Goal: Task Accomplishment & Management: Use online tool/utility

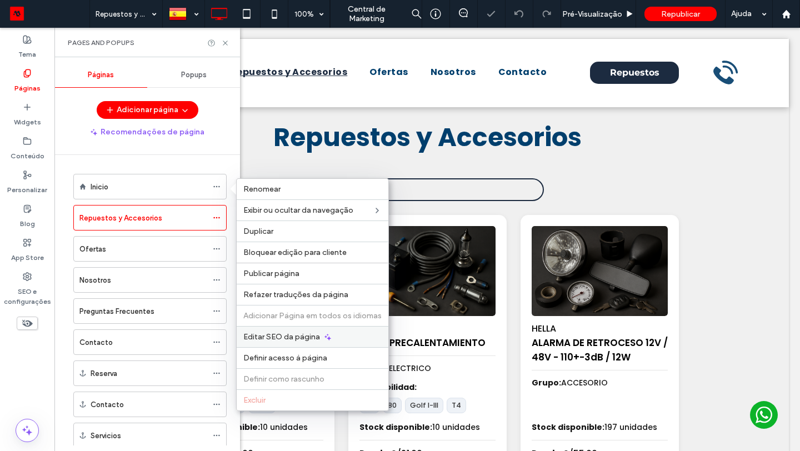
click at [287, 335] on span "Editar SEO da página" at bounding box center [281, 336] width 77 height 9
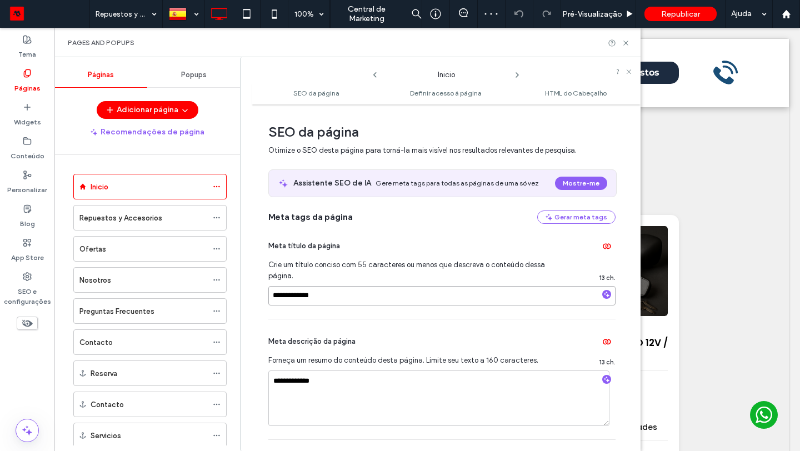
click at [364, 296] on input "**********" at bounding box center [441, 295] width 347 height 19
click at [310, 295] on input at bounding box center [441, 295] width 347 height 19
paste input "**********"
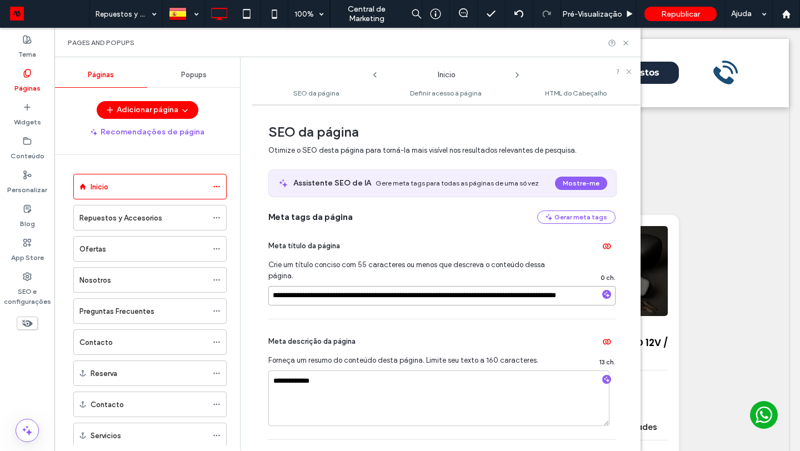
scroll to position [0, 23]
click at [338, 299] on input "**********" at bounding box center [438, 295] width 341 height 19
type input "**********"
click at [399, 294] on input "**********" at bounding box center [441, 295] width 347 height 19
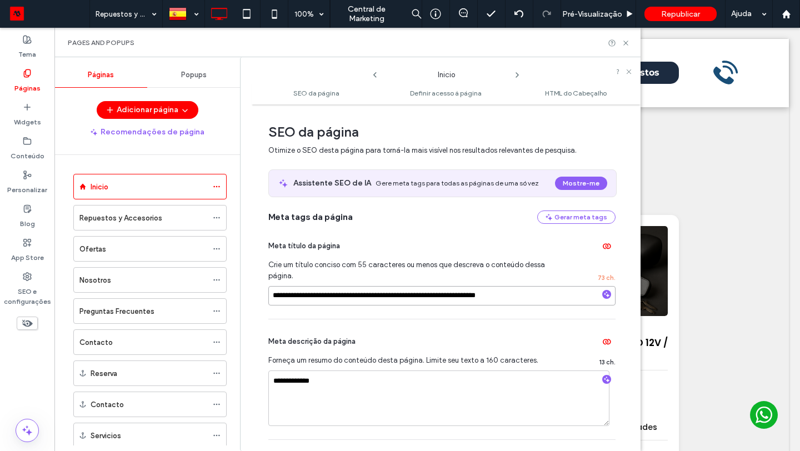
paste input
type input "**********"
click at [372, 296] on input "**********" at bounding box center [441, 295] width 347 height 19
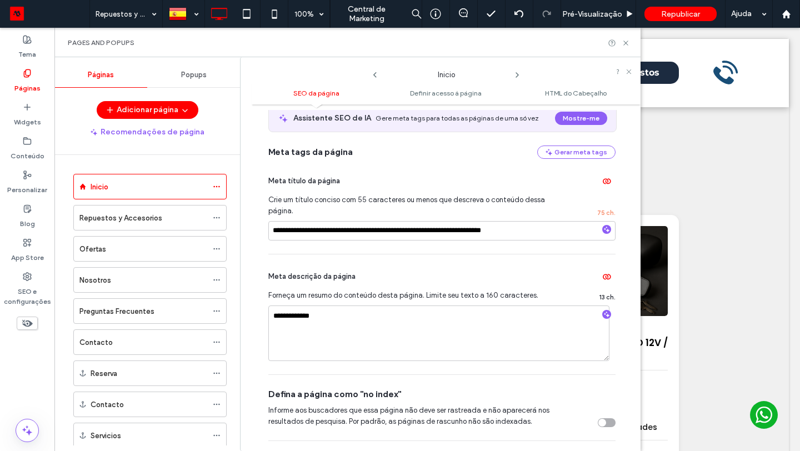
scroll to position [84, 0]
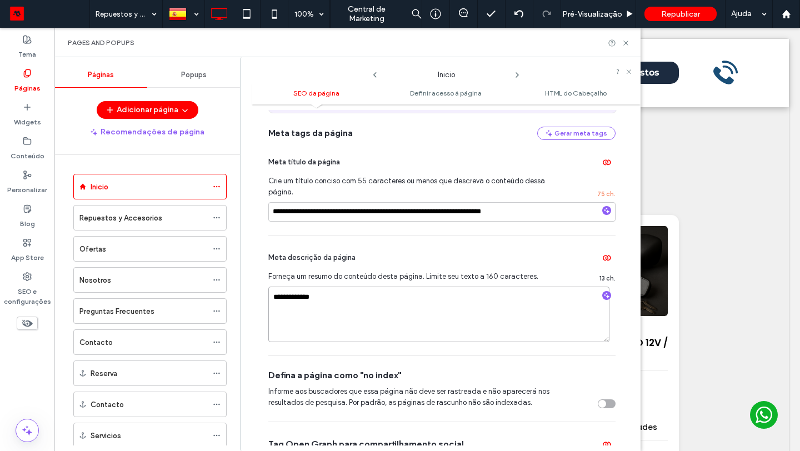
click at [365, 293] on textarea "**********" at bounding box center [438, 315] width 341 height 56
click at [297, 298] on textarea at bounding box center [441, 315] width 347 height 56
paste textarea "**********"
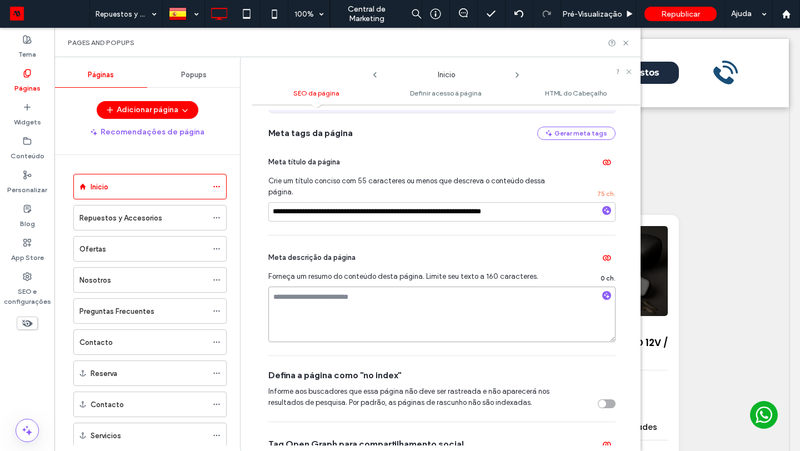
type textarea "**********"
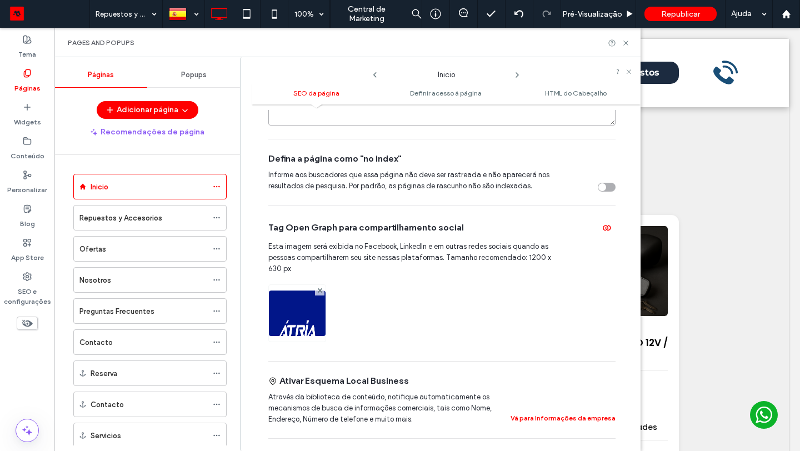
scroll to position [302, 0]
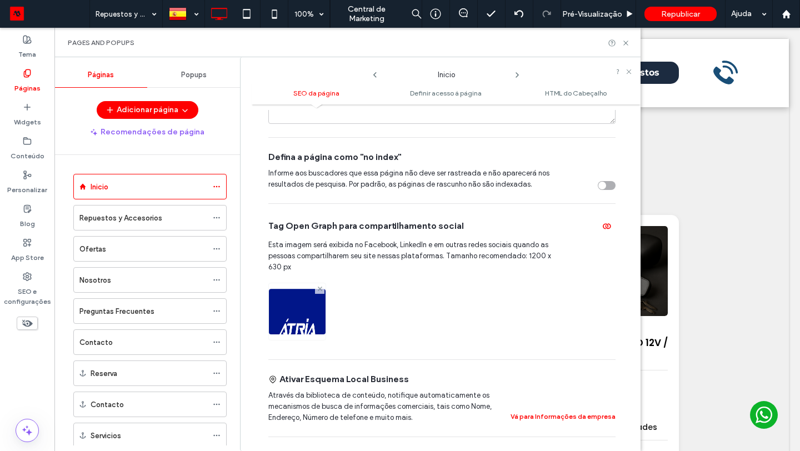
click at [320, 288] on icon at bounding box center [320, 289] width 4 height 4
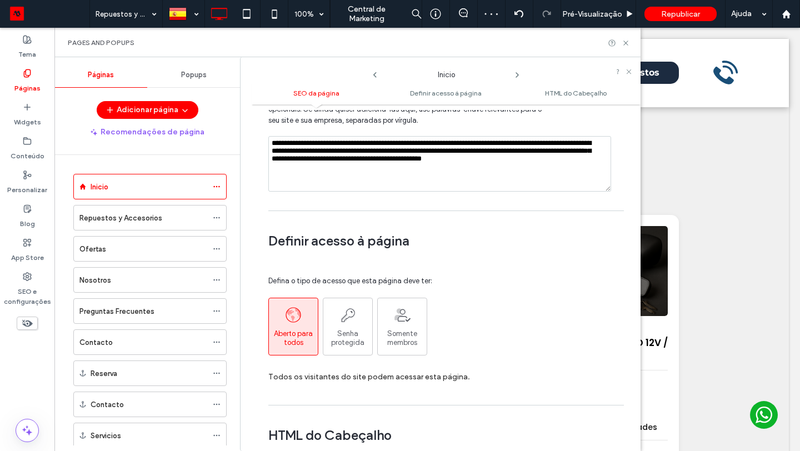
scroll to position [611, 0]
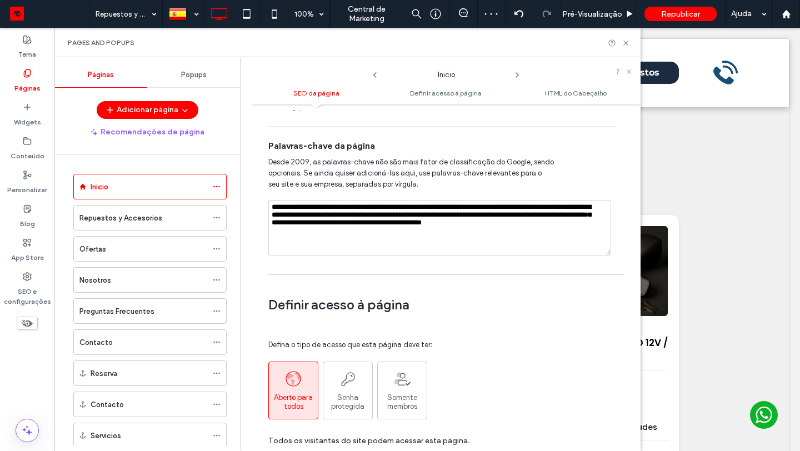
click at [290, 218] on textarea "**********" at bounding box center [439, 228] width 343 height 56
paste textarea
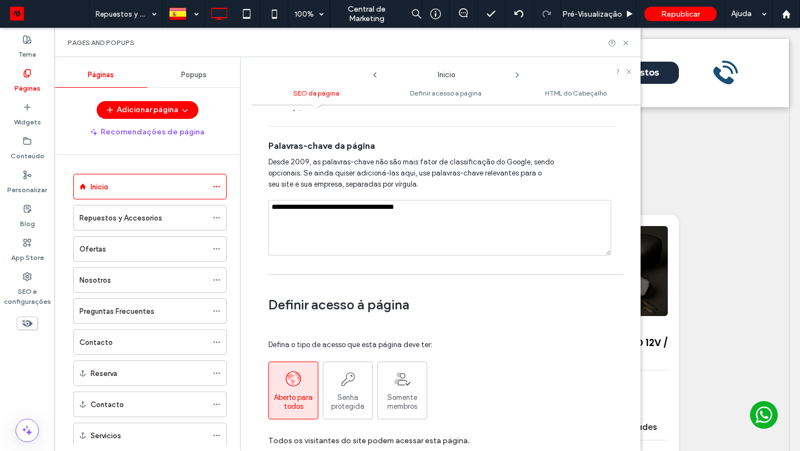
type textarea "**********"
click at [425, 213] on textarea "**********" at bounding box center [439, 228] width 343 height 56
paste textarea "**********"
type textarea "**********"
click at [599, 214] on textarea "**********" at bounding box center [439, 228] width 343 height 56
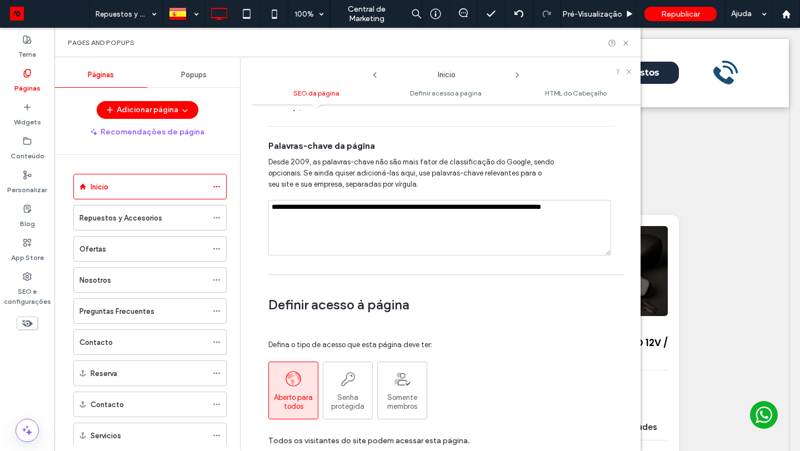
paste textarea "**********"
type textarea "**********"
click at [473, 222] on textarea "**********" at bounding box center [439, 228] width 343 height 56
paste textarea "**********"
type textarea "**********"
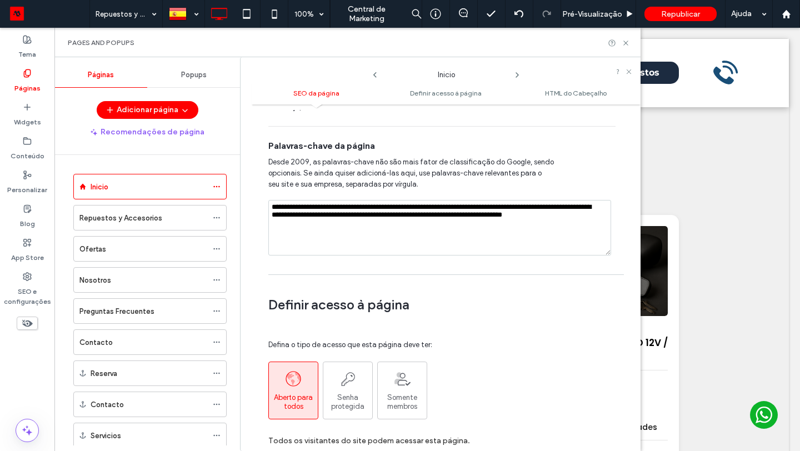
click at [362, 227] on textarea "**********" at bounding box center [439, 228] width 343 height 56
paste textarea "**********"
type textarea "**********"
click at [466, 229] on textarea "**********" at bounding box center [439, 228] width 343 height 56
paste textarea "**********"
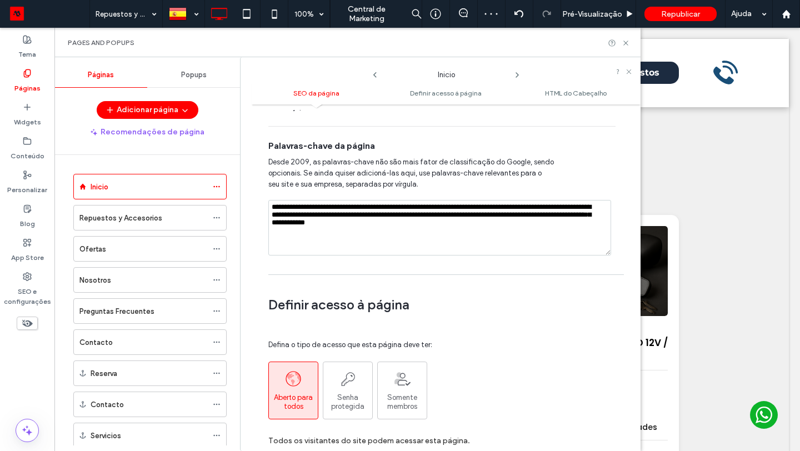
type textarea "**********"
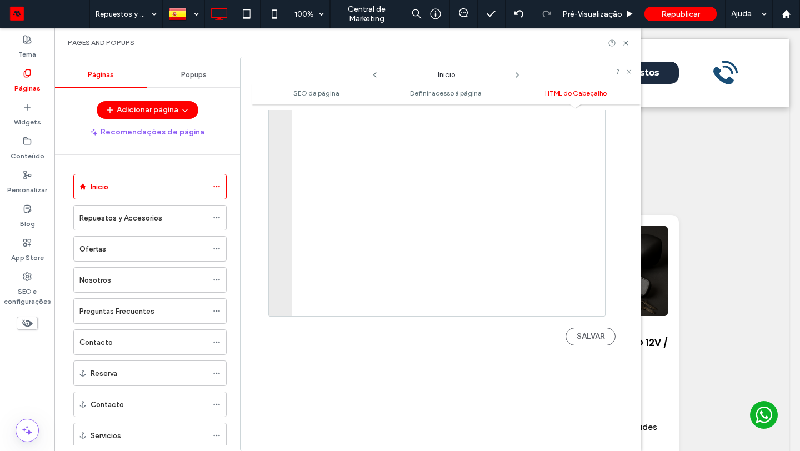
scroll to position [1191, 0]
click at [519, 76] on icon at bounding box center [516, 75] width 9 height 9
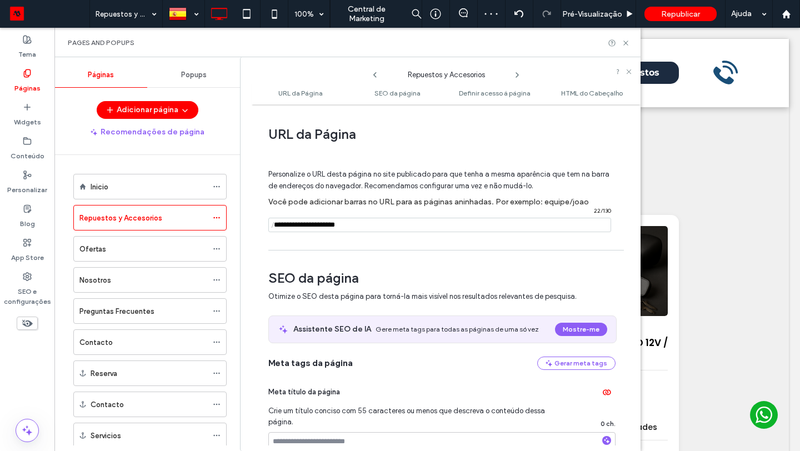
click at [386, 223] on input "notEmpty" at bounding box center [439, 225] width 343 height 14
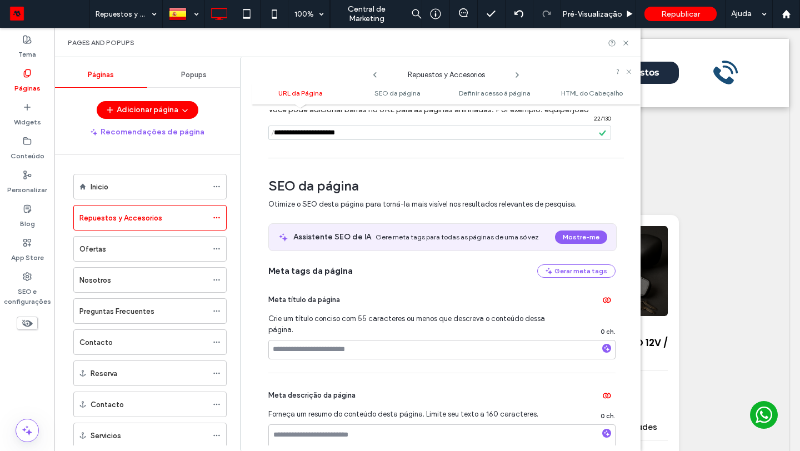
scroll to position [115, 0]
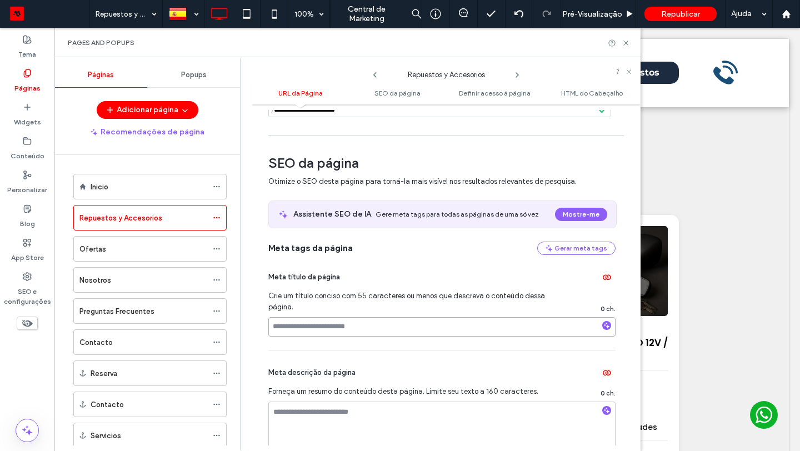
click at [355, 327] on input at bounding box center [441, 326] width 347 height 19
paste input "**********"
click at [313, 328] on input "**********" at bounding box center [441, 326] width 347 height 19
type input "**********"
click at [436, 329] on input "**********" at bounding box center [441, 326] width 347 height 19
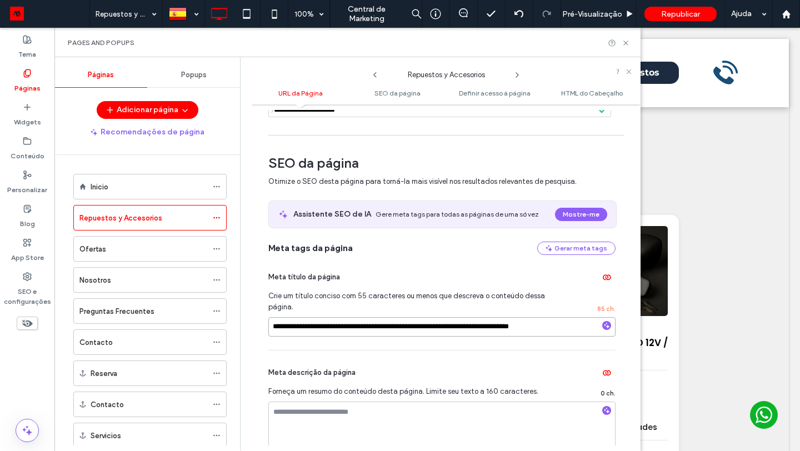
paste input "****"
type input "**********"
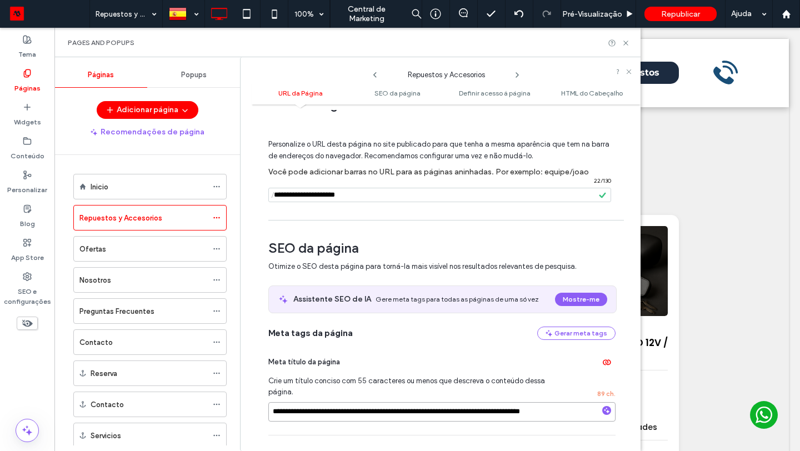
scroll to position [21, 0]
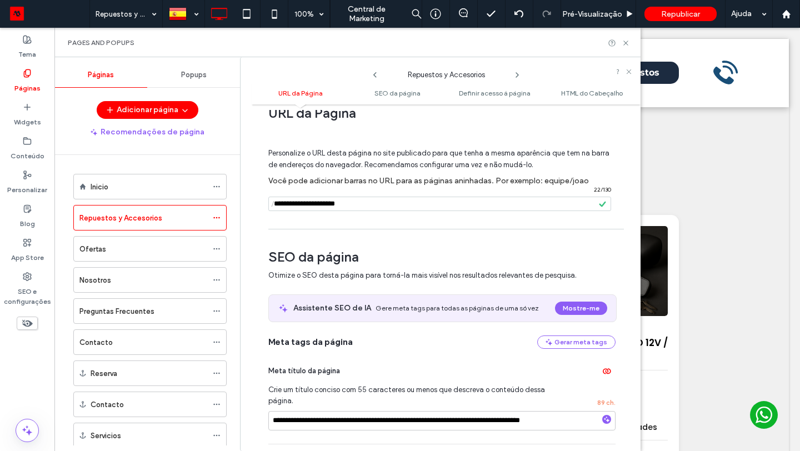
click at [368, 209] on input "notEmpty" at bounding box center [439, 204] width 343 height 14
paste input "**********"
click at [316, 203] on input "notEmpty" at bounding box center [439, 204] width 343 height 14
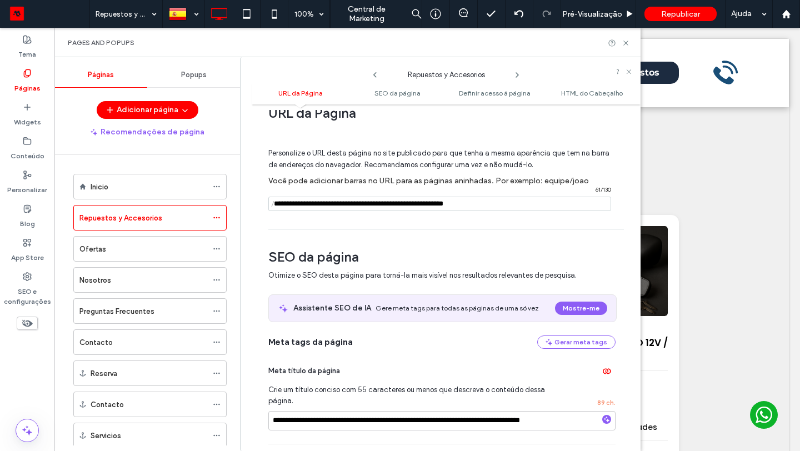
click at [402, 205] on input "notEmpty" at bounding box center [439, 204] width 343 height 14
click at [457, 205] on input "notEmpty" at bounding box center [439, 204] width 343 height 14
type input "**********"
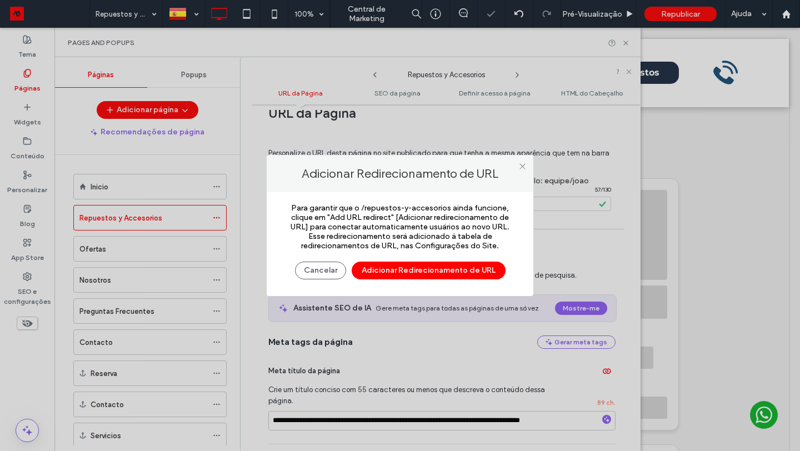
scroll to position [0, 0]
click at [521, 168] on icon at bounding box center [522, 166] width 8 height 8
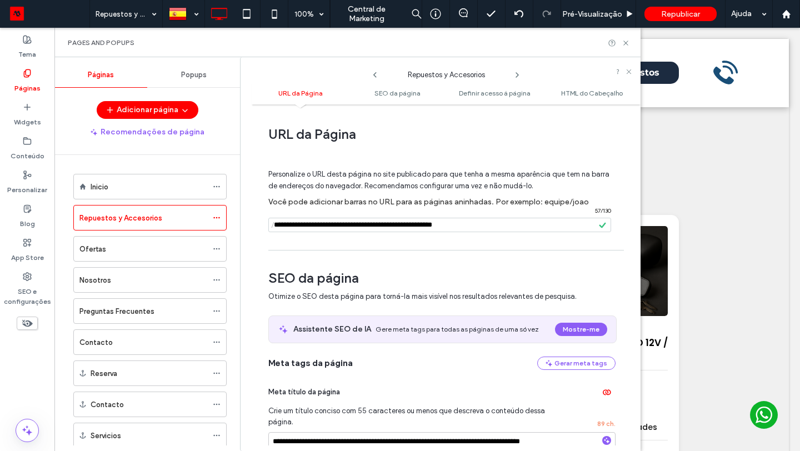
click at [516, 72] on icon at bounding box center [516, 75] width 9 height 9
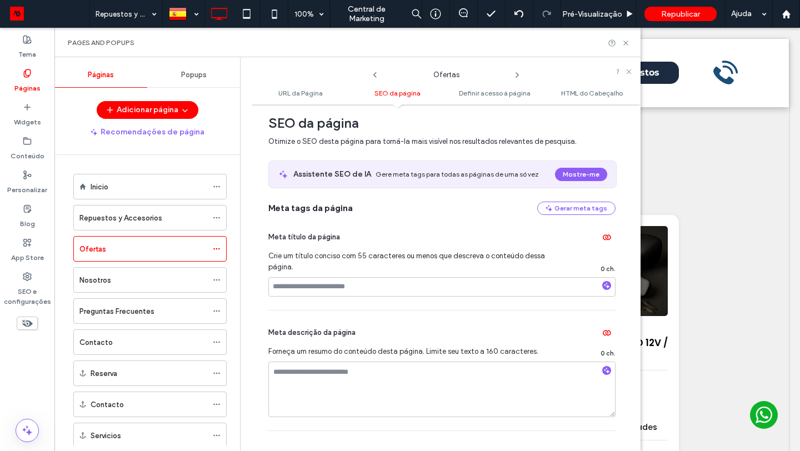
scroll to position [185, 0]
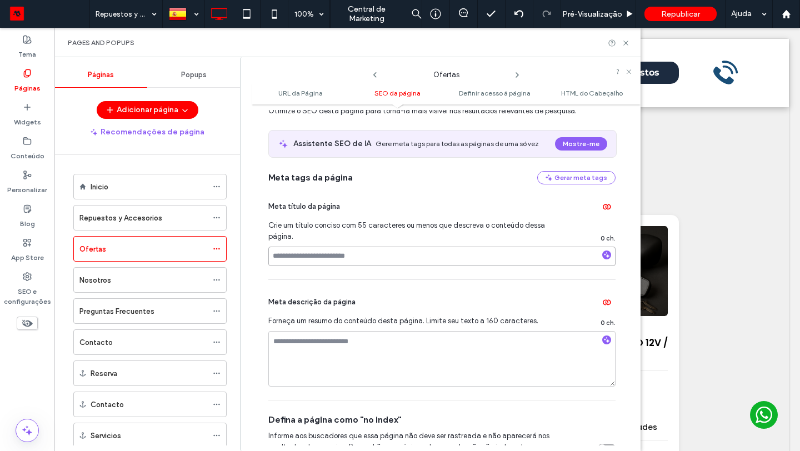
click at [340, 260] on input at bounding box center [441, 256] width 347 height 19
paste input "**********"
click at [344, 260] on input "**********" at bounding box center [441, 256] width 347 height 19
type input "**********"
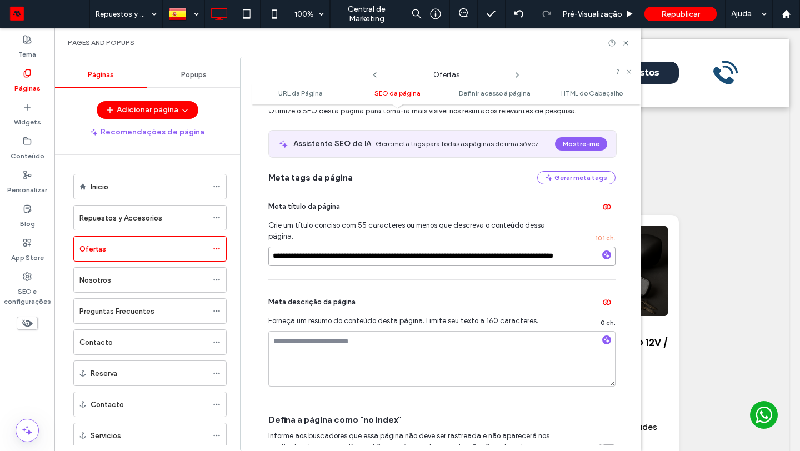
click at [485, 259] on input "**********" at bounding box center [441, 256] width 347 height 19
paste input "*"
click at [453, 259] on input "**********" at bounding box center [438, 256] width 341 height 19
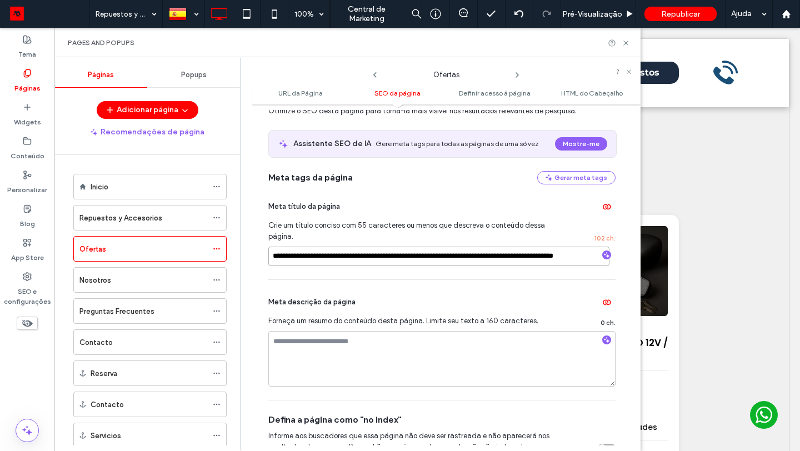
scroll to position [0, 29]
type input "**********"
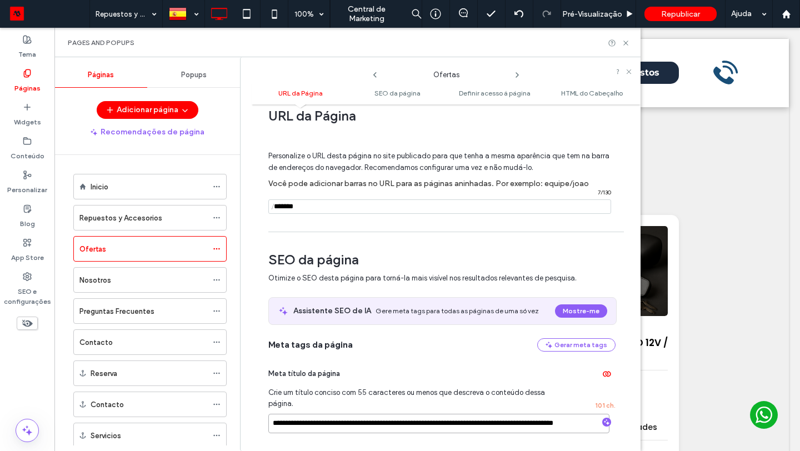
scroll to position [17, 0]
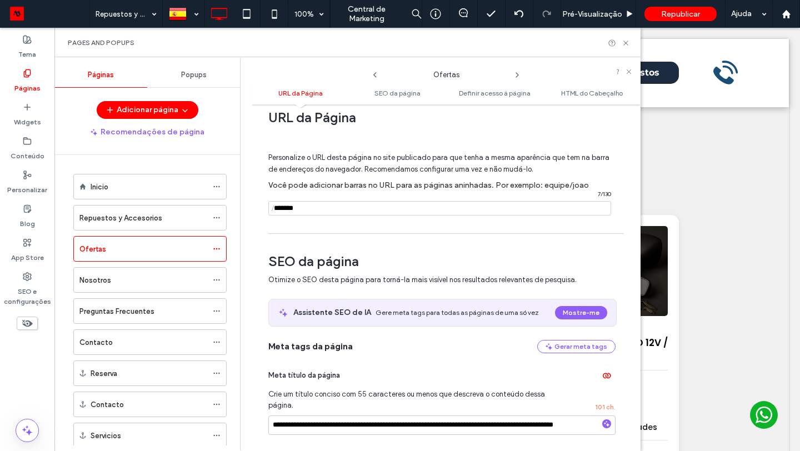
click at [347, 207] on input "notEmpty" at bounding box center [439, 208] width 343 height 14
paste input "**********"
click at [317, 210] on input "notEmpty" at bounding box center [439, 208] width 343 height 14
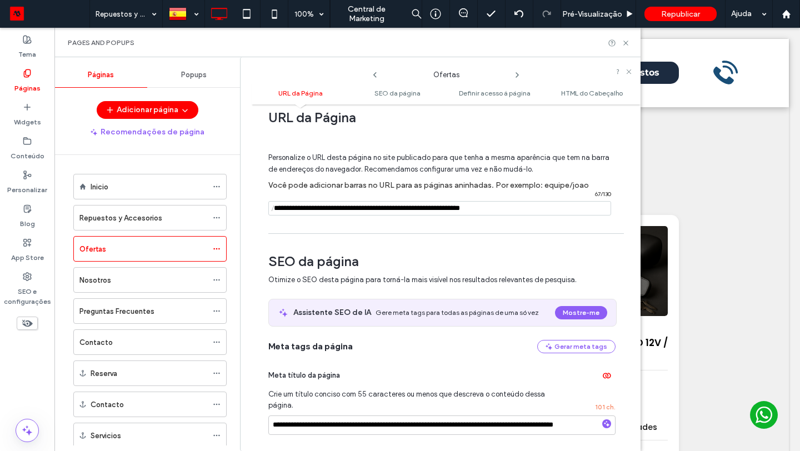
click at [376, 208] on input "notEmpty" at bounding box center [439, 208] width 343 height 14
type input "**********"
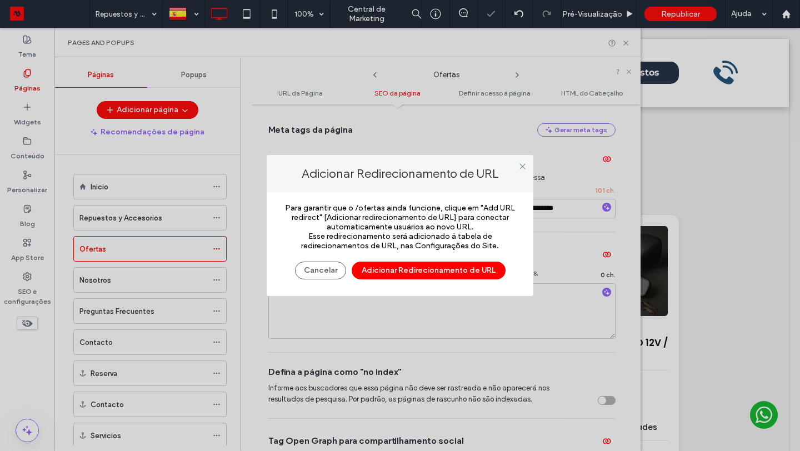
scroll to position [236, 0]
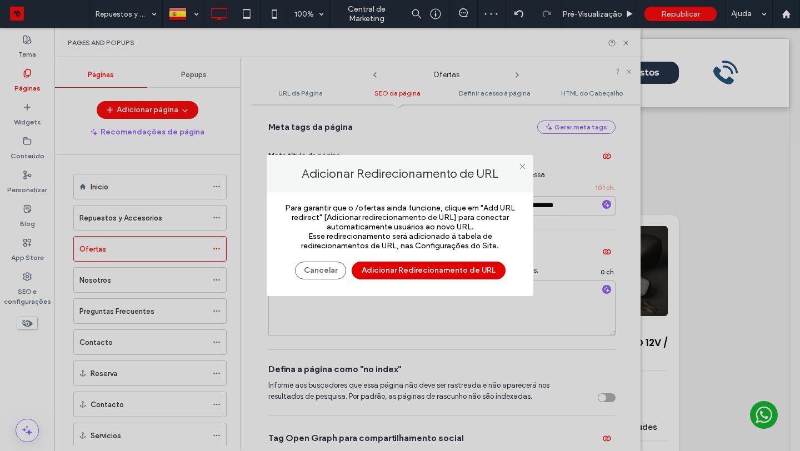
click at [456, 269] on button "Adicionar Redirecionamento de URL" at bounding box center [428, 271] width 154 height 18
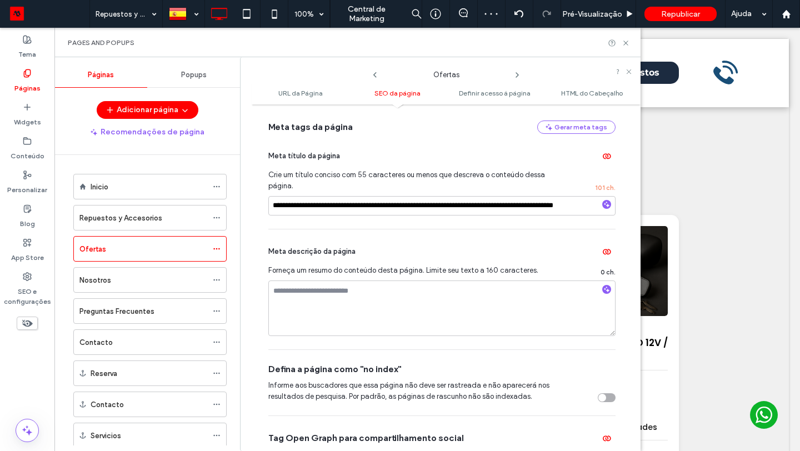
click at [515, 74] on icon at bounding box center [516, 75] width 9 height 9
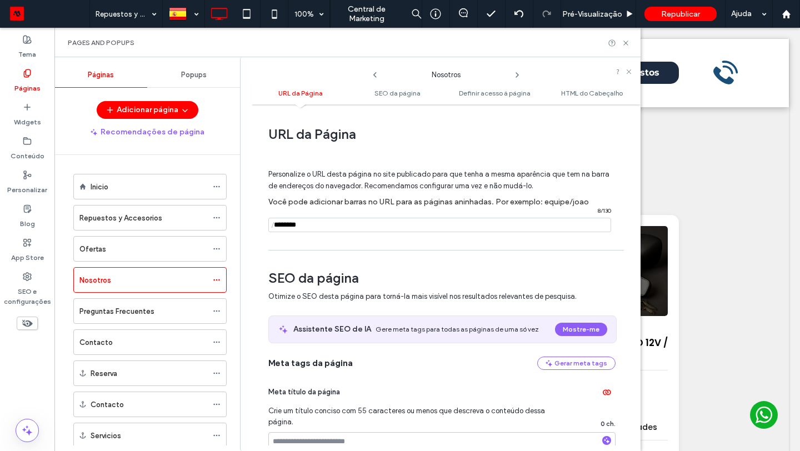
scroll to position [218, 0]
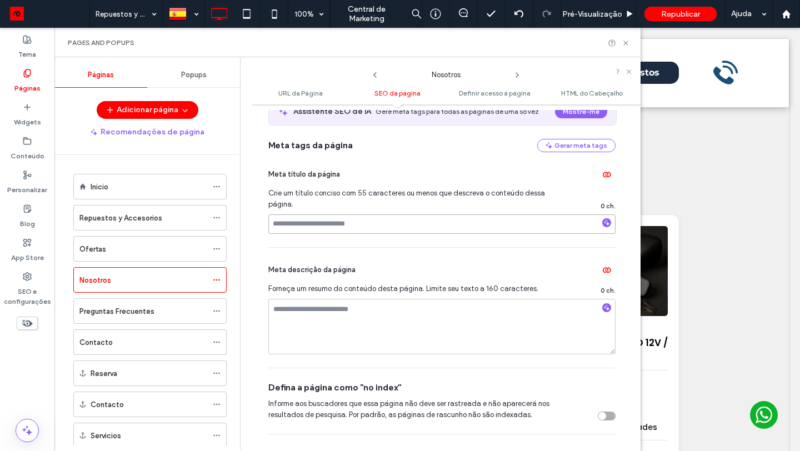
click at [353, 229] on input at bounding box center [441, 223] width 347 height 19
paste input "**********"
click at [313, 224] on input "**********" at bounding box center [441, 223] width 347 height 19
type input "**********"
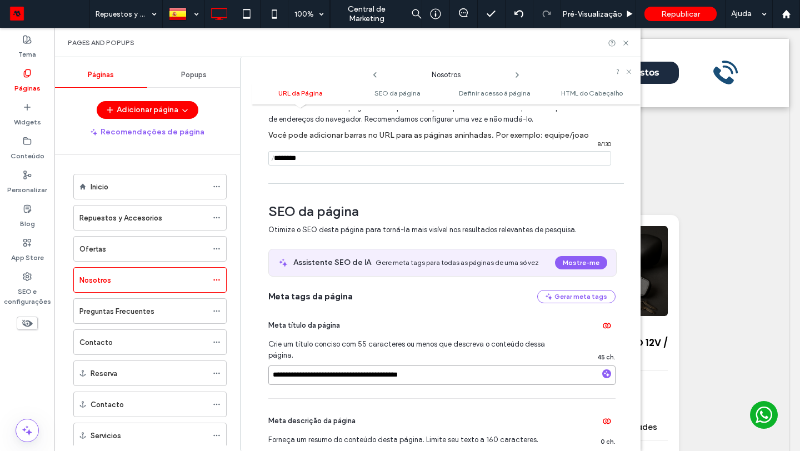
scroll to position [13, 0]
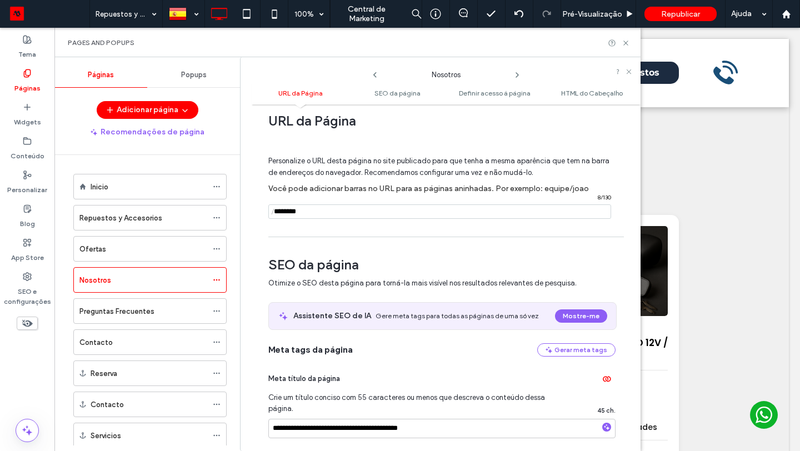
click at [346, 208] on input "notEmpty" at bounding box center [439, 211] width 343 height 14
paste input "**********"
click at [316, 213] on input "notEmpty" at bounding box center [439, 211] width 343 height 14
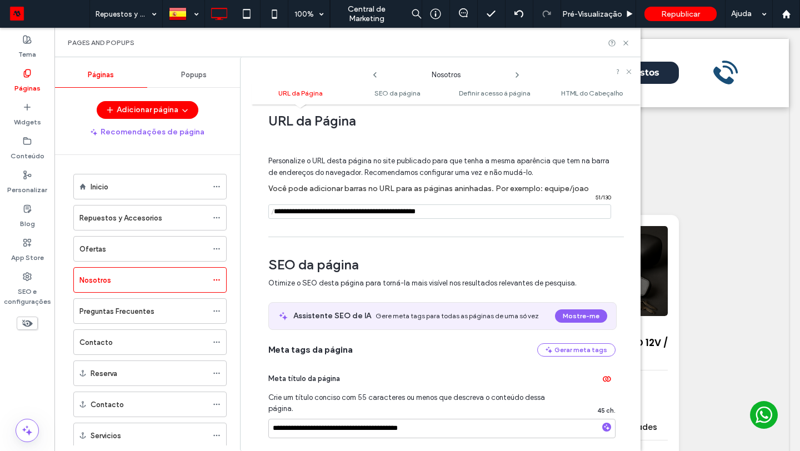
click at [370, 213] on input "notEmpty" at bounding box center [439, 211] width 343 height 14
type input "**********"
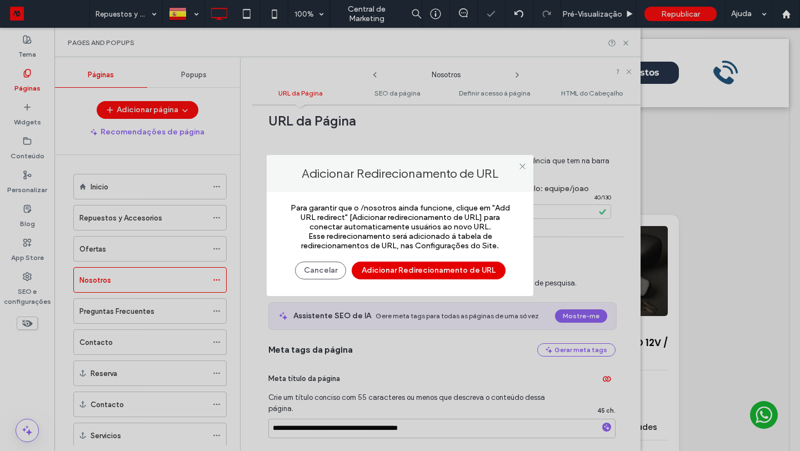
click at [429, 270] on button "Adicionar Redirecionamento de URL" at bounding box center [428, 271] width 154 height 18
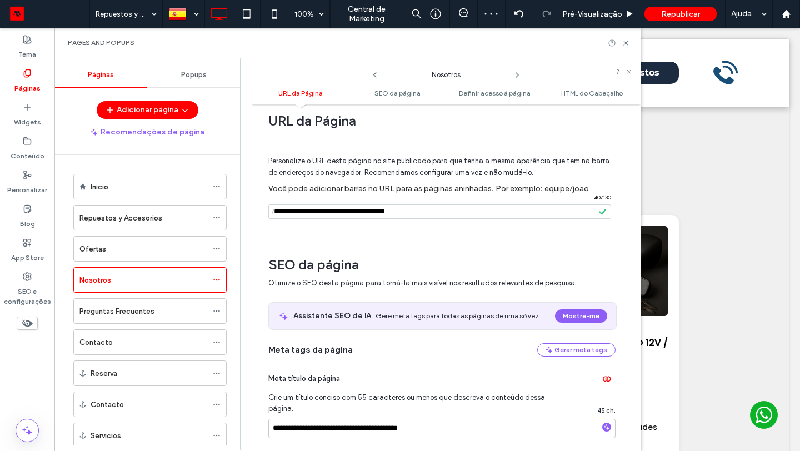
click at [519, 74] on icon at bounding box center [516, 75] width 9 height 9
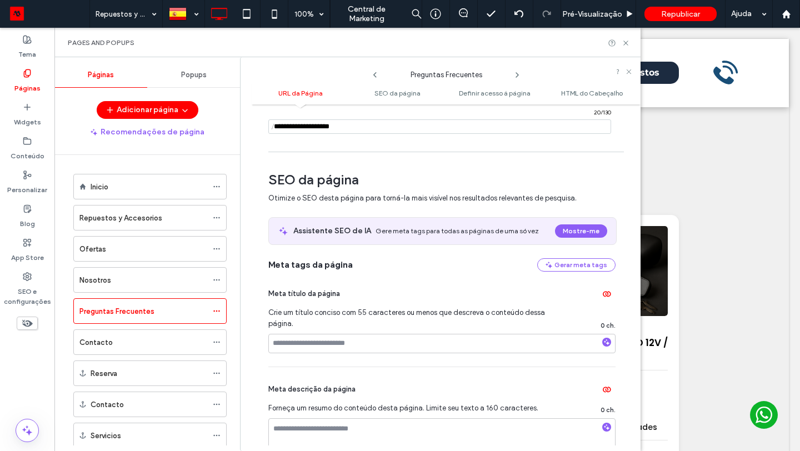
scroll to position [114, 0]
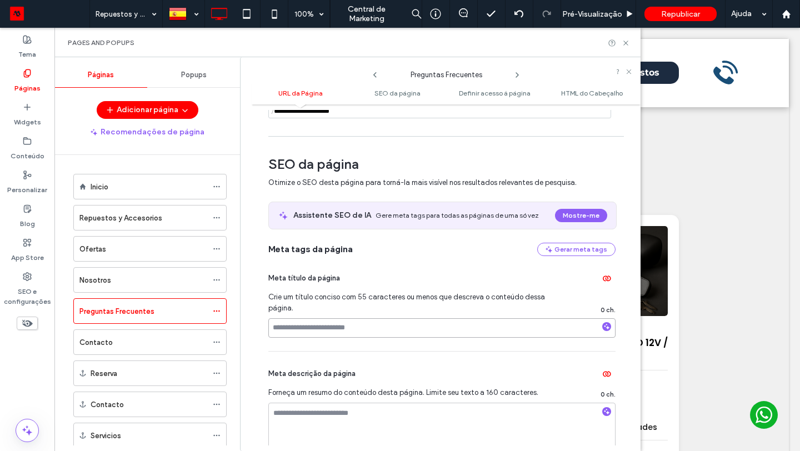
click at [364, 327] on input at bounding box center [441, 327] width 347 height 19
paste input "**********"
click at [362, 331] on input "**********" at bounding box center [441, 327] width 347 height 19
click at [342, 330] on input "**********" at bounding box center [441, 327] width 347 height 19
type input "**********"
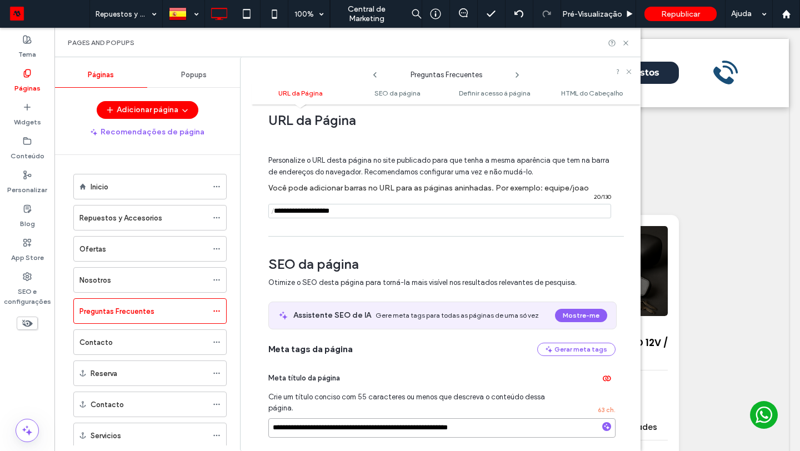
scroll to position [0, 0]
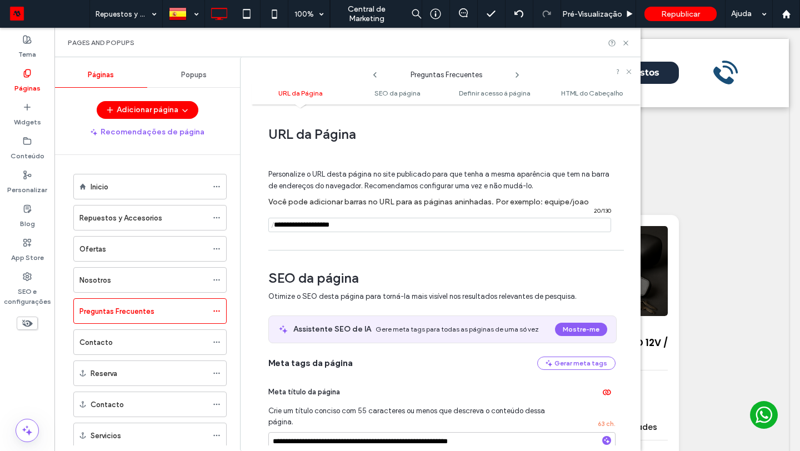
click at [357, 226] on input "notEmpty" at bounding box center [439, 225] width 343 height 14
paste input "**********"
click at [316, 225] on input "notEmpty" at bounding box center [439, 225] width 343 height 14
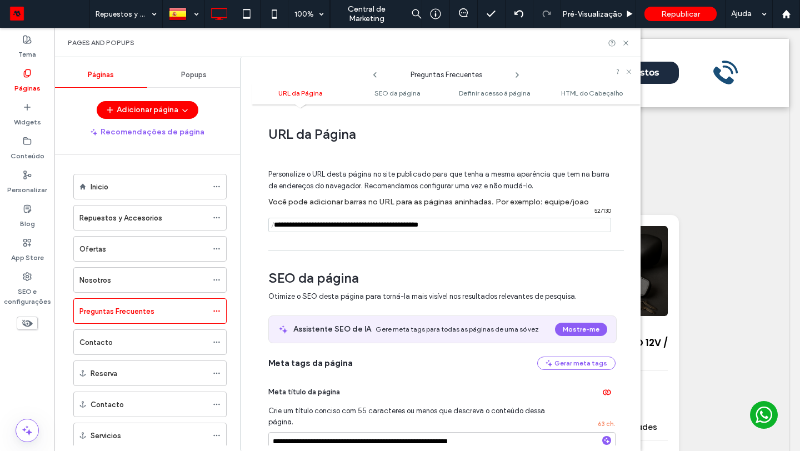
type input "**********"
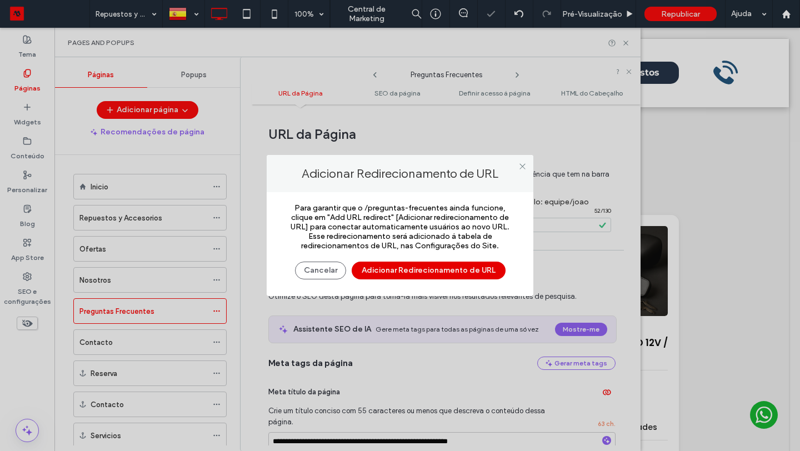
click at [465, 268] on button "Adicionar Redirecionamento de URL" at bounding box center [428, 271] width 154 height 18
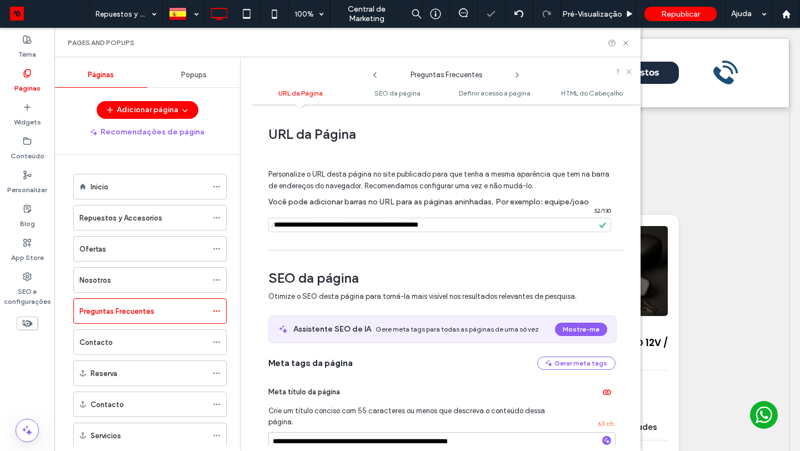
click at [519, 74] on icon at bounding box center [516, 75] width 9 height 9
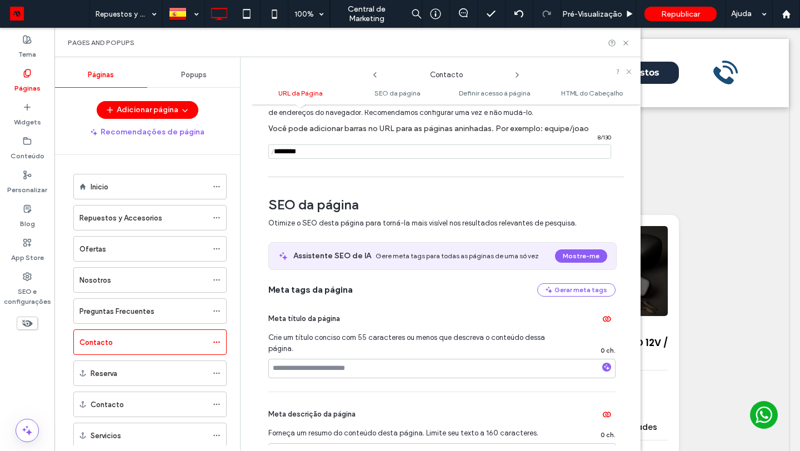
scroll to position [74, 0]
click at [334, 361] on input at bounding box center [441, 367] width 347 height 19
paste input "**********"
click at [322, 371] on input "**********" at bounding box center [441, 367] width 347 height 19
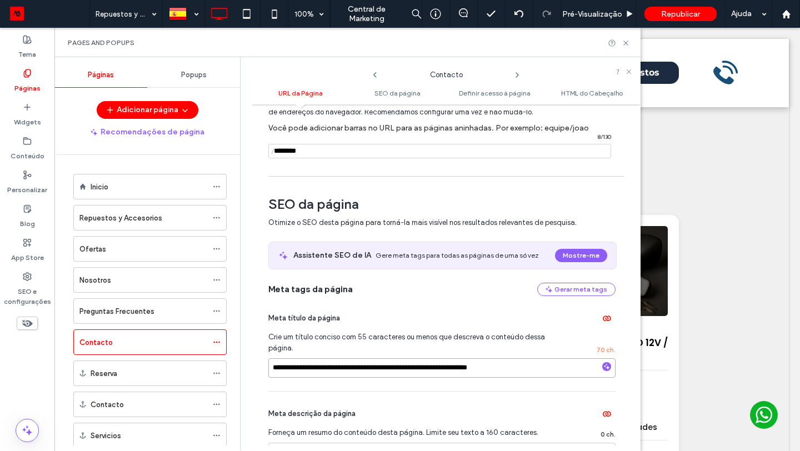
click at [322, 371] on input "**********" at bounding box center [441, 367] width 347 height 19
type input "**********"
click at [352, 149] on input "notEmpty" at bounding box center [439, 151] width 343 height 14
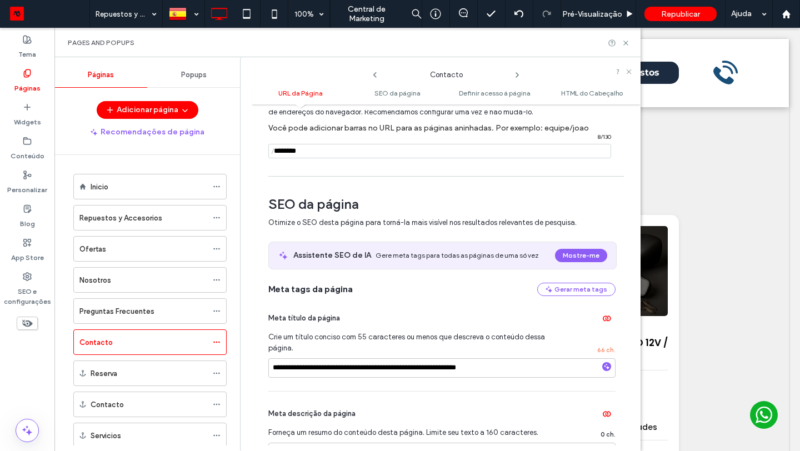
paste input "**********"
click at [318, 152] on input "notEmpty" at bounding box center [439, 151] width 343 height 14
type input "**********"
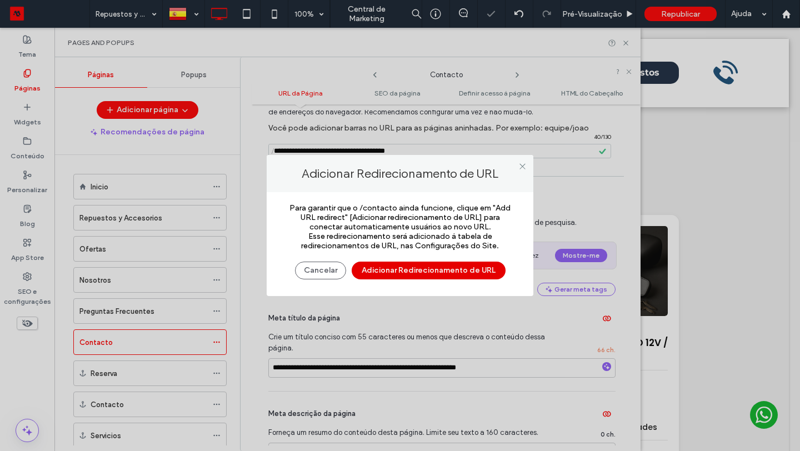
click at [411, 271] on button "Adicionar Redirecionamento de URL" at bounding box center [428, 271] width 154 height 18
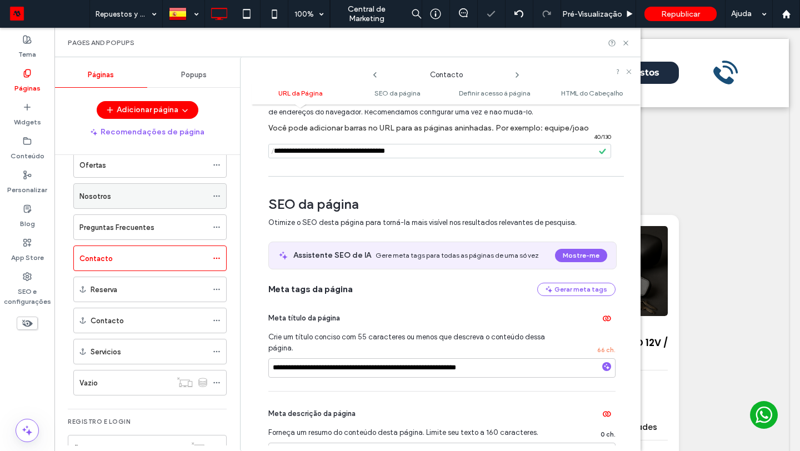
scroll to position [0, 0]
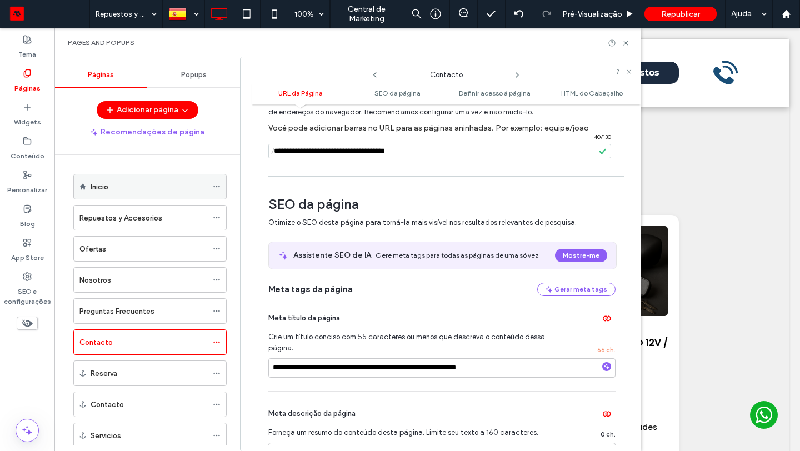
click at [154, 195] on div "Inicio" at bounding box center [149, 186] width 117 height 24
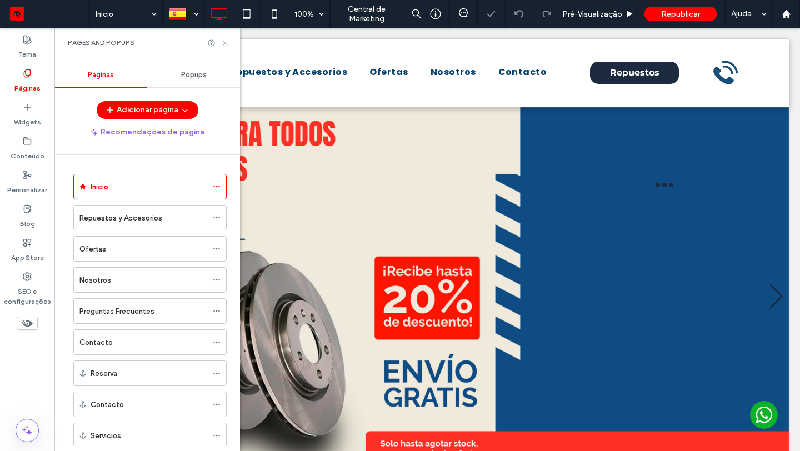
click at [228, 43] on icon at bounding box center [225, 43] width 8 height 8
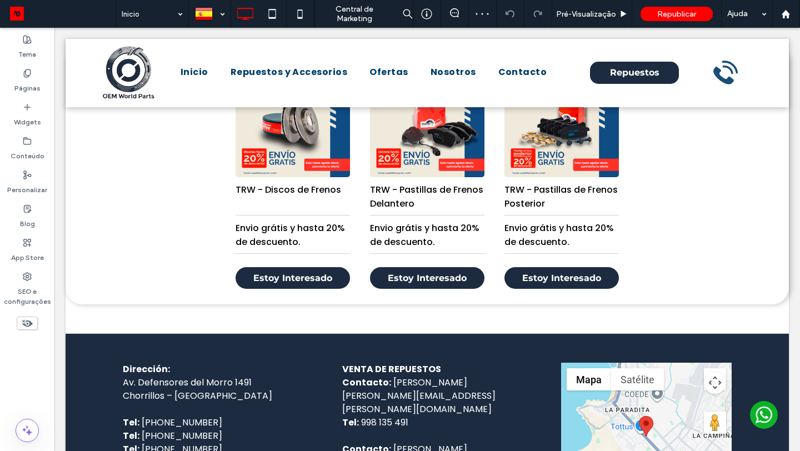
scroll to position [1198, 0]
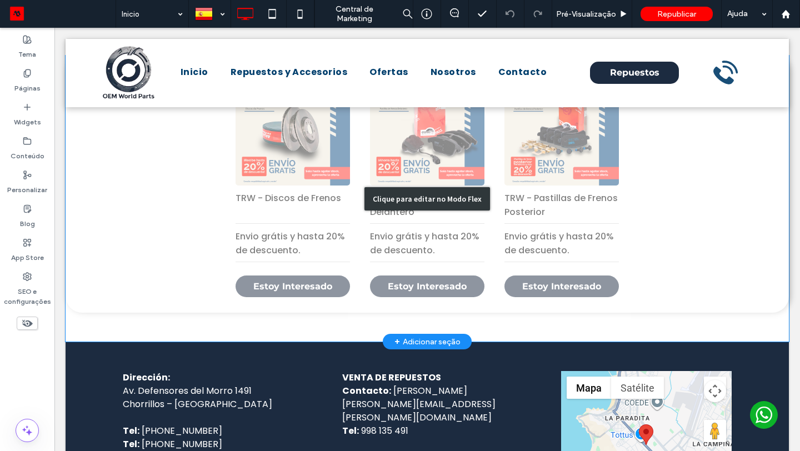
click at [328, 258] on div "Clique para editar no Modo Flex" at bounding box center [427, 199] width 723 height 286
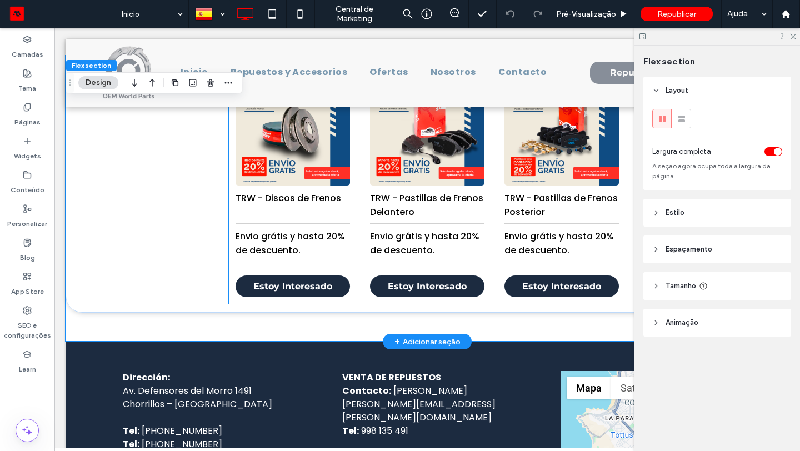
click at [328, 258] on p "Envio grátis y hasta 20% de descuento." at bounding box center [292, 242] width 114 height 39
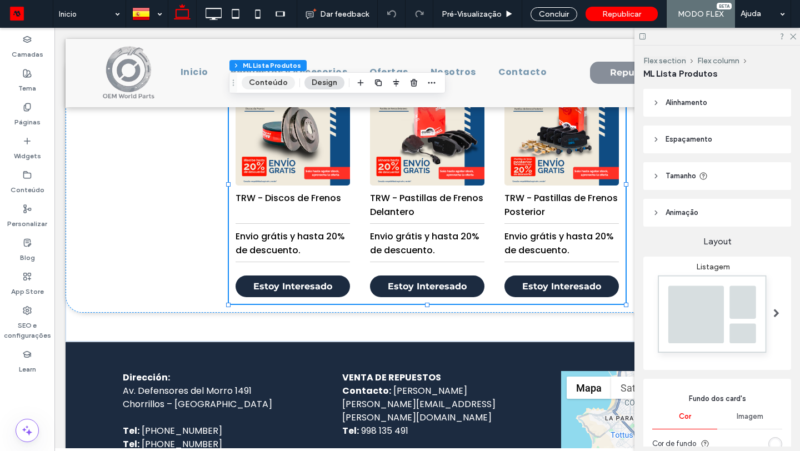
click at [263, 79] on button "Conteúdo" at bounding box center [268, 82] width 53 height 13
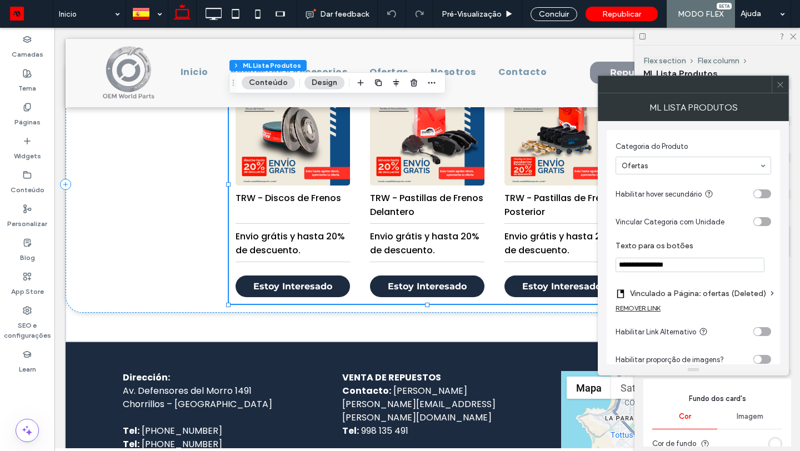
click at [712, 270] on input "**********" at bounding box center [689, 265] width 149 height 14
paste input "Texto para os botões"
type input "**********"
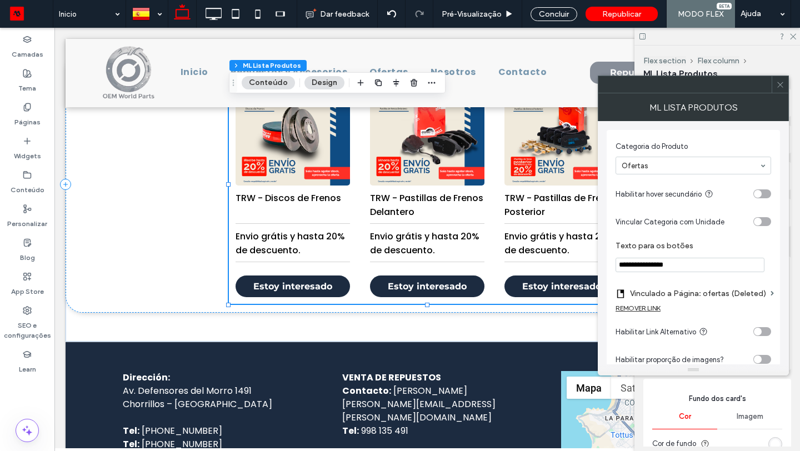
click at [777, 82] on icon at bounding box center [780, 85] width 8 height 8
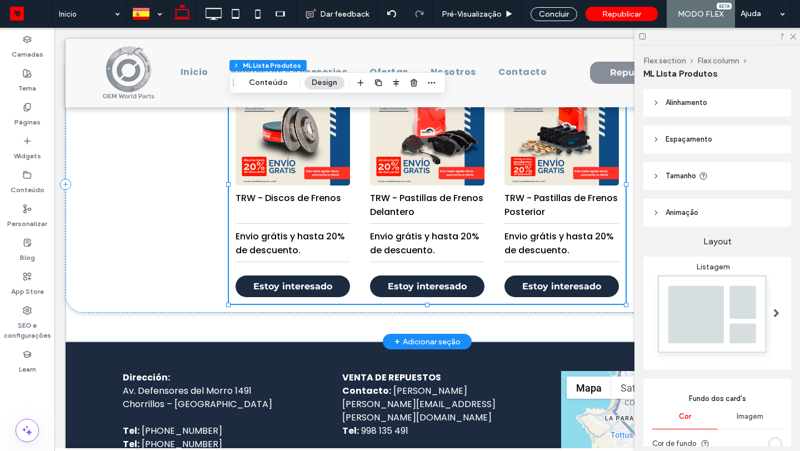
click at [359, 234] on div "TRW - Discos de Frenos Envio grátis y hasta 20% de descuento. Estoy interesado …" at bounding box center [427, 183] width 396 height 239
click at [283, 84] on button "Conteúdo" at bounding box center [268, 82] width 53 height 13
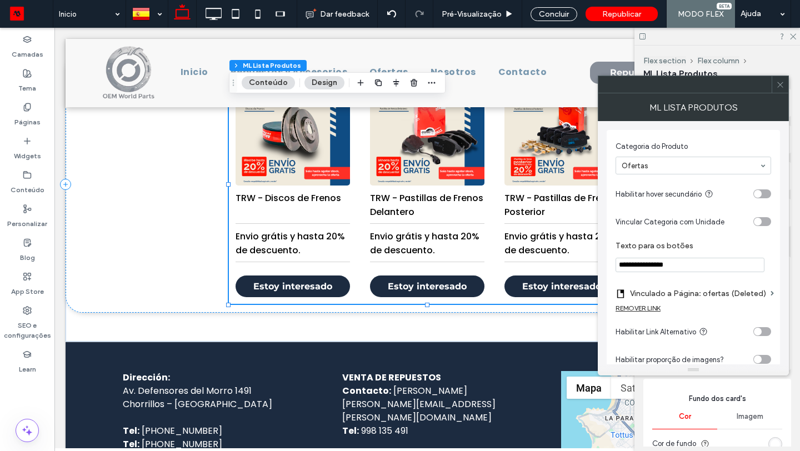
click at [709, 297] on label "Vinculado a Página: ofertas (Deleted)" at bounding box center [698, 293] width 136 height 21
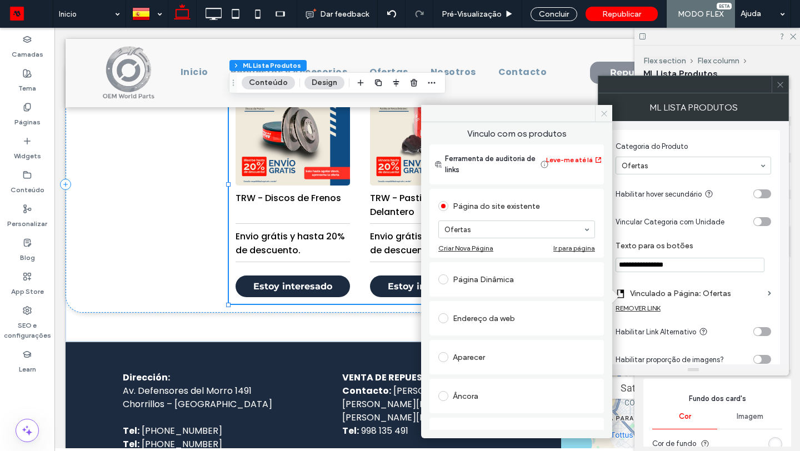
click at [603, 118] on span at bounding box center [603, 113] width 17 height 17
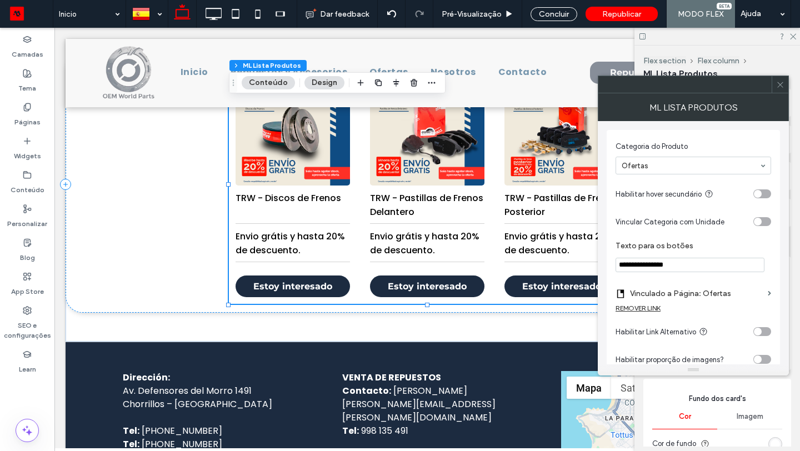
click at [782, 87] on icon at bounding box center [780, 85] width 8 height 8
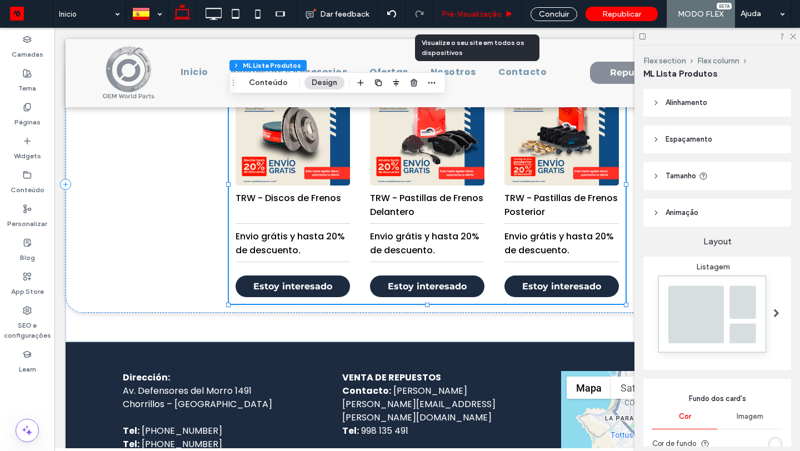
click at [489, 9] on span "Pré-Visualizaçāo" at bounding box center [471, 13] width 60 height 9
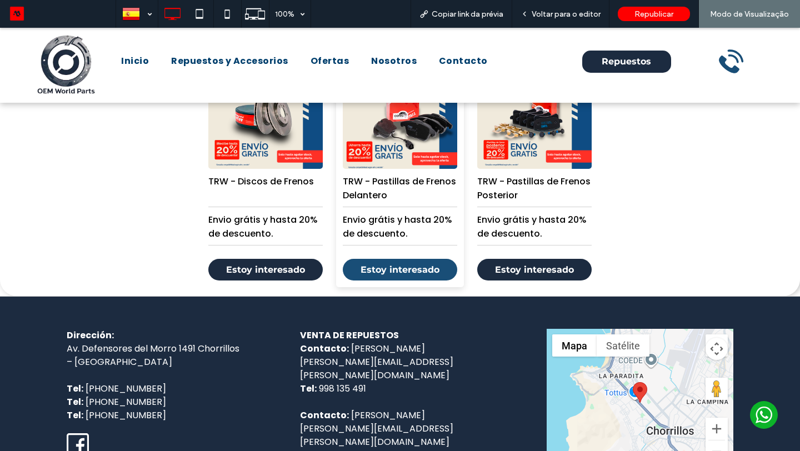
scroll to position [1247, 0]
click at [391, 262] on link "Estoy interesado" at bounding box center [400, 270] width 114 height 22
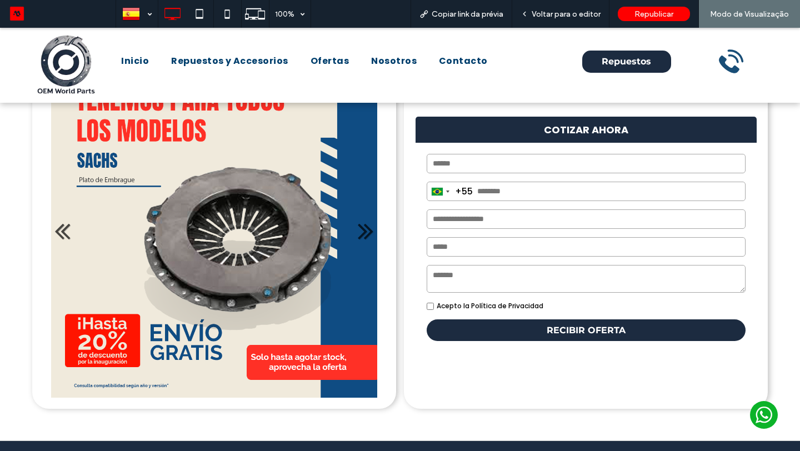
scroll to position [98, 0]
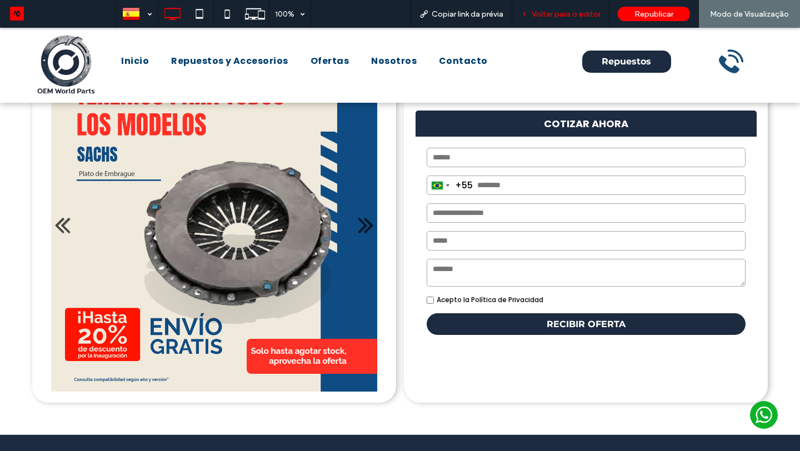
click at [552, 12] on span "Voltar para o editor" at bounding box center [565, 13] width 69 height 9
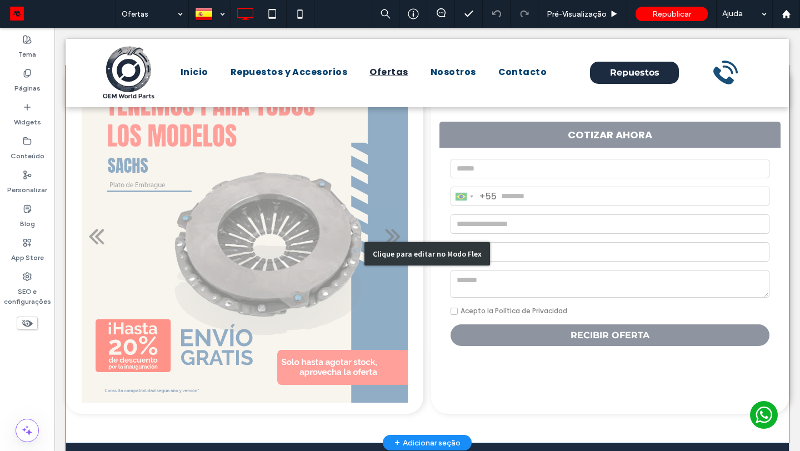
click at [579, 172] on div "Clique para editar no Modo Flex" at bounding box center [427, 254] width 723 height 377
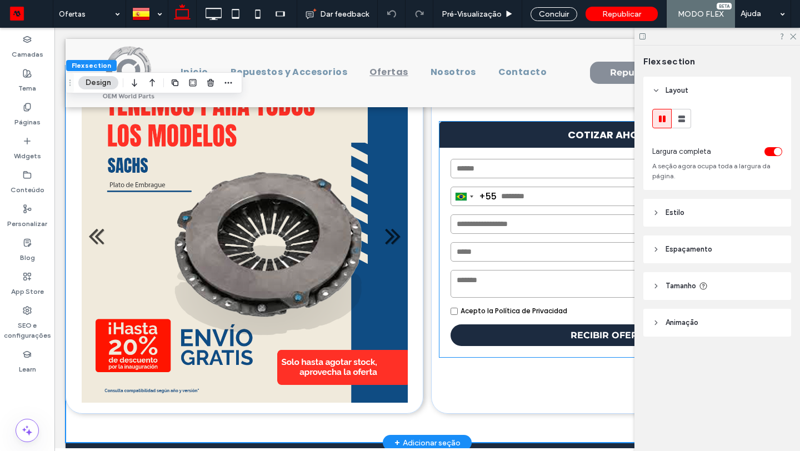
click at [532, 155] on div "Brazil +55 +55 244 results found Afghanistan +93 Albania +355 Algeria +213 Amer…" at bounding box center [609, 252] width 341 height 209
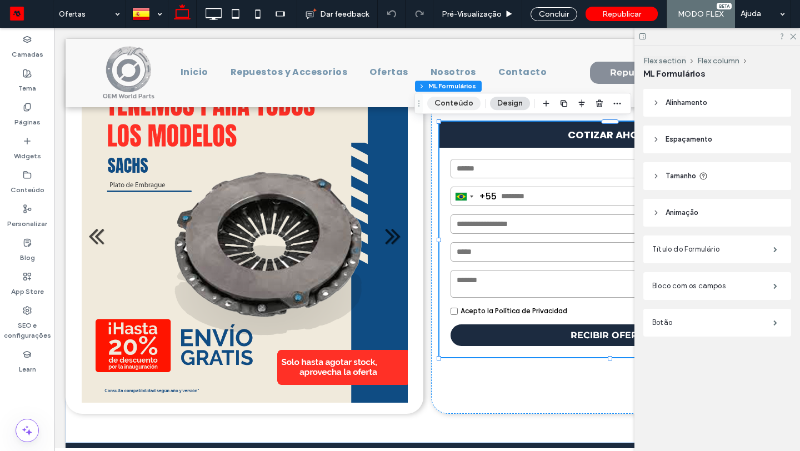
click at [443, 102] on button "Conteúdo" at bounding box center [453, 103] width 53 height 13
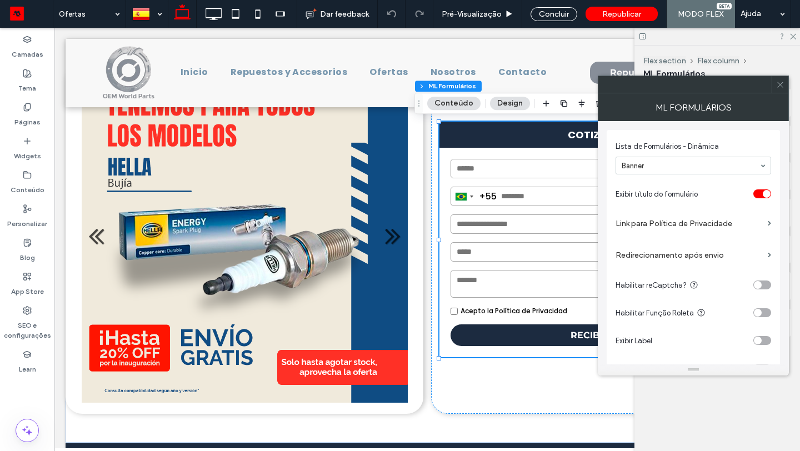
click at [782, 86] on icon at bounding box center [780, 85] width 8 height 8
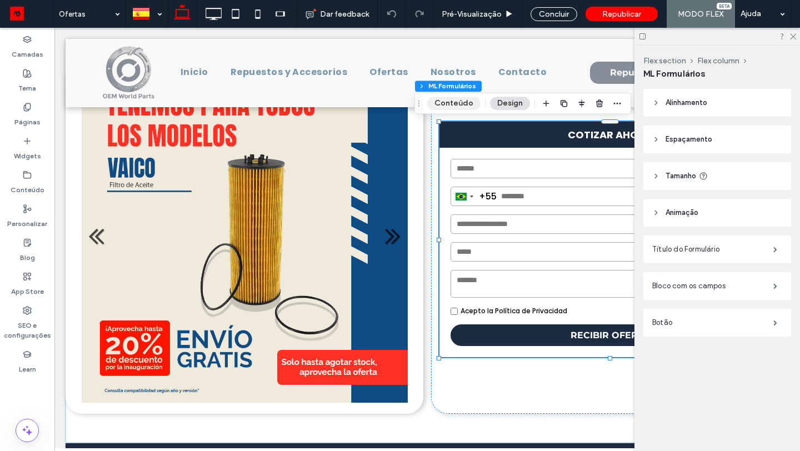
click at [440, 102] on button "Conteúdo" at bounding box center [453, 103] width 53 height 13
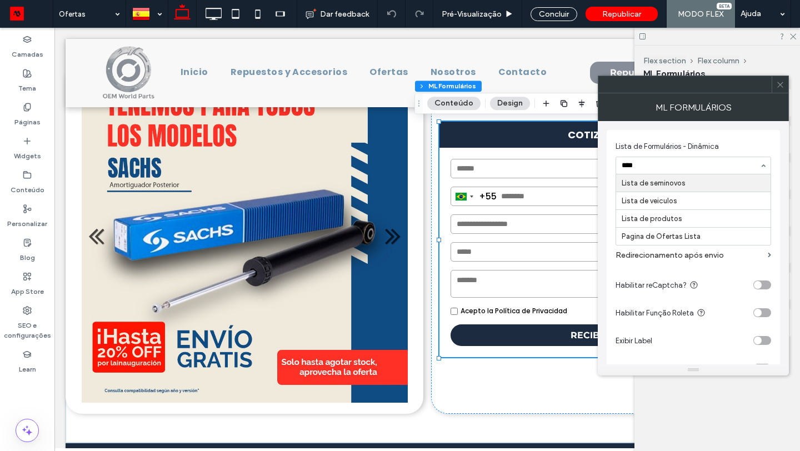
type input "*****"
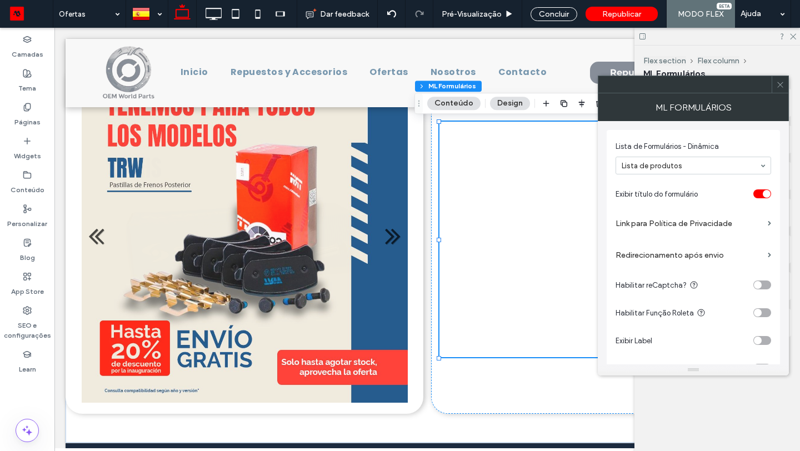
click at [776, 81] on icon at bounding box center [780, 85] width 8 height 8
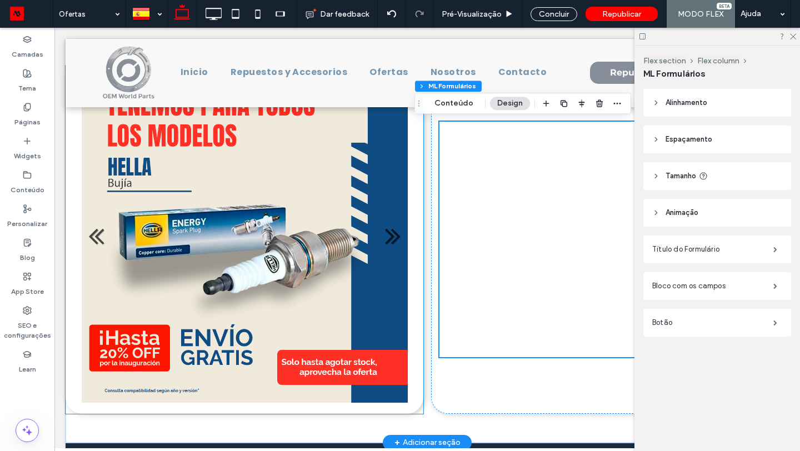
scroll to position [316, 0]
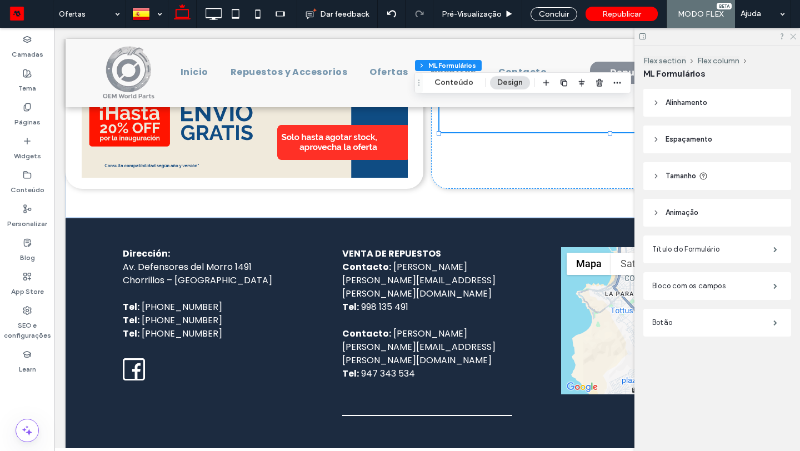
click at [792, 36] on use at bounding box center [793, 37] width 6 height 6
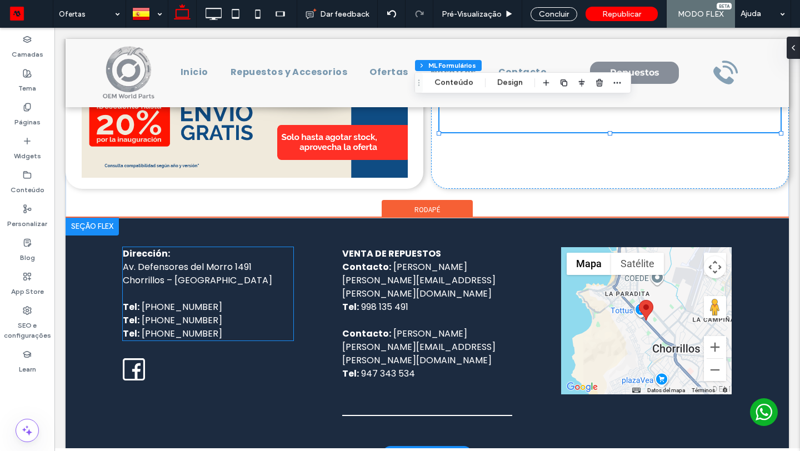
click at [162, 275] on span "Av. Defensores del Morro 1491 Chorrillos – Lima" at bounding box center [197, 273] width 149 height 26
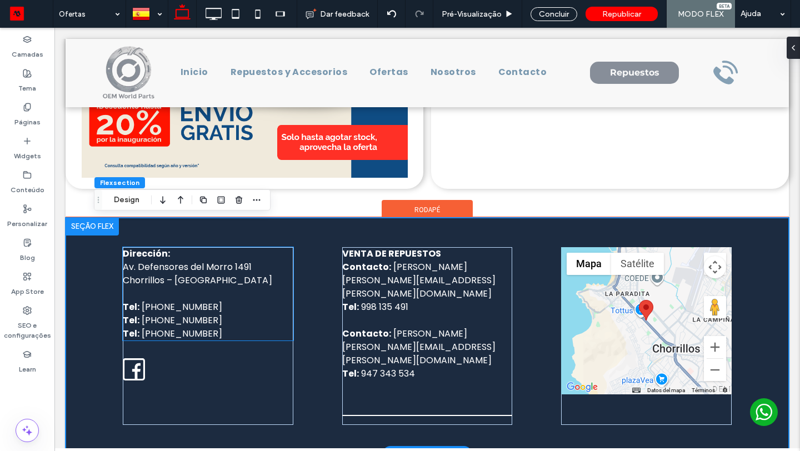
click at [139, 271] on span "Av. Defensores del Morro 1491 Chorrillos – Lima" at bounding box center [197, 273] width 149 height 26
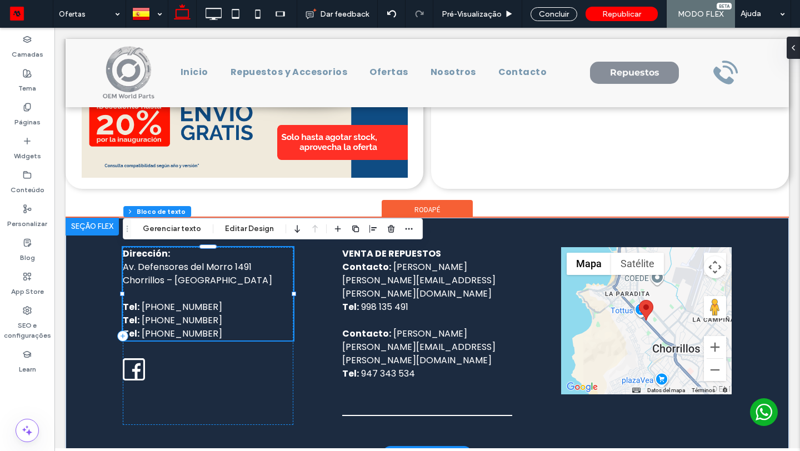
click at [139, 271] on span "Av. Defensores del Morro 1491 Chorrillos – Lima" at bounding box center [197, 273] width 149 height 26
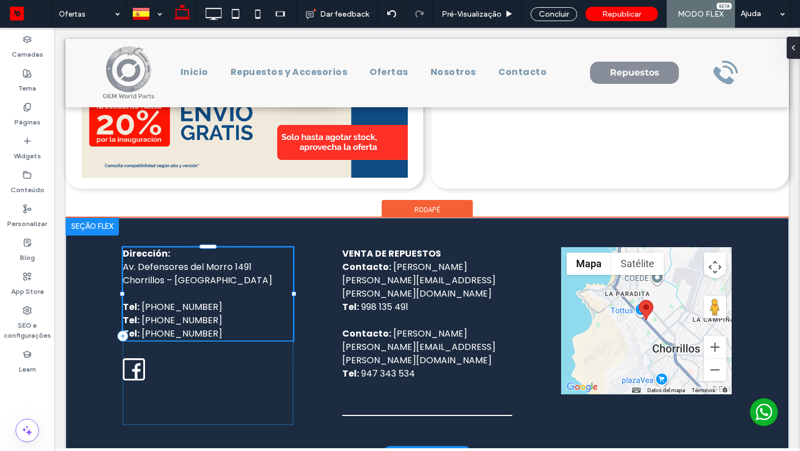
type input "*******"
type input "**"
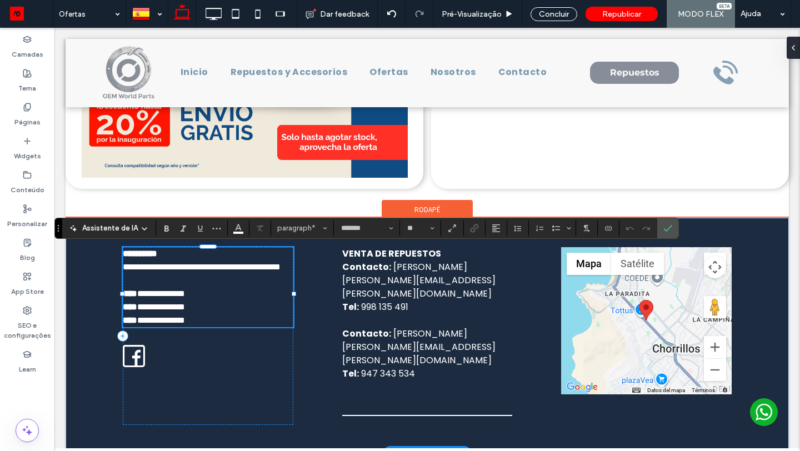
click at [139, 271] on span "**********" at bounding box center [202, 267] width 158 height 8
copy span "**********"
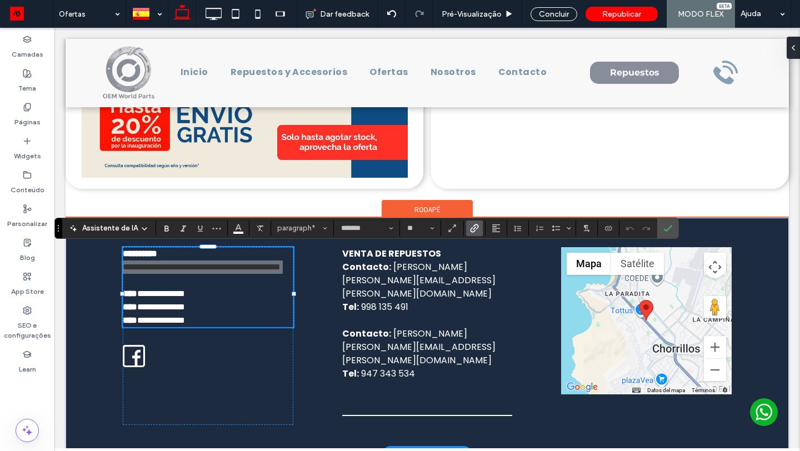
click at [472, 228] on icon "Link" at bounding box center [474, 228] width 9 height 9
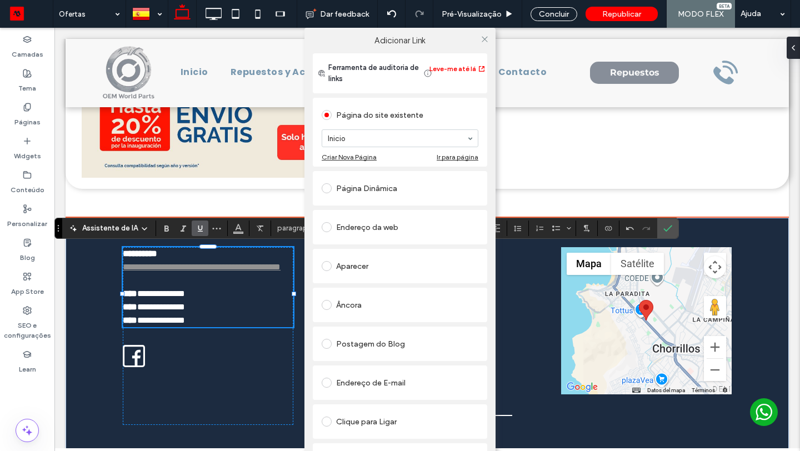
click at [394, 228] on div "Endereço da web" at bounding box center [399, 227] width 157 height 18
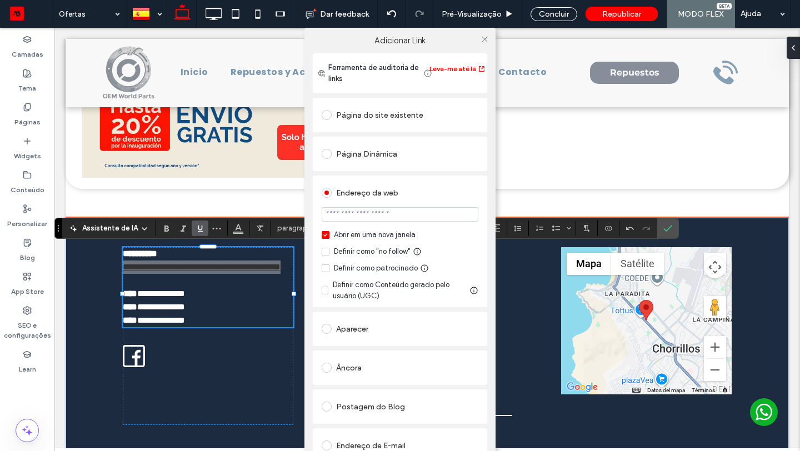
click at [376, 215] on input "url" at bounding box center [399, 214] width 157 height 14
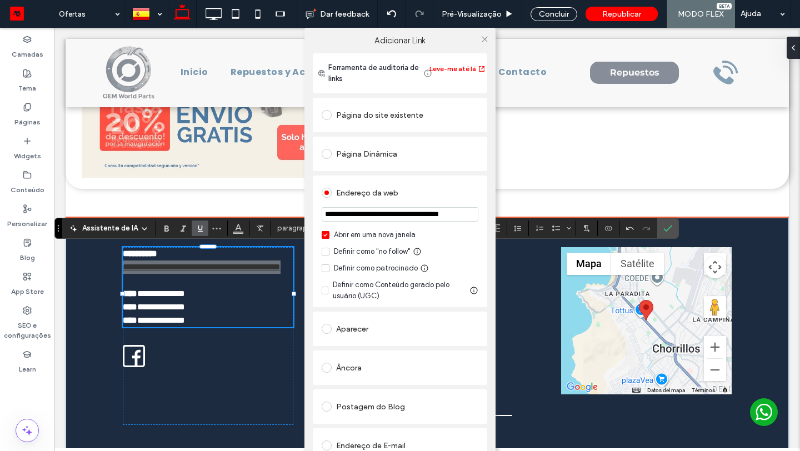
scroll to position [0, 23]
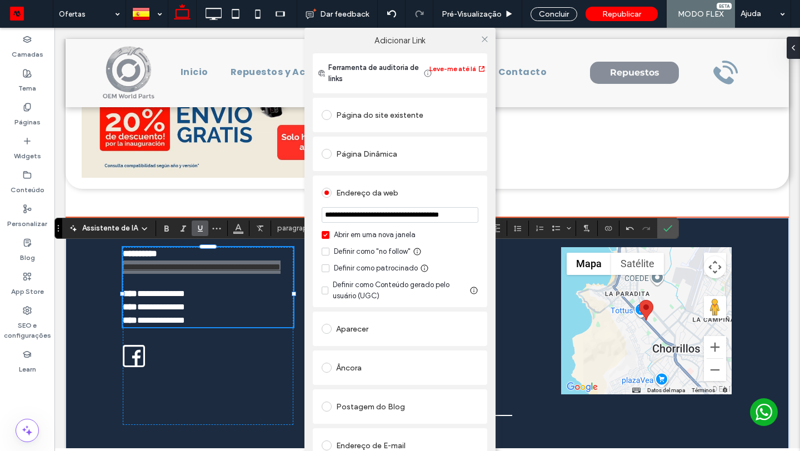
type input "**********"
click at [481, 43] on span at bounding box center [484, 39] width 8 height 17
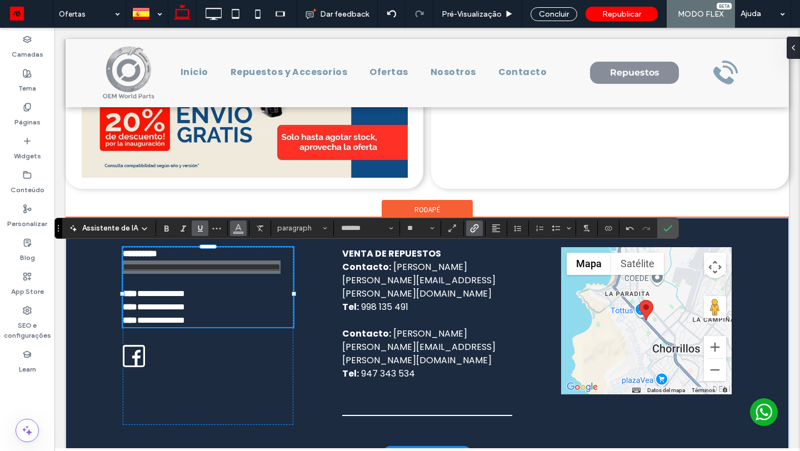
click at [231, 223] on button "Cor" at bounding box center [238, 228] width 17 height 16
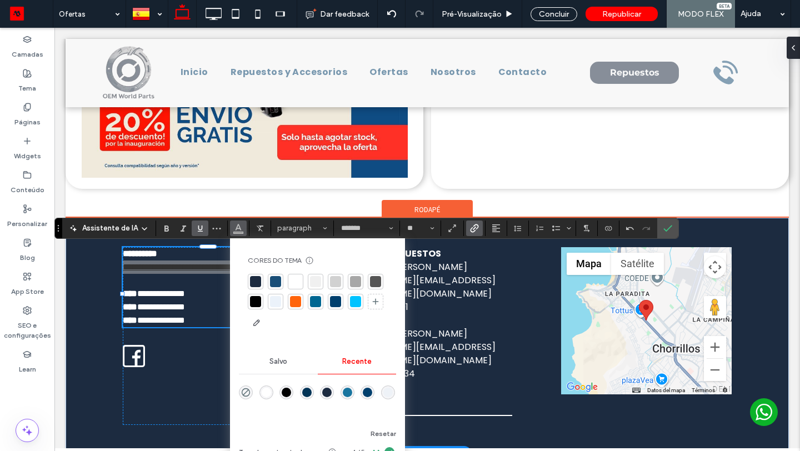
click at [290, 279] on div at bounding box center [295, 281] width 11 height 11
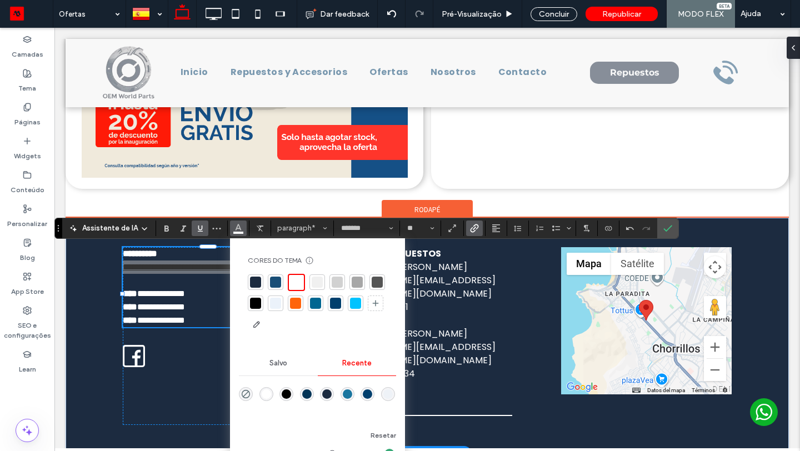
click at [203, 227] on label "Sublinhado" at bounding box center [200, 228] width 17 height 16
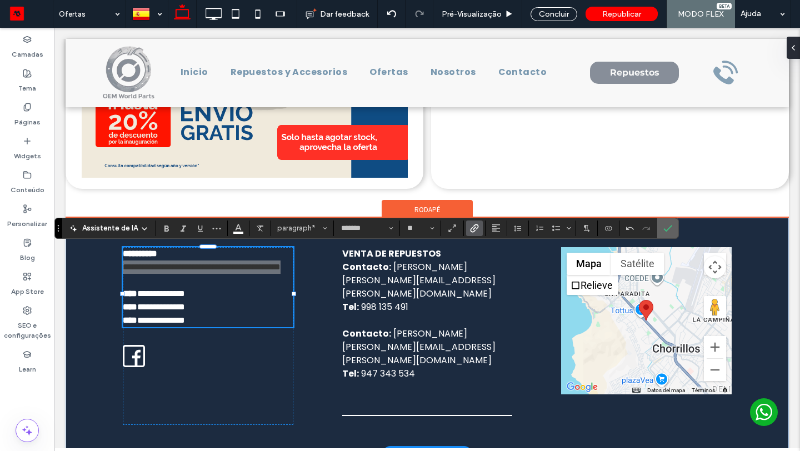
click at [659, 227] on label "Confirmar" at bounding box center [667, 228] width 17 height 20
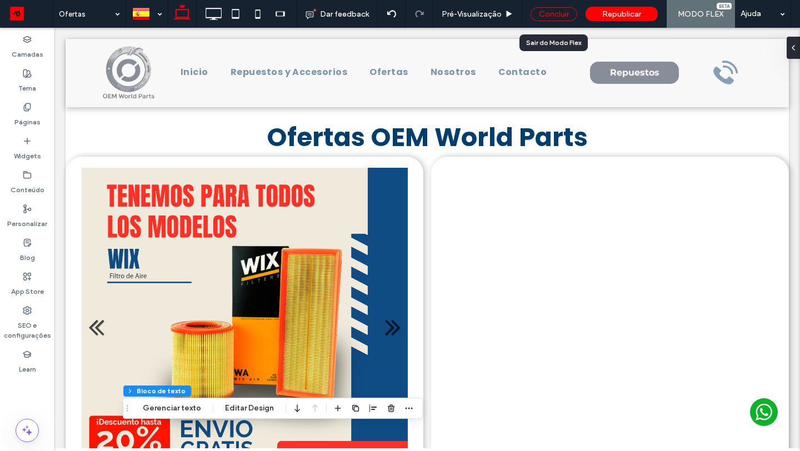
click at [555, 18] on div "Concluir" at bounding box center [553, 14] width 47 height 14
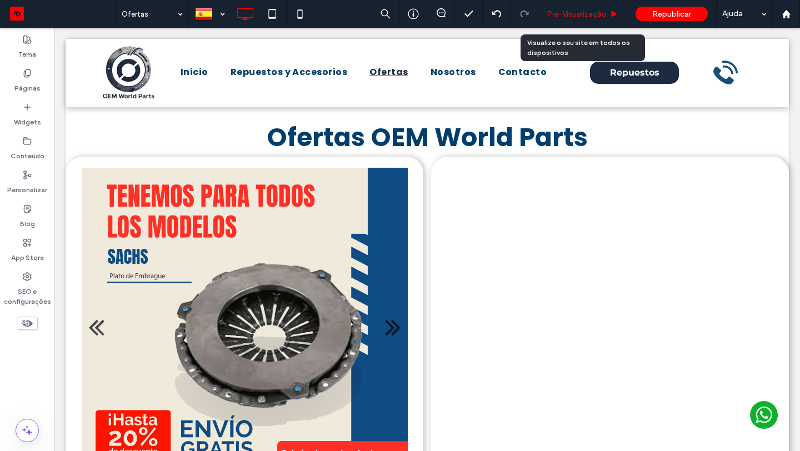
click at [579, 13] on span "Pré-Visualizaçāo" at bounding box center [576, 13] width 60 height 9
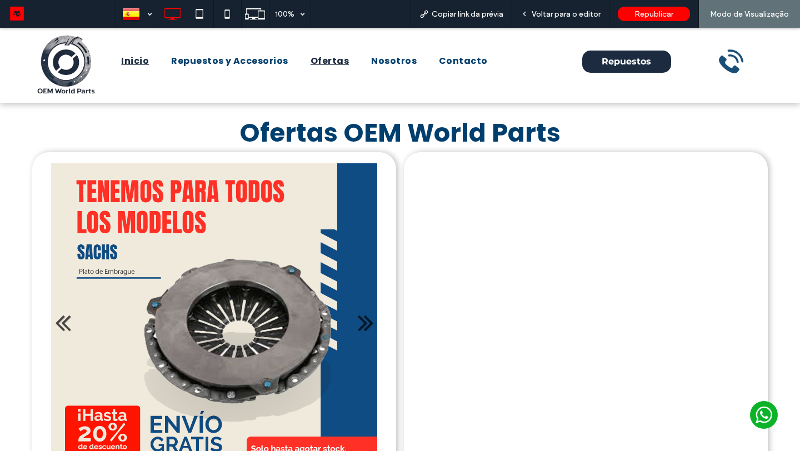
click at [129, 59] on span "Inicio" at bounding box center [135, 60] width 28 height 13
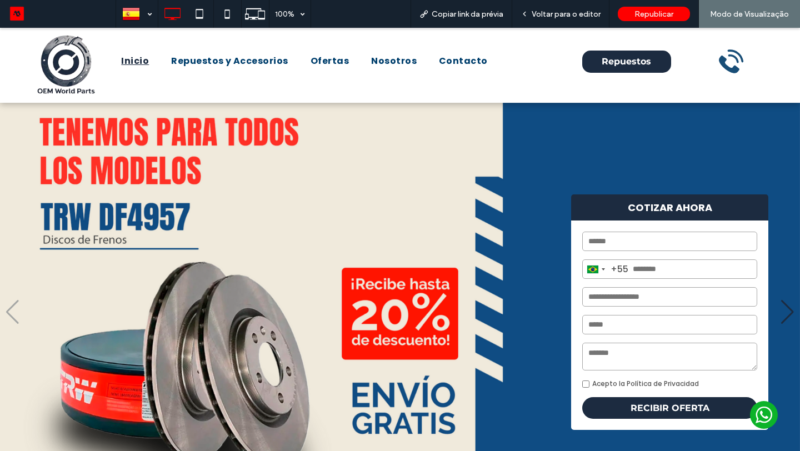
click at [783, 309] on div "Next slide" at bounding box center [787, 312] width 13 height 24
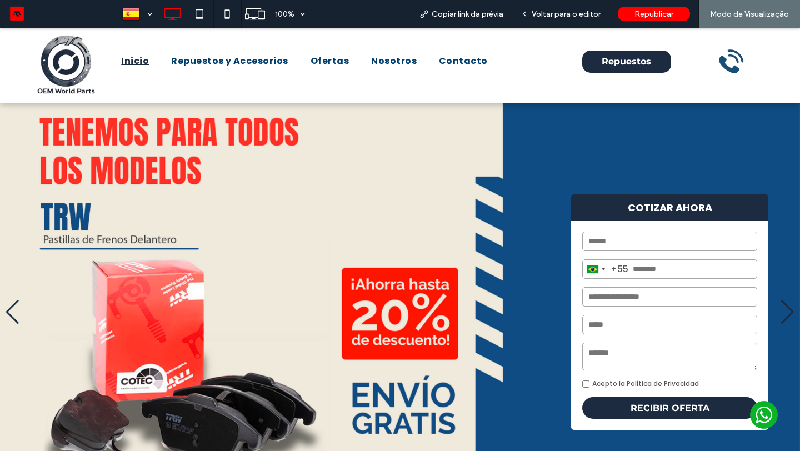
click at [790, 312] on div "Next slide" at bounding box center [787, 312] width 13 height 24
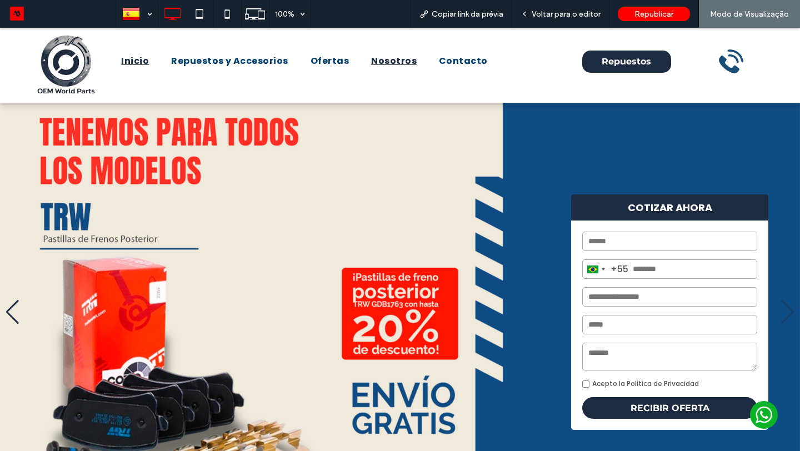
click at [398, 60] on span "Nosotros" at bounding box center [394, 60] width 46 height 13
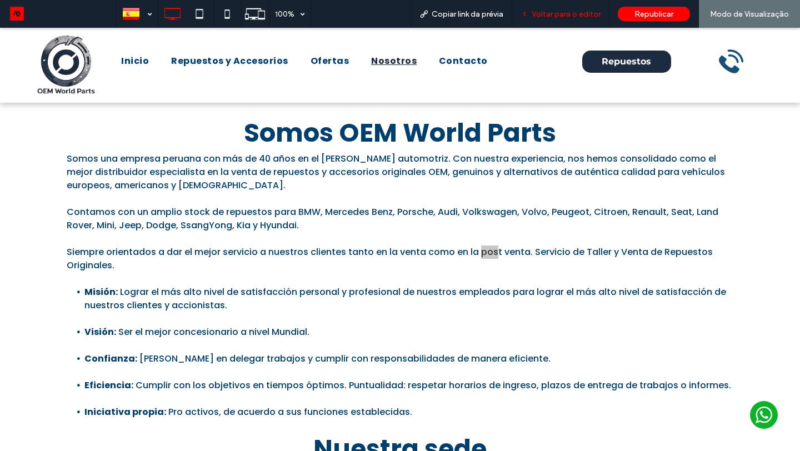
click at [571, 15] on span "Voltar para o editor" at bounding box center [565, 13] width 69 height 9
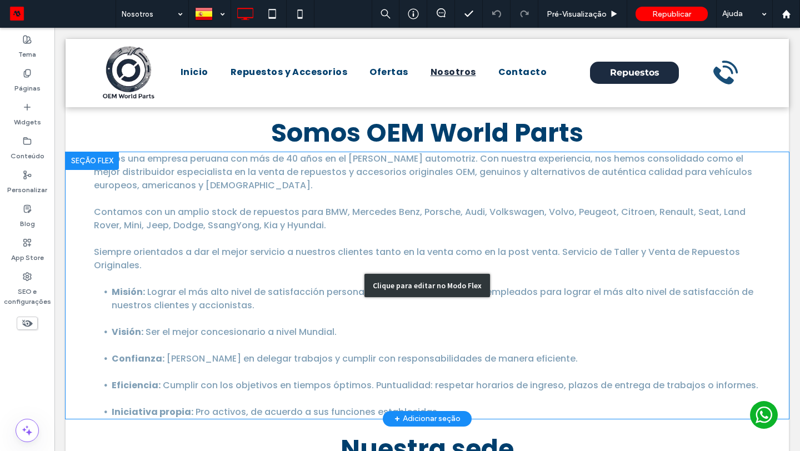
click at [526, 254] on div "Clique para editar no Modo Flex" at bounding box center [427, 285] width 723 height 267
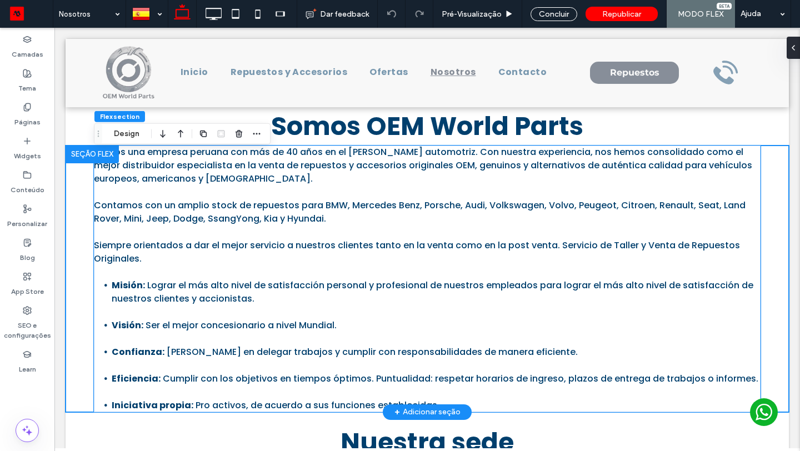
click at [526, 254] on p "Siempre orientados a dar el mejor servicio a nuestros clientes tanto en la vent…" at bounding box center [427, 252] width 666 height 27
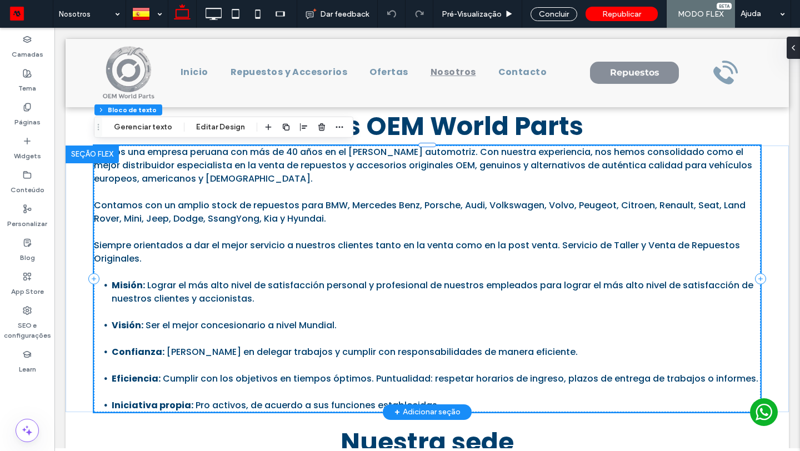
click at [526, 249] on span "Siempre orientados a dar el mejor servicio a nuestros clientes tanto en la vent…" at bounding box center [417, 252] width 646 height 26
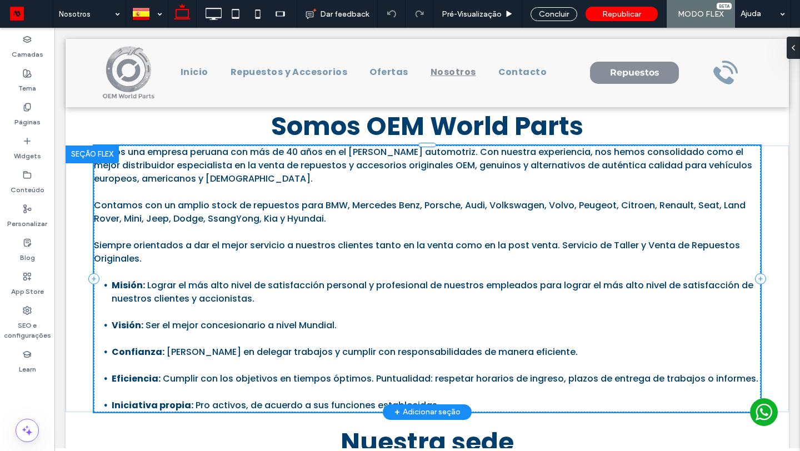
type input "*******"
type input "**"
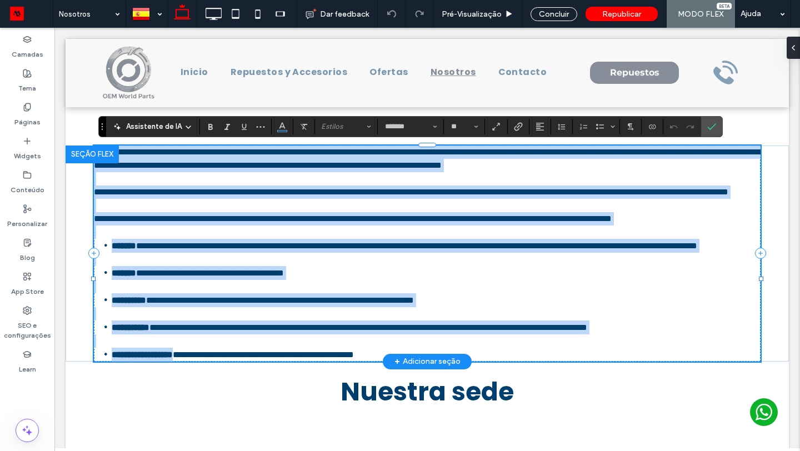
click at [526, 223] on span "**********" at bounding box center [352, 218] width 517 height 8
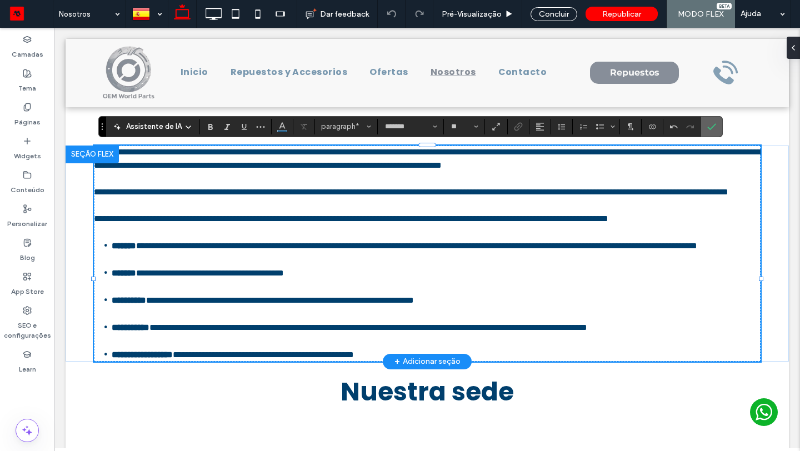
click at [707, 131] on span "Confirmar" at bounding box center [709, 127] width 5 height 20
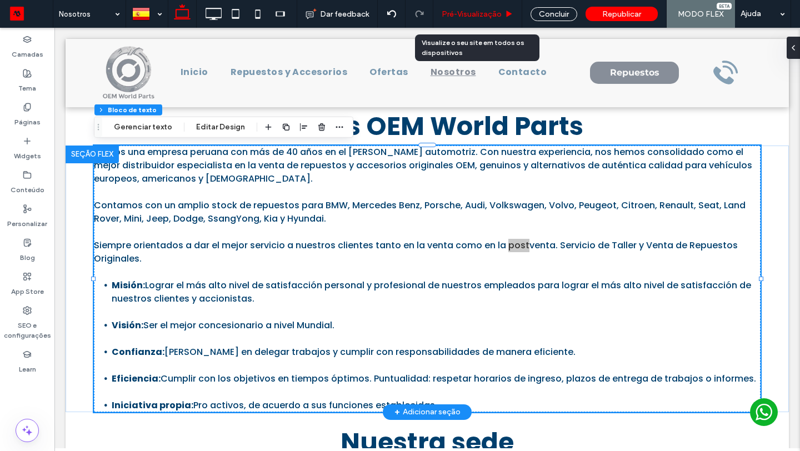
click at [478, 9] on span "Pré-Visualizaçāo" at bounding box center [471, 13] width 60 height 9
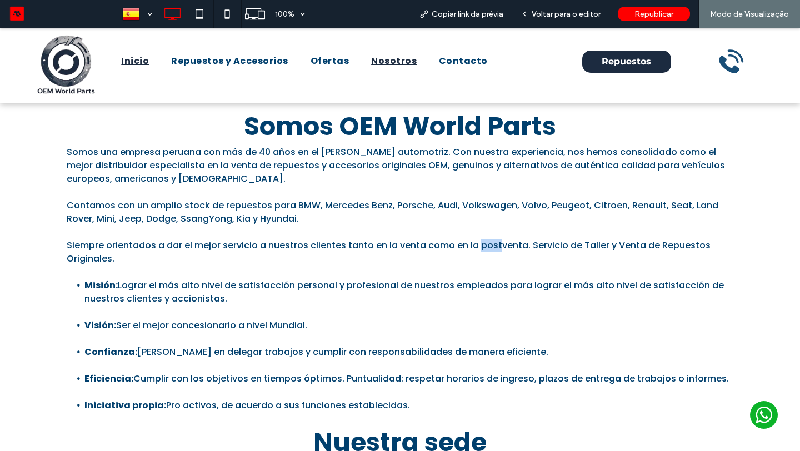
click at [126, 53] on link "Inicio" at bounding box center [135, 61] width 50 height 27
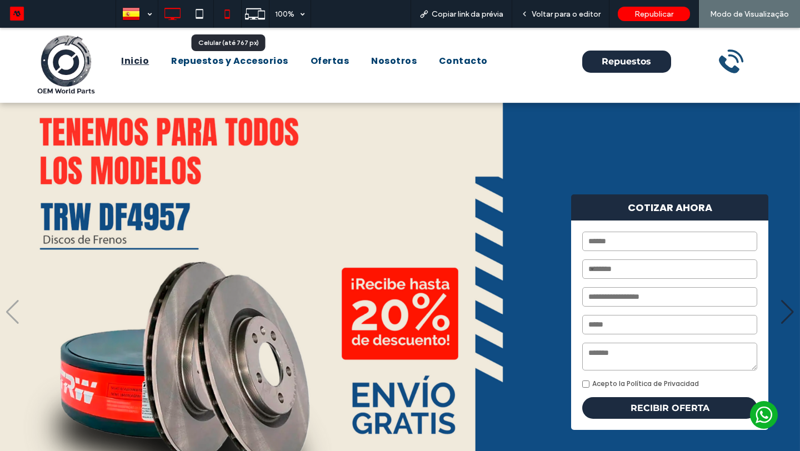
click at [225, 10] on use at bounding box center [227, 13] width 5 height 9
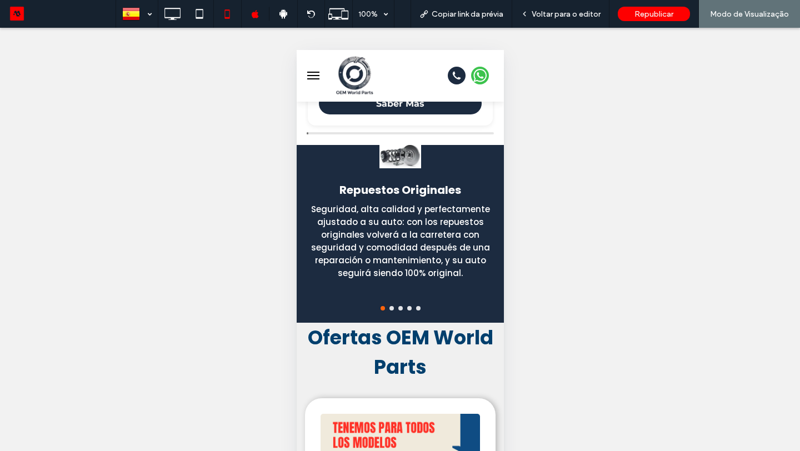
scroll to position [838, 0]
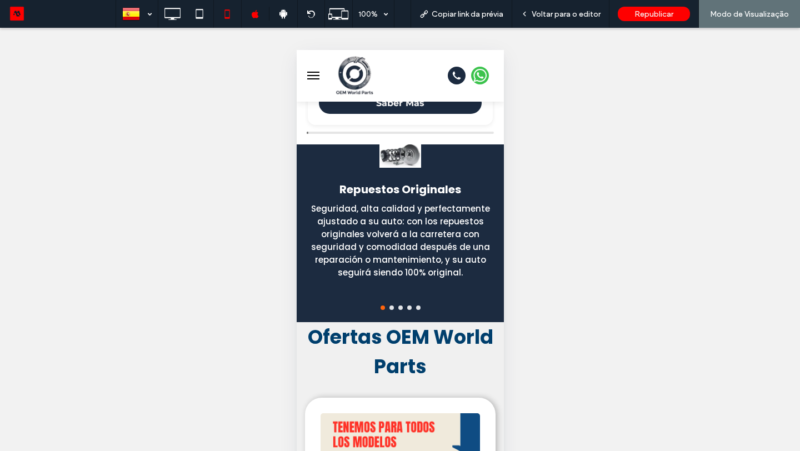
click at [404, 155] on div at bounding box center [399, 155] width 207 height 23
click at [555, 18] on span "Voltar para o editor" at bounding box center [565, 13] width 69 height 9
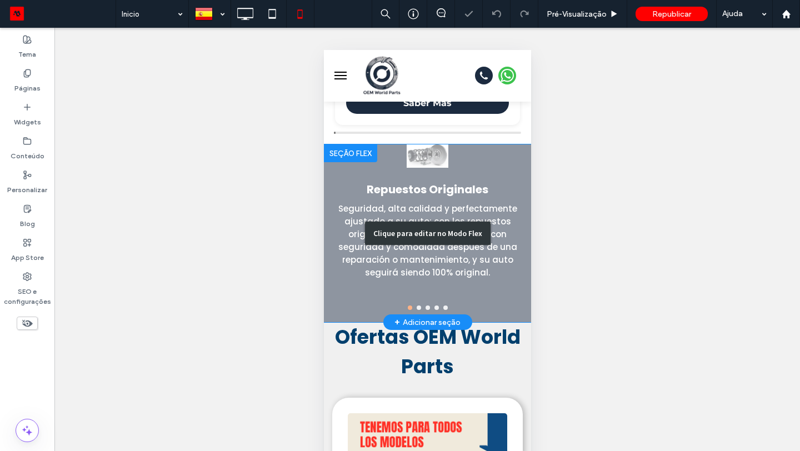
click at [469, 181] on div "Clique para editar no Modo Flex" at bounding box center [426, 233] width 207 height 178
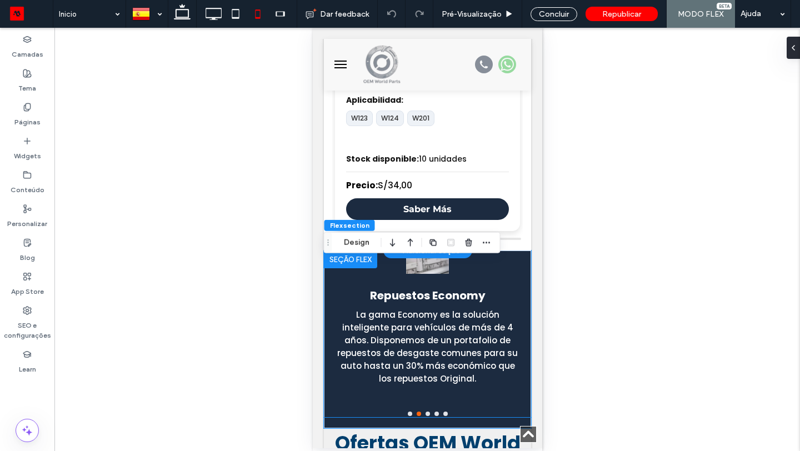
scroll to position [711, 0]
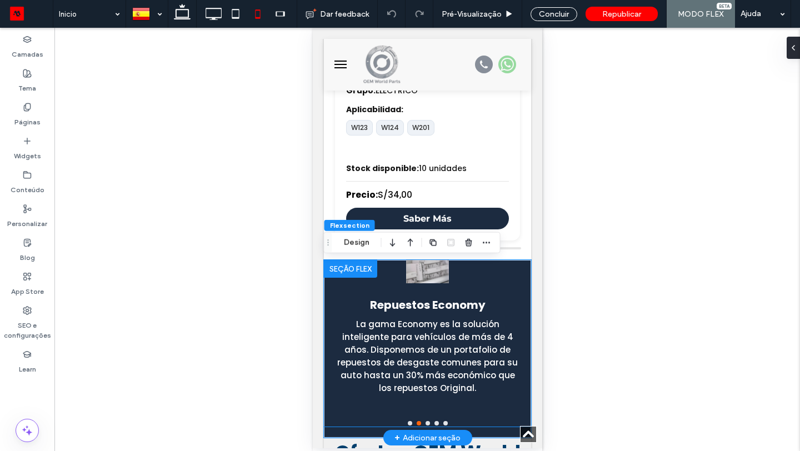
click at [429, 284] on div "Repuestos Economy La gama Economy es la solución inteligente para vehículos de …" at bounding box center [426, 334] width 207 height 148
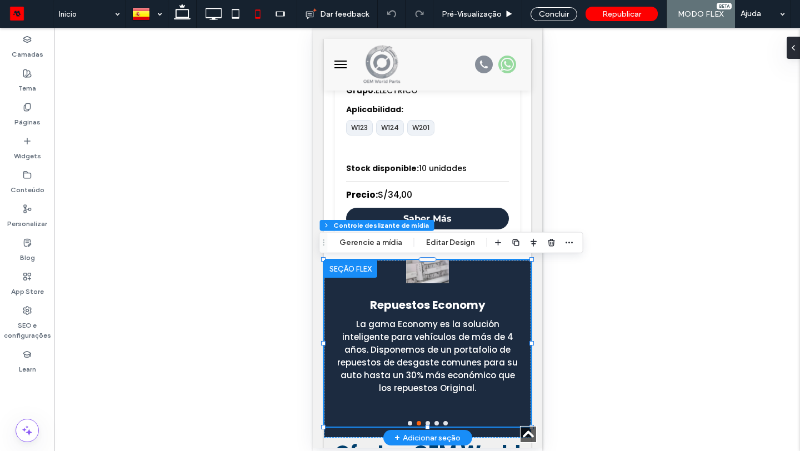
click at [430, 282] on div at bounding box center [426, 271] width 207 height 23
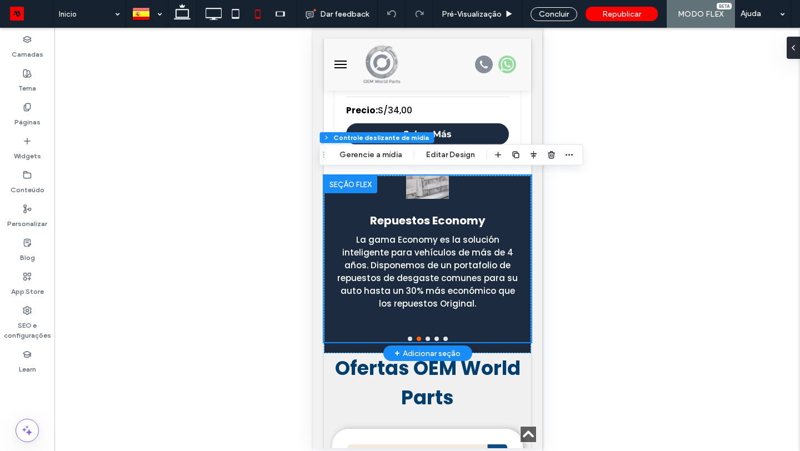
scroll to position [799, 0]
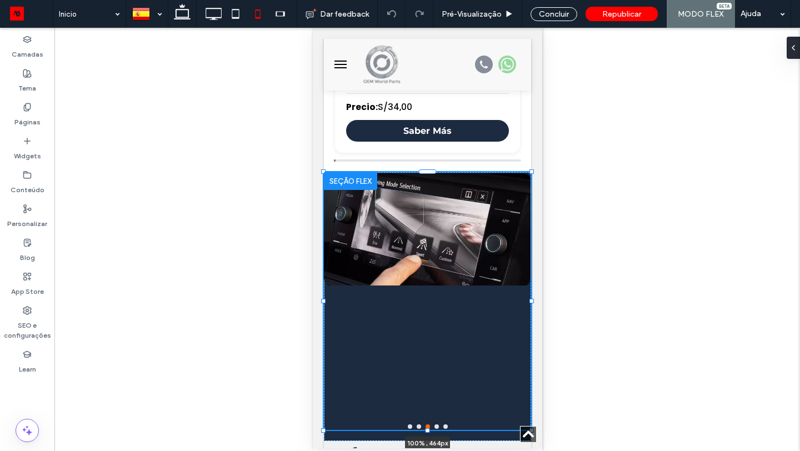
drag, startPoint x: 531, startPoint y: 340, endPoint x: 541, endPoint y: 385, distance: 46.6
type input "***"
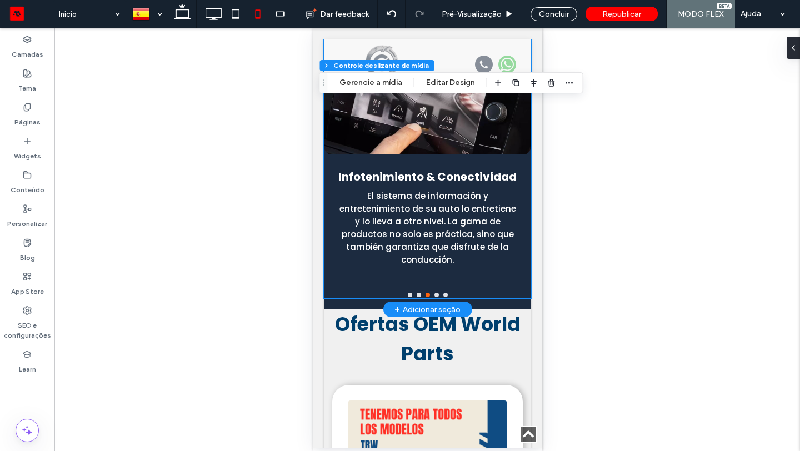
scroll to position [932, 0]
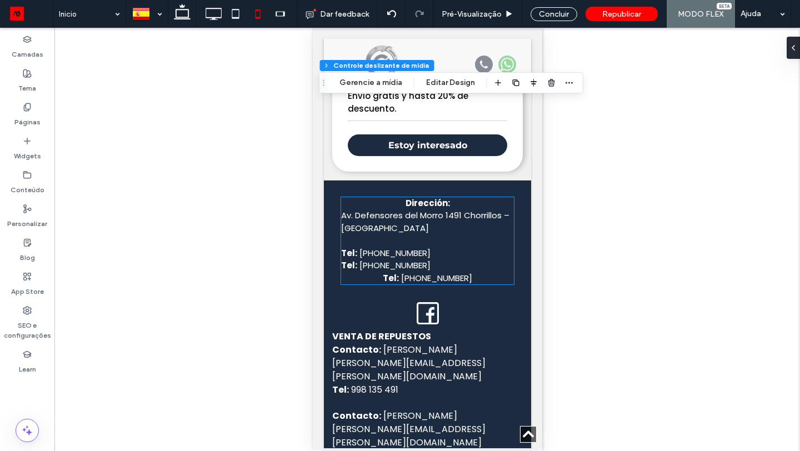
click at [373, 263] on span "+511 251 2440" at bounding box center [394, 265] width 71 height 12
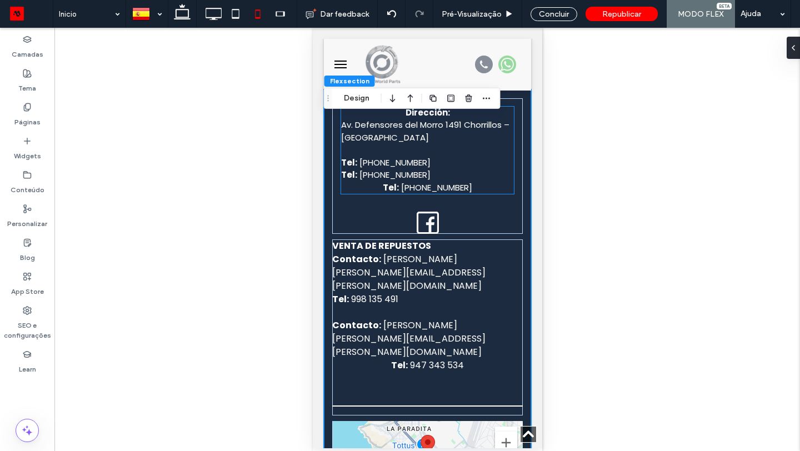
scroll to position [2107, 0]
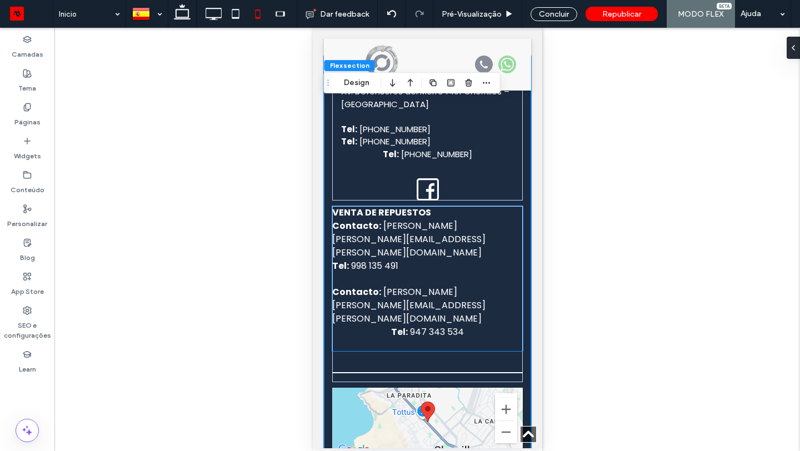
click at [413, 325] on span "947 343 534" at bounding box center [436, 331] width 54 height 13
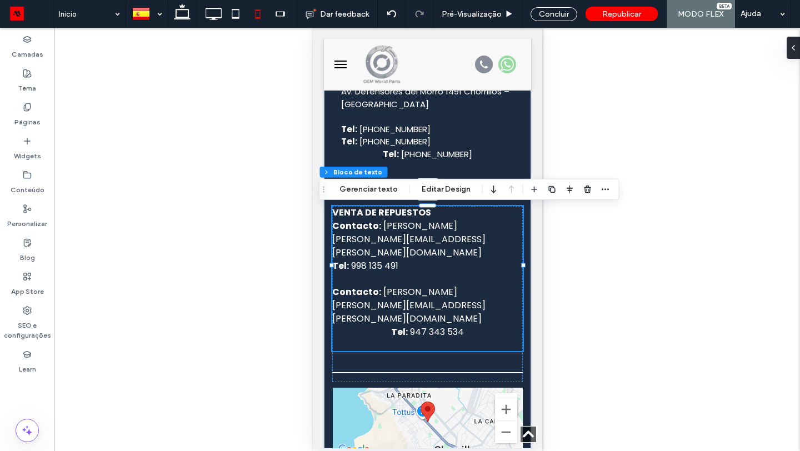
click at [413, 325] on span "947 343 534" at bounding box center [436, 331] width 54 height 13
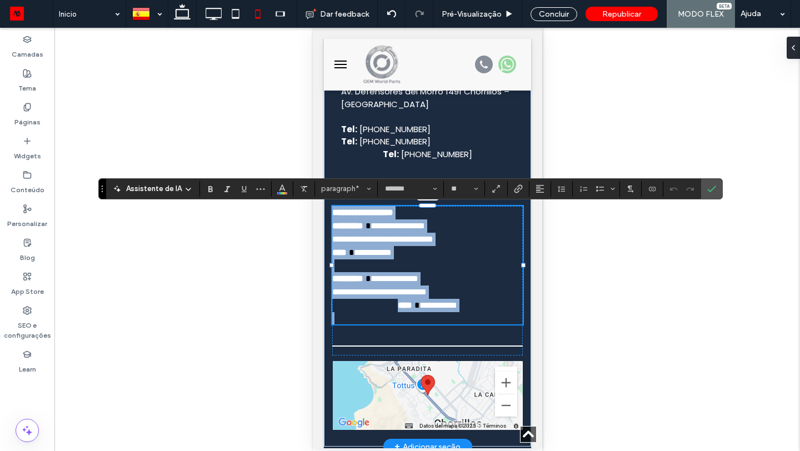
click at [389, 306] on p "**********" at bounding box center [426, 305] width 190 height 13
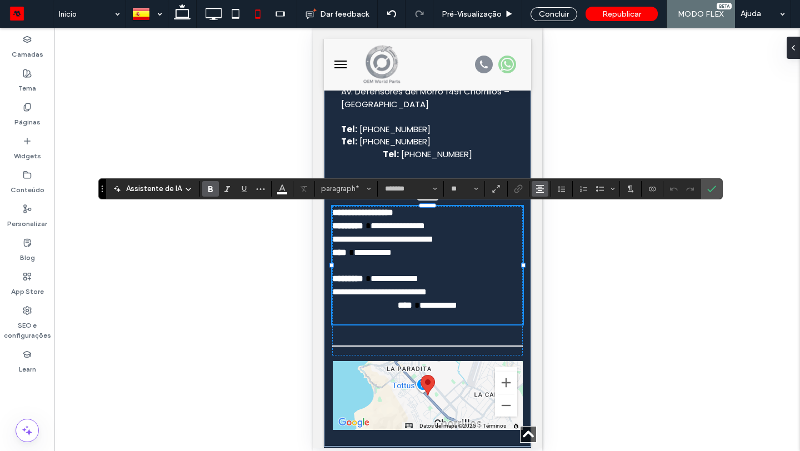
click at [536, 194] on span "Alinhamento" at bounding box center [539, 189] width 9 height 14
click at [544, 208] on icon "ui.textEditor.alignment.left" at bounding box center [548, 206] width 9 height 9
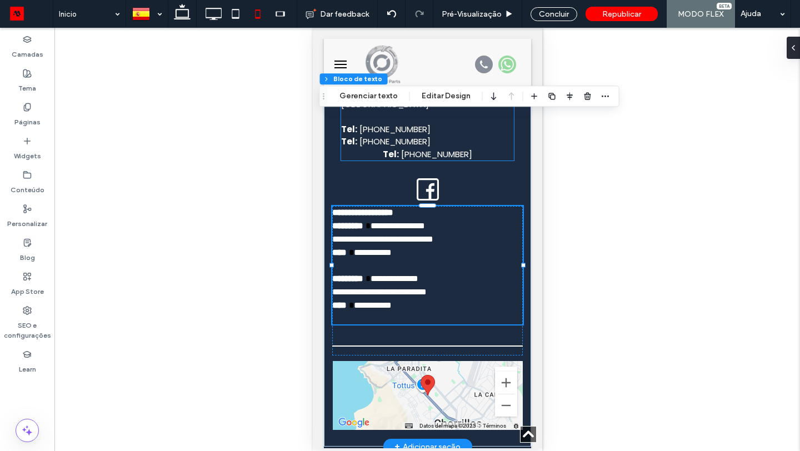
scroll to position [2067, 0]
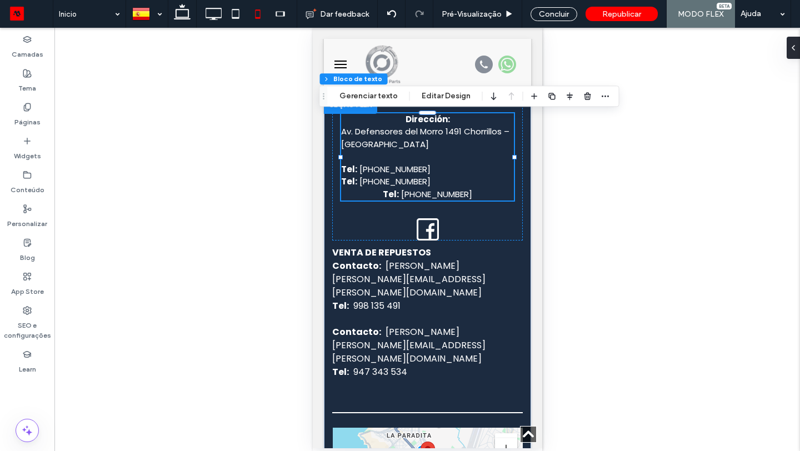
click at [390, 193] on p "Tel: +511 421 4546" at bounding box center [426, 194] width 173 height 13
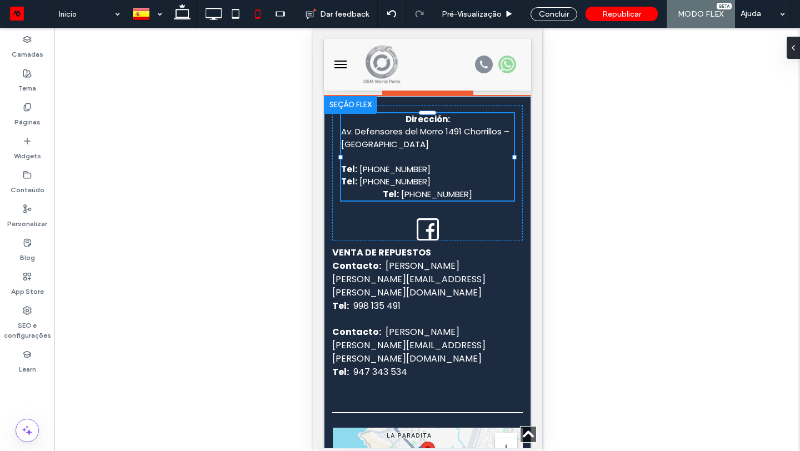
type input "*******"
type input "**"
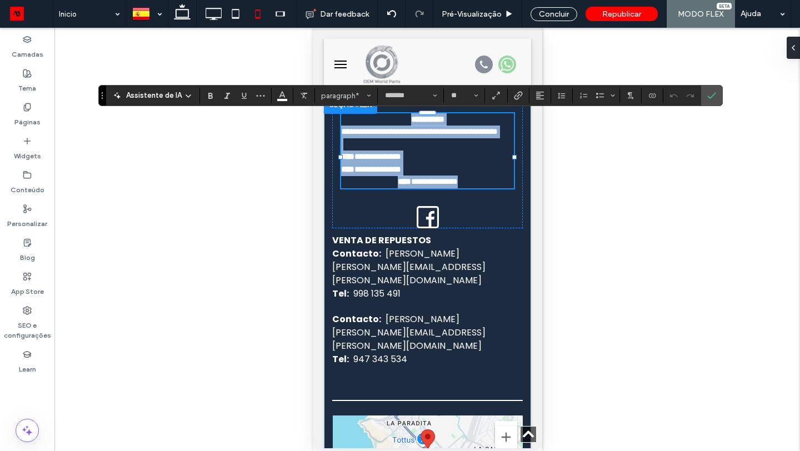
click at [390, 188] on p "**********" at bounding box center [426, 181] width 173 height 13
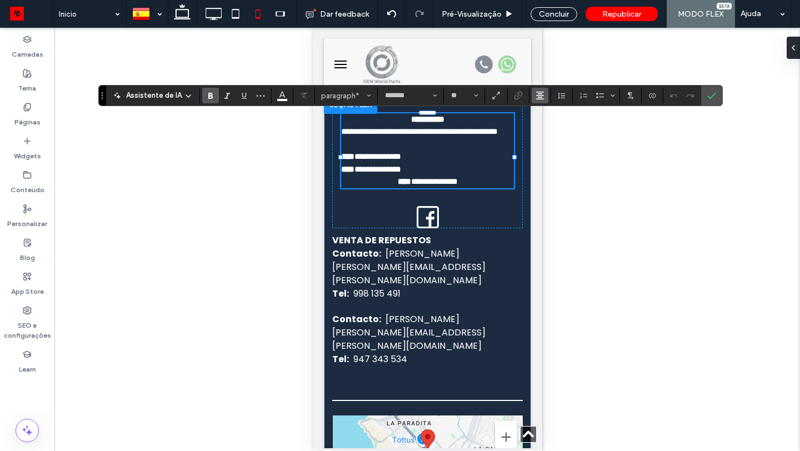
click at [532, 101] on button "Alinhamento" at bounding box center [539, 96] width 17 height 16
click at [544, 118] on icon "ui.textEditor.alignment.left" at bounding box center [548, 113] width 9 height 9
click at [711, 97] on icon "Confirmar" at bounding box center [711, 95] width 9 height 9
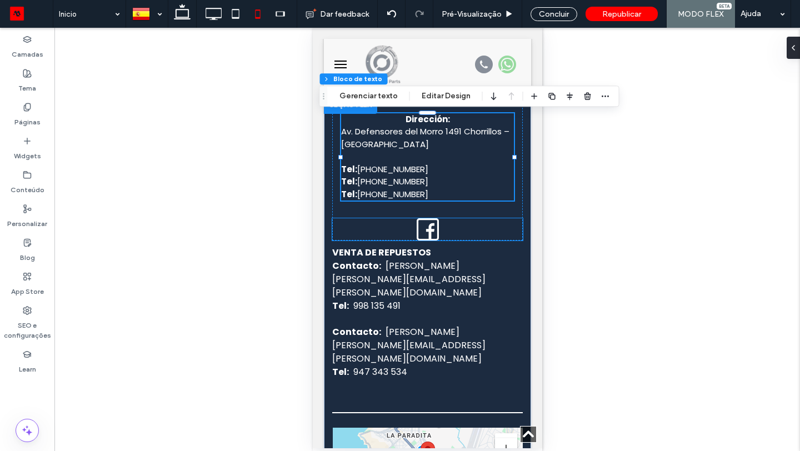
click at [446, 234] on div at bounding box center [426, 229] width 190 height 22
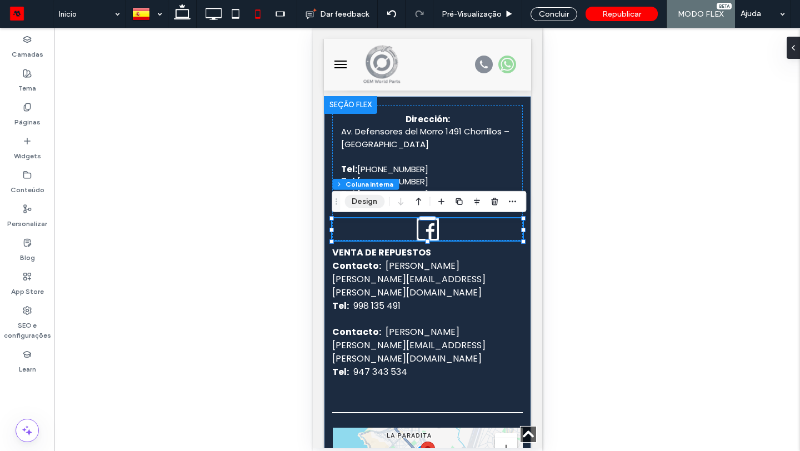
click at [363, 200] on button "Design" at bounding box center [364, 201] width 40 height 13
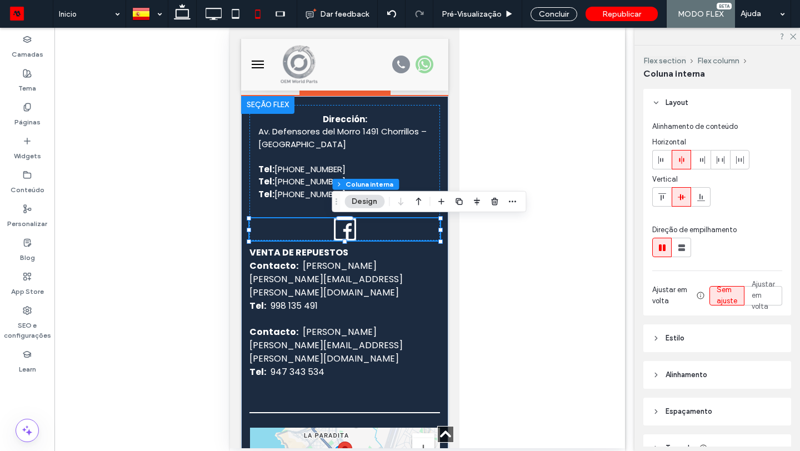
click at [373, 232] on div at bounding box center [344, 229] width 190 height 22
click at [344, 232] on icon at bounding box center [344, 229] width 22 height 22
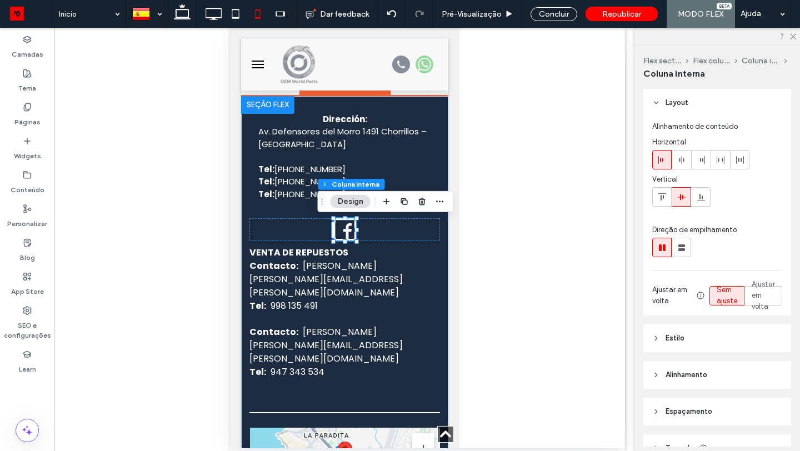
click at [344, 232] on icon at bounding box center [344, 229] width 22 height 22
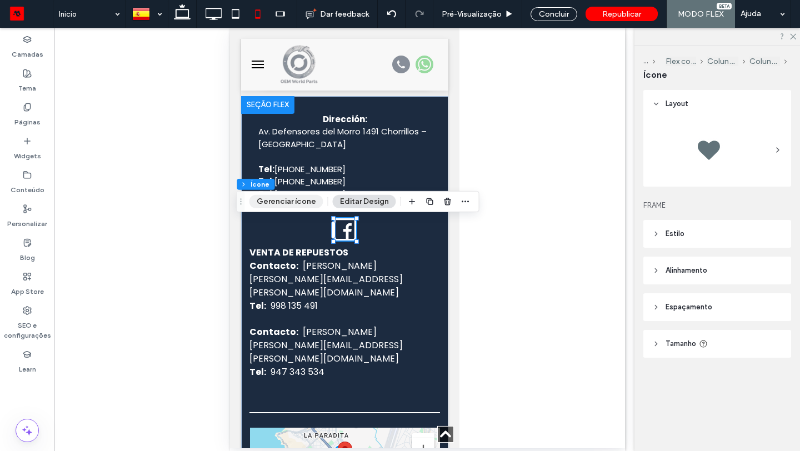
click at [296, 202] on button "Gerenciar ícone" at bounding box center [286, 201] width 74 height 13
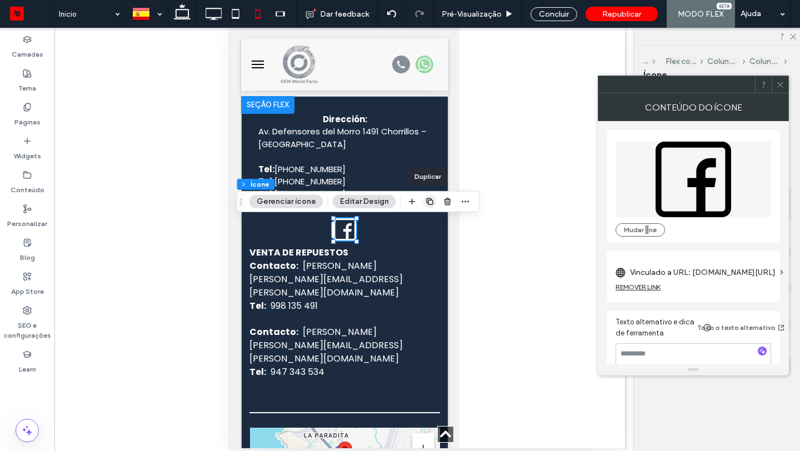
click at [431, 204] on span "button" at bounding box center [429, 201] width 13 height 13
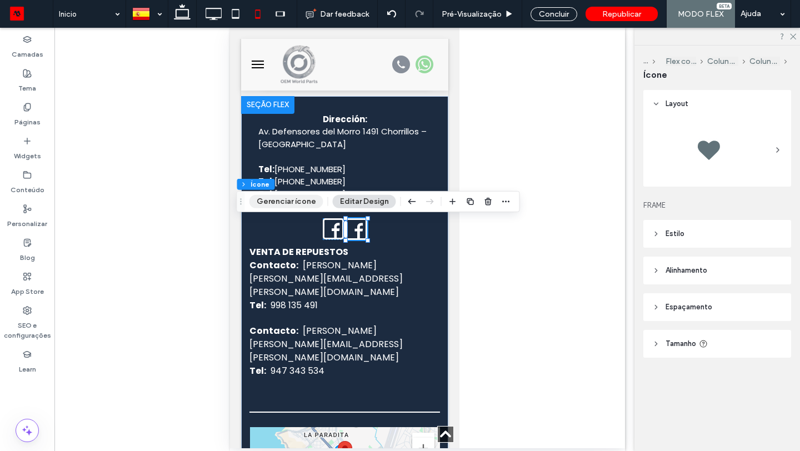
click at [307, 203] on button "Gerenciar ícone" at bounding box center [286, 201] width 74 height 13
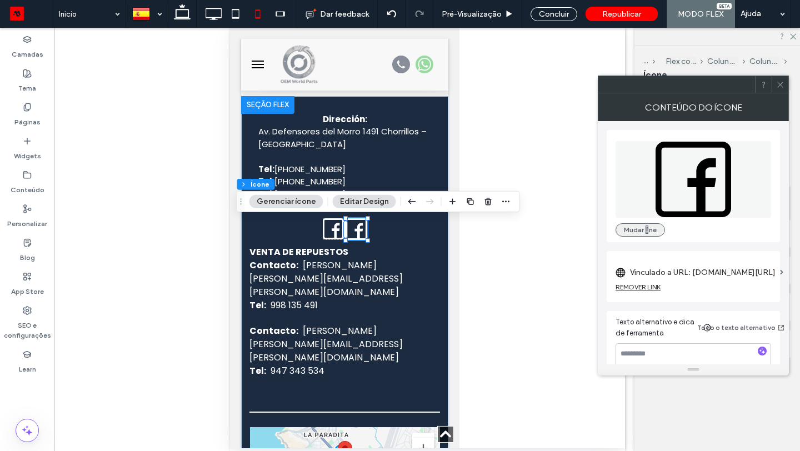
click at [651, 228] on button "Mudar ne" at bounding box center [639, 229] width 49 height 13
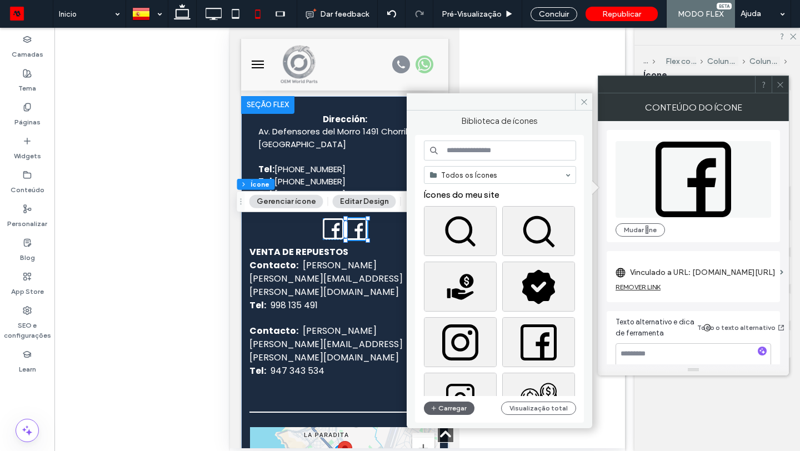
click at [509, 154] on input at bounding box center [500, 150] width 152 height 20
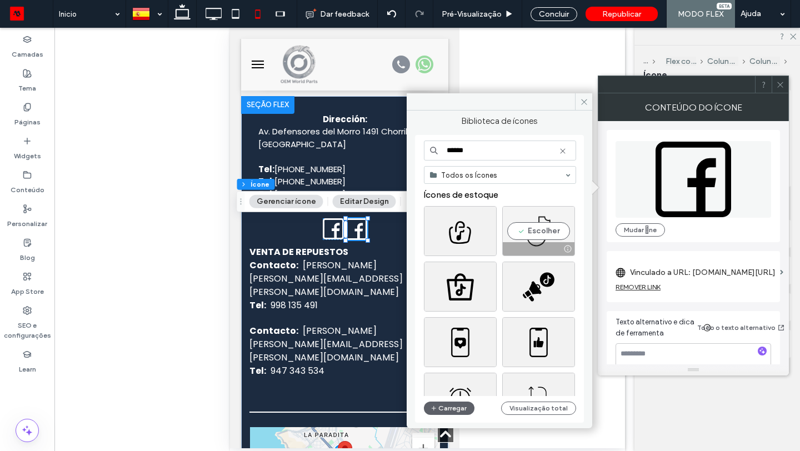
type input "******"
click at [541, 228] on div "Escolher" at bounding box center [538, 231] width 73 height 50
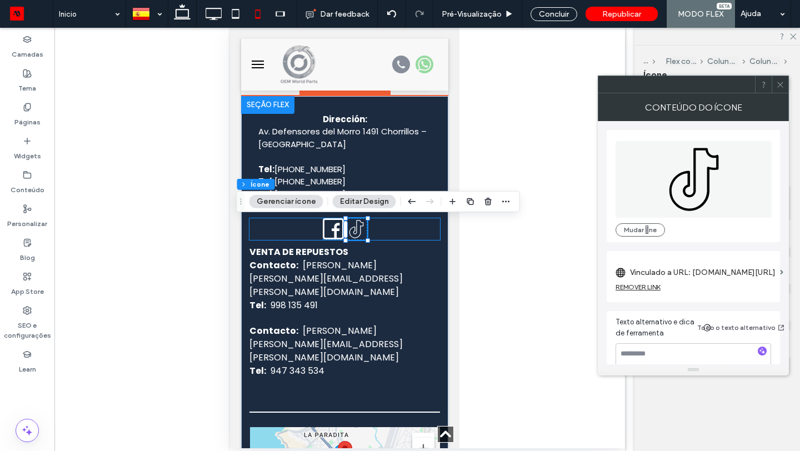
click at [396, 234] on div at bounding box center [344, 228] width 190 height 21
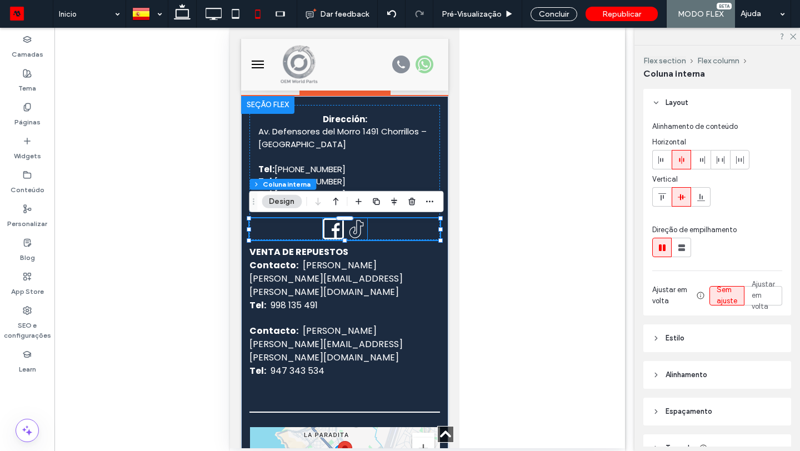
click at [357, 234] on icon at bounding box center [355, 228] width 21 height 21
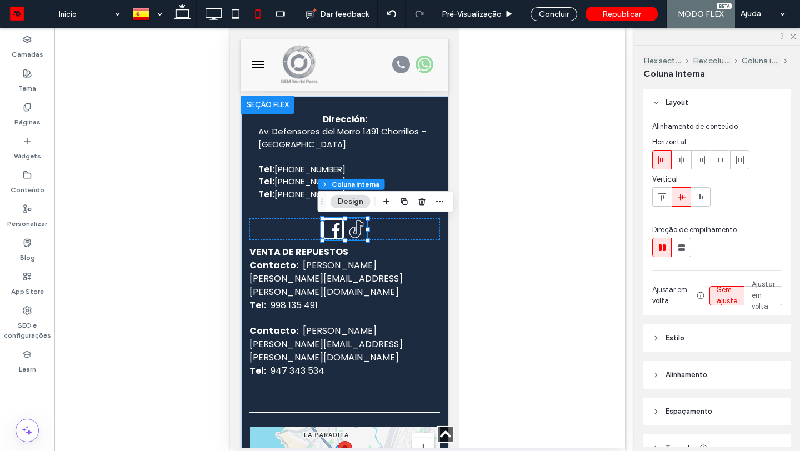
click at [698, 374] on span "Alinhamento" at bounding box center [686, 374] width 42 height 11
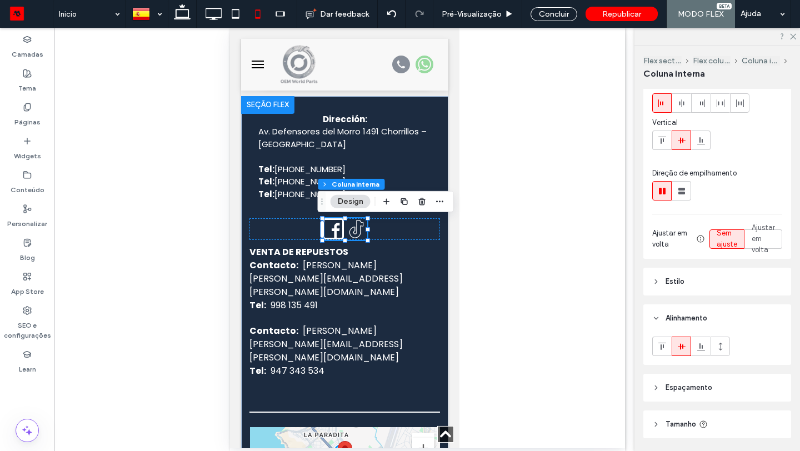
scroll to position [93, 0]
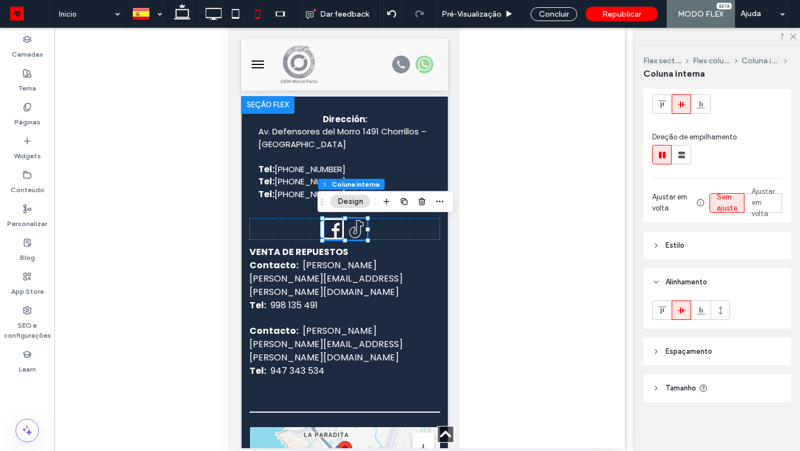
click at [692, 347] on span "Espaçamento" at bounding box center [688, 351] width 47 height 11
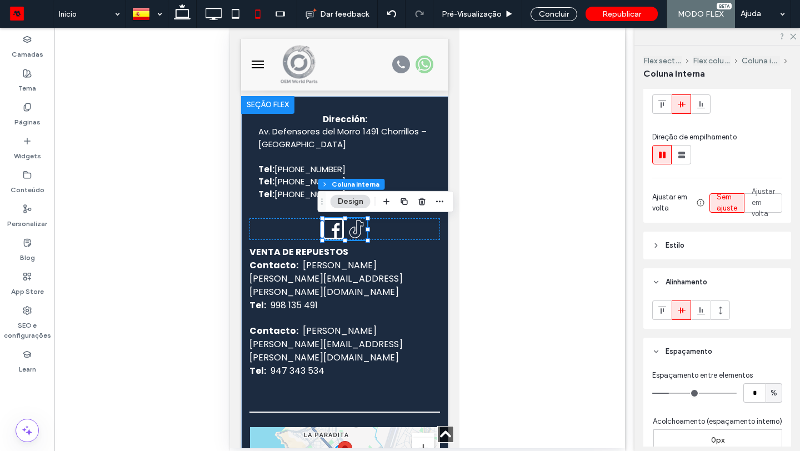
scroll to position [155, 0]
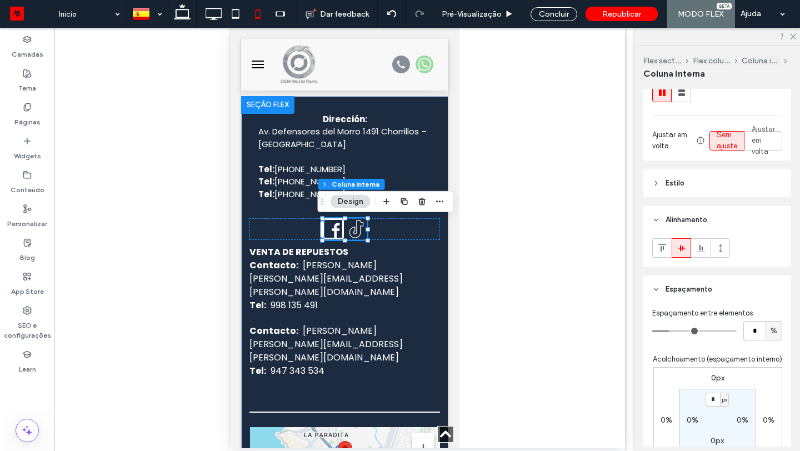
type input "*"
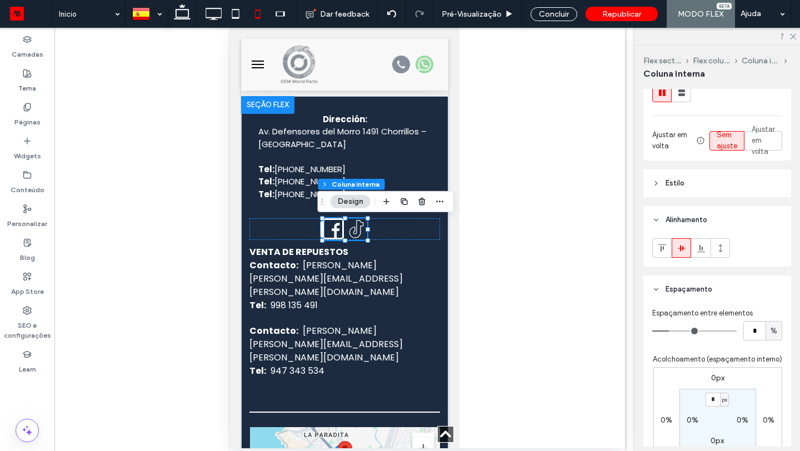
type input "*"
drag, startPoint x: 672, startPoint y: 331, endPoint x: 682, endPoint y: 331, distance: 10.6
type input "*"
click at [682, 331] on input "range" at bounding box center [694, 330] width 84 height 1
click at [406, 228] on div at bounding box center [344, 228] width 190 height 21
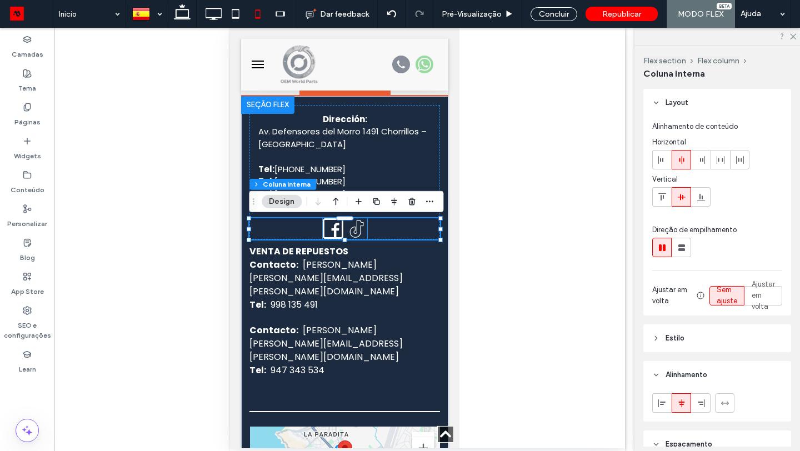
click at [360, 227] on icon at bounding box center [355, 228] width 21 height 21
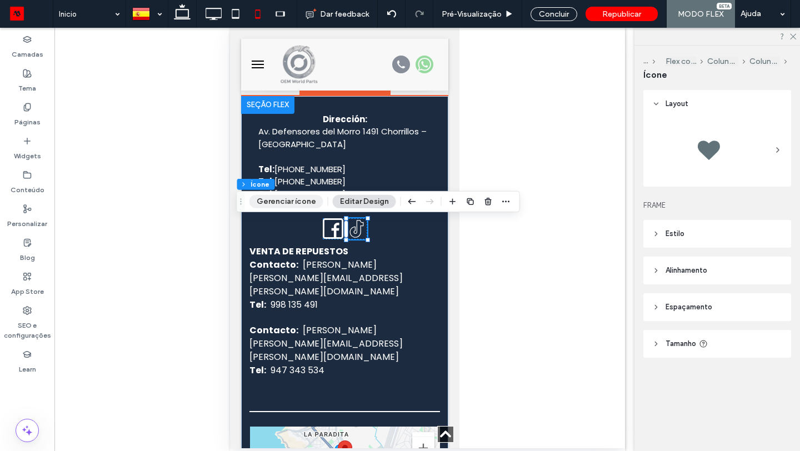
click at [303, 202] on button "Gerenciar ícone" at bounding box center [286, 201] width 74 height 13
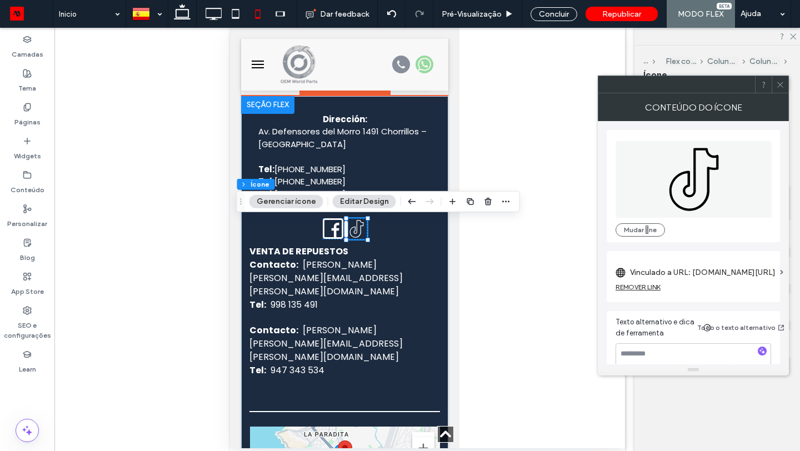
click at [706, 272] on label "Vinculado a URL: www.facebook.com/profile.php?id=61579010586493#" at bounding box center [702, 272] width 145 height 21
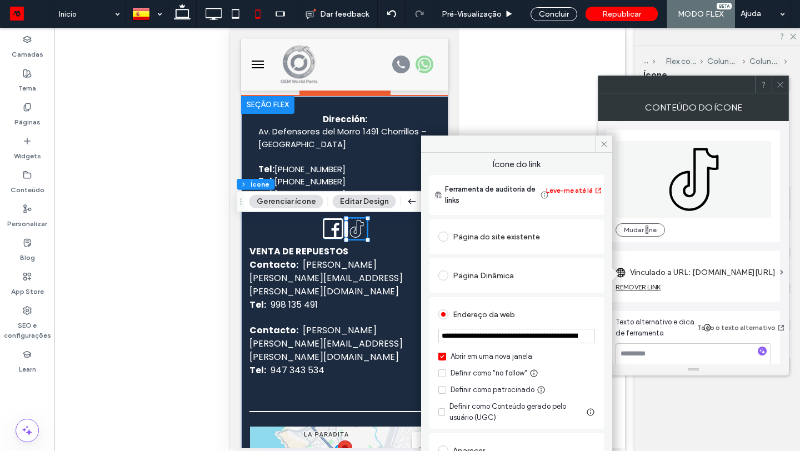
click at [556, 335] on input "**********" at bounding box center [516, 336] width 157 height 14
paste input "*******"
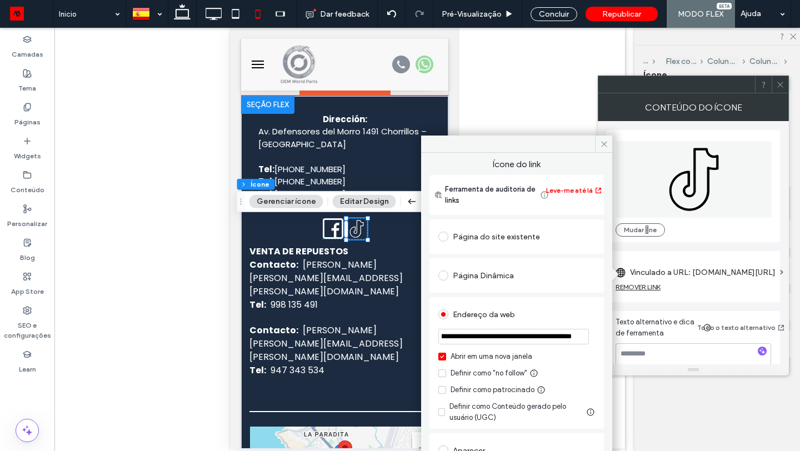
type input "**********"
click at [603, 144] on icon at bounding box center [604, 144] width 8 height 8
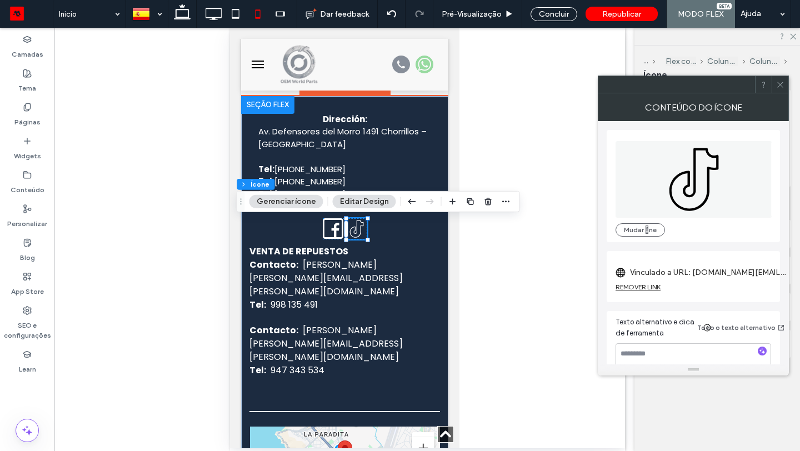
click at [778, 85] on use at bounding box center [780, 85] width 6 height 6
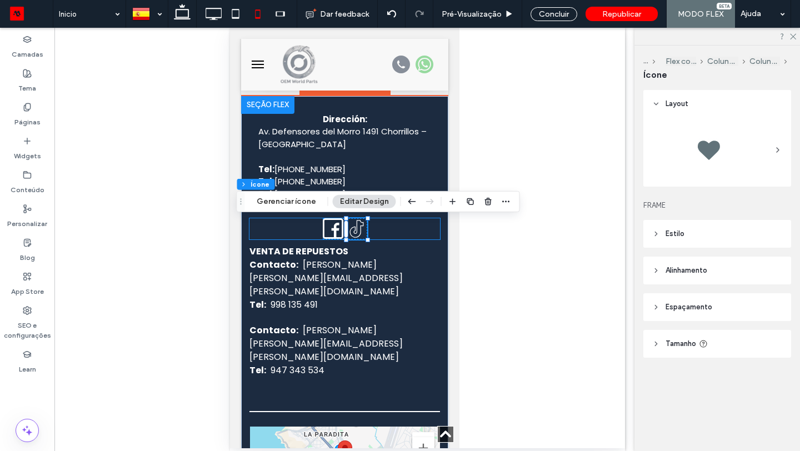
click at [384, 234] on div at bounding box center [344, 228] width 190 height 21
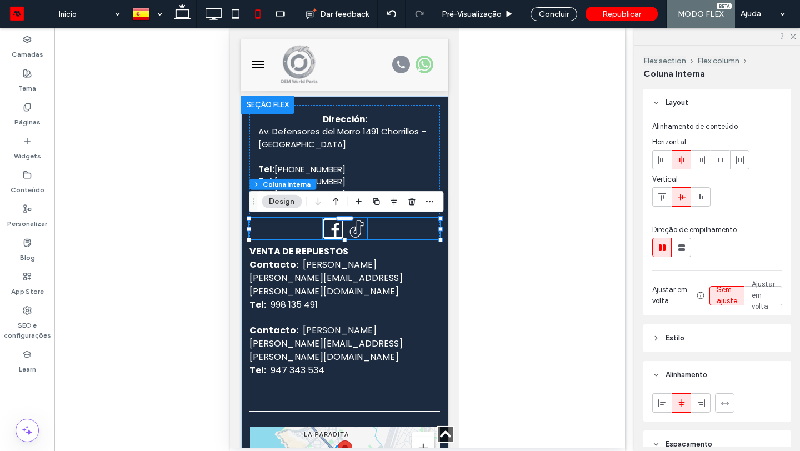
click at [332, 227] on icon at bounding box center [332, 228] width 21 height 21
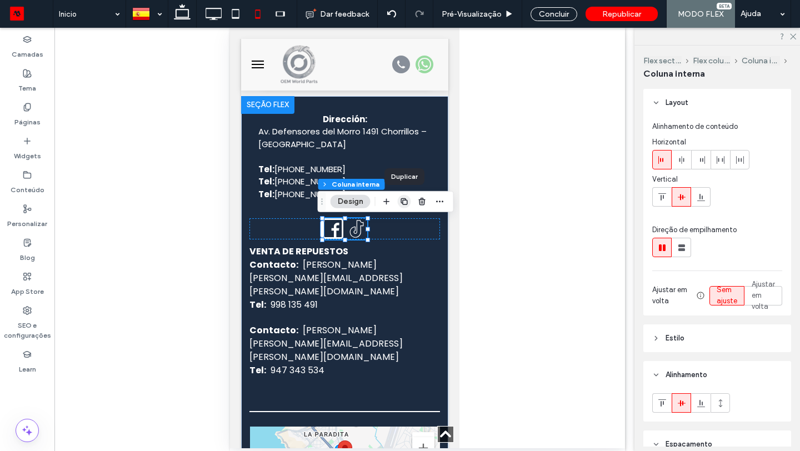
click at [406, 204] on icon "button" at bounding box center [404, 201] width 9 height 9
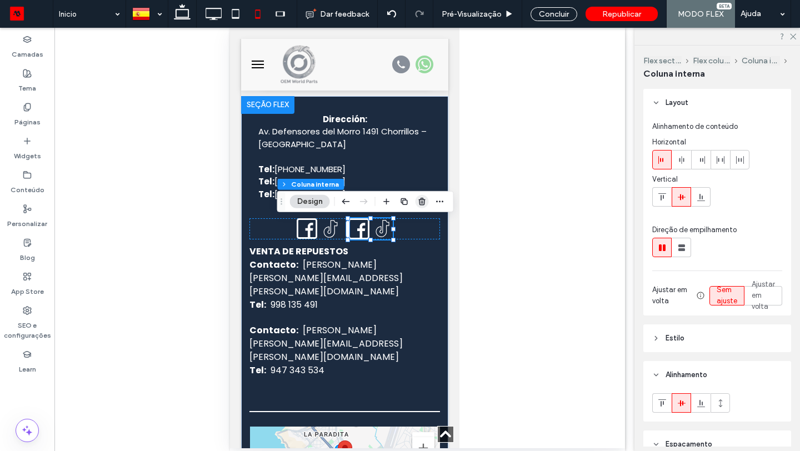
click at [424, 204] on icon "button" at bounding box center [422, 201] width 9 height 9
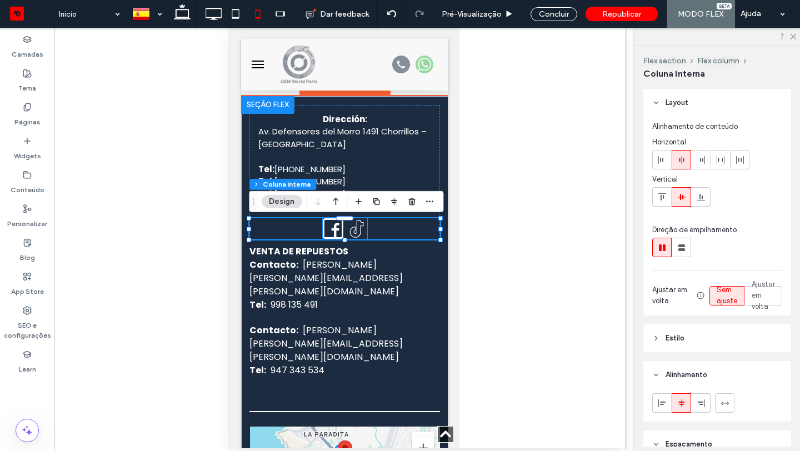
click at [336, 229] on icon at bounding box center [332, 228] width 21 height 21
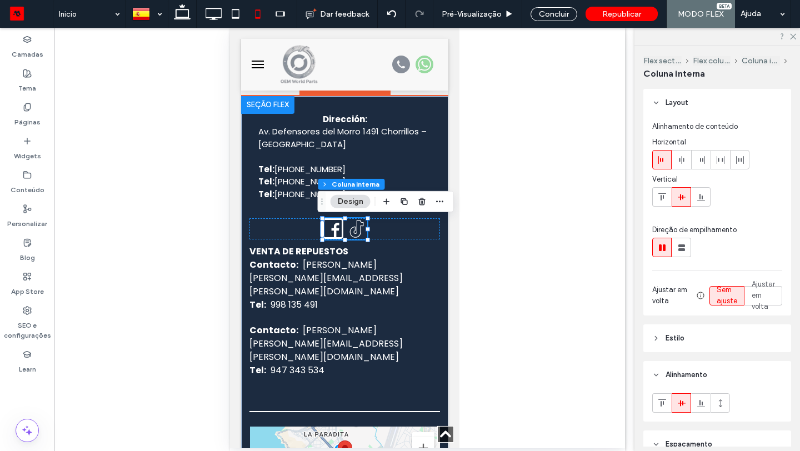
click at [336, 229] on icon at bounding box center [332, 228] width 21 height 21
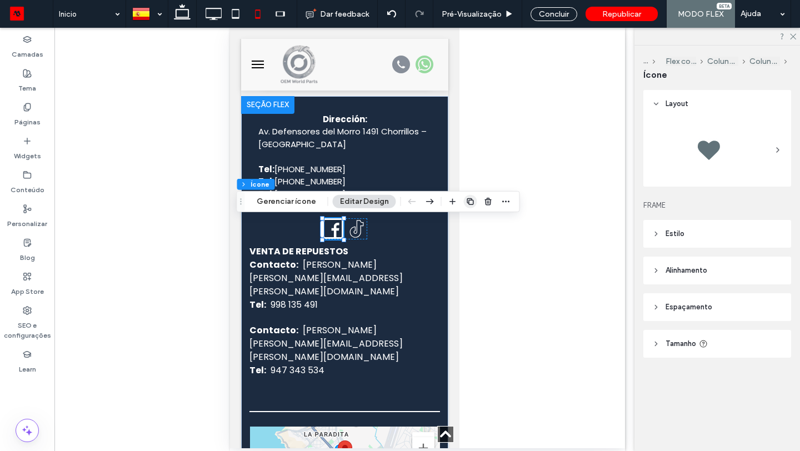
click at [464, 203] on span "button" at bounding box center [470, 201] width 13 height 13
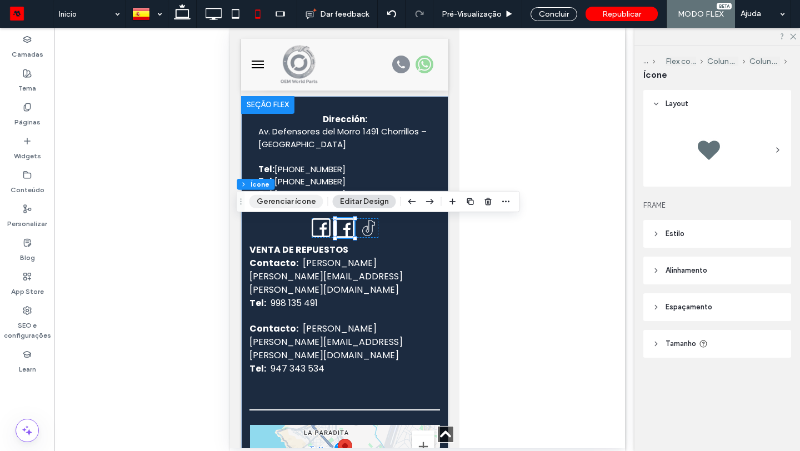
click at [307, 204] on button "Gerenciar ícone" at bounding box center [286, 201] width 74 height 13
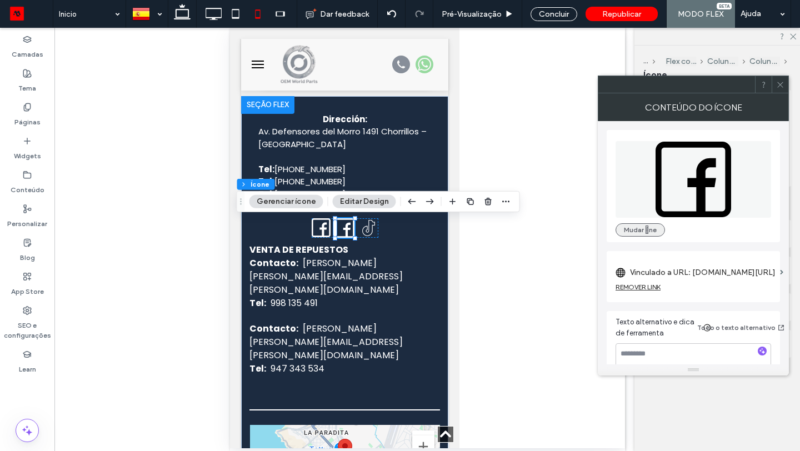
click at [654, 230] on button "Mudar ne" at bounding box center [639, 229] width 49 height 13
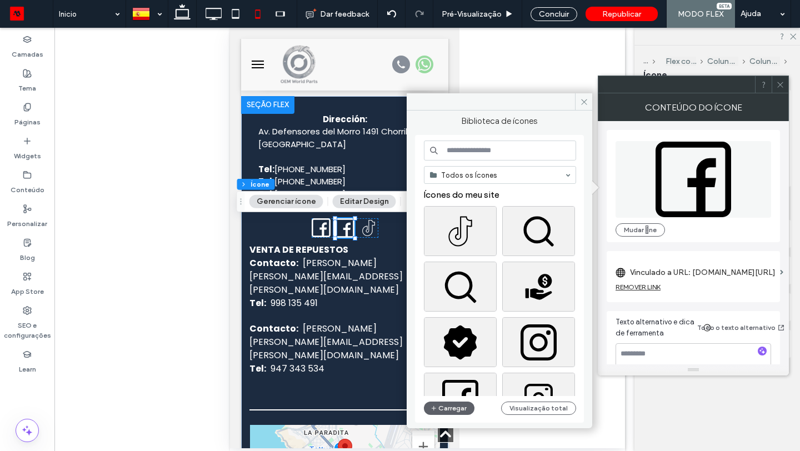
click at [517, 149] on input at bounding box center [500, 150] width 152 height 20
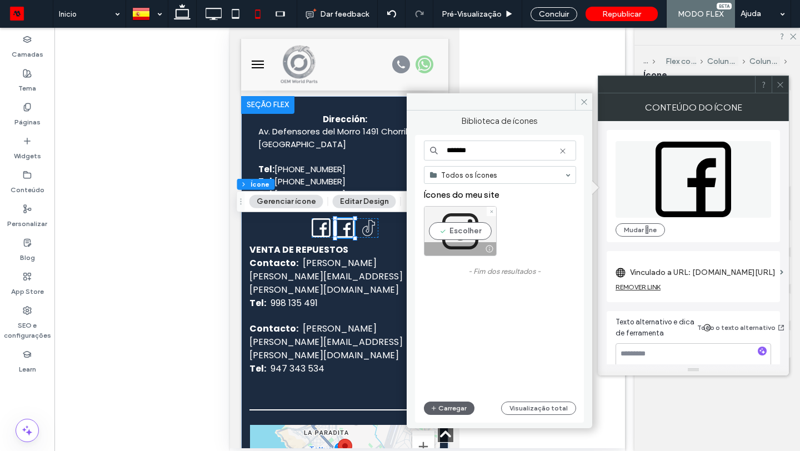
type input "*******"
click at [468, 231] on div "Escolher" at bounding box center [460, 231] width 73 height 50
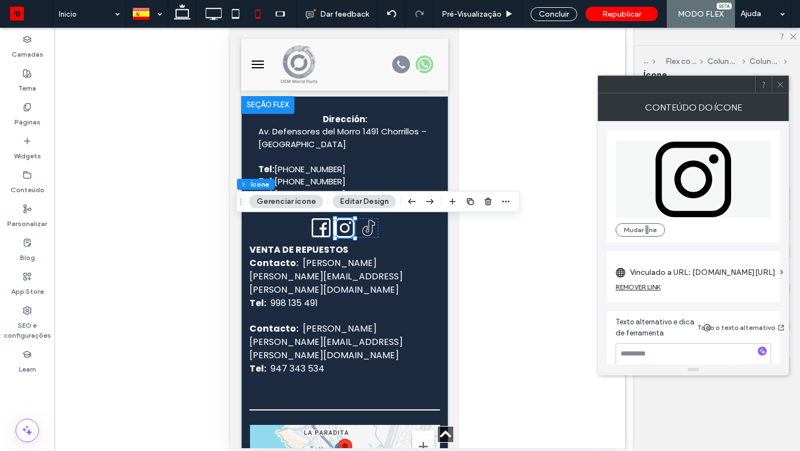
click at [712, 279] on label "Vinculado a URL: www.facebook.com/profile.php?id=61579010586493#" at bounding box center [702, 272] width 145 height 21
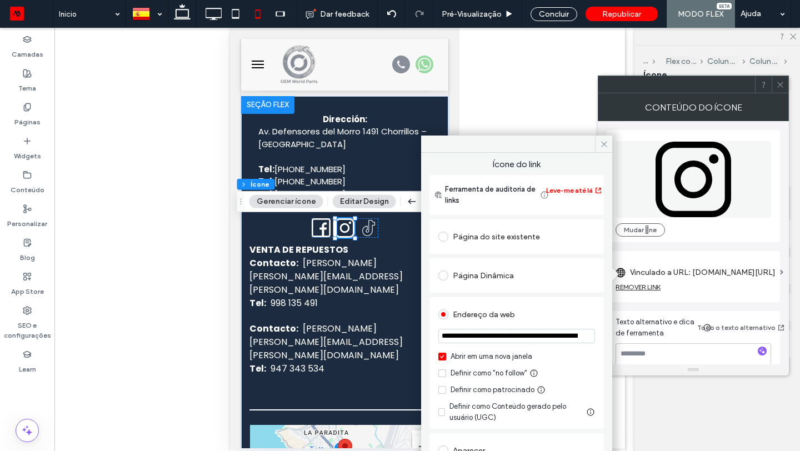
click at [518, 334] on input "**********" at bounding box center [516, 336] width 157 height 14
paste input "url"
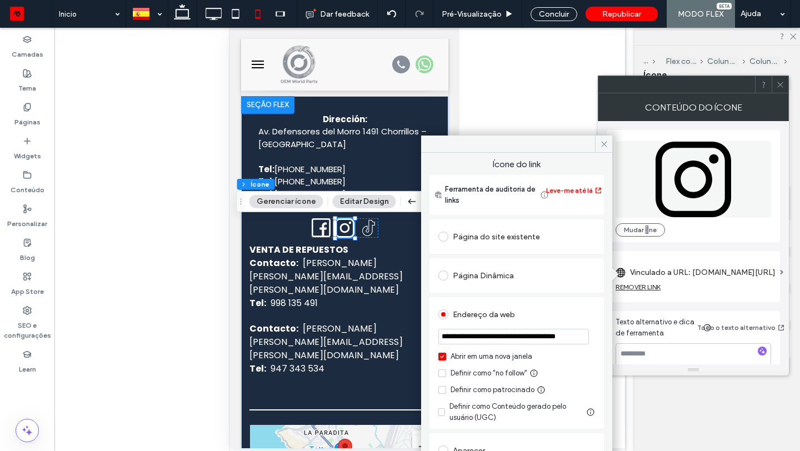
type input "**********"
click at [606, 140] on icon at bounding box center [604, 144] width 8 height 8
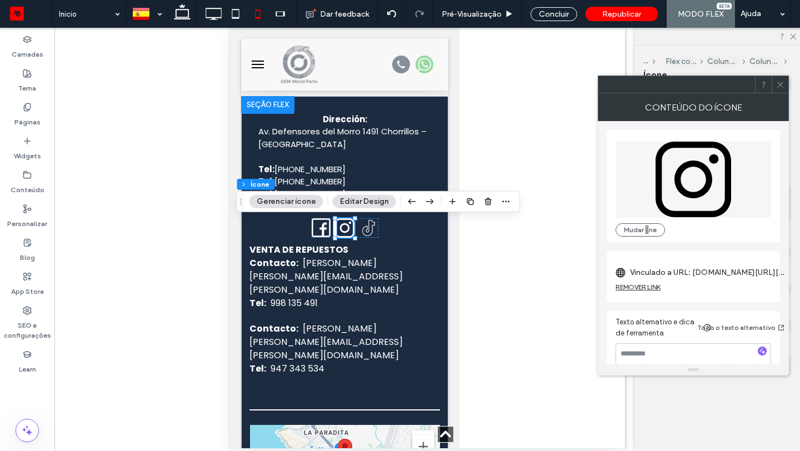
click at [778, 82] on icon at bounding box center [780, 85] width 8 height 8
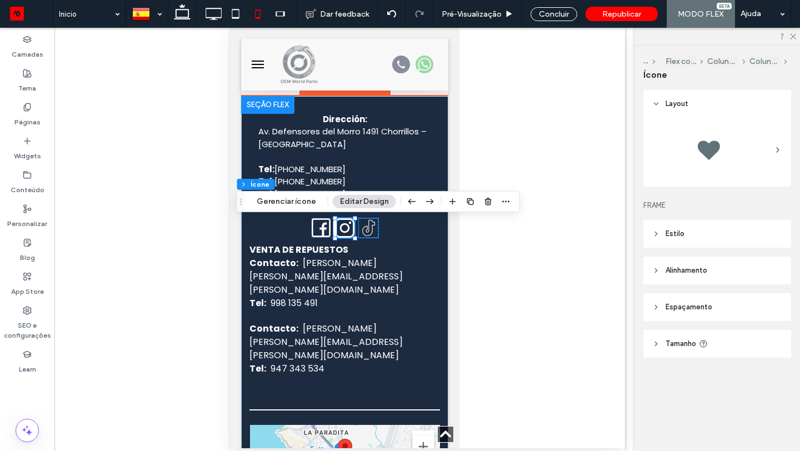
click at [369, 230] on icon at bounding box center [367, 227] width 19 height 19
click at [302, 205] on button "Gerenciar ícone" at bounding box center [286, 201] width 74 height 13
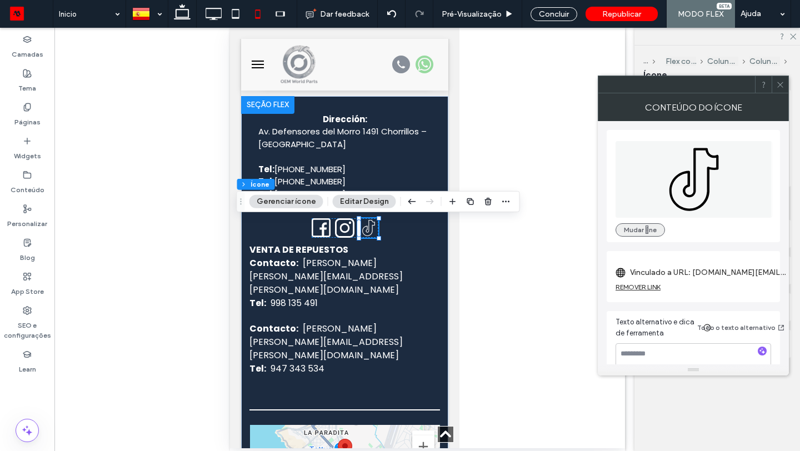
click at [646, 229] on button "Mudar ne" at bounding box center [639, 229] width 49 height 13
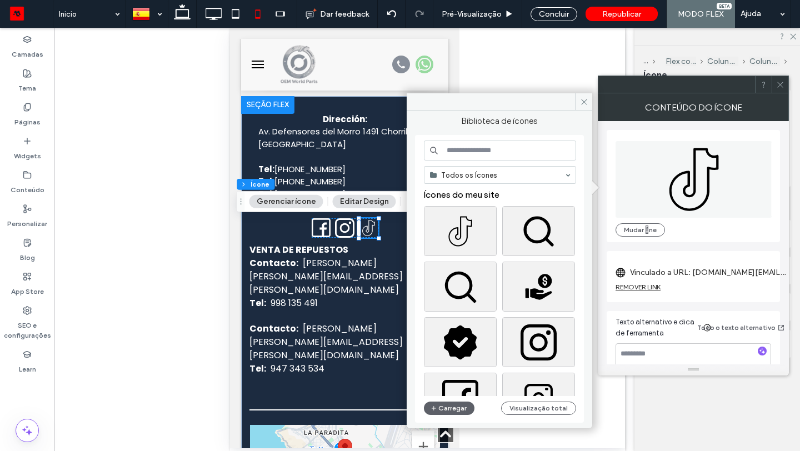
click at [539, 154] on input at bounding box center [500, 150] width 152 height 20
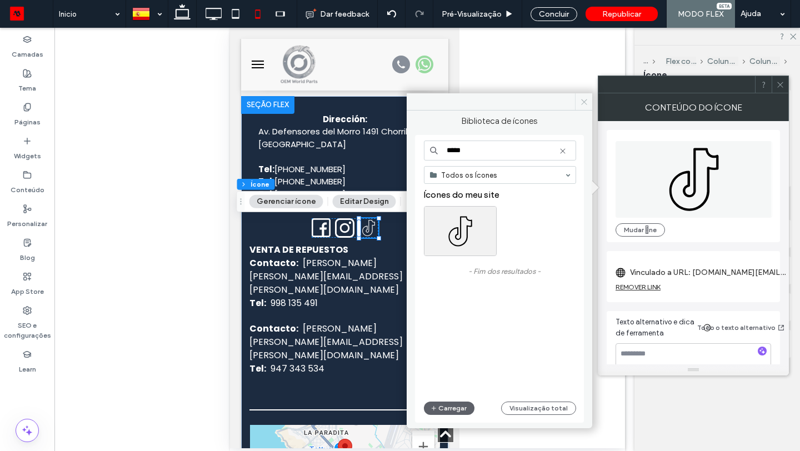
type input "*****"
click at [583, 106] on span at bounding box center [583, 101] width 17 height 17
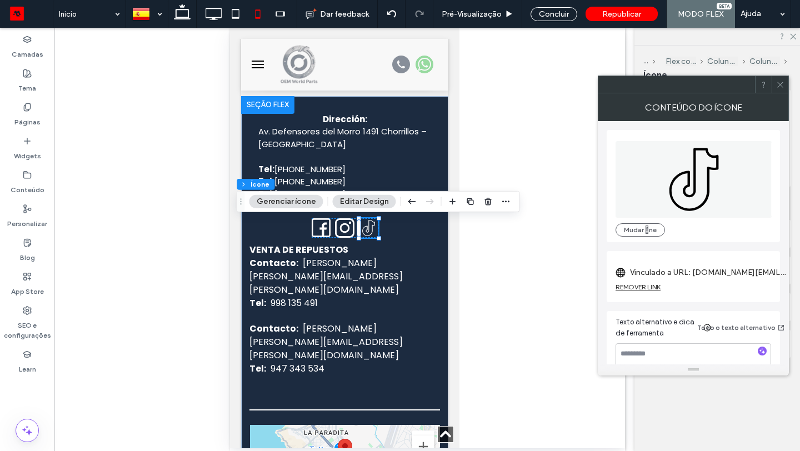
click at [781, 84] on icon at bounding box center [780, 85] width 8 height 8
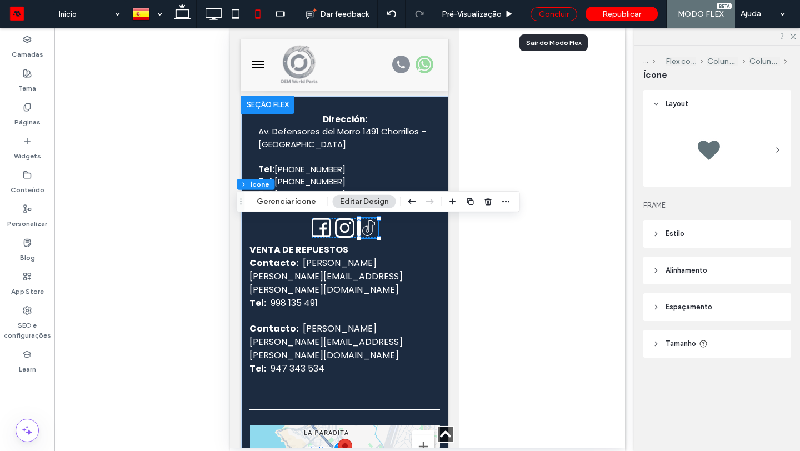
click at [541, 10] on div "Concluir" at bounding box center [553, 14] width 47 height 14
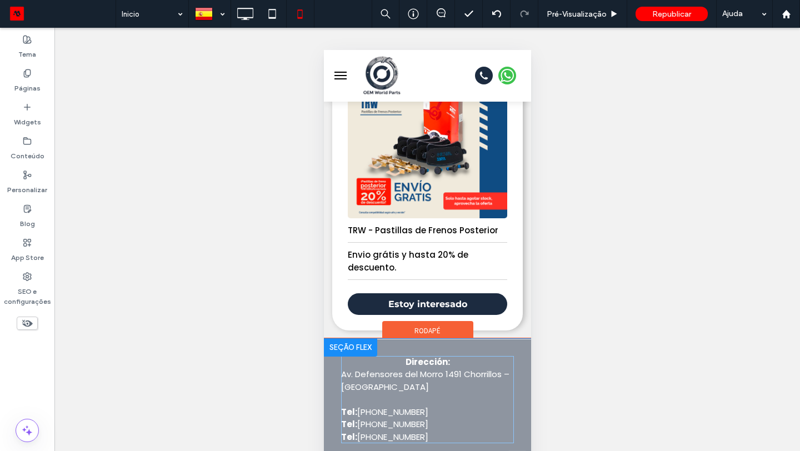
scroll to position [1732, 0]
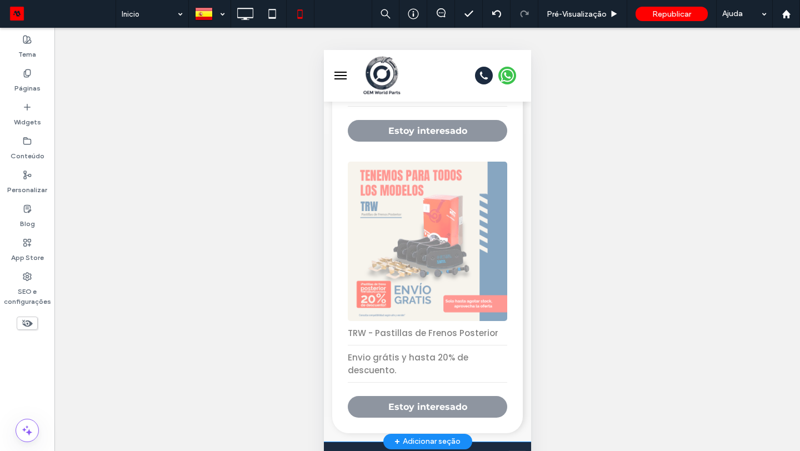
click at [409, 278] on div "Clique para editar no Modo Flex" at bounding box center [426, 9] width 207 height 864
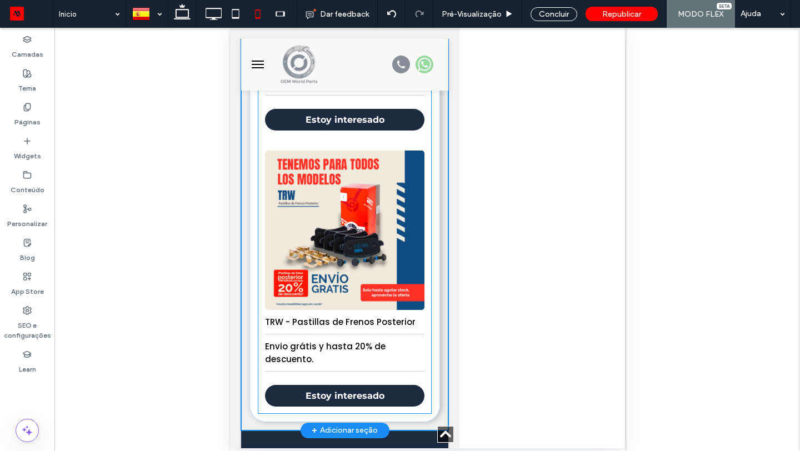
scroll to position [1699, 0]
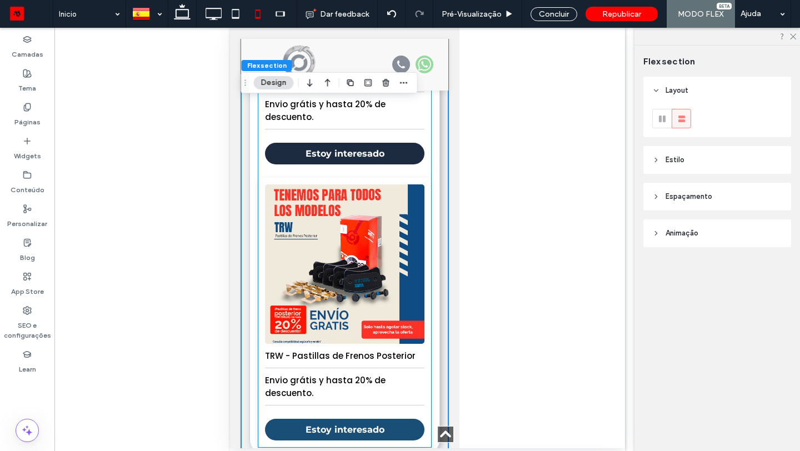
click at [361, 424] on link "Estoy interesado" at bounding box center [343, 430] width 159 height 22
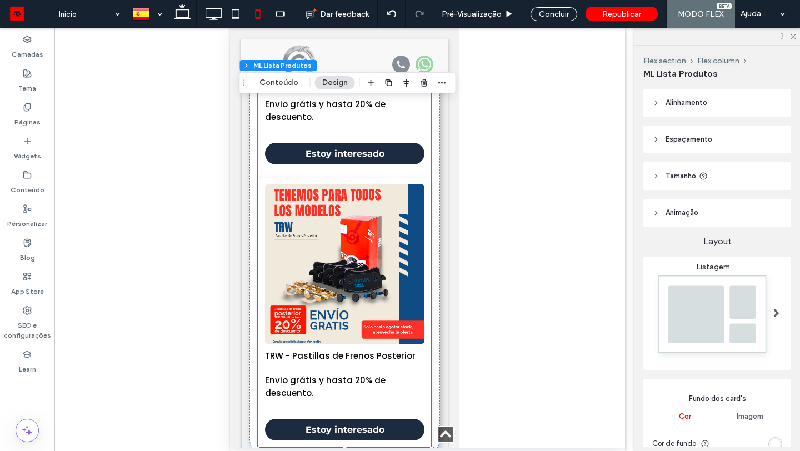
click at [371, 401] on p "Envio grátis y hasta 20% de descuento." at bounding box center [343, 387] width 159 height 38
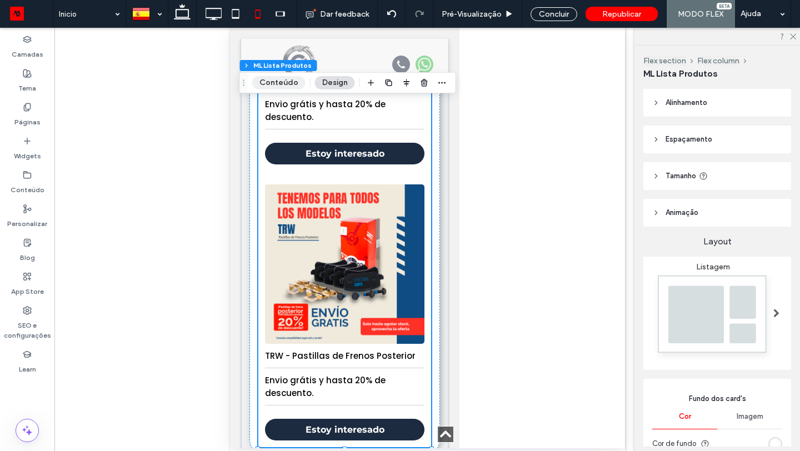
click at [274, 78] on button "Conteúdo" at bounding box center [278, 82] width 53 height 13
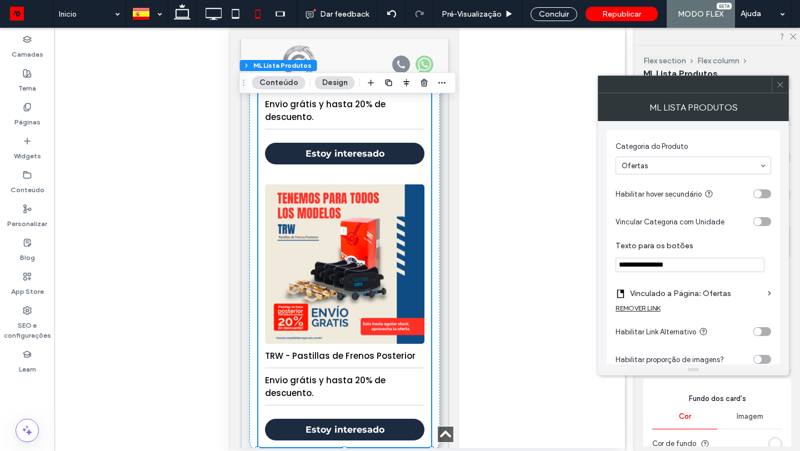
click at [720, 293] on label "Vinculado a Página: Ofertas" at bounding box center [696, 293] width 133 height 21
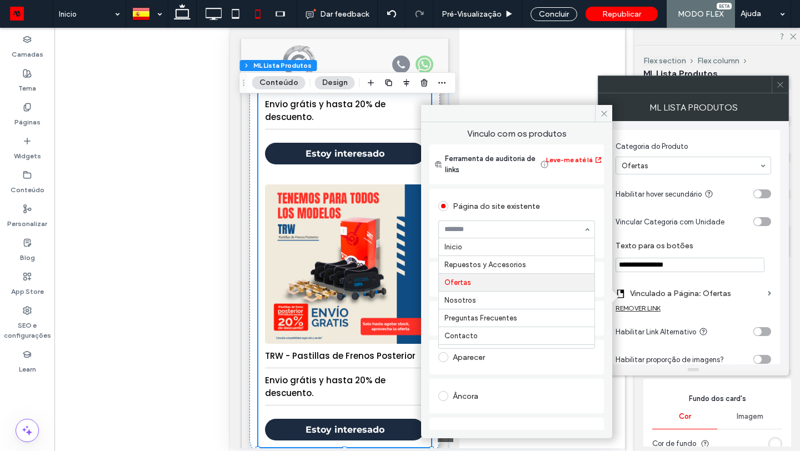
scroll to position [36, 0]
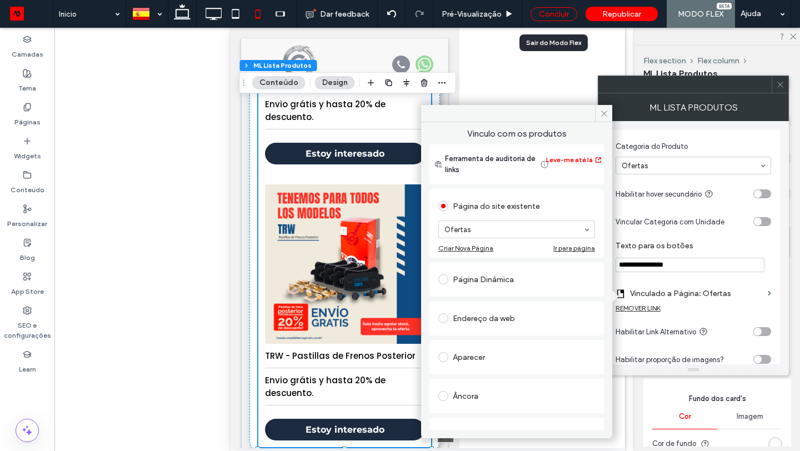
click at [541, 10] on div "Concluir" at bounding box center [553, 14] width 47 height 14
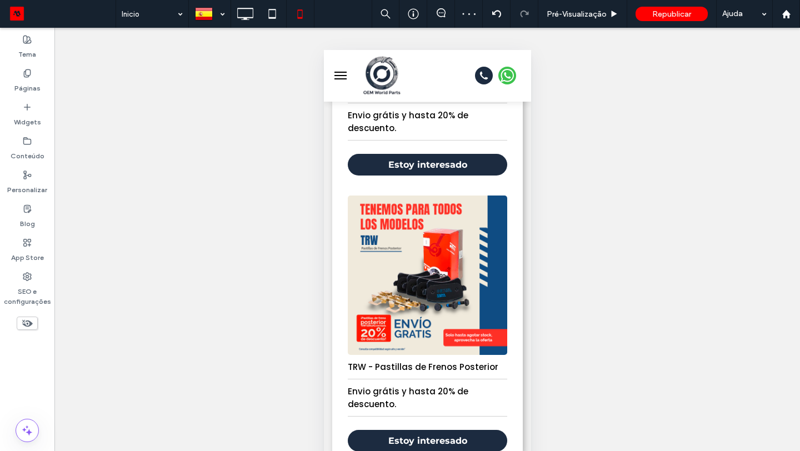
scroll to position [1695, 0]
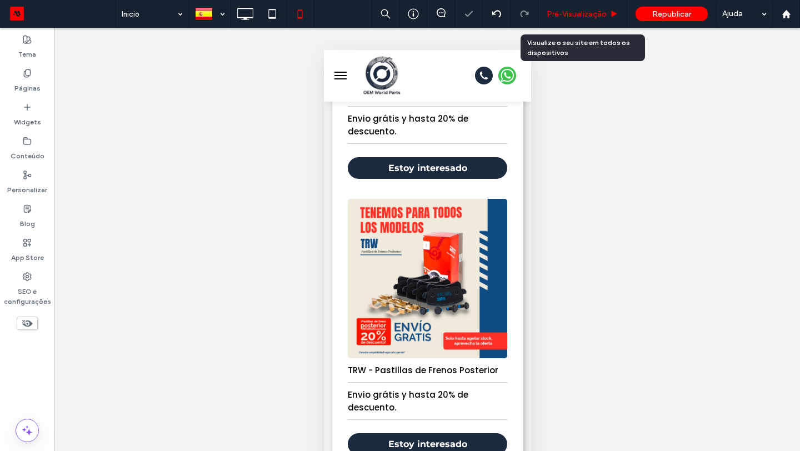
click at [570, 16] on span "Pré-Visualizaçāo" at bounding box center [576, 13] width 60 height 9
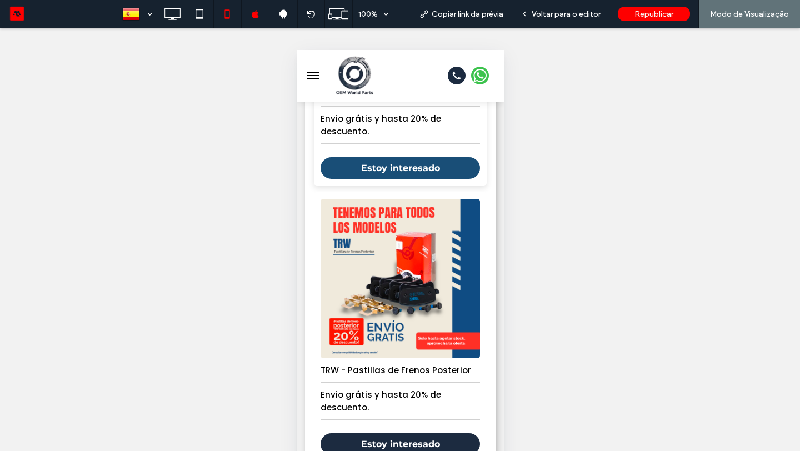
click at [425, 167] on link "Estoy interesado" at bounding box center [399, 168] width 159 height 22
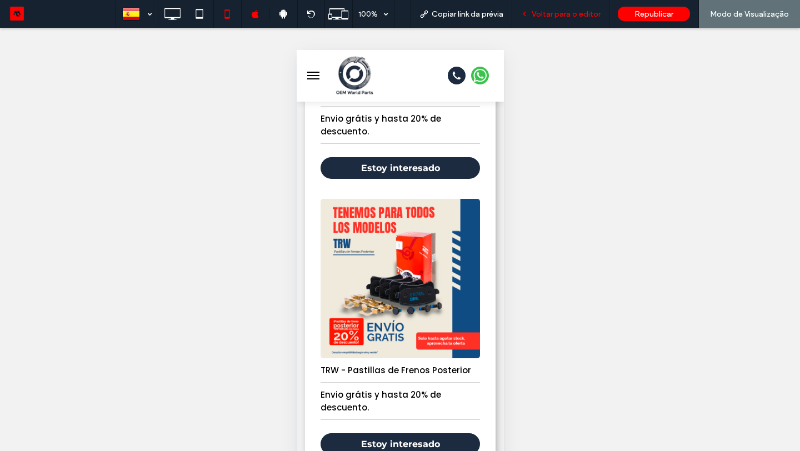
click at [576, 13] on span "Voltar para o editor" at bounding box center [565, 13] width 69 height 9
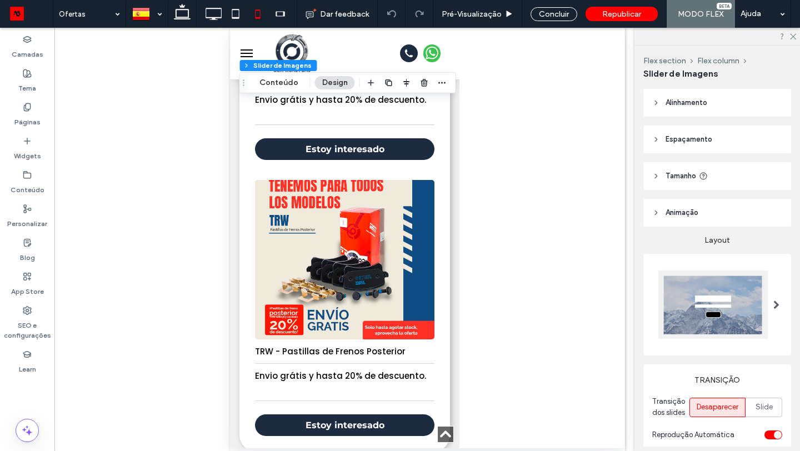
click at [681, 175] on span "Tamanho" at bounding box center [680, 175] width 31 height 11
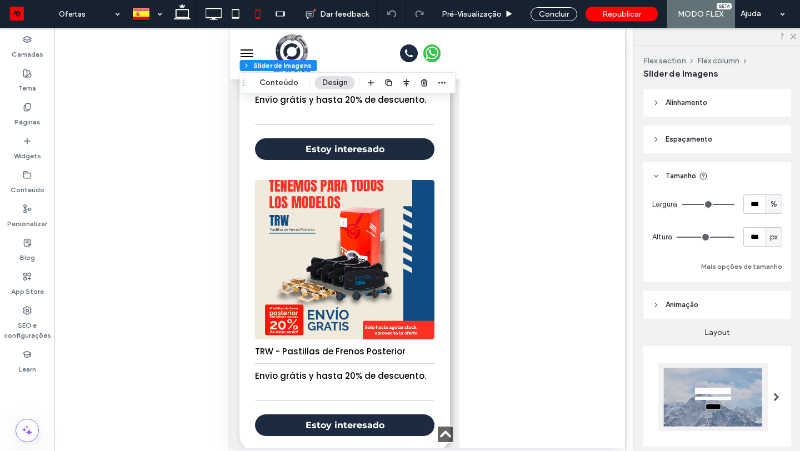
click at [769, 234] on div "px" at bounding box center [773, 237] width 11 height 11
click at [774, 335] on span "A" at bounding box center [773, 334] width 4 height 11
type input "*"
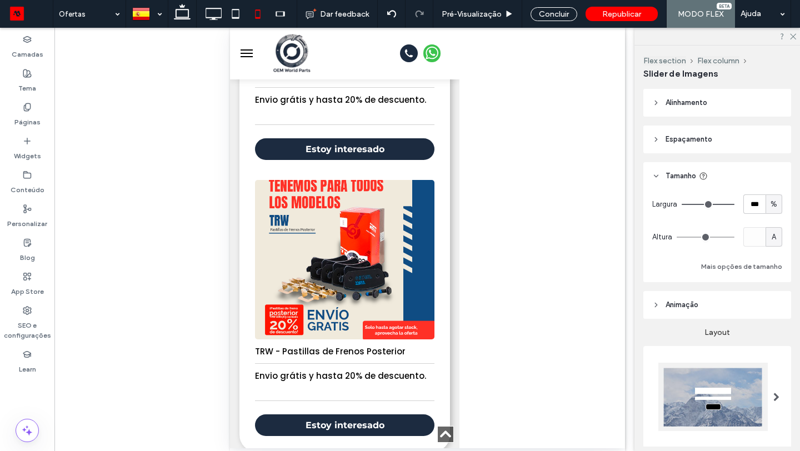
type input "***"
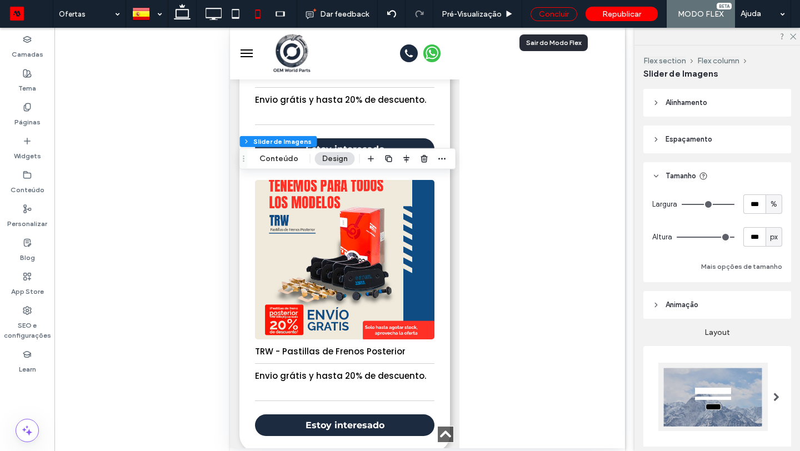
click at [554, 13] on div "Concluir" at bounding box center [553, 14] width 47 height 14
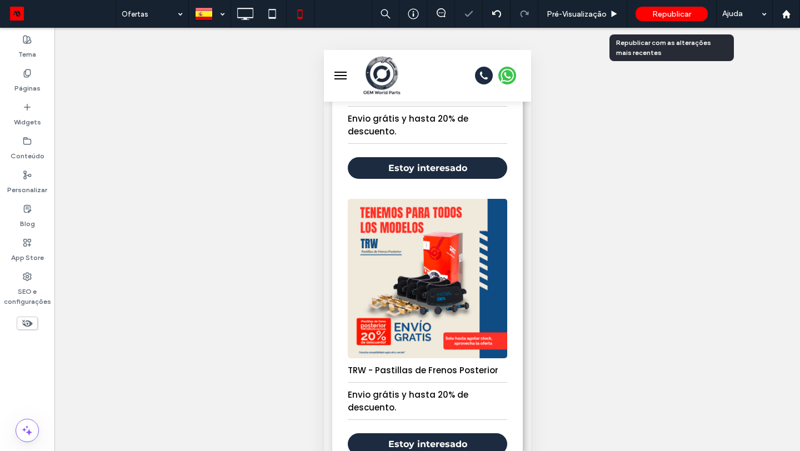
click at [649, 11] on div "Republicar" at bounding box center [671, 14] width 72 height 14
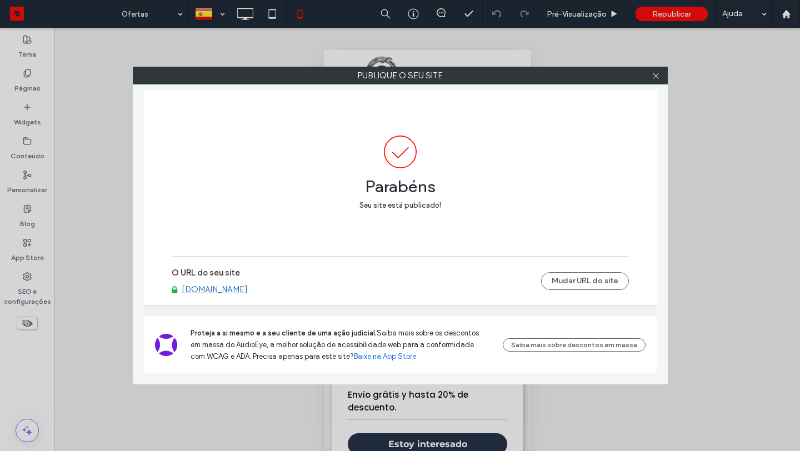
click at [248, 286] on link "oemworldparts.motorleads.co" at bounding box center [215, 289] width 66 height 10
click at [651, 78] on div at bounding box center [655, 75] width 17 height 17
click at [656, 77] on icon at bounding box center [655, 76] width 8 height 8
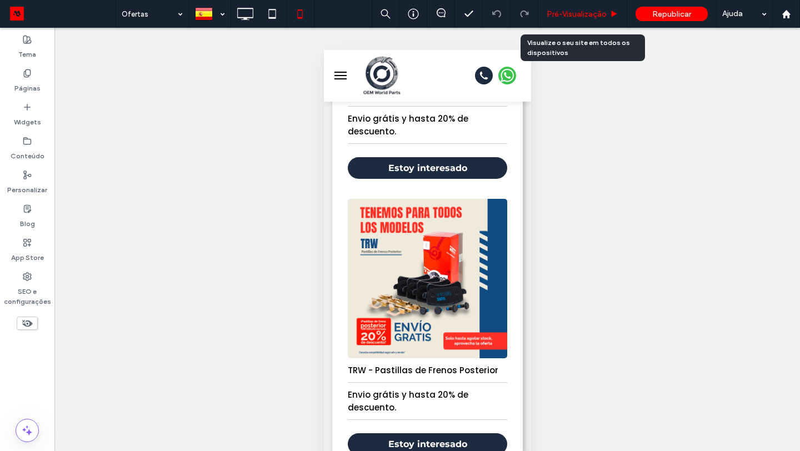
click at [604, 7] on div "Pré-Visualizaçāo" at bounding box center [582, 14] width 89 height 28
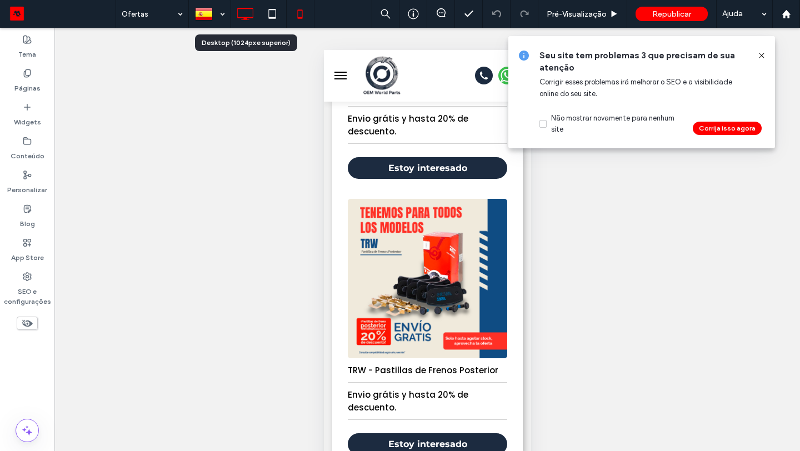
click at [244, 13] on icon at bounding box center [245, 14] width 22 height 22
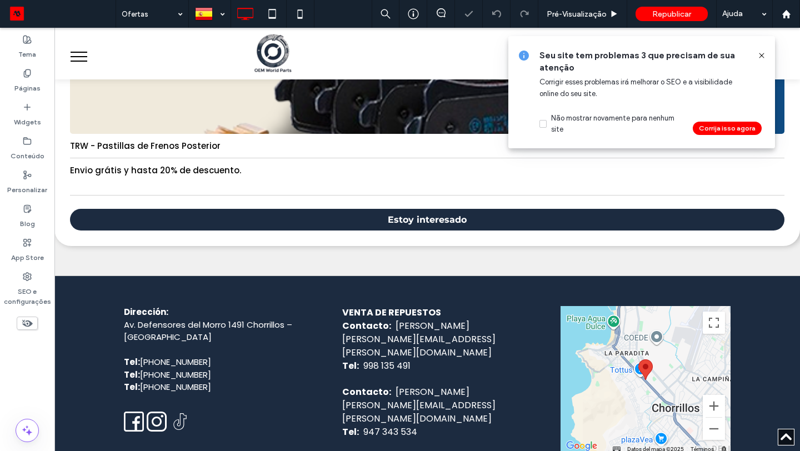
click at [761, 52] on icon at bounding box center [761, 55] width 9 height 9
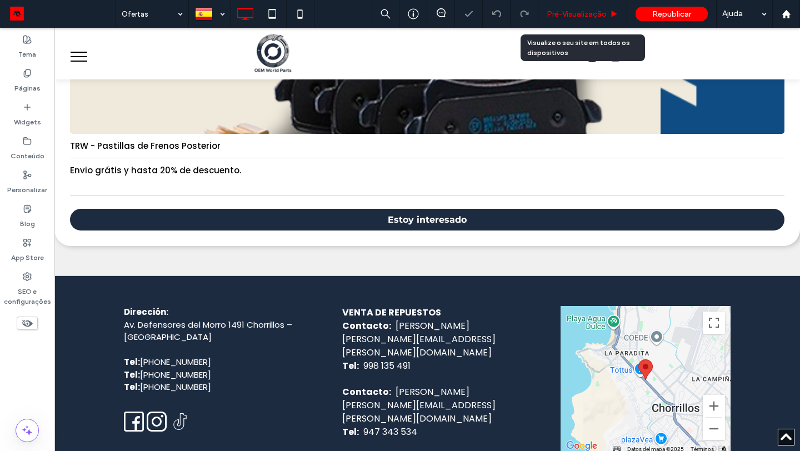
click at [585, 8] on div "Pré-Visualizaçāo" at bounding box center [582, 14] width 89 height 28
click at [576, 12] on span "Pré-Visualizaçāo" at bounding box center [576, 13] width 60 height 9
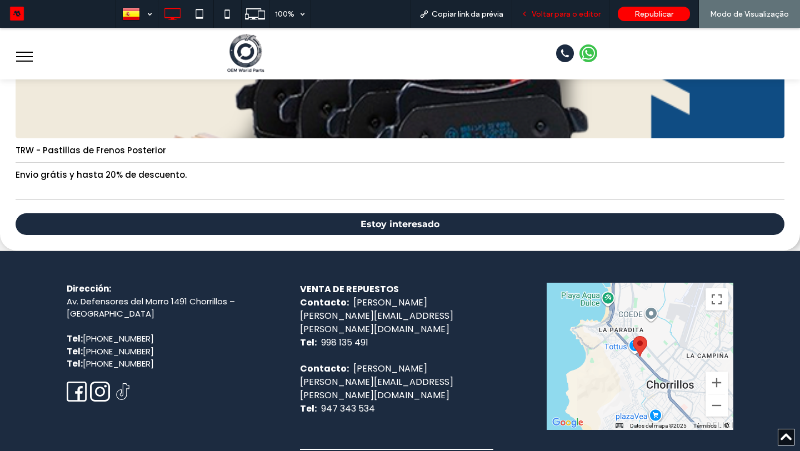
click at [571, 13] on span "Voltar para o editor" at bounding box center [565, 13] width 69 height 9
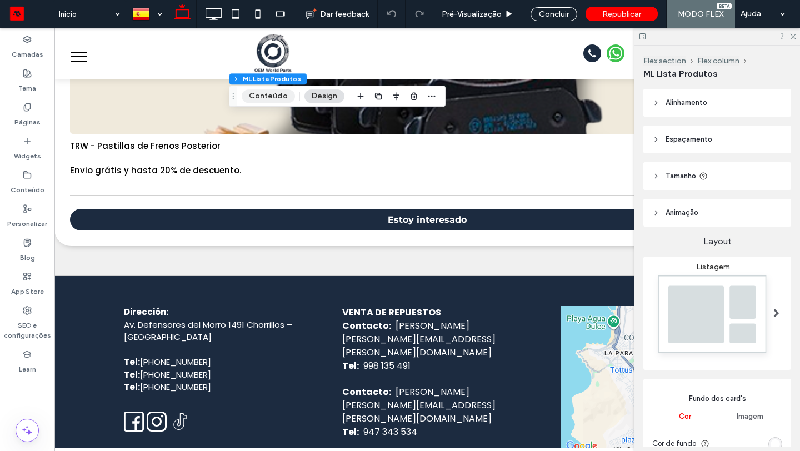
click at [275, 90] on button "Conteúdo" at bounding box center [268, 95] width 53 height 13
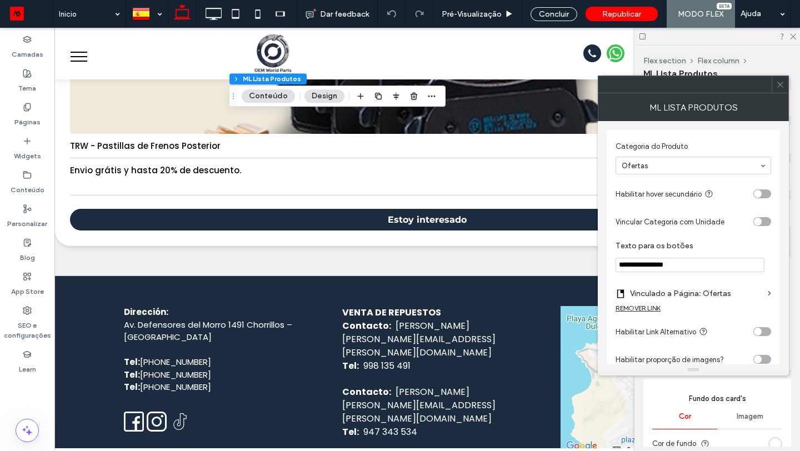
click at [731, 295] on label "Vinculado a Página: Ofertas" at bounding box center [696, 293] width 133 height 21
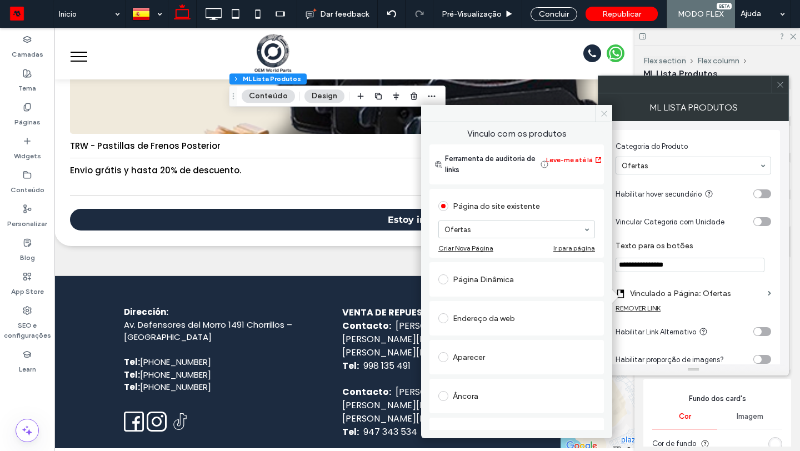
click at [601, 109] on icon at bounding box center [604, 113] width 8 height 8
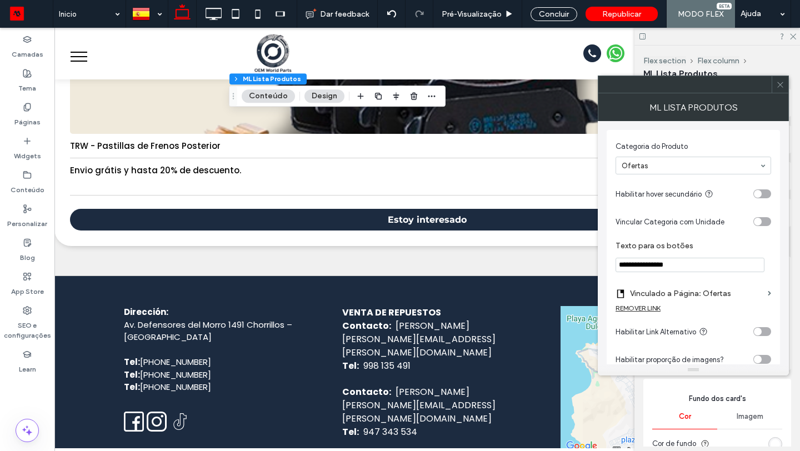
click at [781, 91] on span at bounding box center [780, 84] width 8 height 17
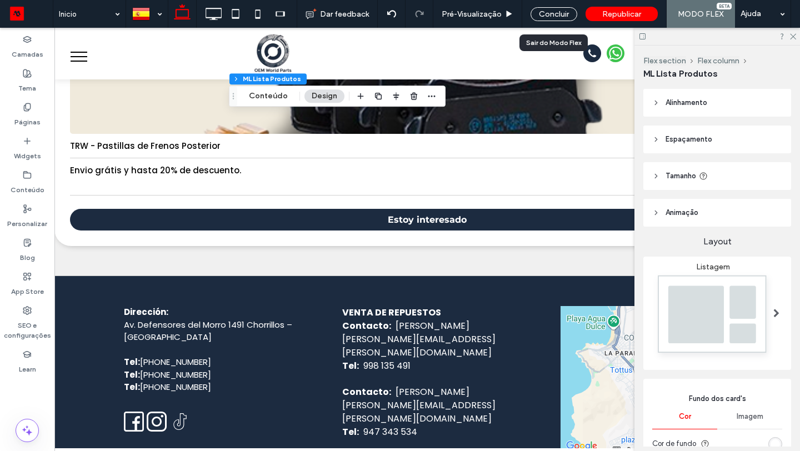
click at [557, 21] on div "Concluir" at bounding box center [553, 14] width 63 height 28
click at [541, 14] on div "Concluir" at bounding box center [553, 14] width 47 height 14
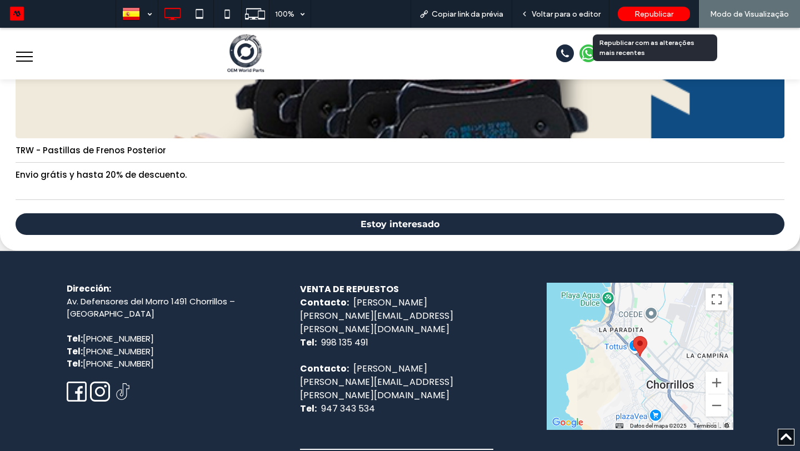
click at [666, 19] on div "Republicar" at bounding box center [653, 14] width 72 height 14
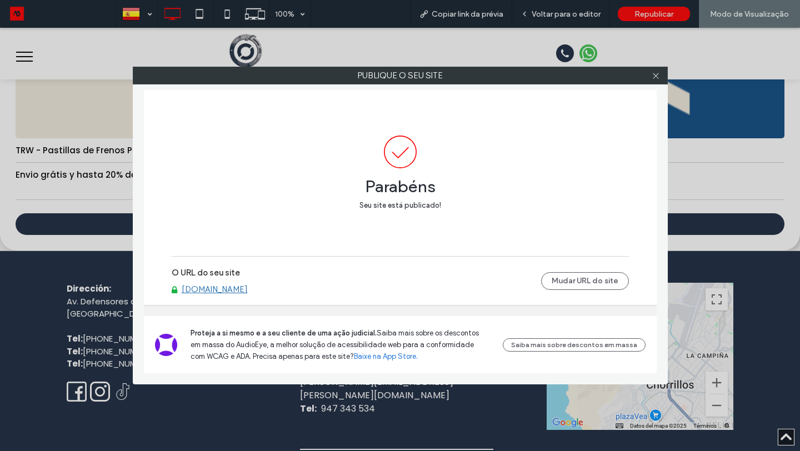
click at [248, 289] on link "oemworldparts.motorleads.co" at bounding box center [215, 289] width 66 height 10
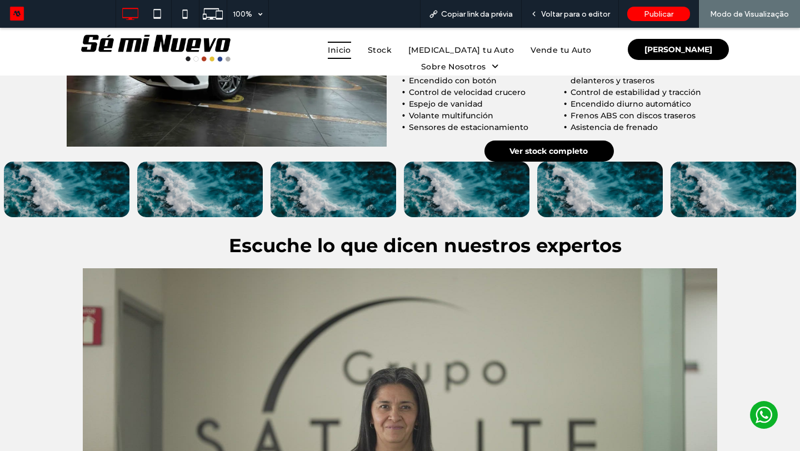
scroll to position [1242, 0]
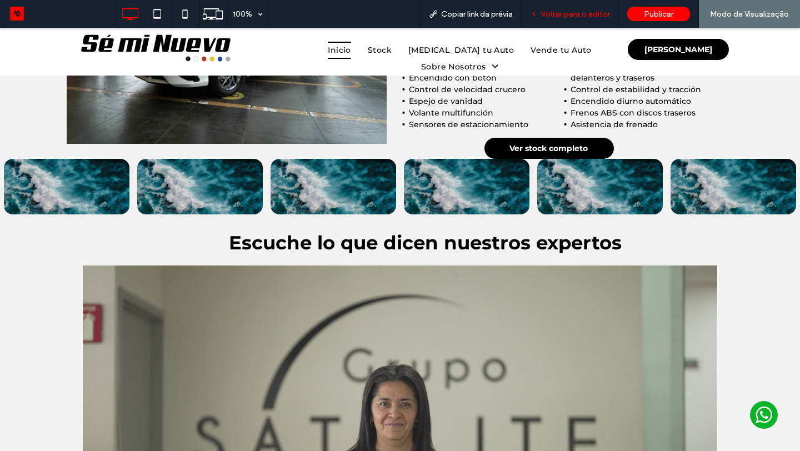
click at [590, 11] on span "Voltar para o editor" at bounding box center [575, 13] width 69 height 9
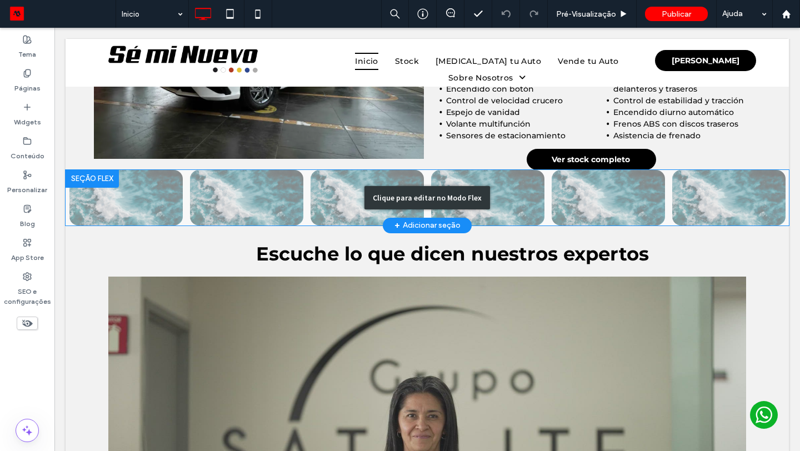
click at [252, 203] on div "Clique para editar no Modo Flex" at bounding box center [427, 198] width 723 height 56
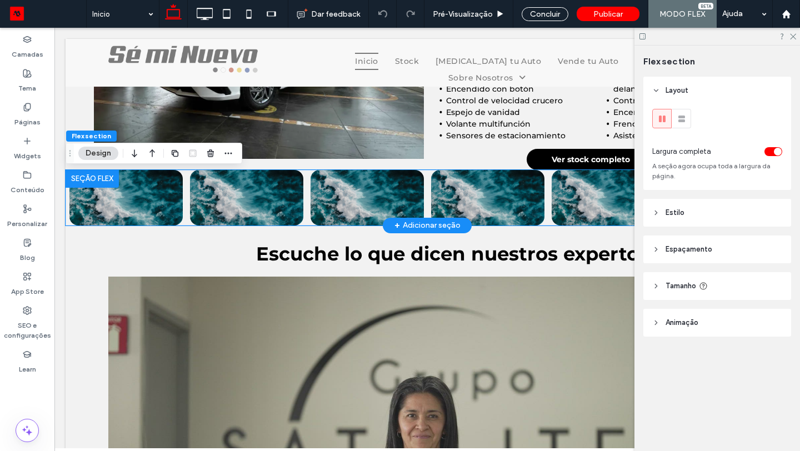
click at [154, 203] on div at bounding box center [125, 200] width 113 height 17
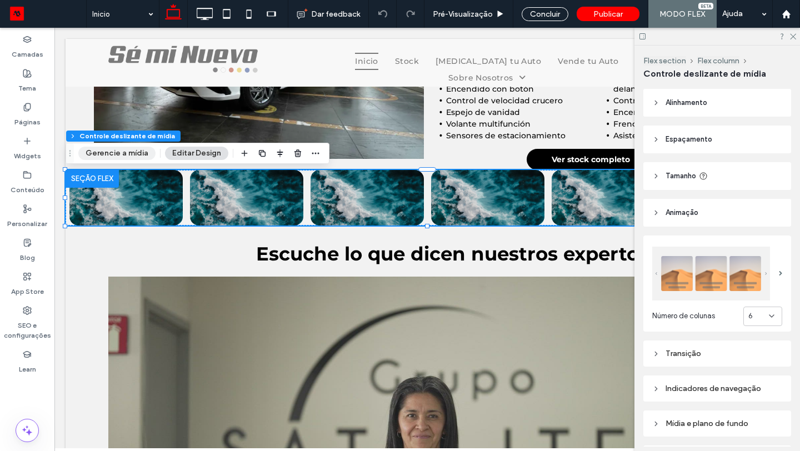
click at [123, 155] on button "Gerencie a mídia" at bounding box center [116, 153] width 77 height 13
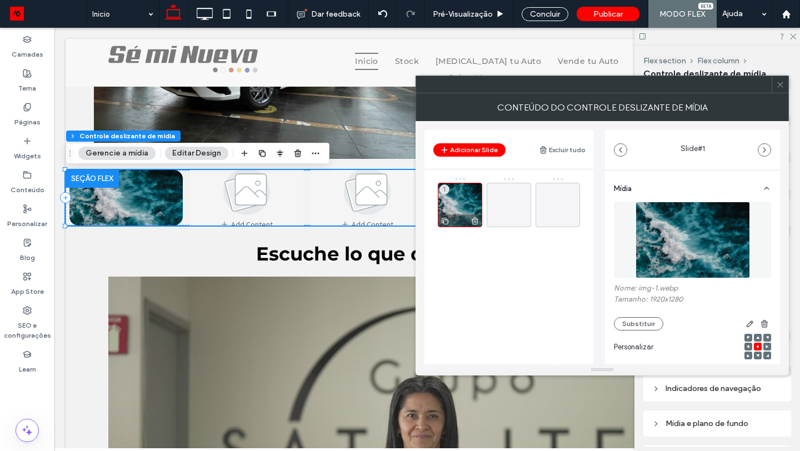
click at [470, 200] on div "1" at bounding box center [460, 205] width 44 height 44
click at [635, 320] on button "Substituir" at bounding box center [638, 323] width 49 height 13
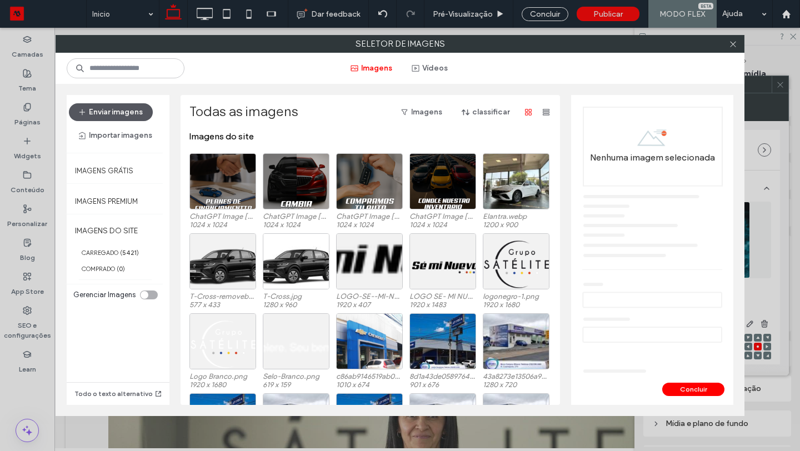
click at [129, 111] on button "Enviar imagens" at bounding box center [111, 112] width 84 height 18
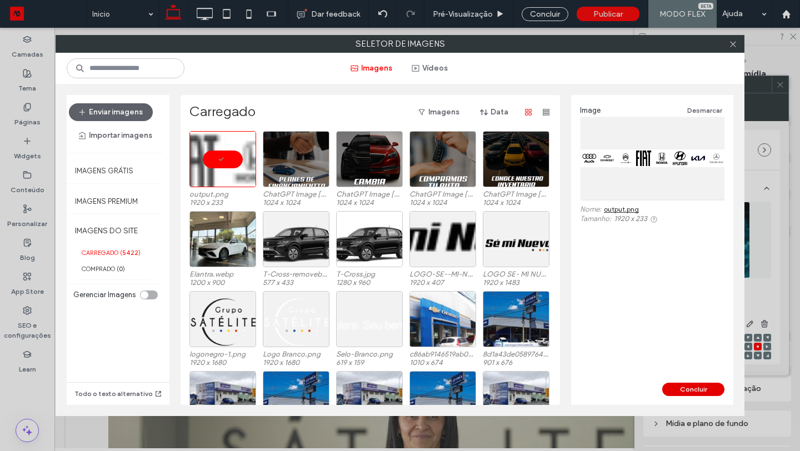
click at [709, 390] on button "Concluir" at bounding box center [693, 389] width 62 height 13
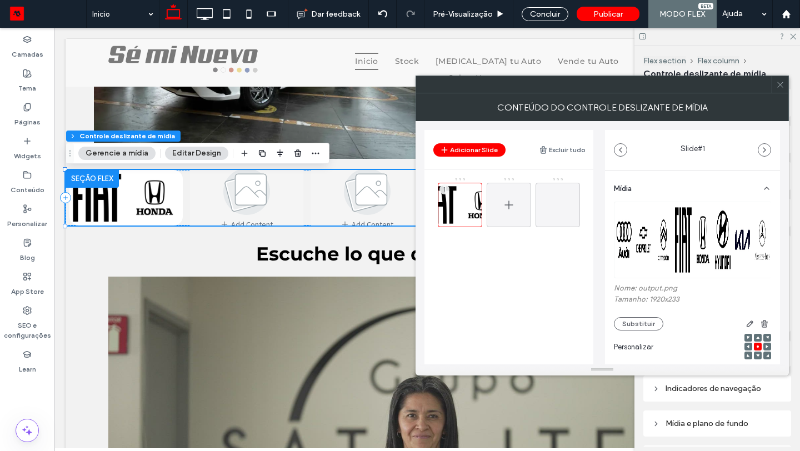
click at [522, 215] on div at bounding box center [508, 205] width 44 height 44
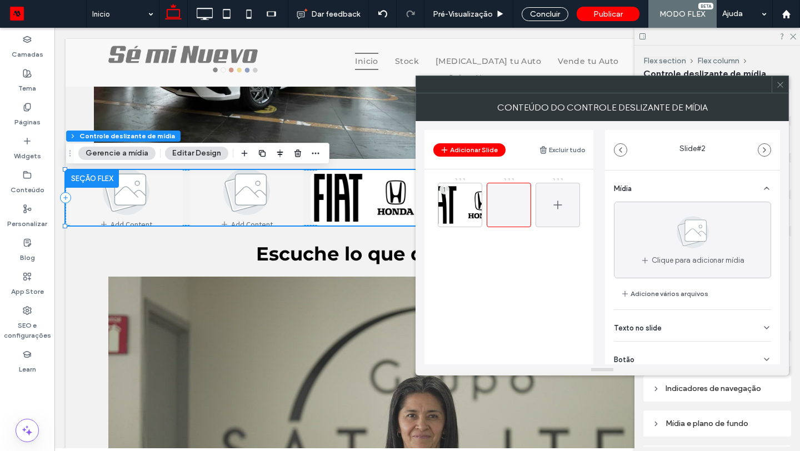
click at [567, 197] on div at bounding box center [557, 205] width 44 height 44
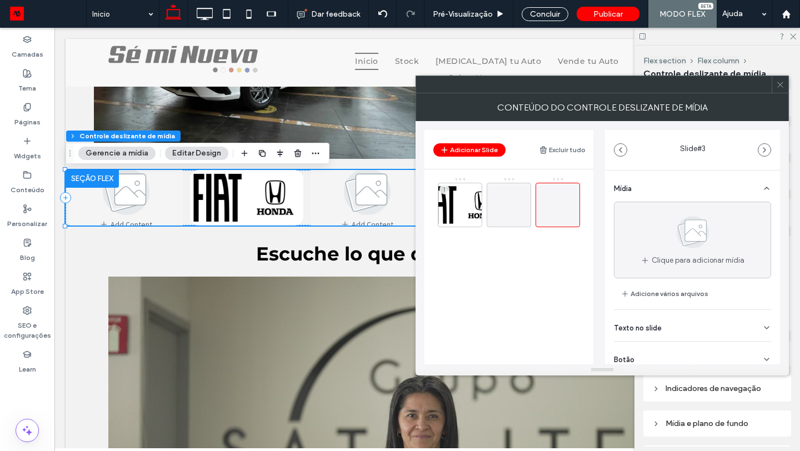
click at [475, 246] on div "1" at bounding box center [515, 238] width 155 height 122
click at [500, 202] on div at bounding box center [508, 205] width 44 height 44
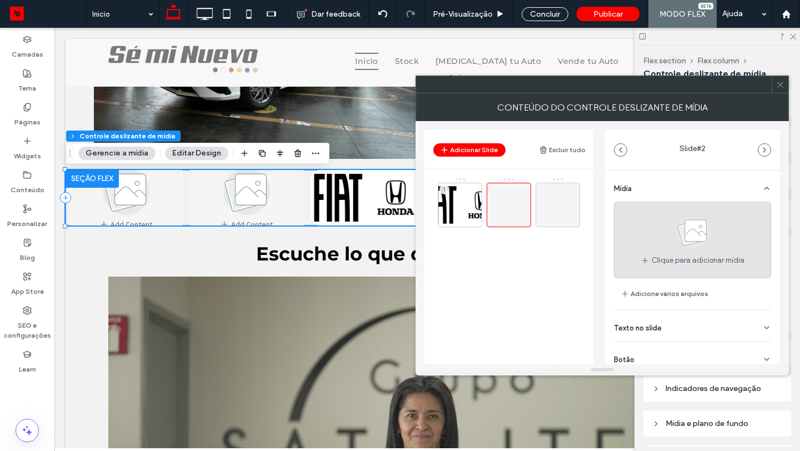
click at [671, 257] on span "Clique para adicionar mídia" at bounding box center [697, 260] width 93 height 11
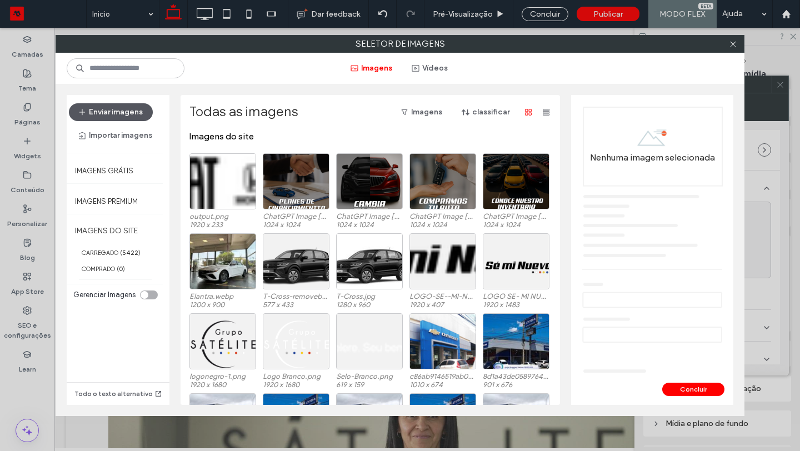
click at [124, 113] on button "Enviar imagens" at bounding box center [111, 112] width 84 height 18
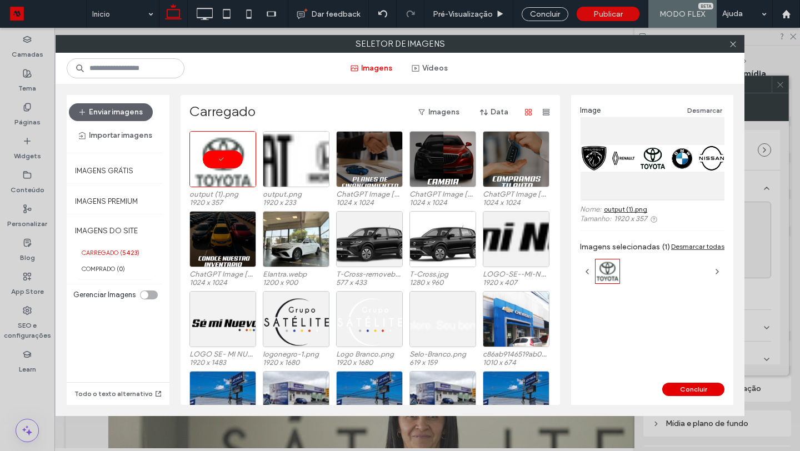
click at [703, 388] on button "Concluir" at bounding box center [693, 389] width 62 height 13
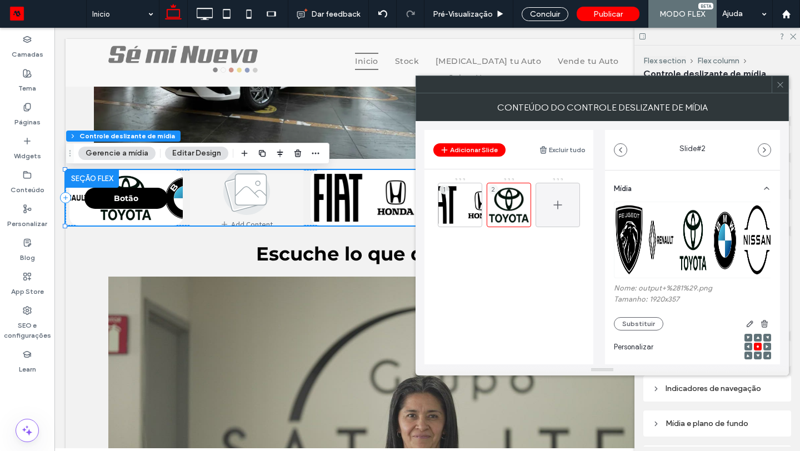
click at [567, 202] on div at bounding box center [557, 205] width 44 height 44
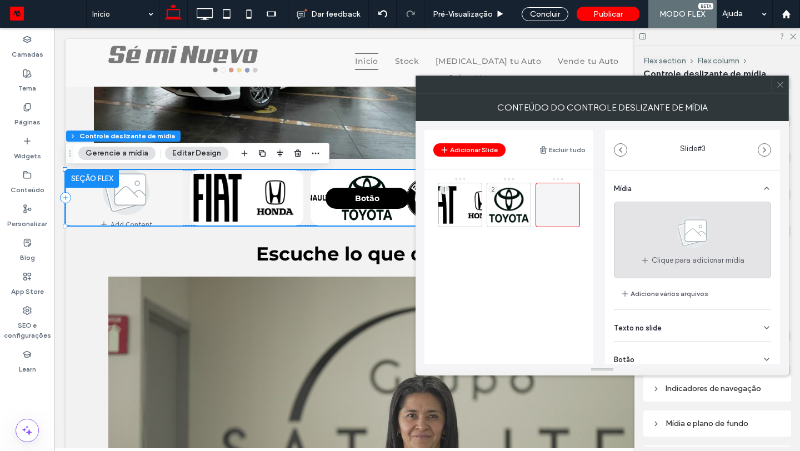
click at [707, 234] on icon at bounding box center [693, 232] width 56 height 37
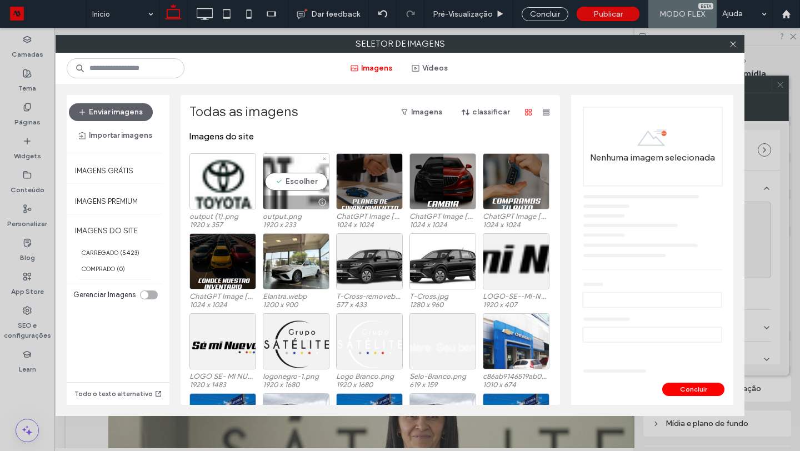
click at [281, 177] on div "Escolher" at bounding box center [296, 181] width 67 height 56
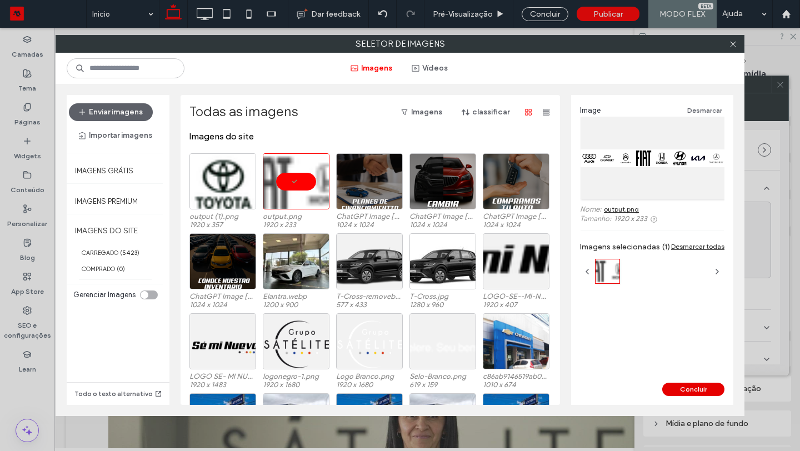
click at [682, 391] on button "Concluir" at bounding box center [693, 389] width 62 height 13
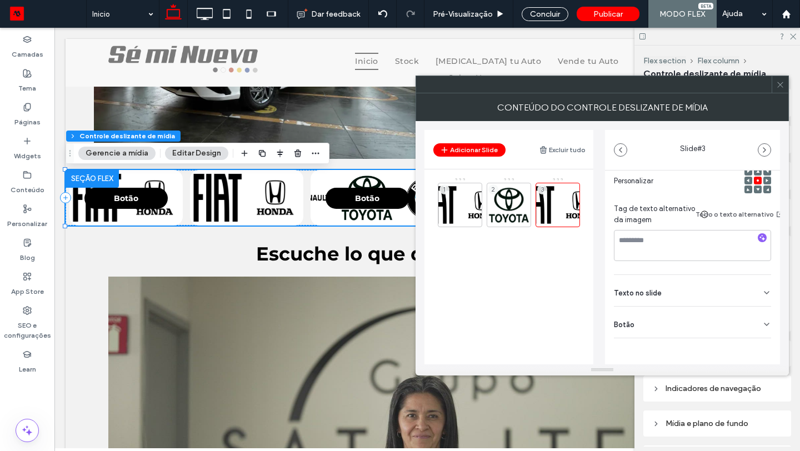
click at [709, 315] on div "Botão" at bounding box center [692, 321] width 157 height 31
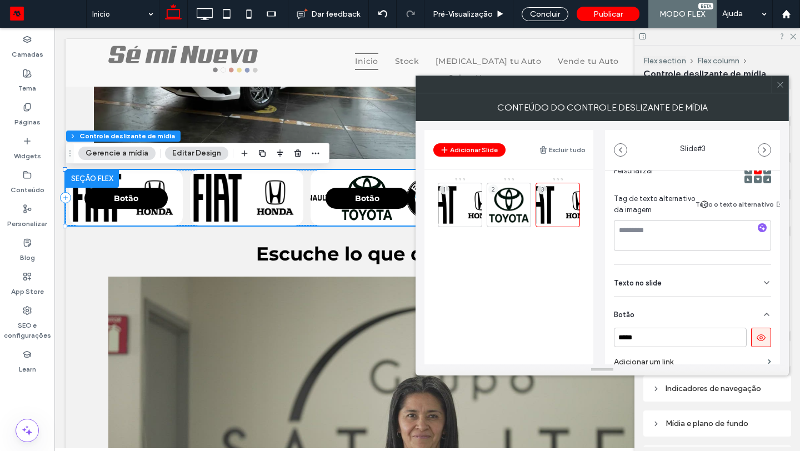
scroll to position [229, 0]
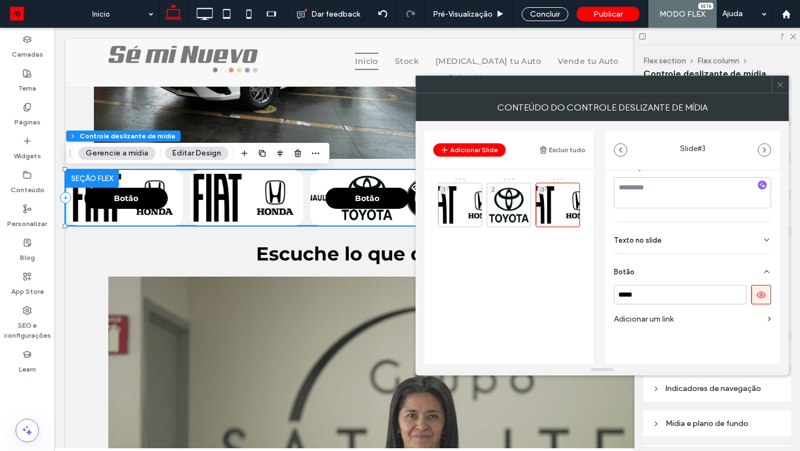
click at [756, 290] on icon at bounding box center [761, 295] width 10 height 10
click at [718, 236] on div "Texto no slide" at bounding box center [692, 237] width 157 height 31
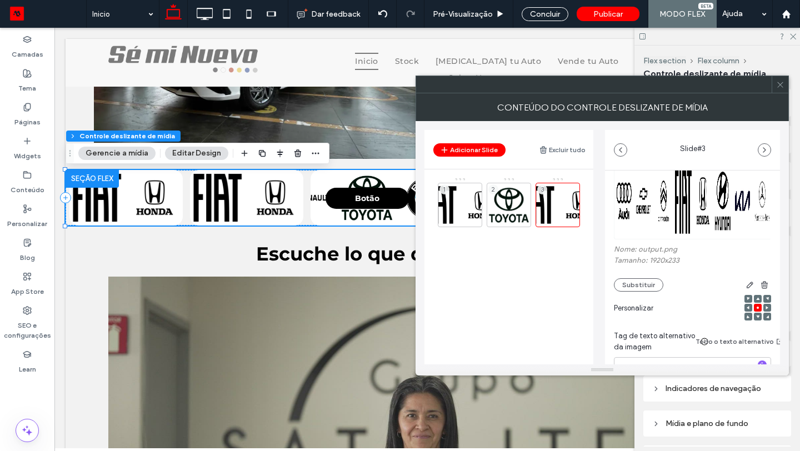
scroll to position [0, 0]
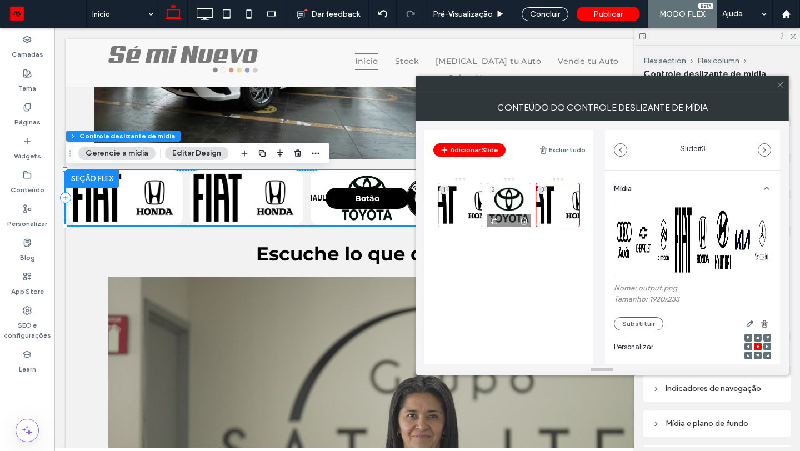
click at [514, 217] on div at bounding box center [508, 220] width 43 height 12
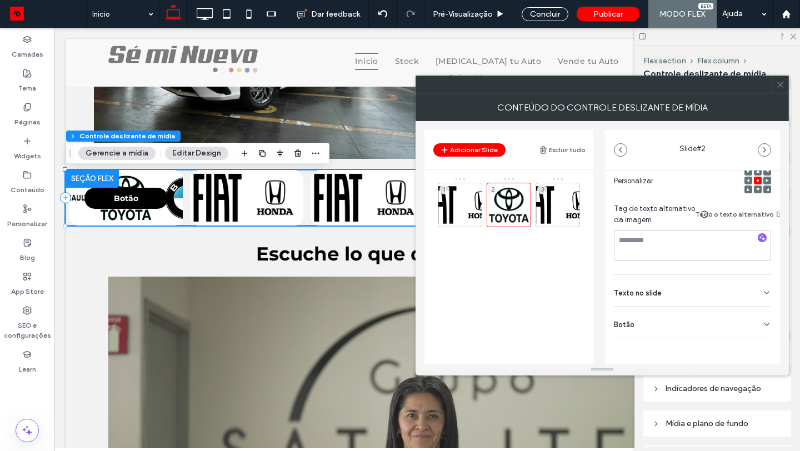
click at [695, 306] on div "Botão" at bounding box center [692, 321] width 157 height 31
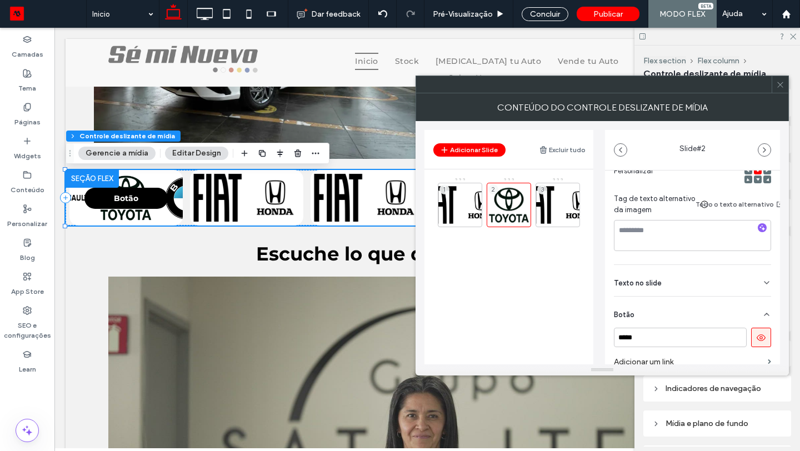
scroll to position [229, 0]
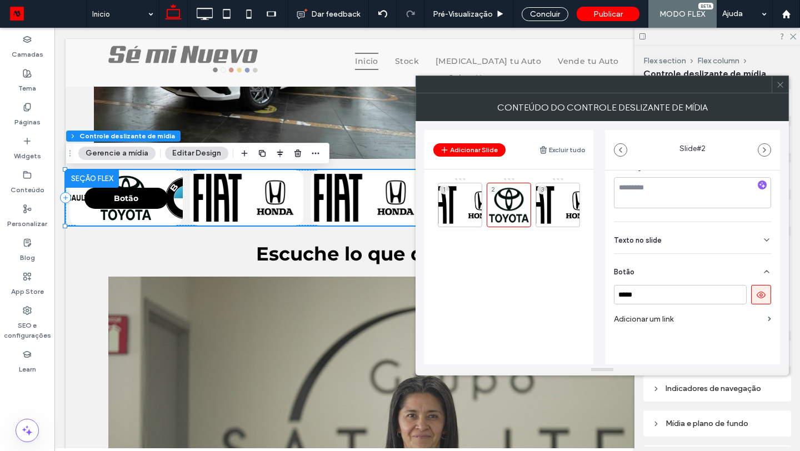
click at [756, 290] on icon at bounding box center [761, 295] width 10 height 10
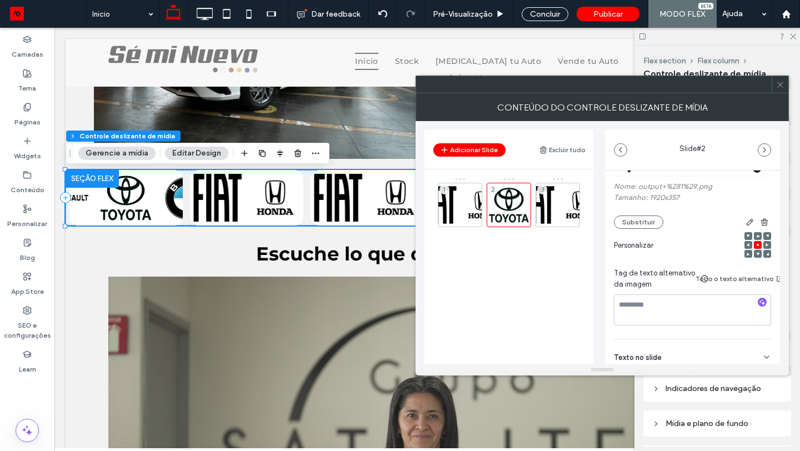
scroll to position [0, 0]
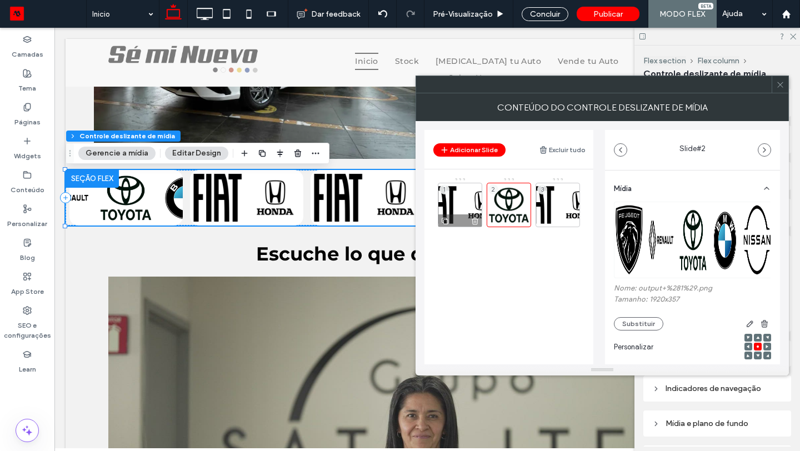
click at [453, 203] on div "1" at bounding box center [460, 205] width 44 height 44
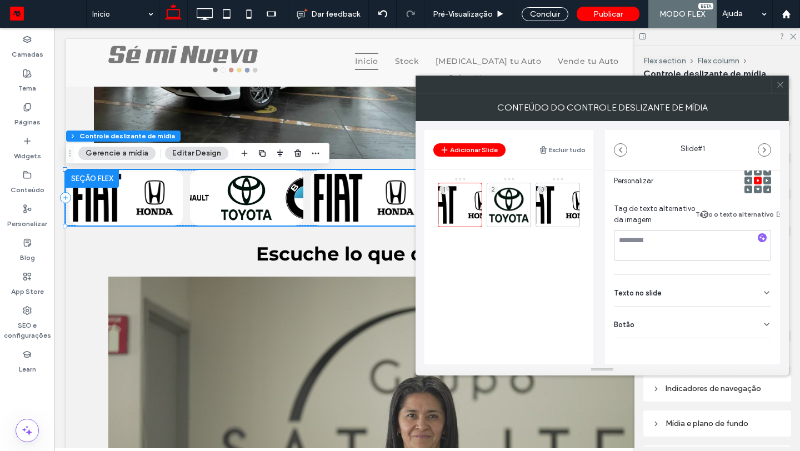
click at [711, 316] on div "Botão" at bounding box center [692, 321] width 157 height 31
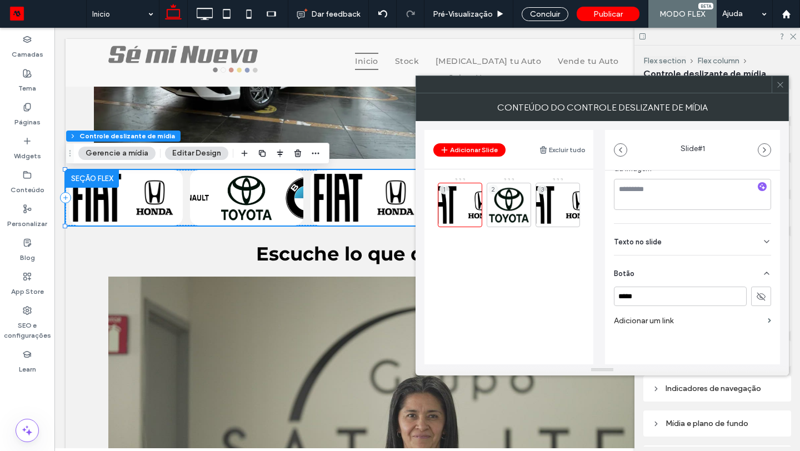
scroll to position [229, 0]
click at [781, 86] on icon at bounding box center [780, 85] width 8 height 8
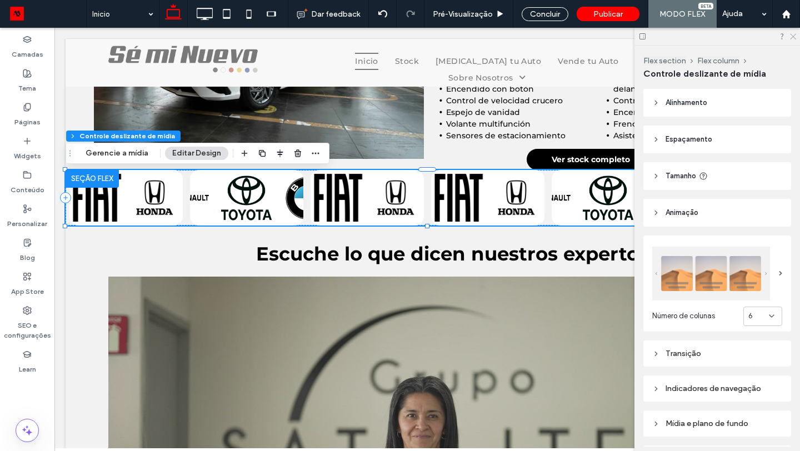
click at [794, 36] on icon at bounding box center [791, 35] width 7 height 7
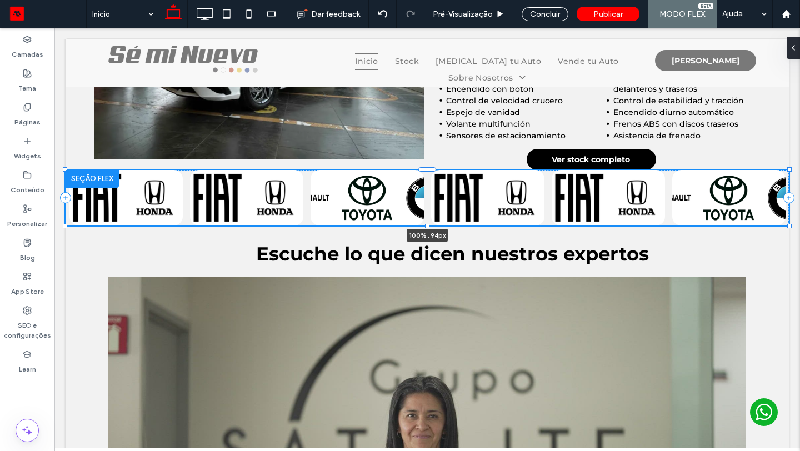
drag, startPoint x: 790, startPoint y: 226, endPoint x: 797, endPoint y: 195, distance: 32.1
click at [797, 195] on body "Click To Paste Linha Inicio Stock Vende tu Auto Concessionária Sobre Nosotros N…" at bounding box center [426, 37] width 745 height 2502
type input "***"
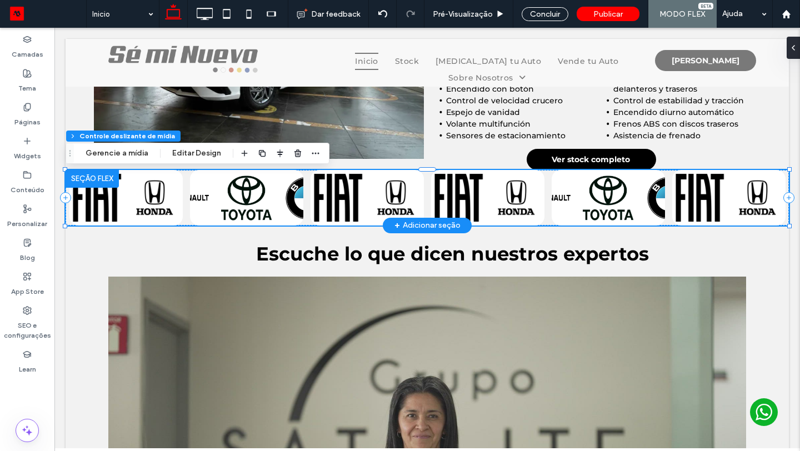
click at [254, 204] on div at bounding box center [246, 200] width 113 height 17
click at [184, 152] on button "Editar Design" at bounding box center [196, 153] width 63 height 13
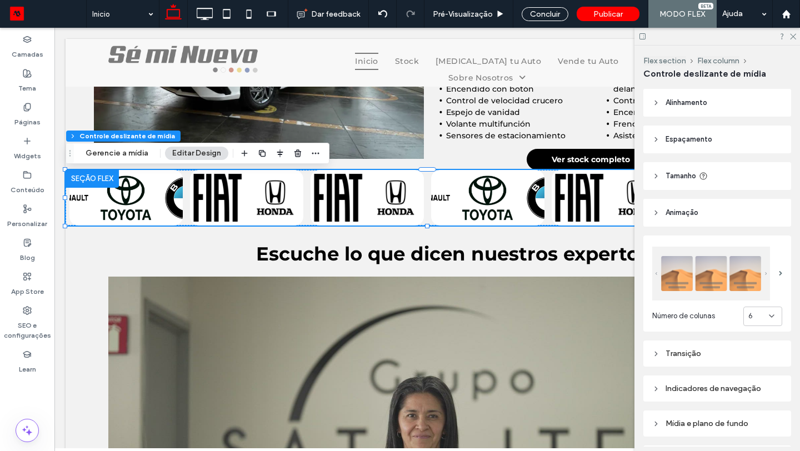
click at [691, 168] on header "Tamanho" at bounding box center [717, 176] width 148 height 28
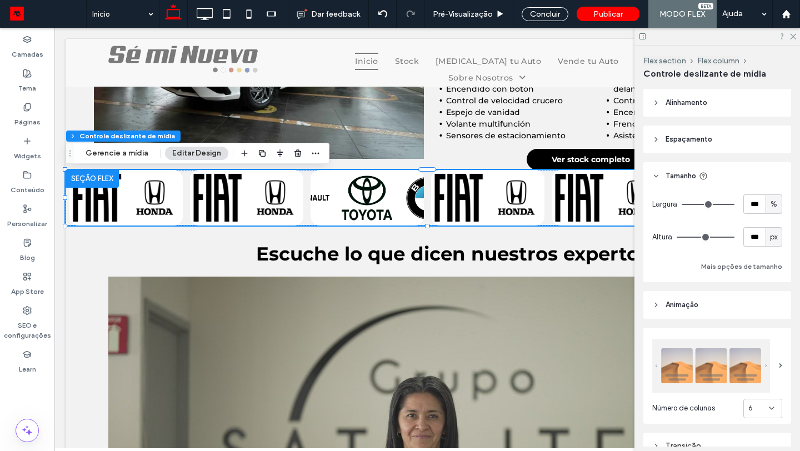
click at [775, 238] on span "px" at bounding box center [774, 237] width 8 height 11
click at [773, 328] on div "A" at bounding box center [774, 333] width 16 height 19
type input "*"
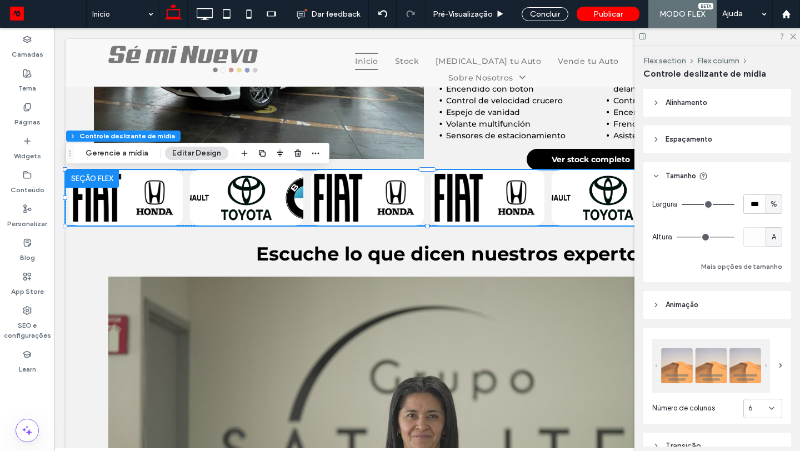
click at [709, 146] on header "Espaçamento" at bounding box center [717, 139] width 148 height 28
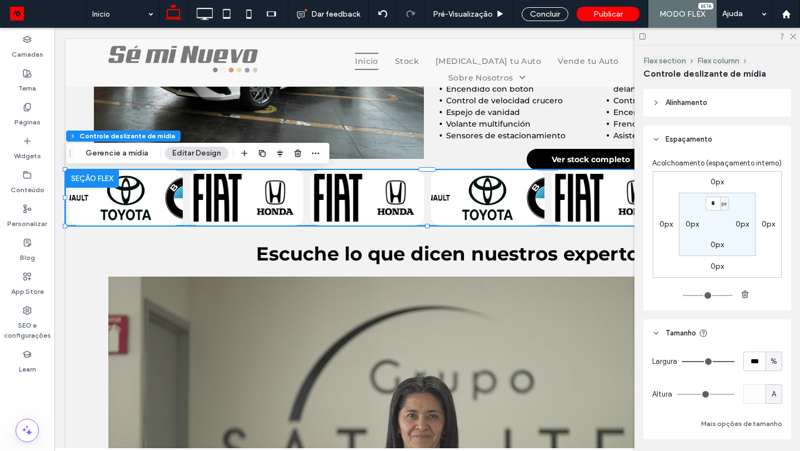
click at [707, 142] on span "Espaçamento" at bounding box center [688, 139] width 47 height 11
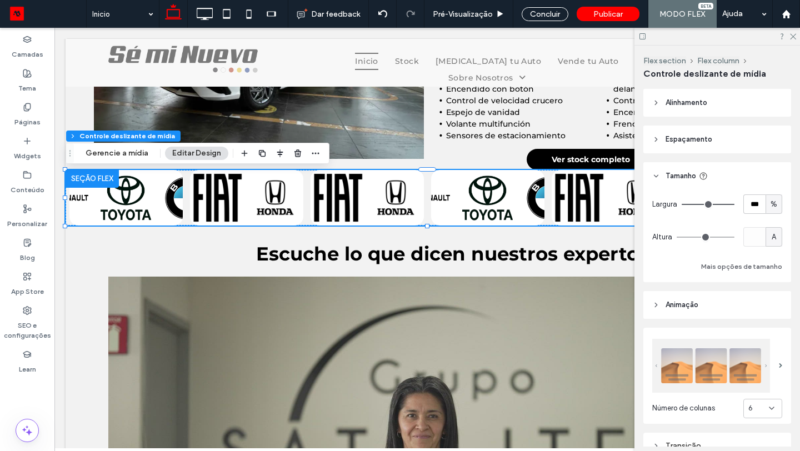
click at [699, 99] on span "Alinhamento" at bounding box center [686, 102] width 42 height 11
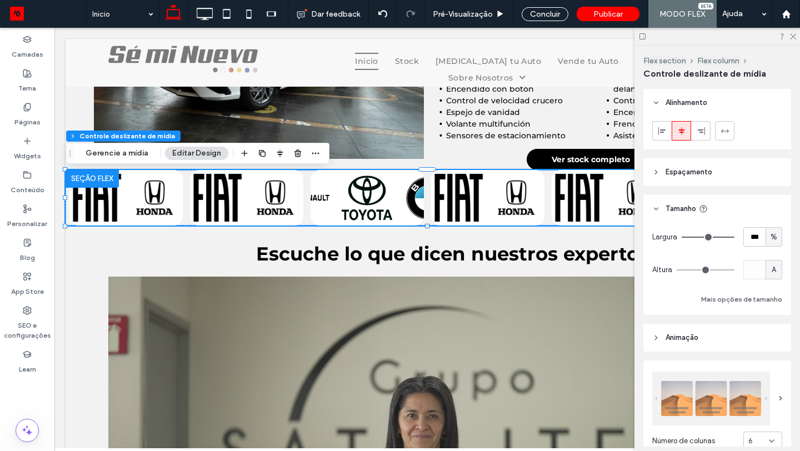
click at [699, 99] on span "Alinhamento" at bounding box center [686, 102] width 42 height 11
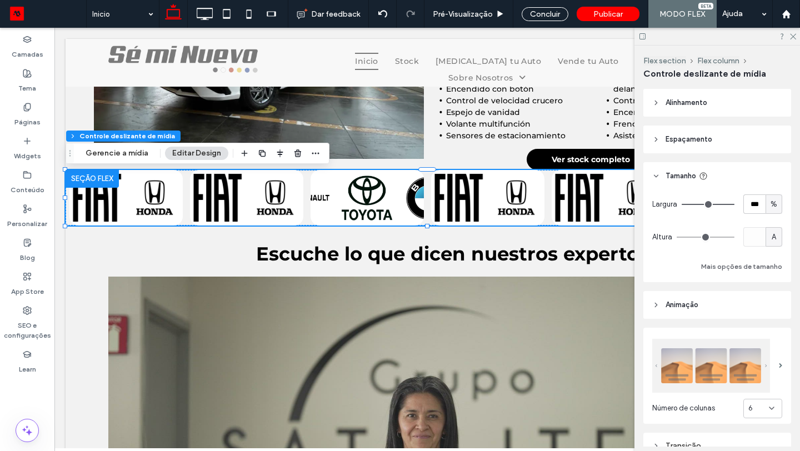
click at [703, 141] on span "Espaçamento" at bounding box center [688, 139] width 47 height 11
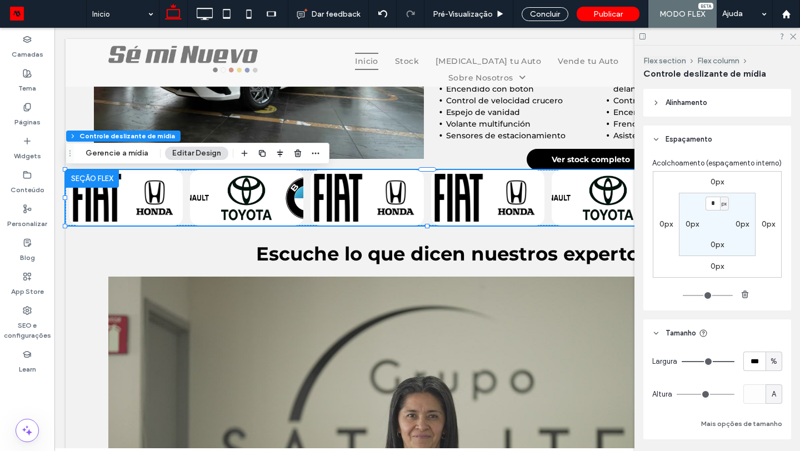
click at [703, 141] on span "Espaçamento" at bounding box center [688, 139] width 47 height 11
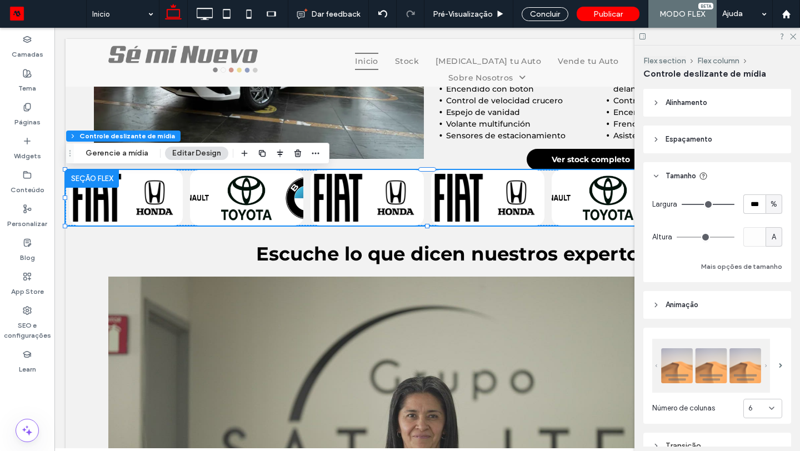
click at [683, 178] on span "Tamanho" at bounding box center [680, 175] width 31 height 11
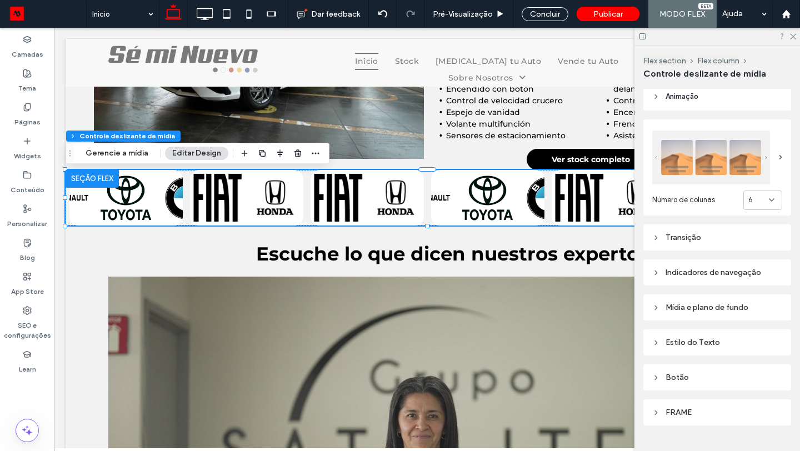
scroll to position [139, 0]
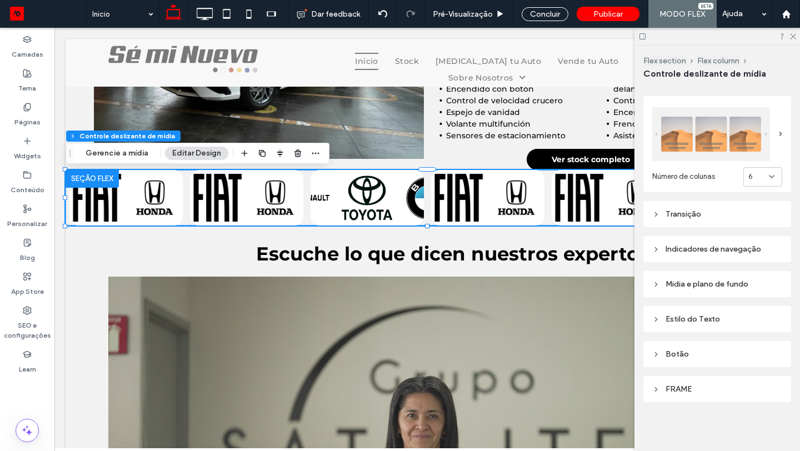
click at [689, 210] on div "Transição" at bounding box center [717, 213] width 130 height 9
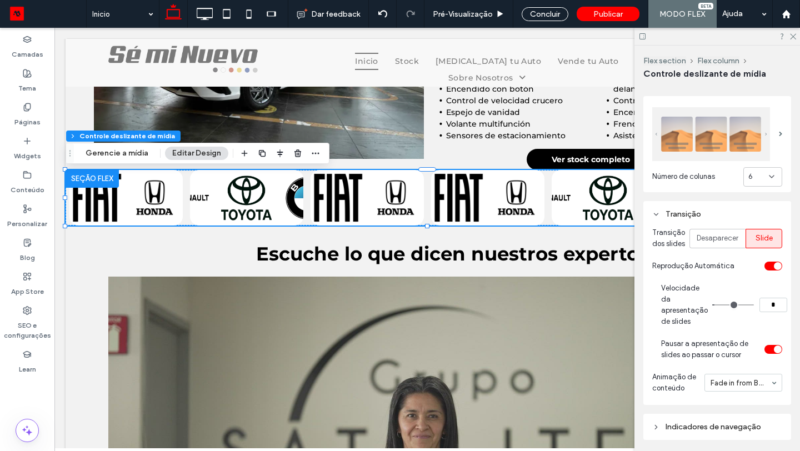
click at [689, 210] on div "Transição" at bounding box center [717, 213] width 130 height 9
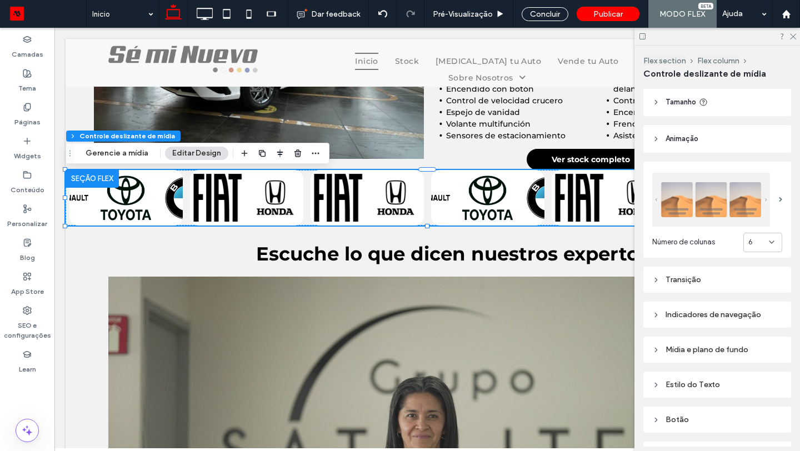
scroll to position [0, 0]
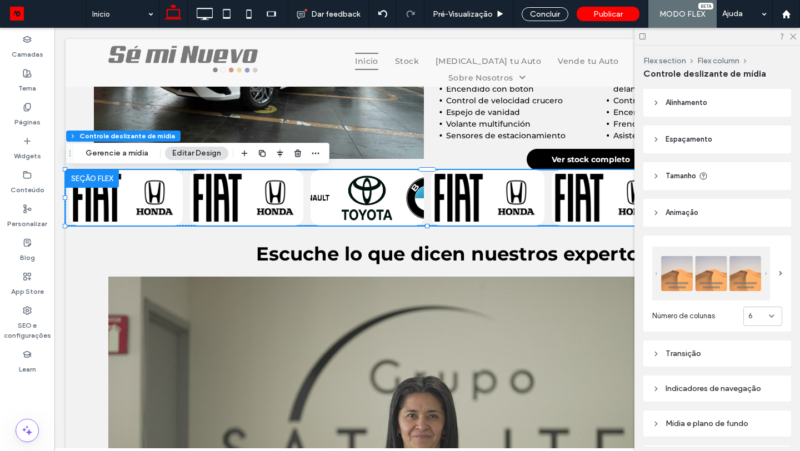
click at [677, 180] on span "Tamanho" at bounding box center [680, 175] width 31 height 11
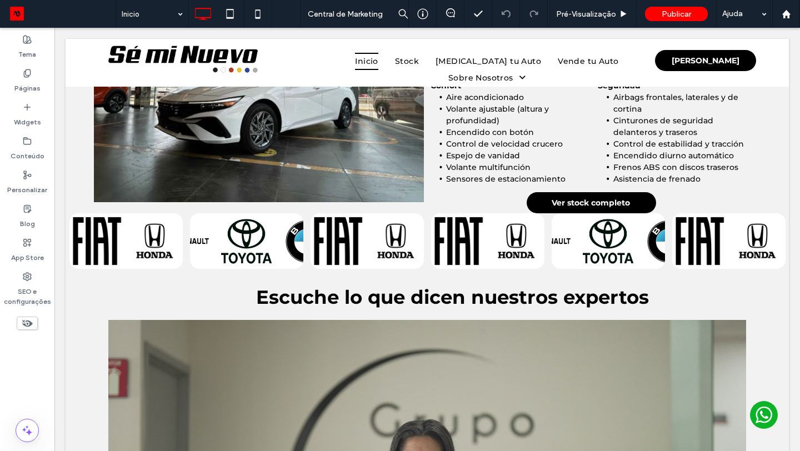
scroll to position [1200, 0]
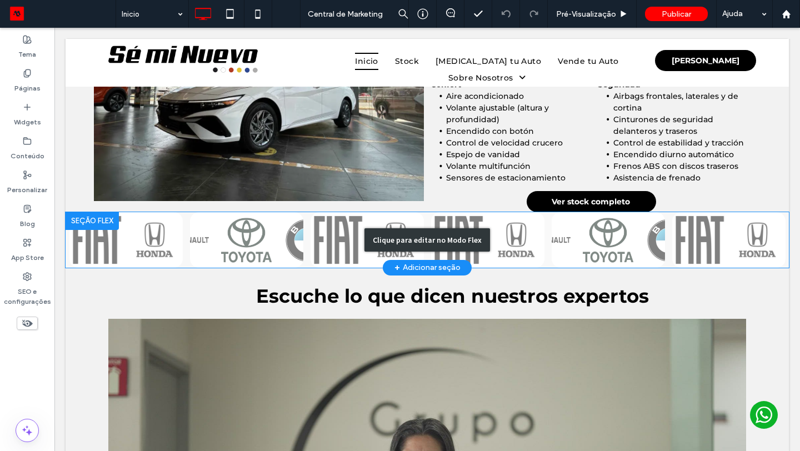
click at [340, 232] on div "Clique para editar no Modo Flex" at bounding box center [427, 240] width 723 height 56
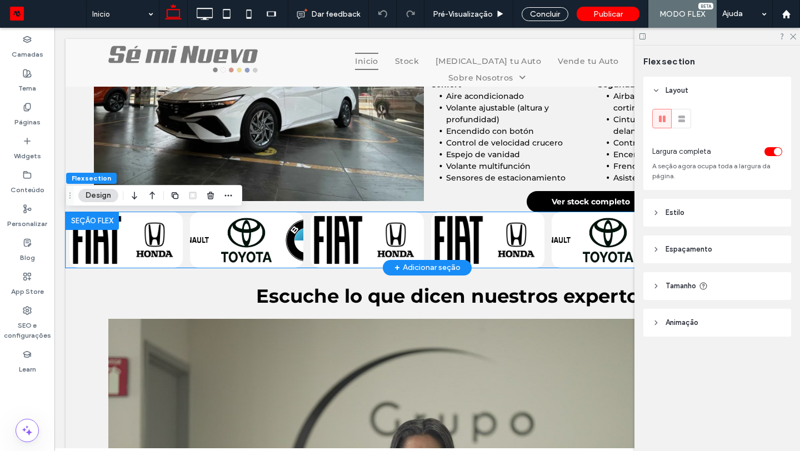
click at [155, 241] on div at bounding box center [125, 242] width 113 height 17
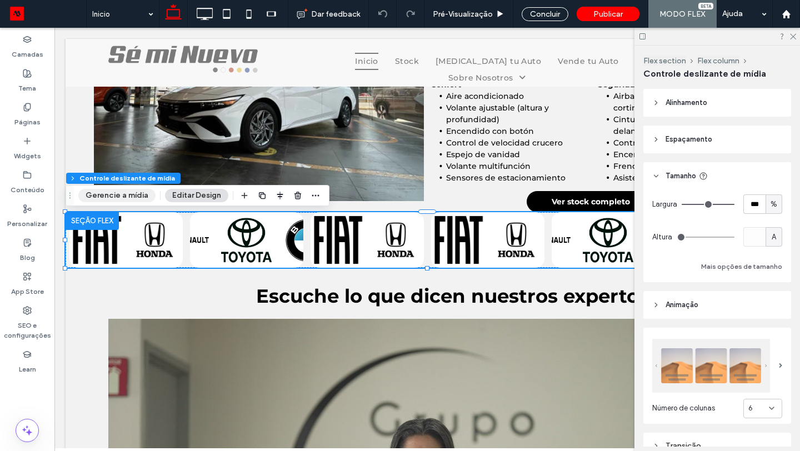
click at [130, 200] on button "Gerencie a mídia" at bounding box center [116, 195] width 77 height 13
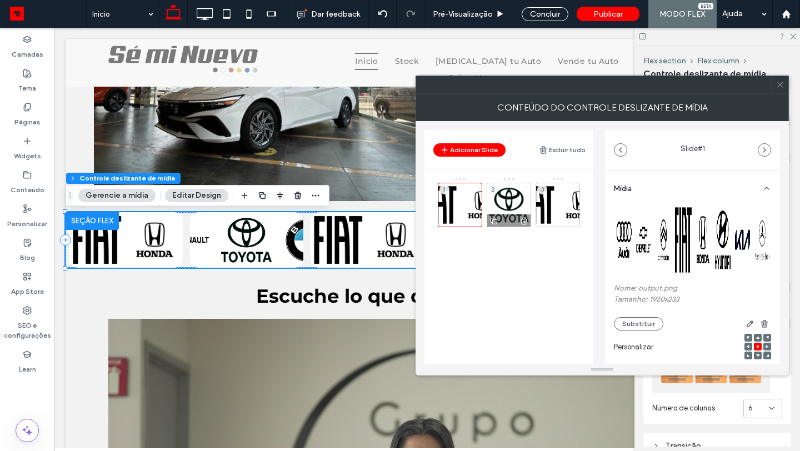
click at [522, 218] on icon at bounding box center [523, 221] width 9 height 10
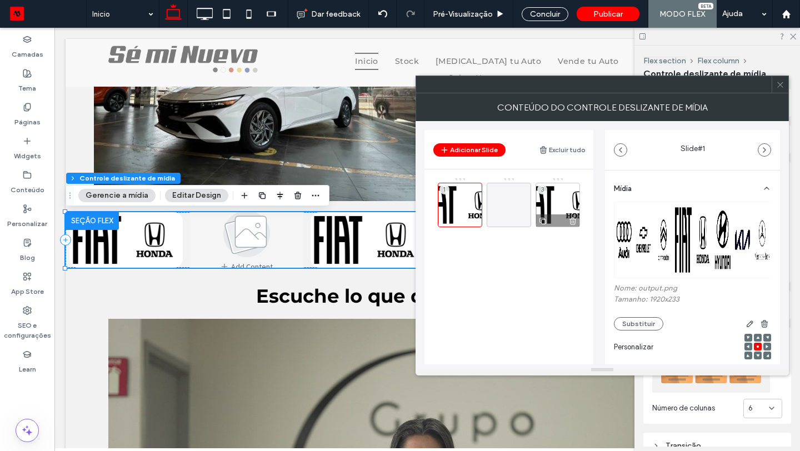
click at [574, 223] on icon at bounding box center [572, 221] width 9 height 10
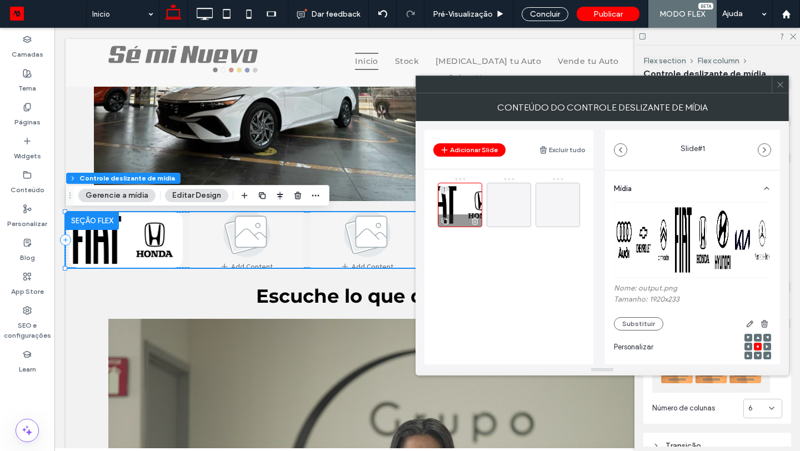
click at [446, 222] on icon at bounding box center [444, 221] width 9 height 10
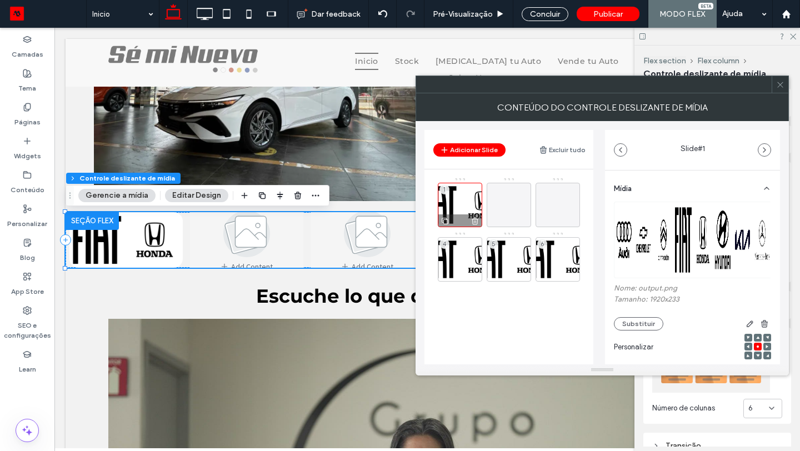
click at [446, 222] on icon at bounding box center [444, 221] width 9 height 10
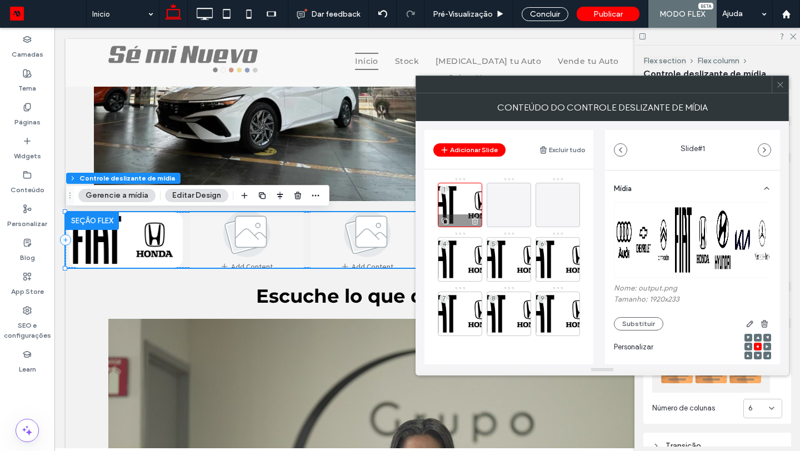
click at [446, 222] on icon at bounding box center [444, 221] width 9 height 10
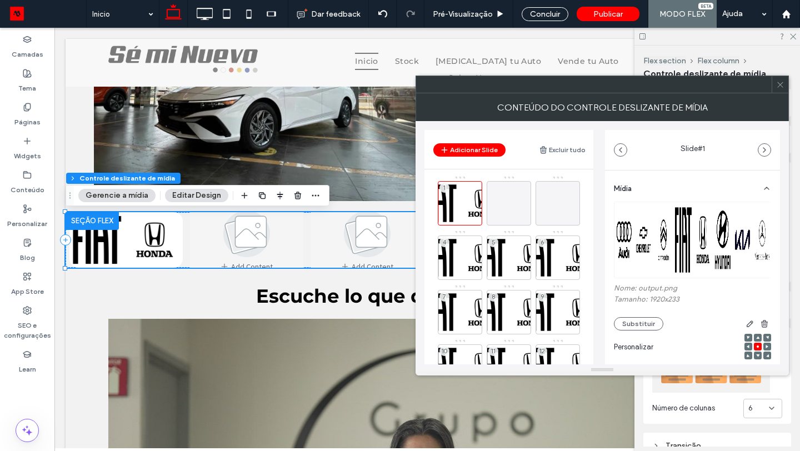
scroll to position [0, 0]
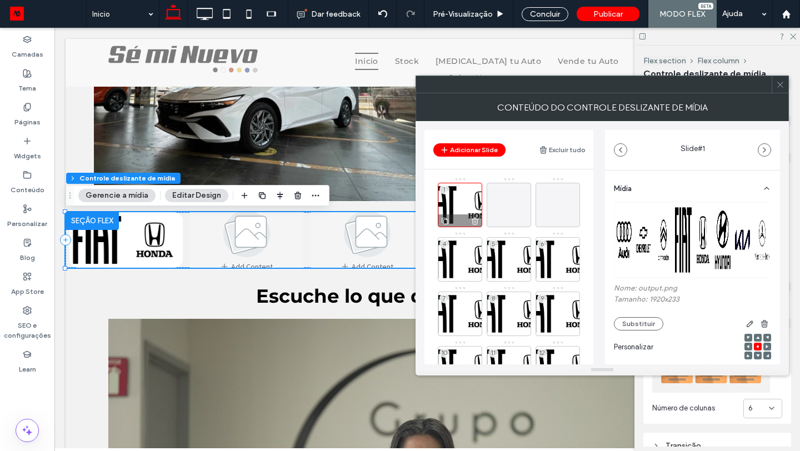
click at [445, 221] on icon at bounding box center [444, 221] width 9 height 10
drag, startPoint x: 507, startPoint y: 179, endPoint x: 547, endPoint y: 315, distance: 141.8
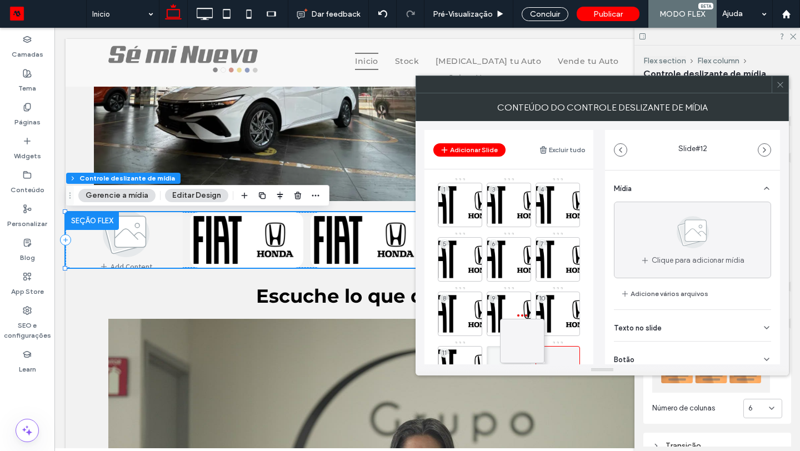
drag, startPoint x: 510, startPoint y: 178, endPoint x: 522, endPoint y: 314, distance: 136.6
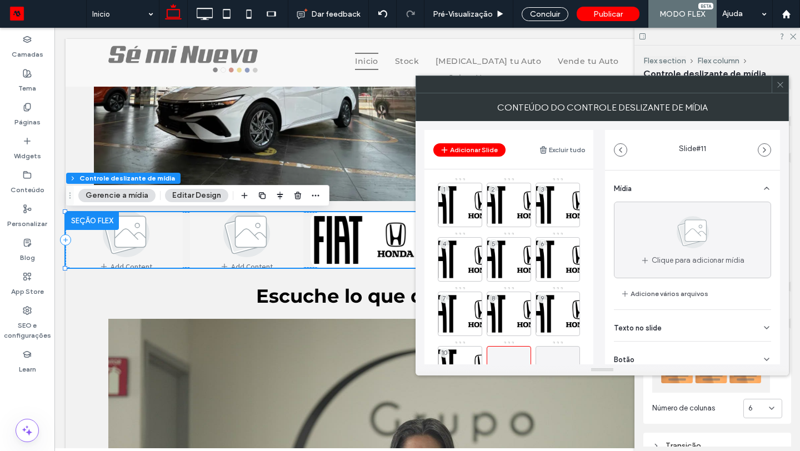
scroll to position [100, 0]
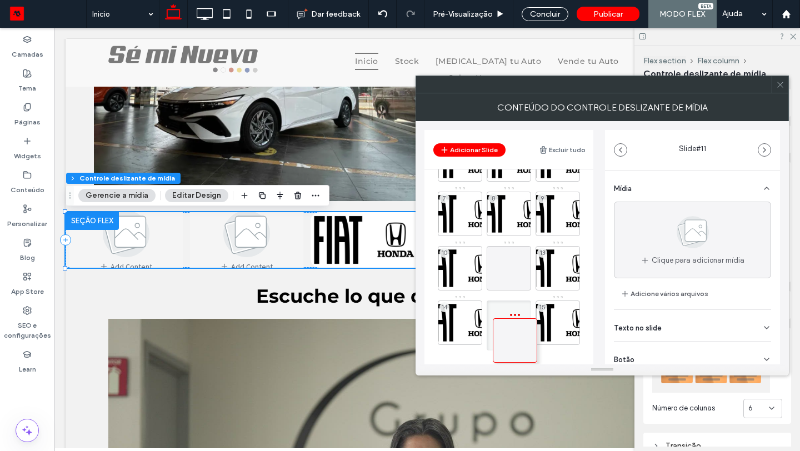
drag, startPoint x: 510, startPoint y: 240, endPoint x: 516, endPoint y: 313, distance: 72.4
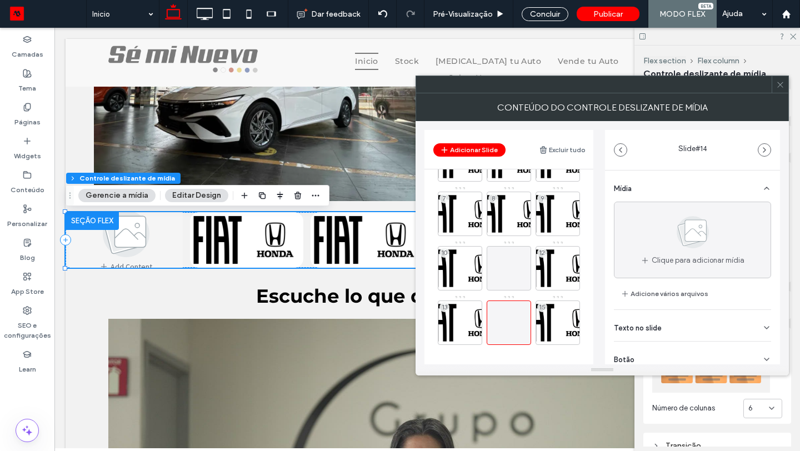
click at [512, 239] on div "1 2 3 4 5 6 7 8 9 10 12 13 15" at bounding box center [515, 211] width 155 height 268
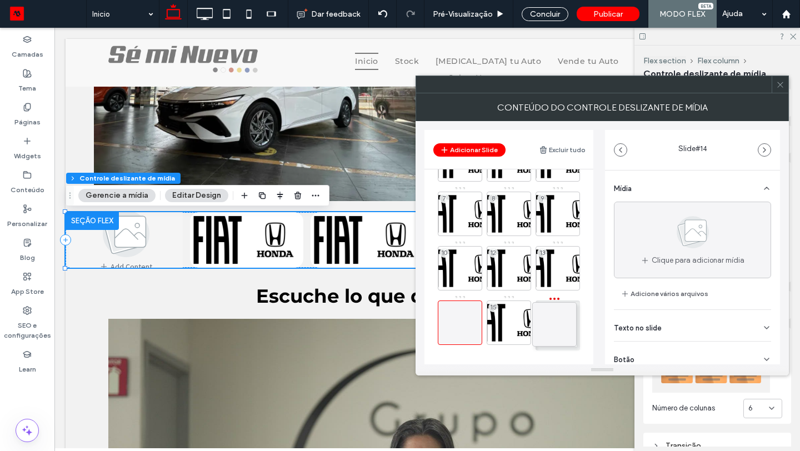
drag, startPoint x: 510, startPoint y: 241, endPoint x: 556, endPoint y: 298, distance: 73.0
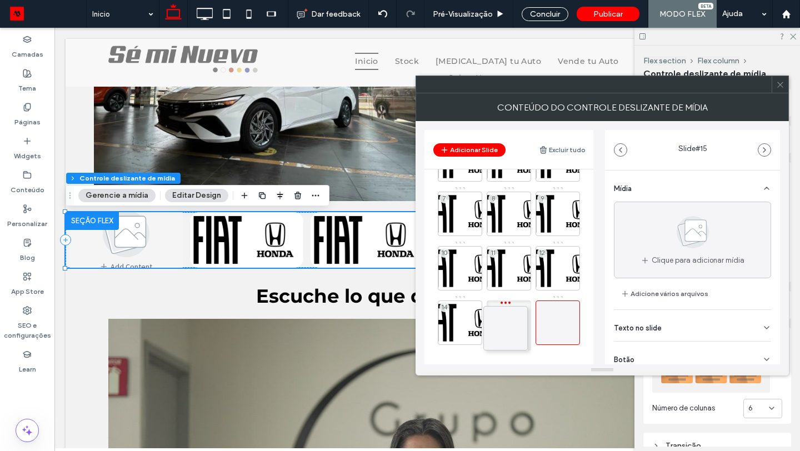
drag, startPoint x: 460, startPoint y: 297, endPoint x: 508, endPoint y: 303, distance: 47.5
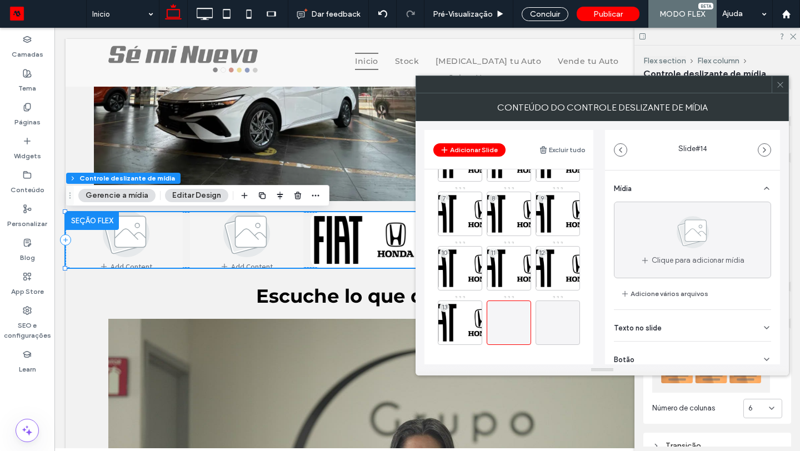
scroll to position [0, 0]
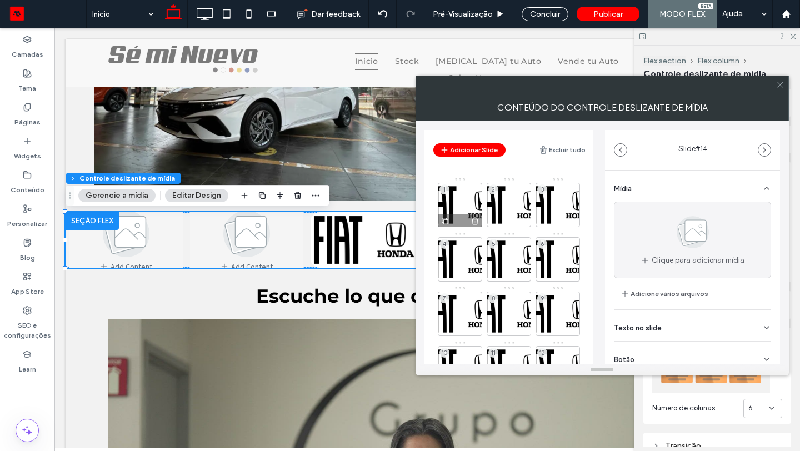
click at [447, 219] on icon at bounding box center [444, 221] width 9 height 10
click at [464, 197] on div "1" at bounding box center [460, 205] width 44 height 44
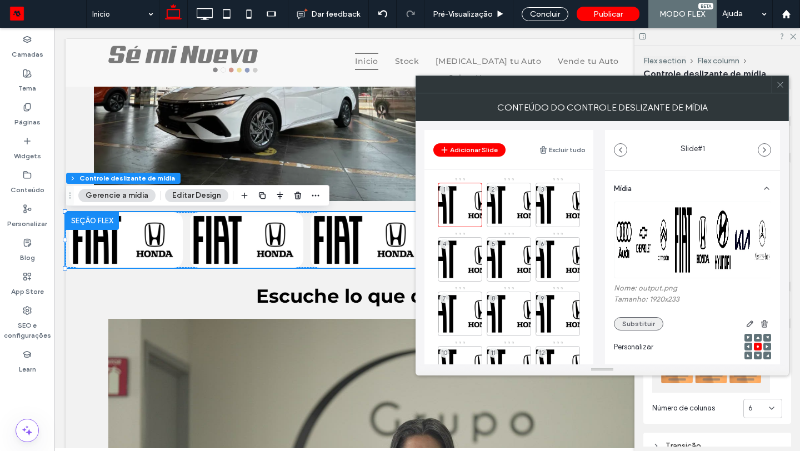
click at [636, 326] on button "Substituir" at bounding box center [638, 323] width 49 height 13
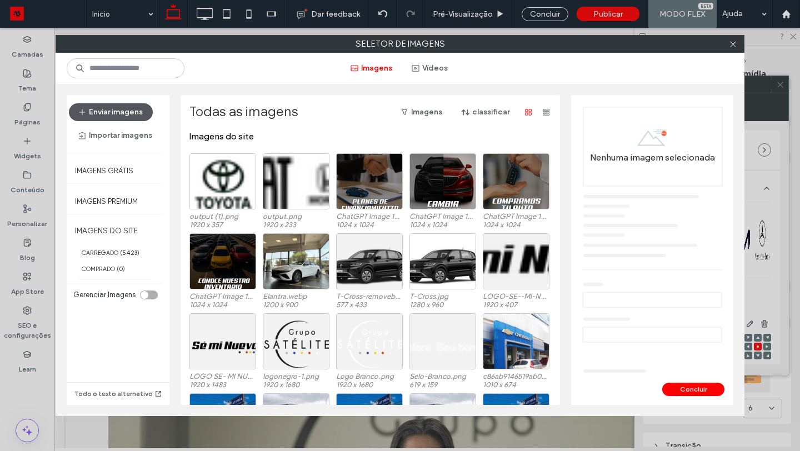
click at [132, 113] on button "Enviar imagens" at bounding box center [111, 112] width 84 height 18
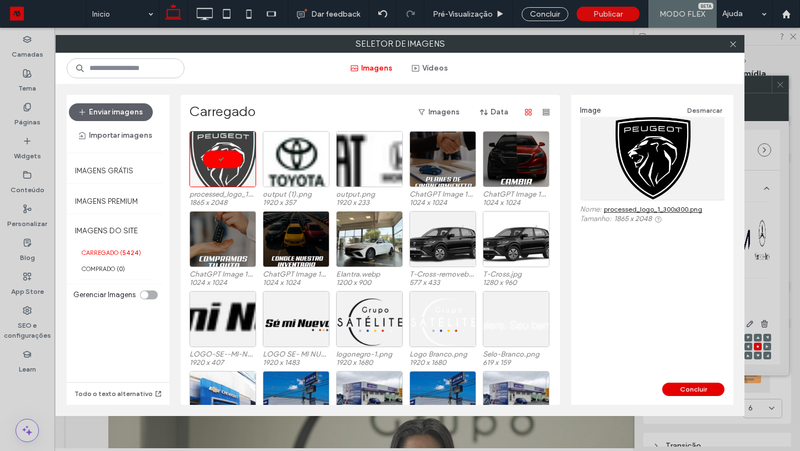
click at [701, 388] on button "Concluir" at bounding box center [693, 389] width 62 height 13
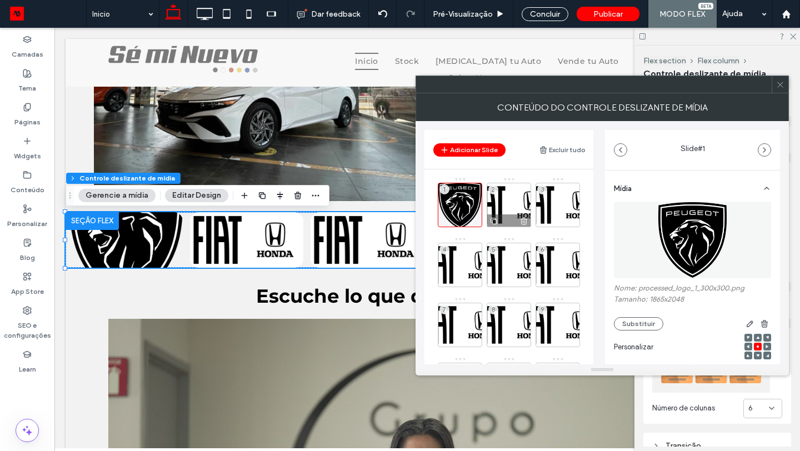
click at [506, 203] on div "2" at bounding box center [508, 205] width 44 height 44
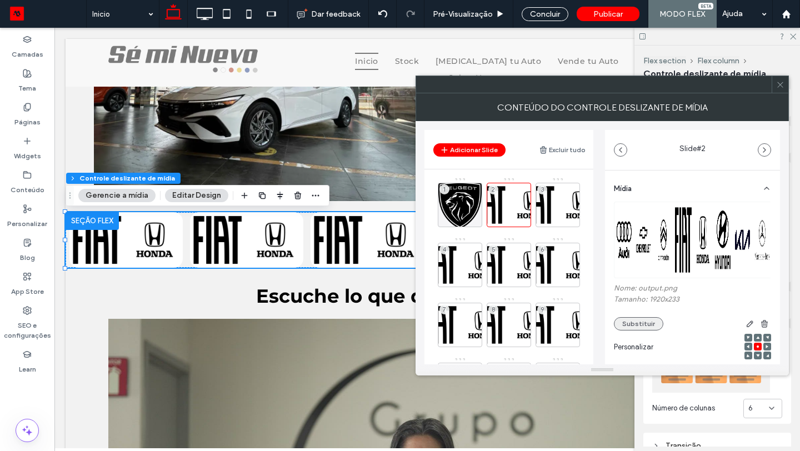
click at [643, 319] on button "Substituir" at bounding box center [638, 323] width 49 height 13
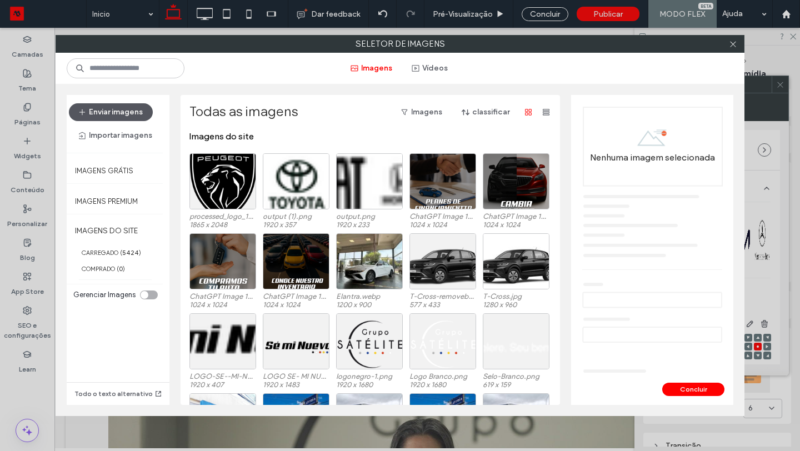
click at [133, 113] on button "Enviar imagens" at bounding box center [111, 112] width 84 height 18
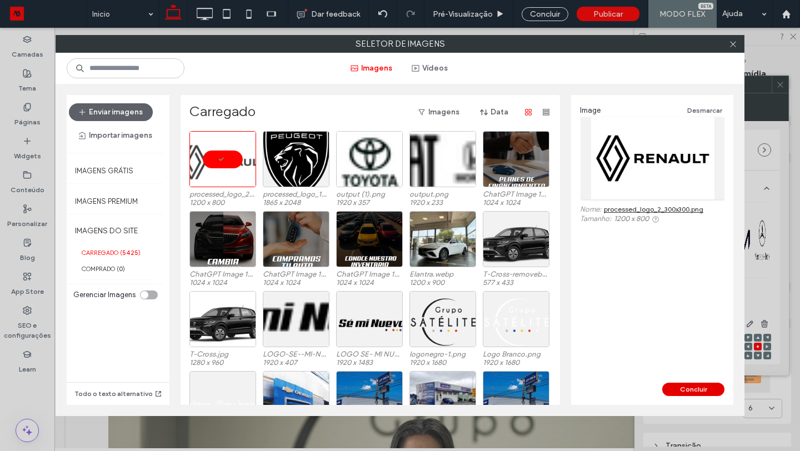
click at [675, 386] on button "Concluir" at bounding box center [693, 389] width 62 height 13
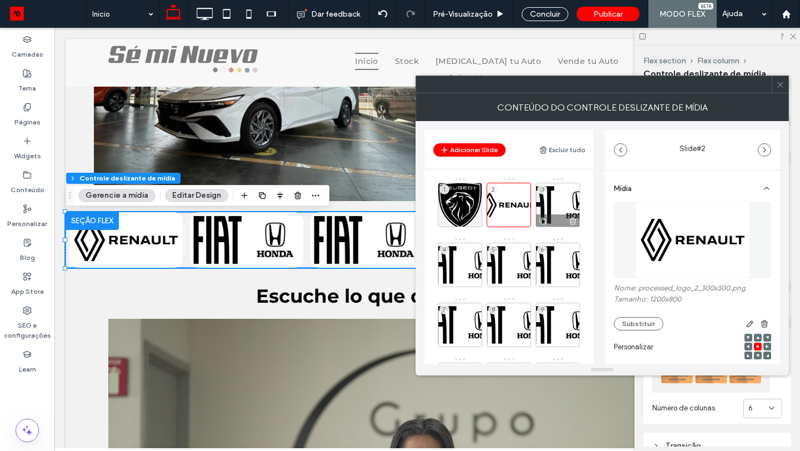
click at [556, 202] on div "3" at bounding box center [557, 205] width 44 height 44
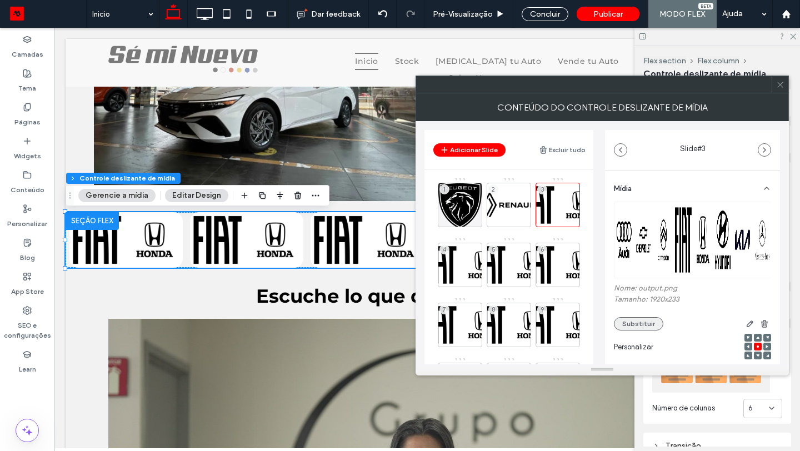
click at [628, 322] on button "Substituir" at bounding box center [638, 323] width 49 height 13
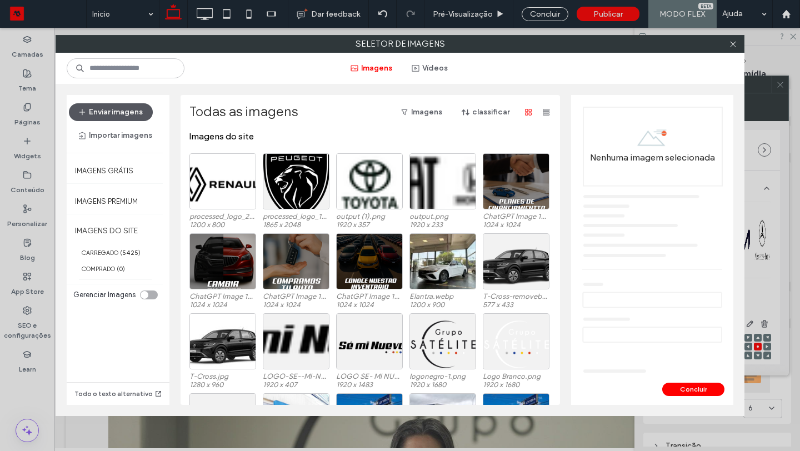
click at [146, 111] on button "Enviar imagens" at bounding box center [111, 112] width 84 height 18
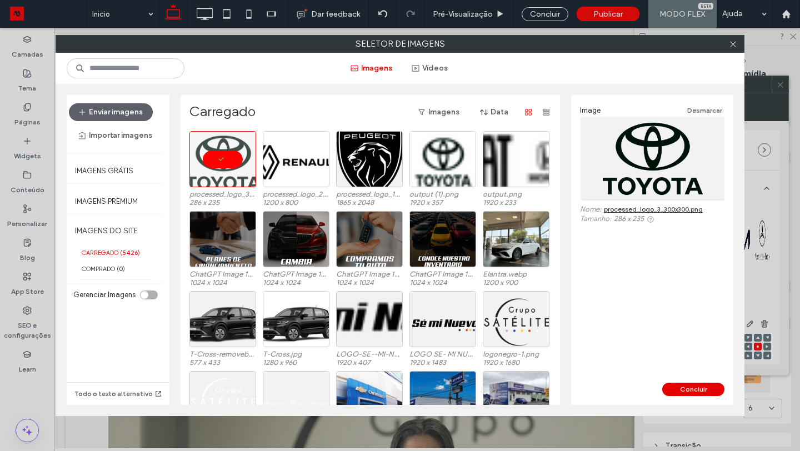
click at [690, 384] on button "Concluir" at bounding box center [693, 389] width 62 height 13
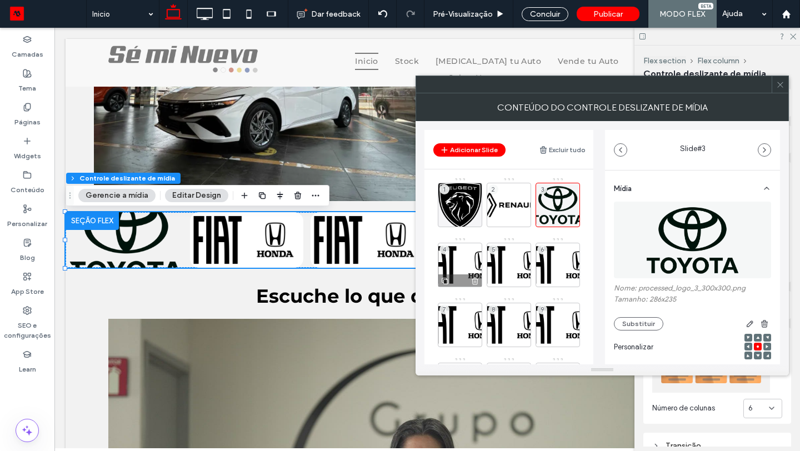
click at [467, 259] on div "4" at bounding box center [460, 265] width 44 height 44
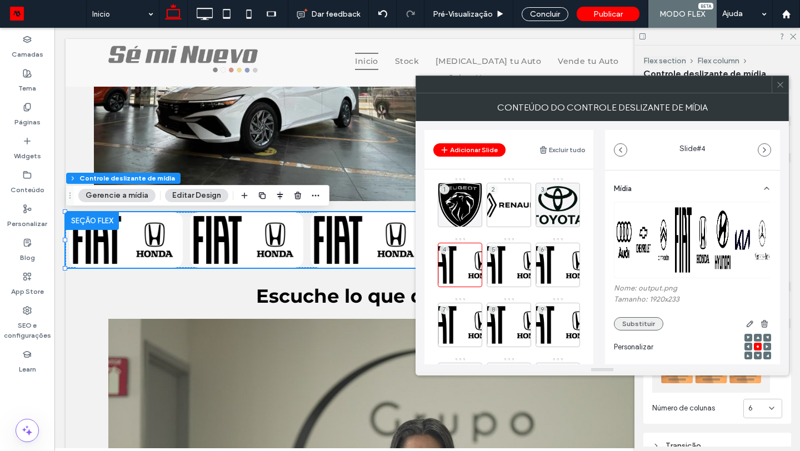
click at [651, 321] on button "Substituir" at bounding box center [638, 323] width 49 height 13
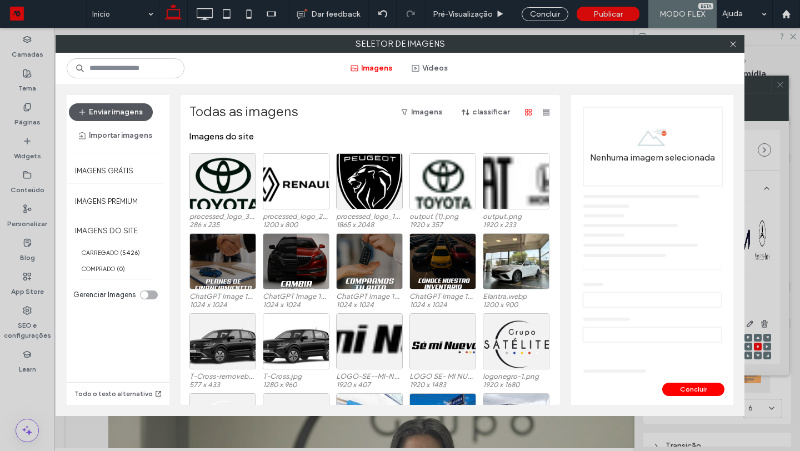
click at [125, 117] on button "Enviar imagens" at bounding box center [111, 112] width 84 height 18
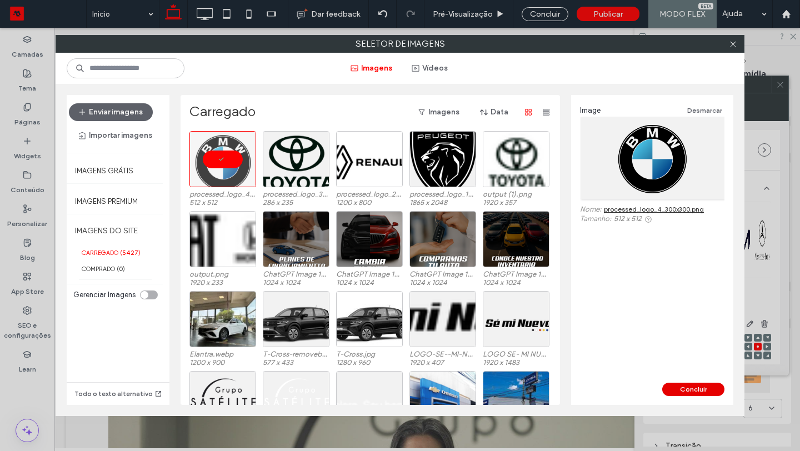
click at [697, 387] on button "Concluir" at bounding box center [693, 389] width 62 height 13
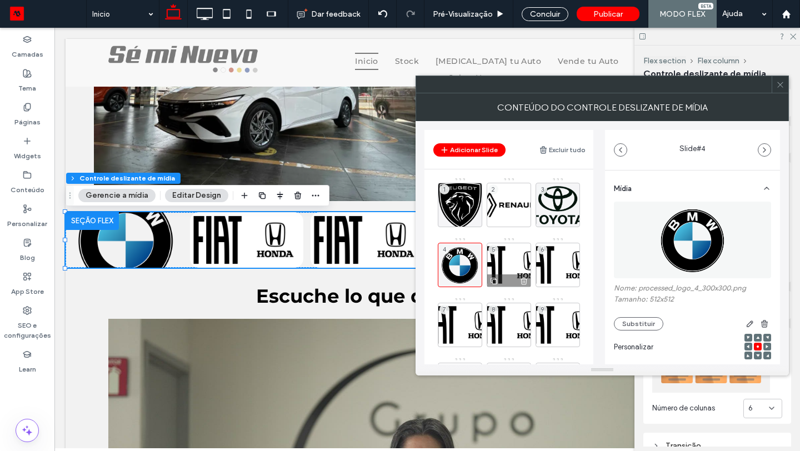
click at [508, 262] on div "5" at bounding box center [508, 265] width 44 height 44
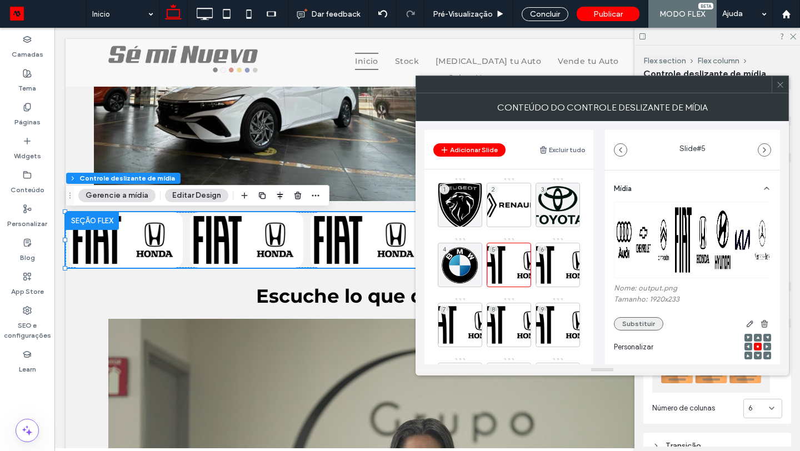
click at [629, 323] on button "Substituir" at bounding box center [638, 323] width 49 height 13
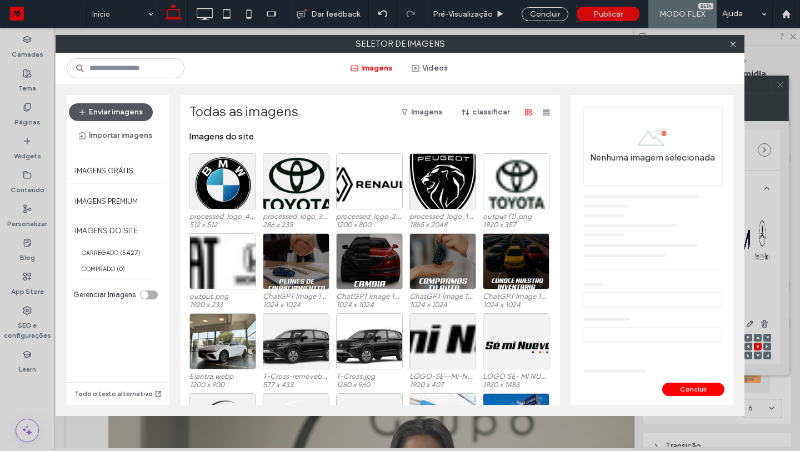
click at [114, 113] on button "Enviar imagens" at bounding box center [111, 112] width 84 height 18
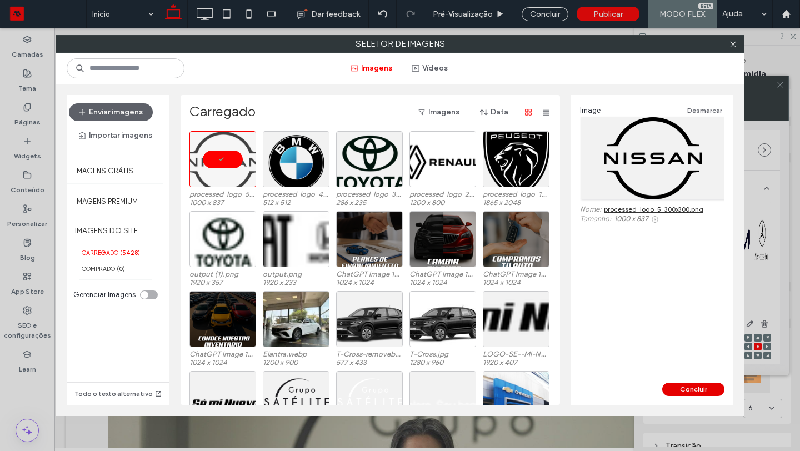
click at [692, 385] on button "Concluir" at bounding box center [693, 389] width 62 height 13
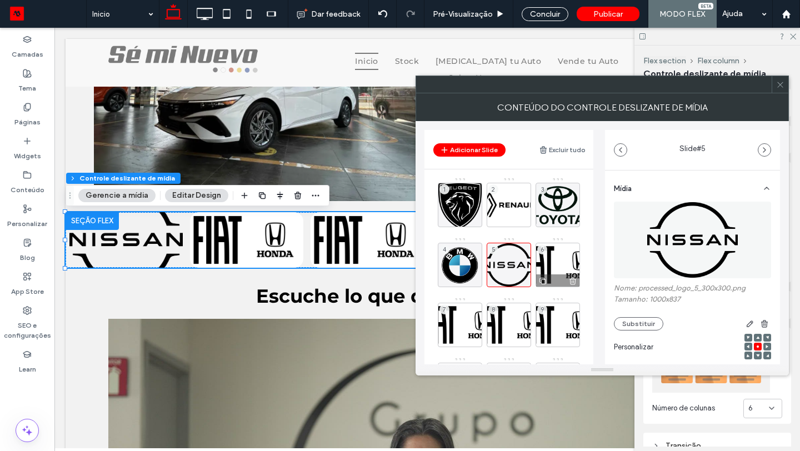
click at [567, 254] on div "6" at bounding box center [557, 265] width 44 height 44
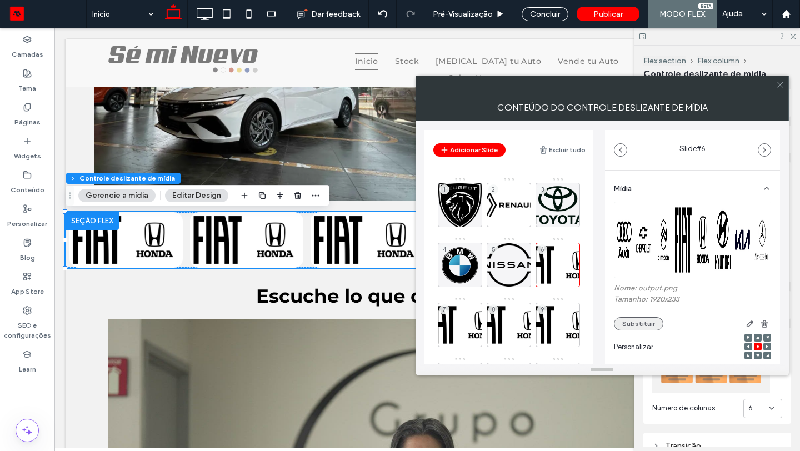
click at [633, 322] on button "Substituir" at bounding box center [638, 323] width 49 height 13
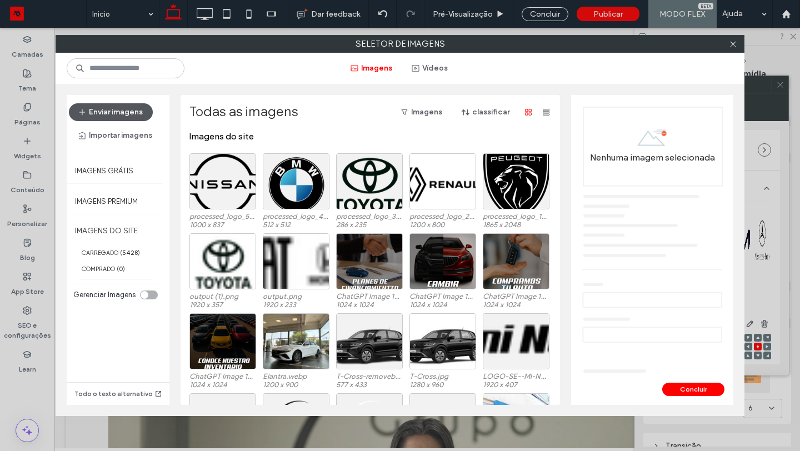
click at [102, 108] on button "Enviar imagens" at bounding box center [111, 112] width 84 height 18
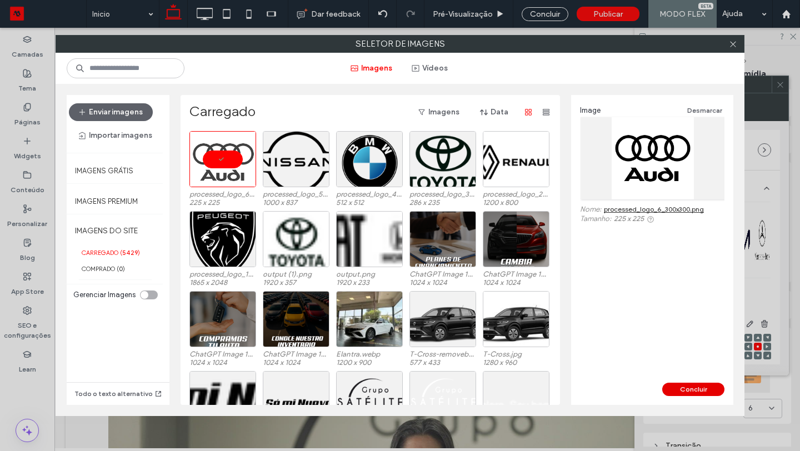
click at [677, 385] on button "Concluir" at bounding box center [693, 389] width 62 height 13
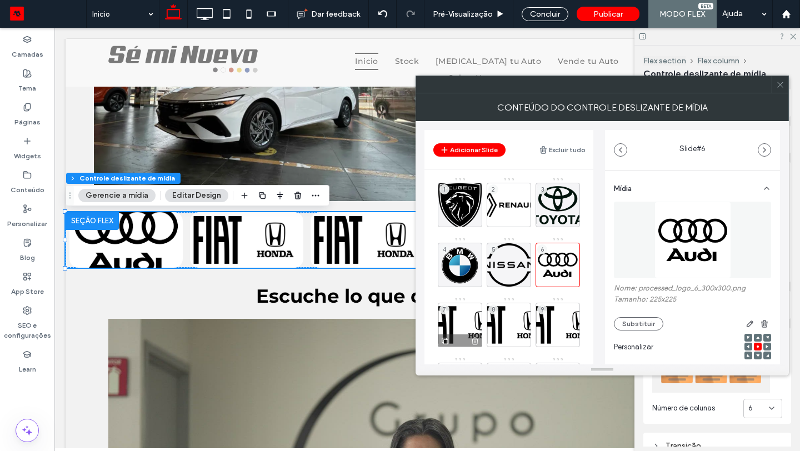
click at [458, 319] on div "7" at bounding box center [460, 325] width 44 height 44
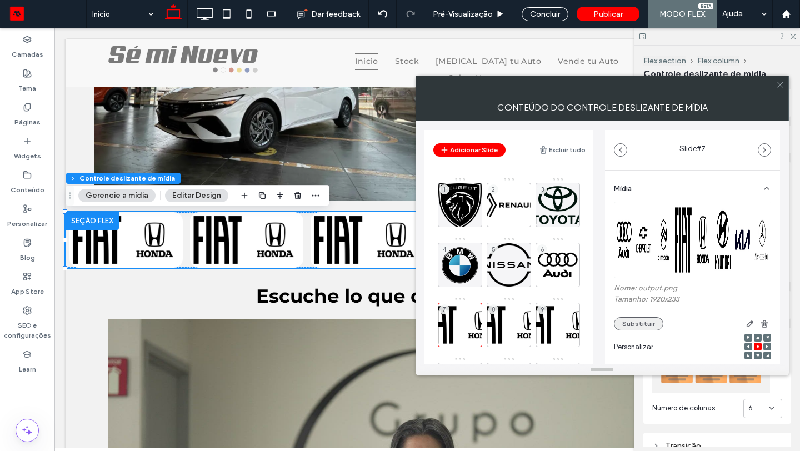
click at [650, 326] on button "Substituir" at bounding box center [638, 323] width 49 height 13
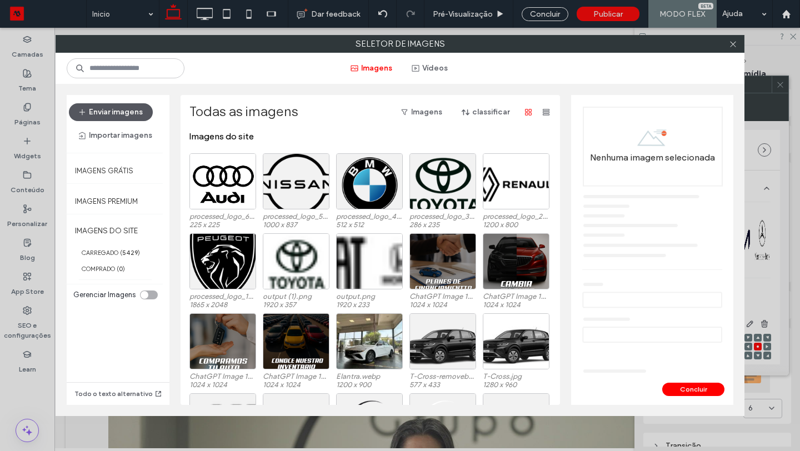
click at [119, 115] on button "Enviar imagens" at bounding box center [111, 112] width 84 height 18
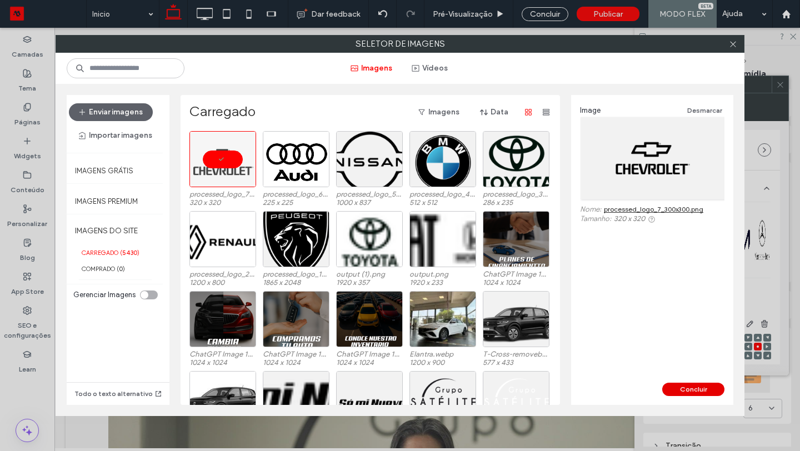
click at [671, 387] on button "Concluir" at bounding box center [693, 389] width 62 height 13
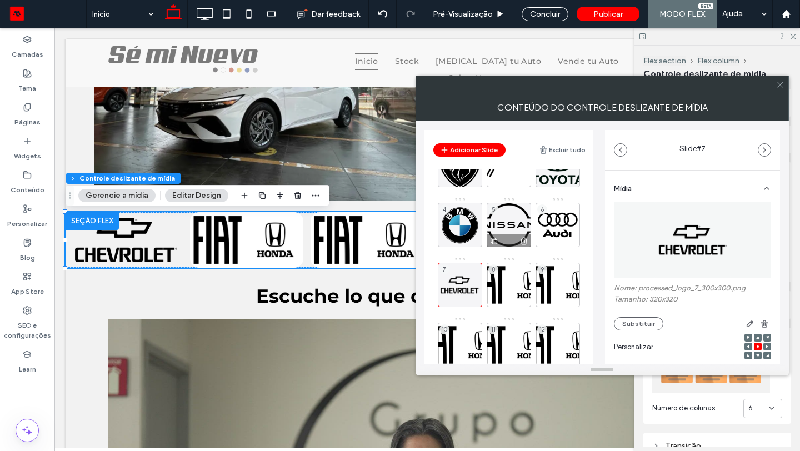
scroll to position [42, 0]
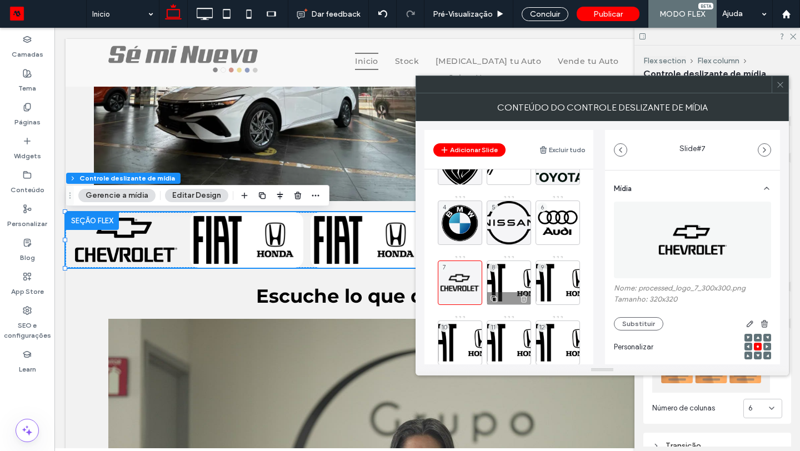
click at [508, 275] on div "8" at bounding box center [508, 282] width 44 height 44
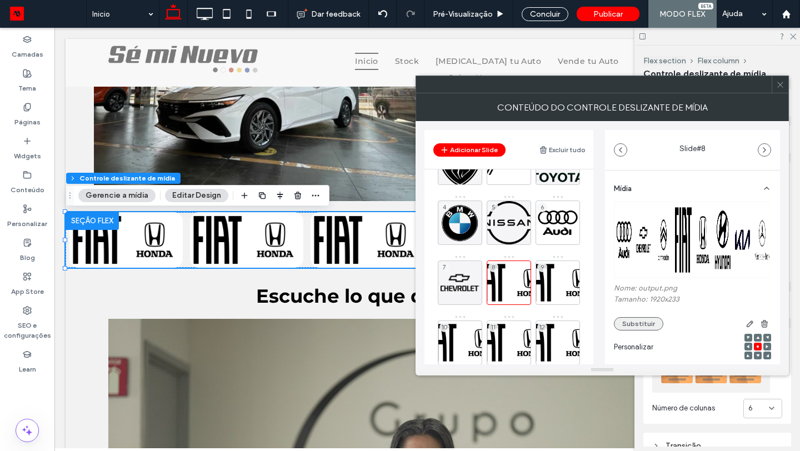
click at [639, 325] on button "Substituir" at bounding box center [638, 323] width 49 height 13
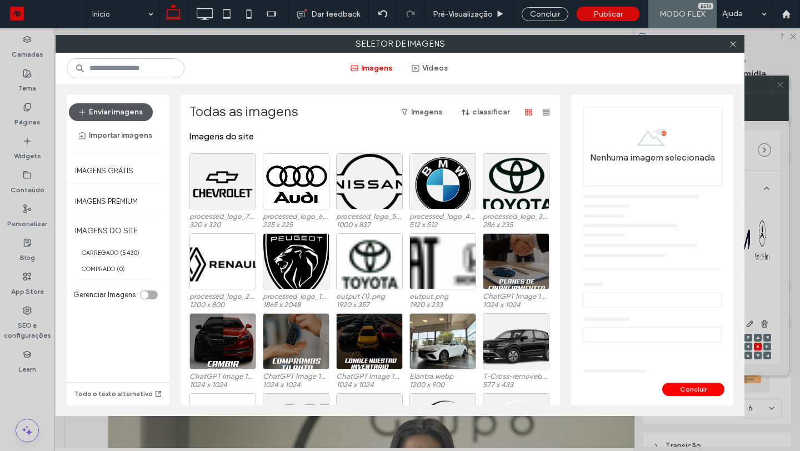
click at [126, 116] on button "Enviar imagens" at bounding box center [111, 112] width 84 height 18
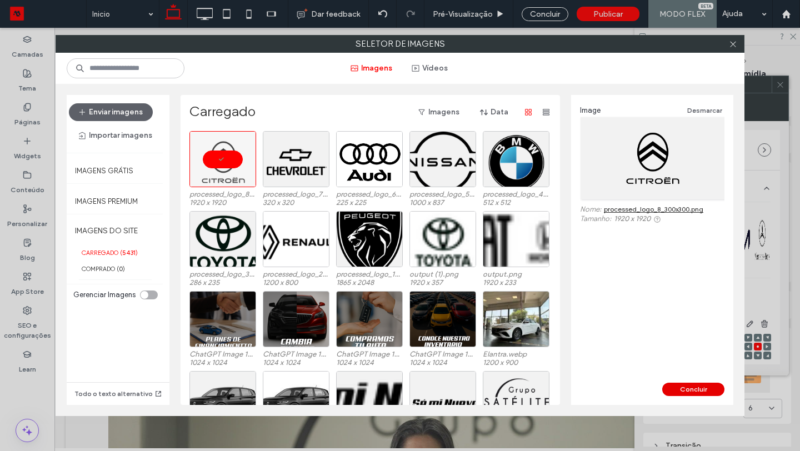
click at [689, 391] on button "Concluir" at bounding box center [693, 389] width 62 height 13
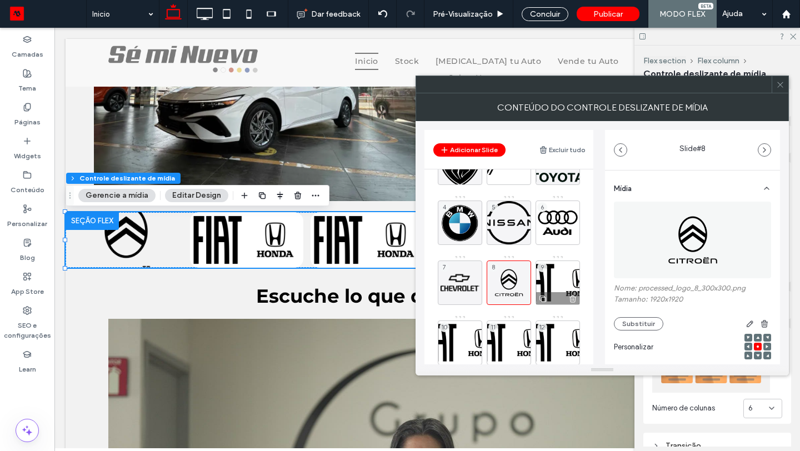
click at [559, 279] on div "9" at bounding box center [557, 282] width 44 height 44
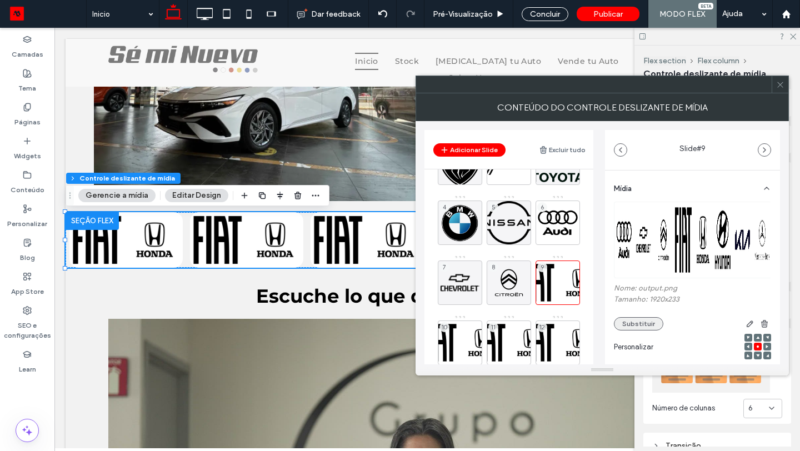
click at [627, 324] on button "Substituir" at bounding box center [638, 323] width 49 height 13
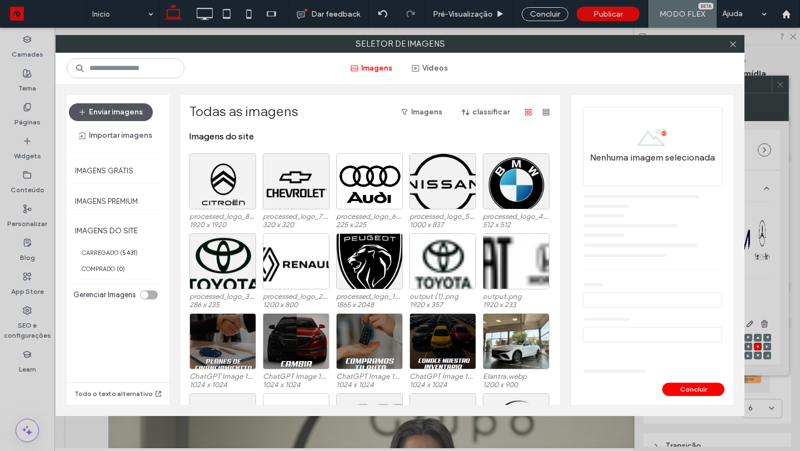
click at [140, 113] on button "Enviar imagens" at bounding box center [111, 112] width 84 height 18
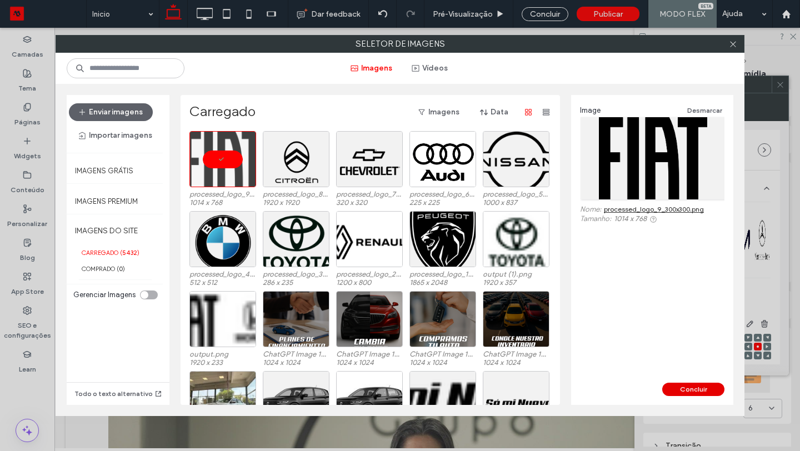
click at [697, 389] on button "Concluir" at bounding box center [693, 389] width 62 height 13
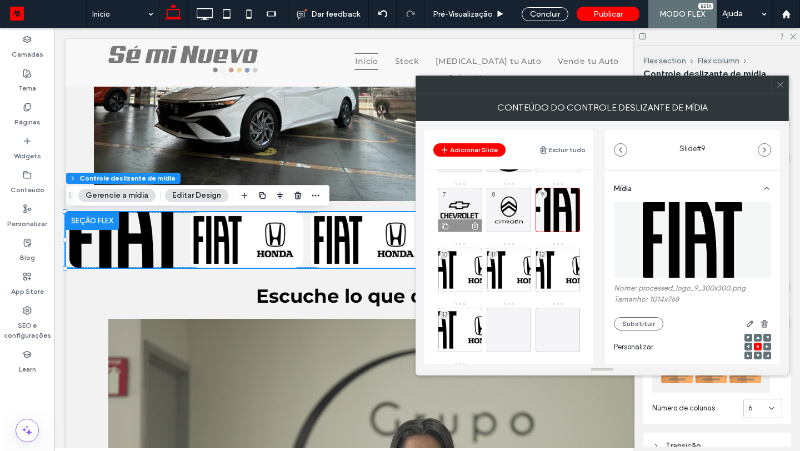
scroll to position [115, 0]
click at [459, 265] on div "10" at bounding box center [460, 269] width 44 height 44
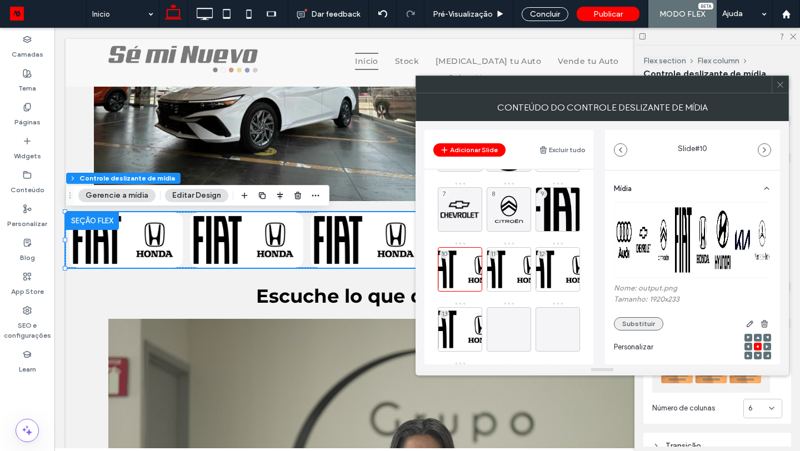
click at [638, 325] on button "Substituir" at bounding box center [638, 323] width 49 height 13
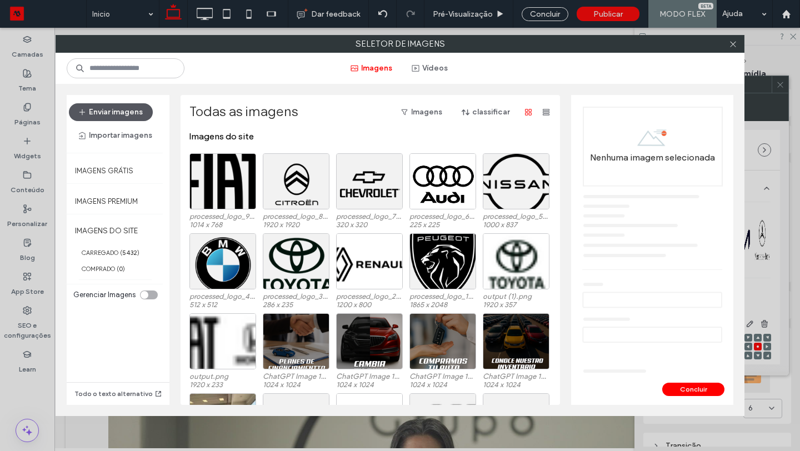
click at [134, 107] on button "Enviar imagens" at bounding box center [111, 112] width 84 height 18
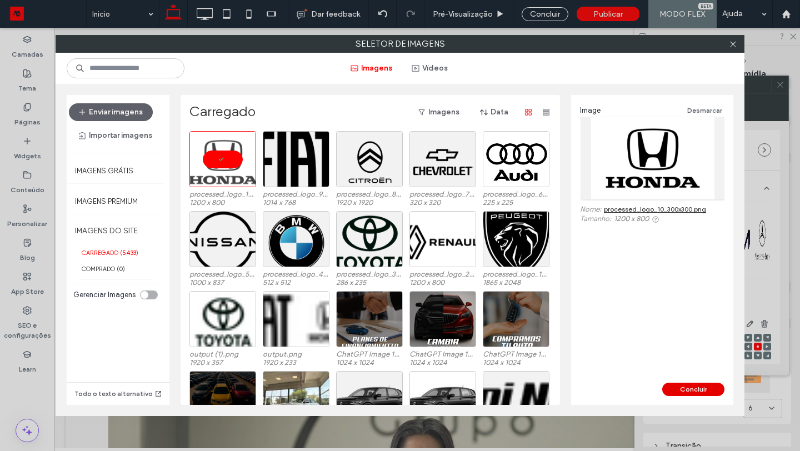
click at [679, 384] on button "Concluir" at bounding box center [693, 389] width 62 height 13
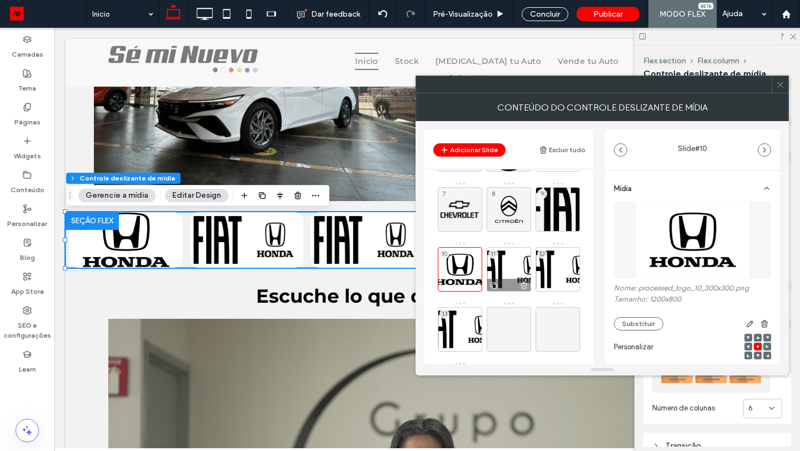
click at [509, 270] on div "11" at bounding box center [508, 269] width 44 height 44
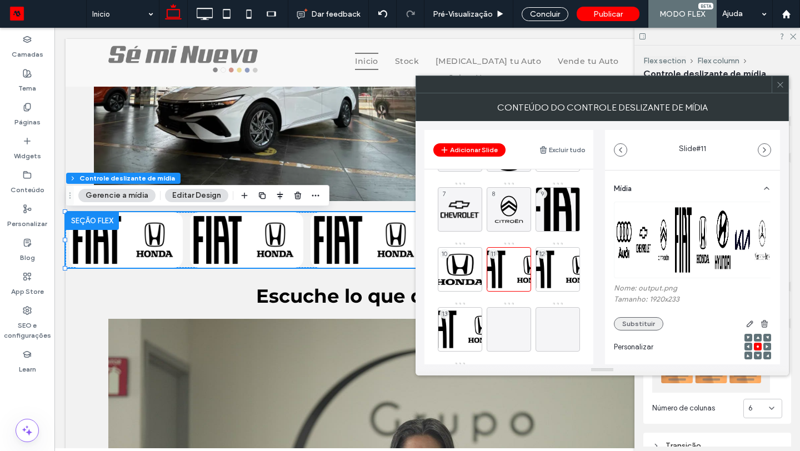
click at [621, 322] on button "Substituir" at bounding box center [638, 323] width 49 height 13
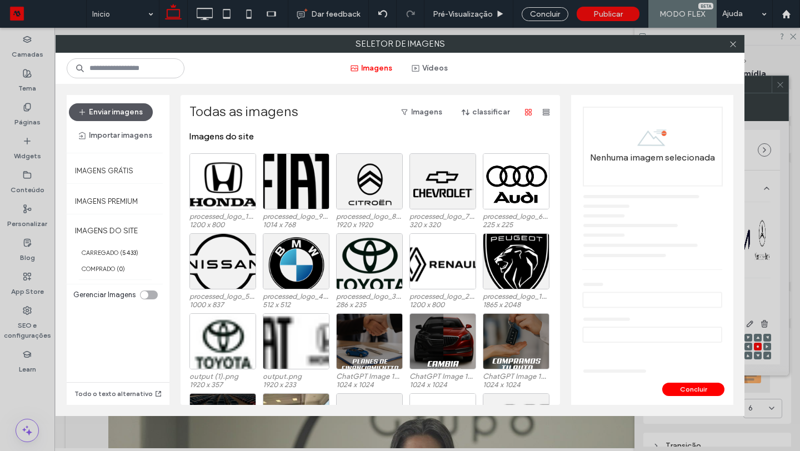
click at [121, 106] on button "Enviar imagens" at bounding box center [111, 112] width 84 height 18
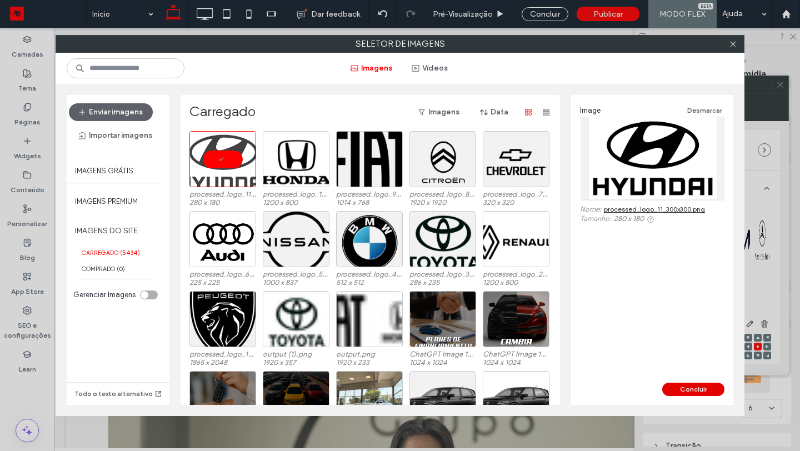
click at [677, 390] on button "Concluir" at bounding box center [693, 389] width 62 height 13
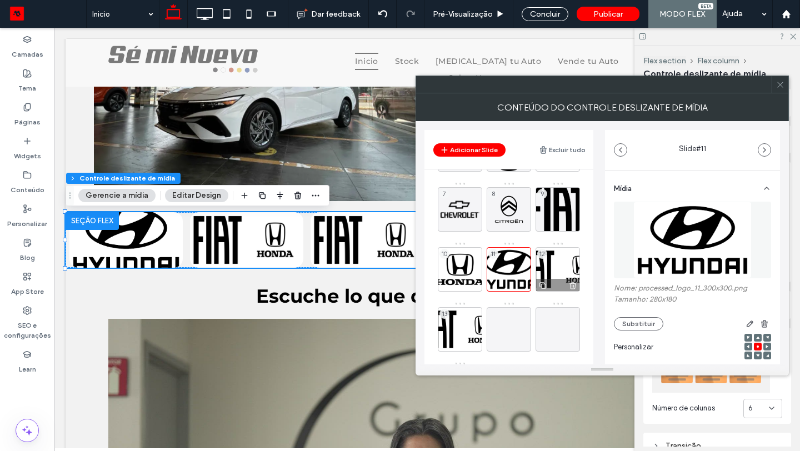
click at [556, 268] on div "12" at bounding box center [557, 269] width 44 height 44
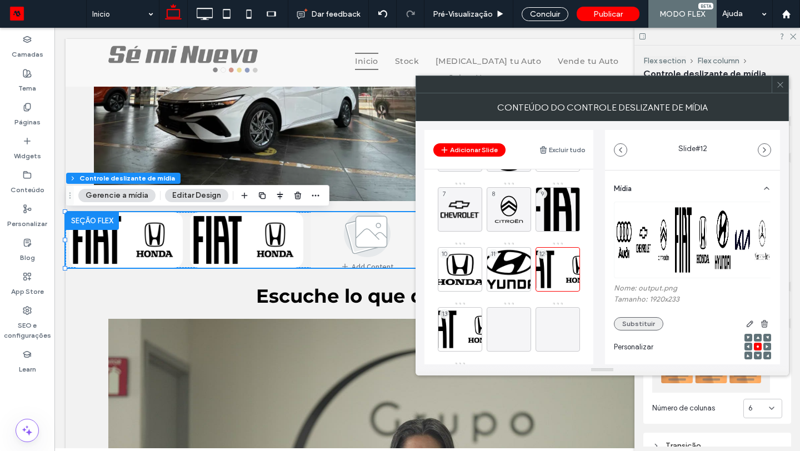
click at [625, 321] on button "Substituir" at bounding box center [638, 323] width 49 height 13
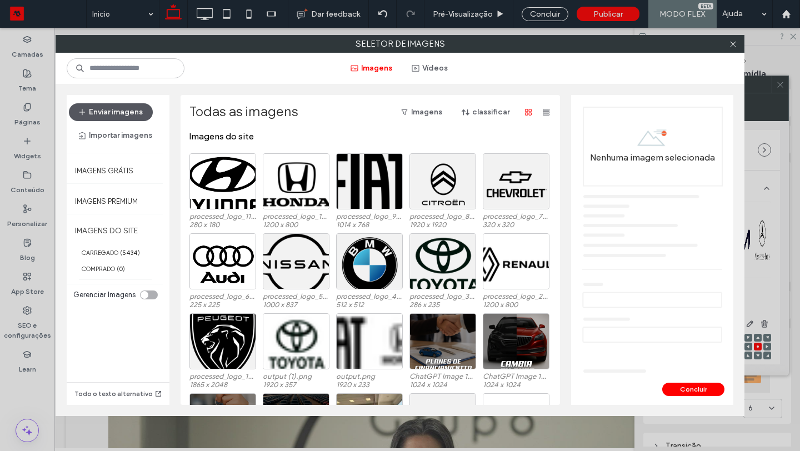
click at [139, 117] on button "Enviar imagens" at bounding box center [111, 112] width 84 height 18
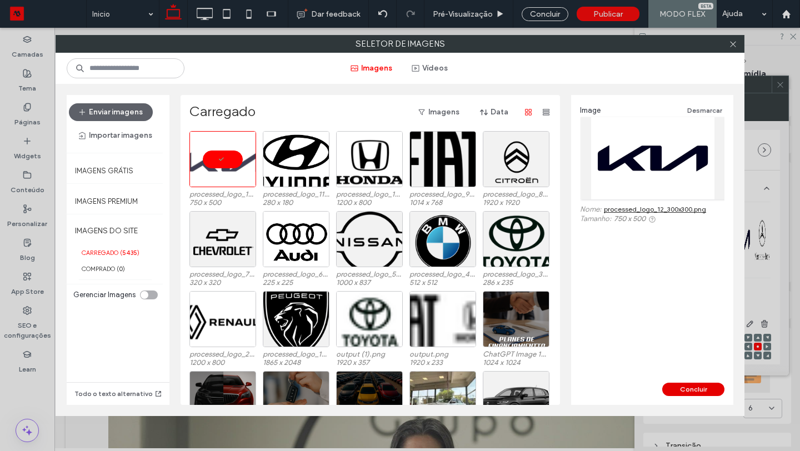
click at [692, 390] on button "Concluir" at bounding box center [693, 389] width 62 height 13
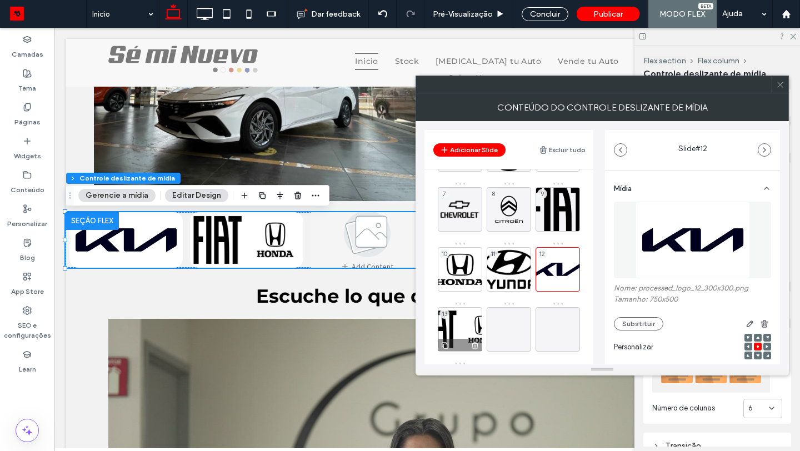
click at [455, 328] on div "13" at bounding box center [460, 329] width 44 height 44
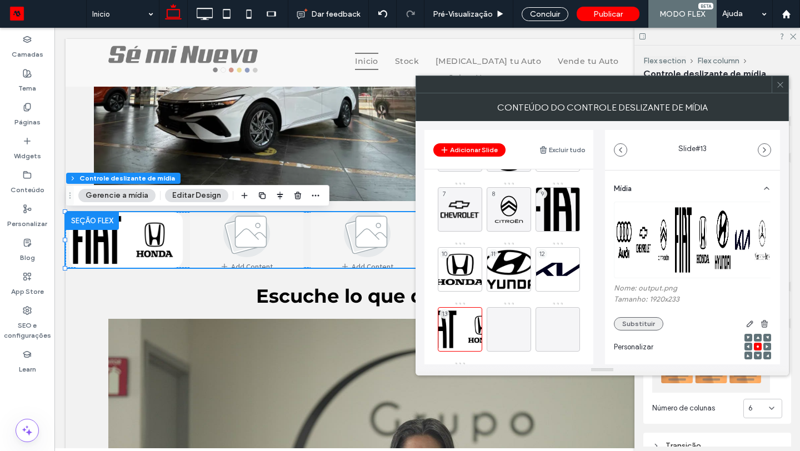
click at [644, 324] on button "Substituir" at bounding box center [638, 323] width 49 height 13
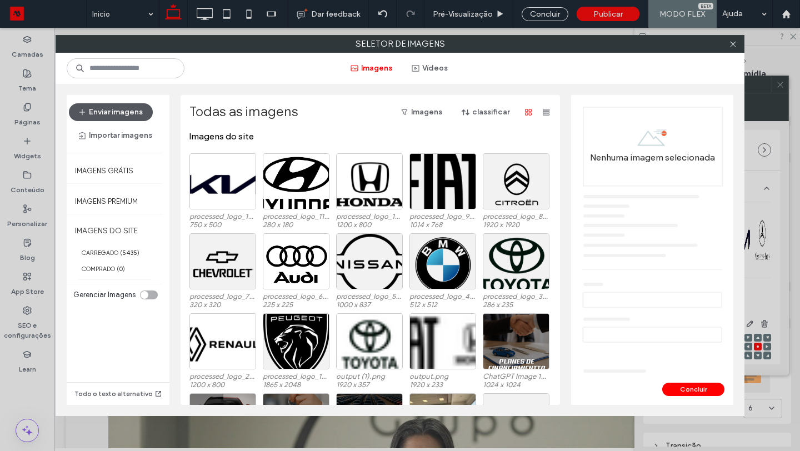
click at [138, 113] on button "Enviar imagens" at bounding box center [111, 112] width 84 height 18
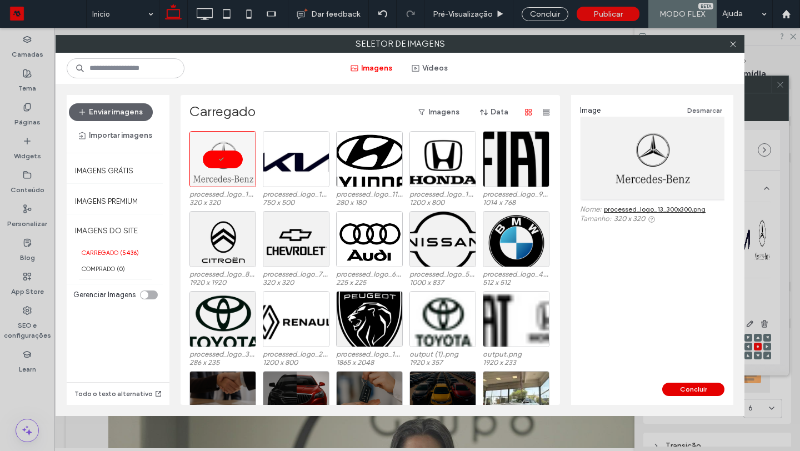
click at [708, 388] on button "Concluir" at bounding box center [693, 389] width 62 height 13
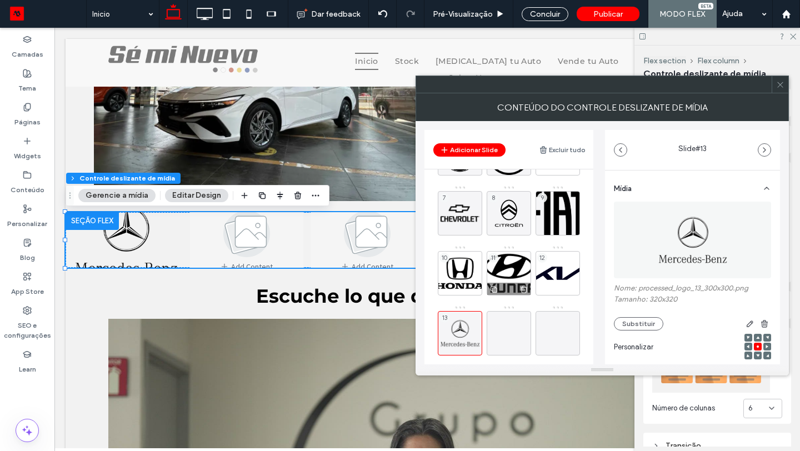
scroll to position [188, 0]
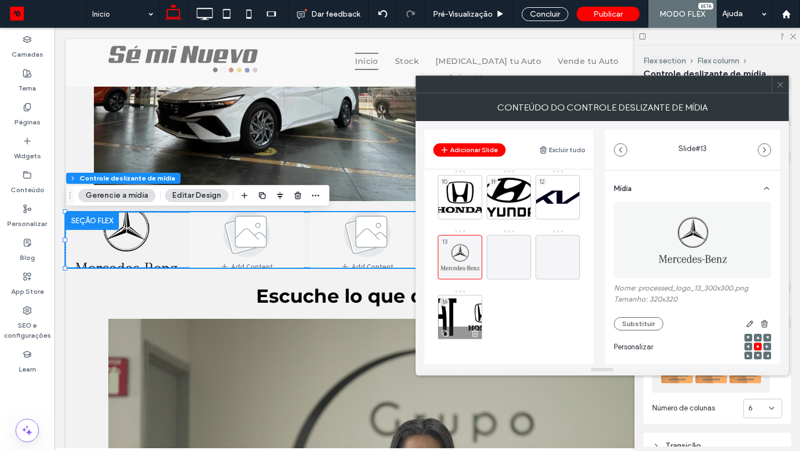
click at [476, 332] on icon at bounding box center [474, 333] width 9 height 10
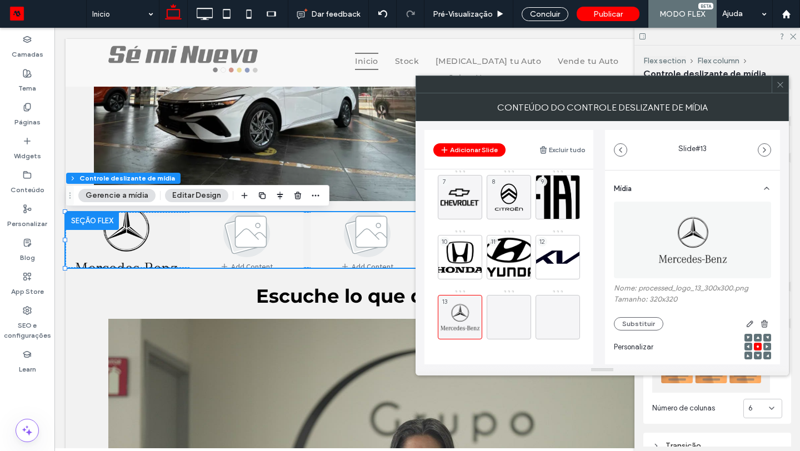
scroll to position [128, 0]
click at [509, 319] on icon at bounding box center [508, 316] width 13 height 13
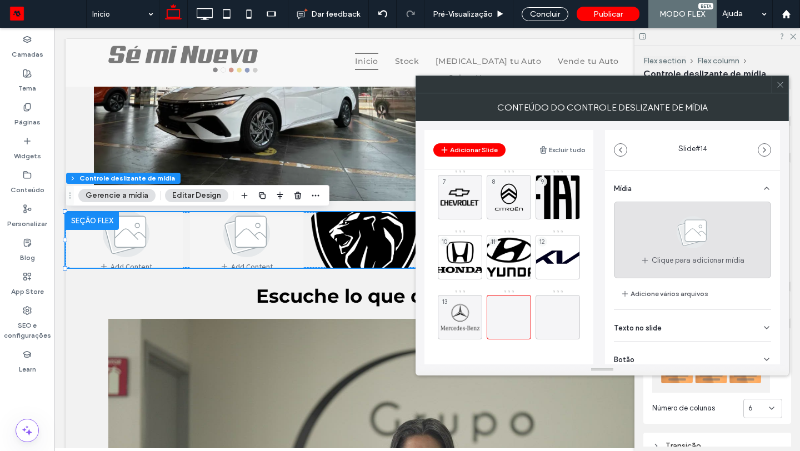
click at [658, 257] on span "Clique para adicionar mídia" at bounding box center [697, 260] width 93 height 11
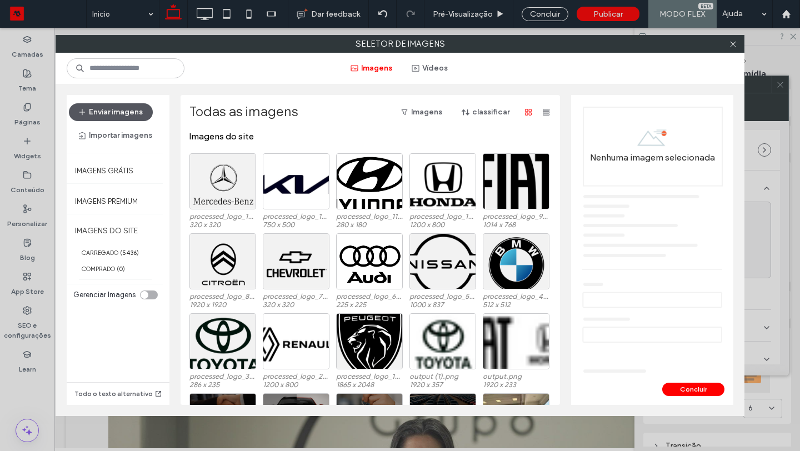
click at [138, 118] on button "Enviar imagens" at bounding box center [111, 112] width 84 height 18
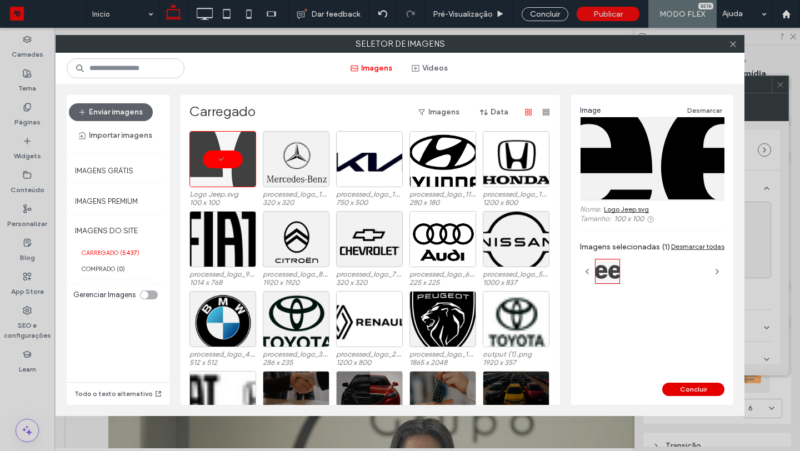
click at [684, 389] on button "Concluir" at bounding box center [693, 389] width 62 height 13
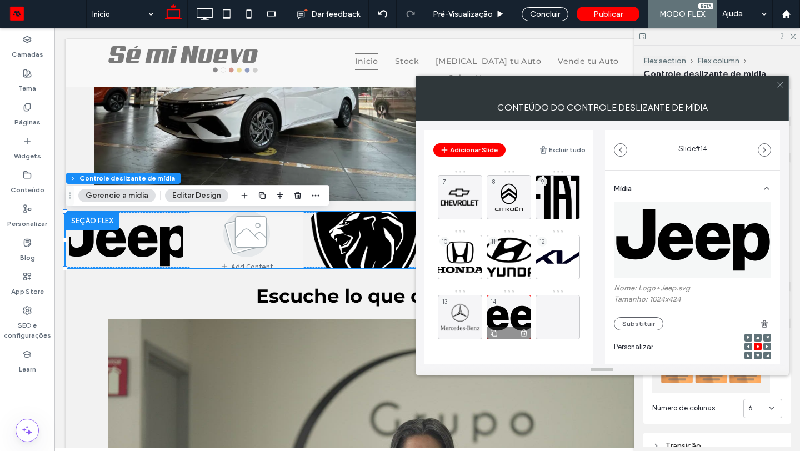
click at [522, 329] on icon at bounding box center [523, 333] width 9 height 10
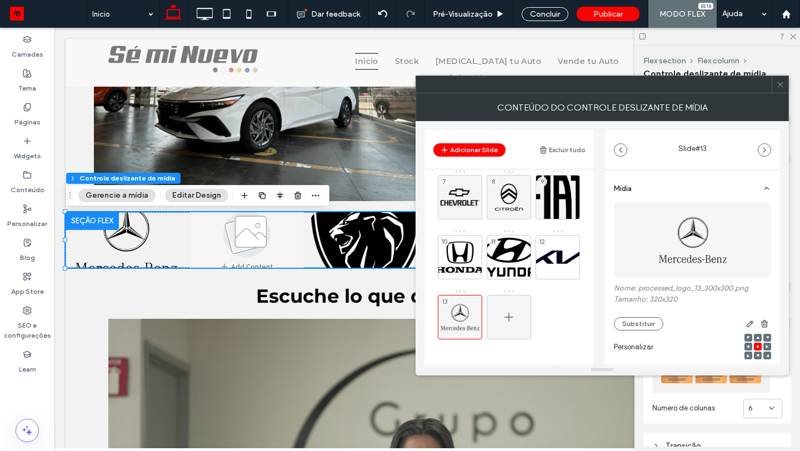
click at [513, 319] on icon at bounding box center [508, 316] width 13 height 13
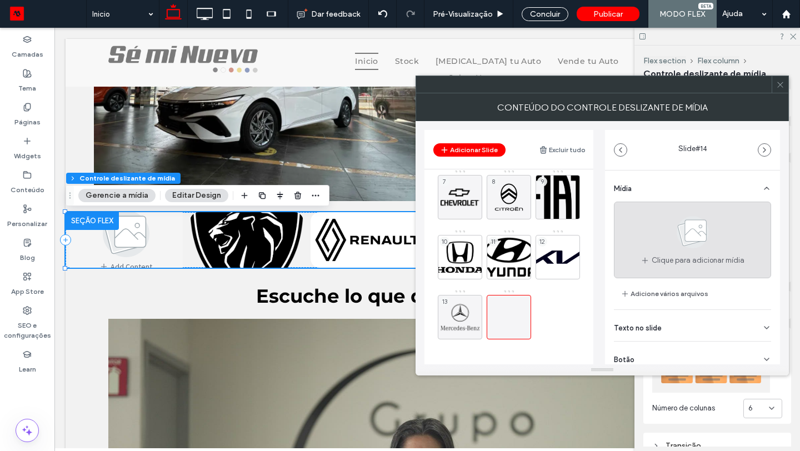
click at [679, 250] on span at bounding box center [693, 234] width 56 height 41
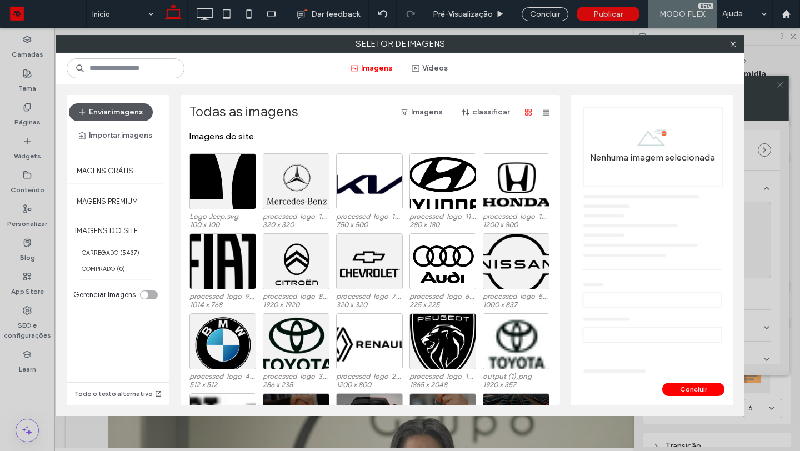
click at [129, 110] on button "Enviar imagens" at bounding box center [111, 112] width 84 height 18
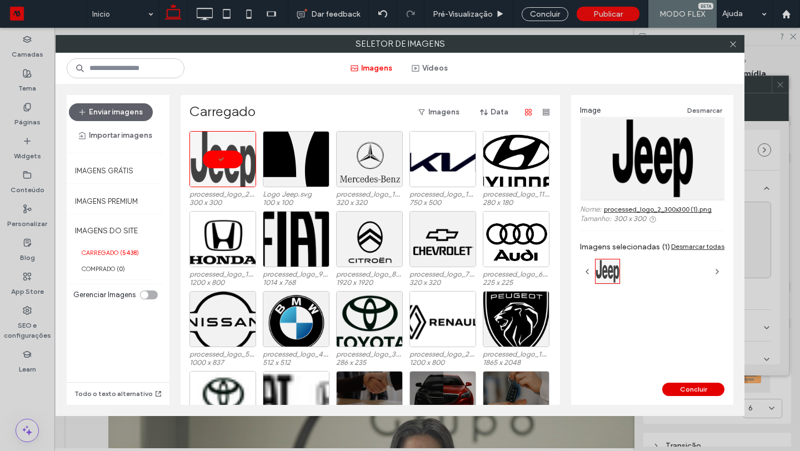
click at [685, 389] on button "Concluir" at bounding box center [693, 389] width 62 height 13
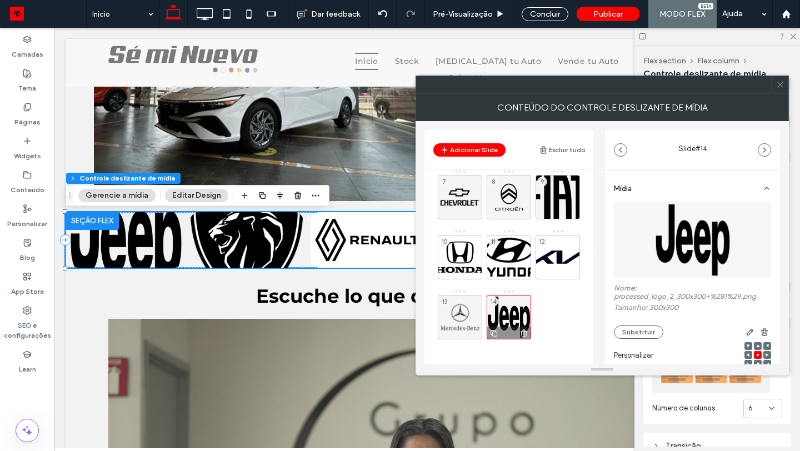
click at [495, 332] on icon at bounding box center [493, 333] width 9 height 10
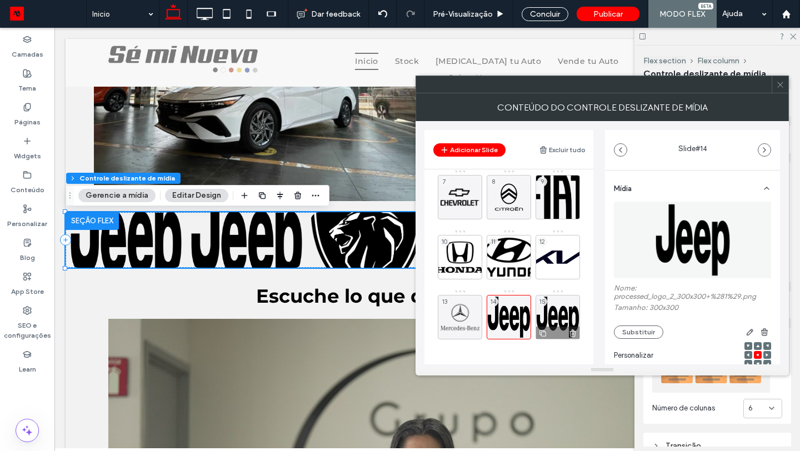
click at [559, 306] on div "15" at bounding box center [557, 317] width 44 height 44
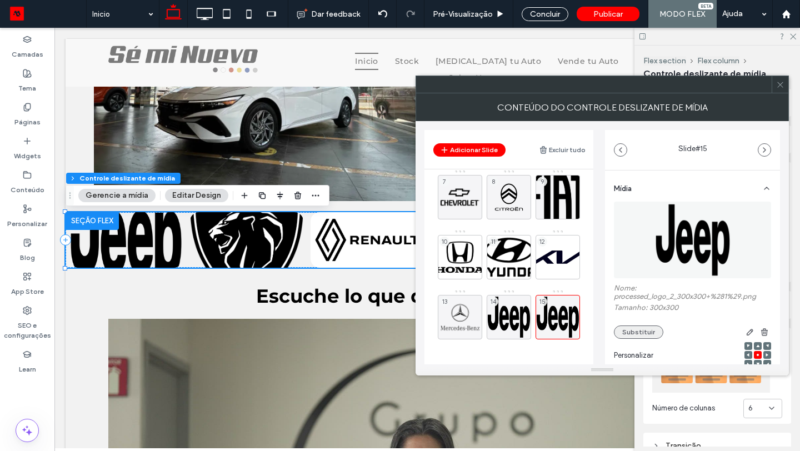
click at [633, 331] on button "Substituir" at bounding box center [638, 331] width 49 height 13
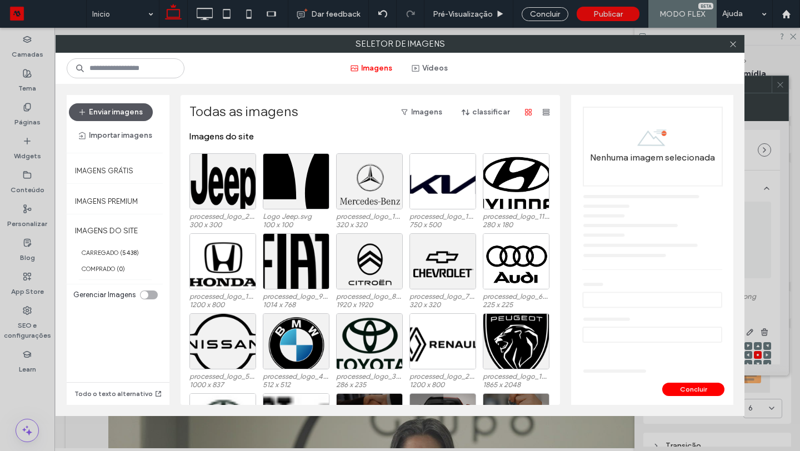
click at [134, 110] on button "Enviar imagens" at bounding box center [111, 112] width 84 height 18
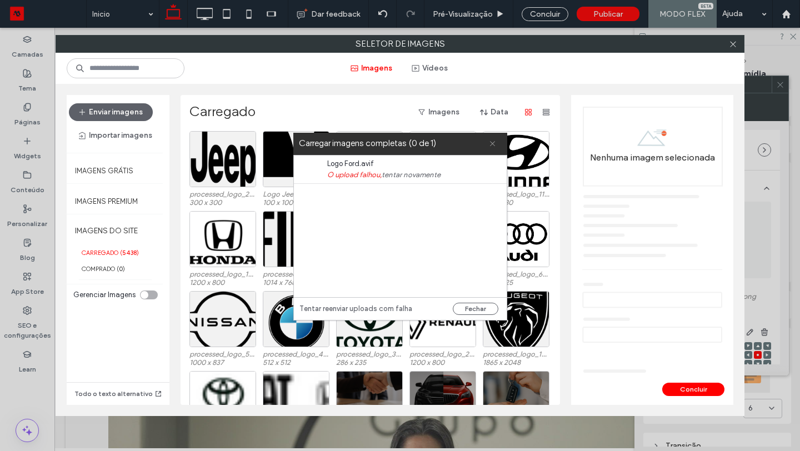
click at [493, 145] on icon at bounding box center [492, 143] width 7 height 7
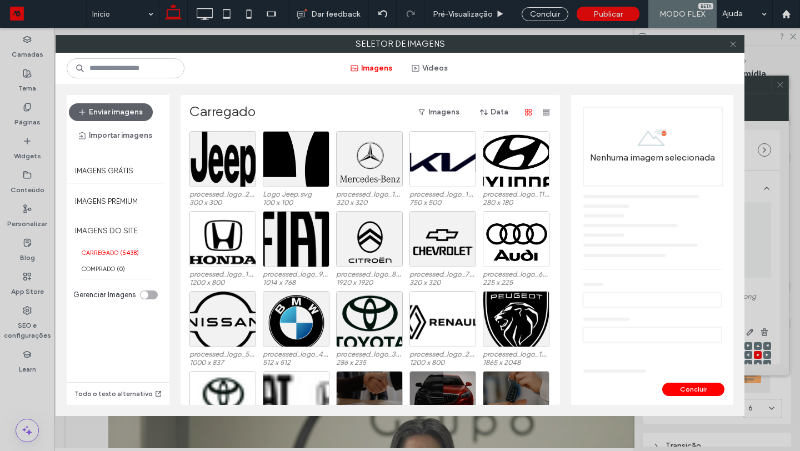
click at [733, 48] on span at bounding box center [732, 44] width 8 height 17
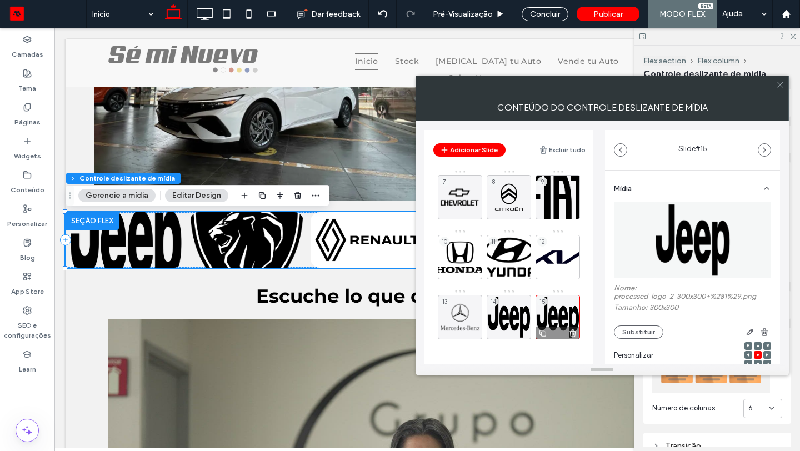
click at [572, 333] on use at bounding box center [572, 333] width 7 height 7
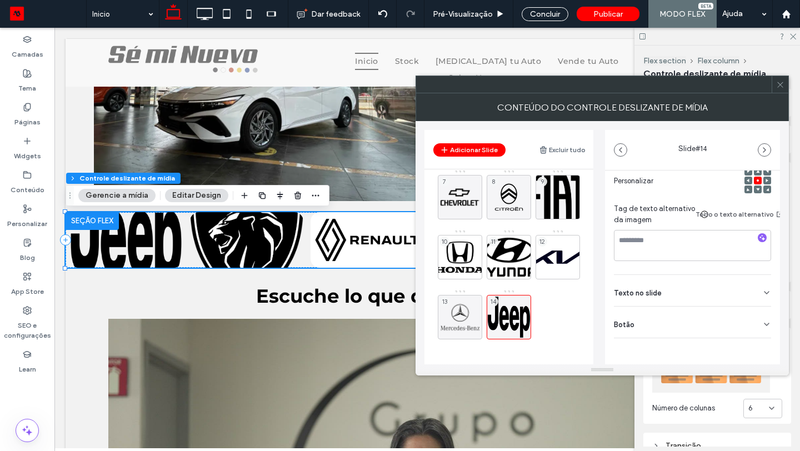
click at [681, 312] on div "Botão" at bounding box center [692, 321] width 157 height 31
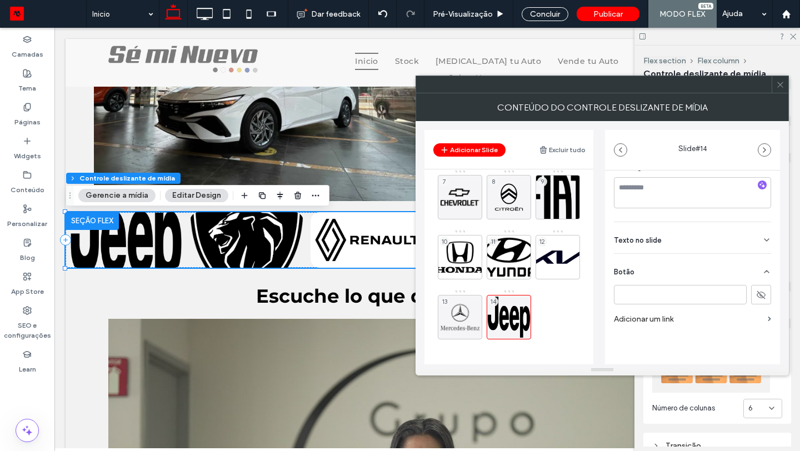
scroll to position [238, 0]
click at [685, 229] on div "Texto no slide" at bounding box center [692, 237] width 157 height 31
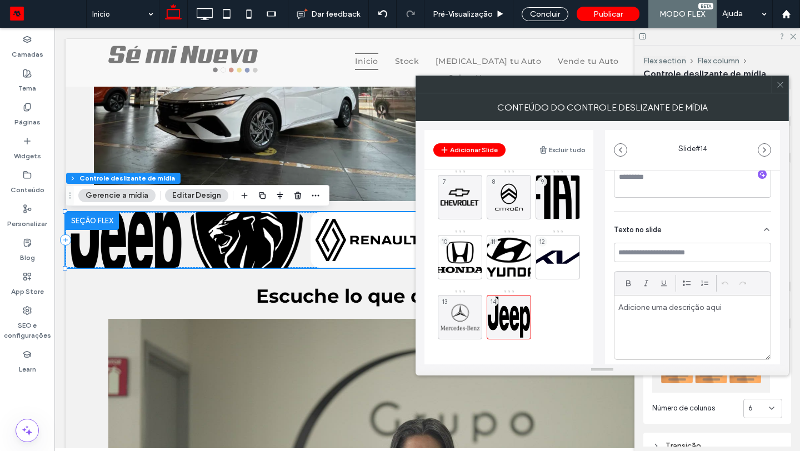
click at [780, 90] on span at bounding box center [780, 84] width 8 height 17
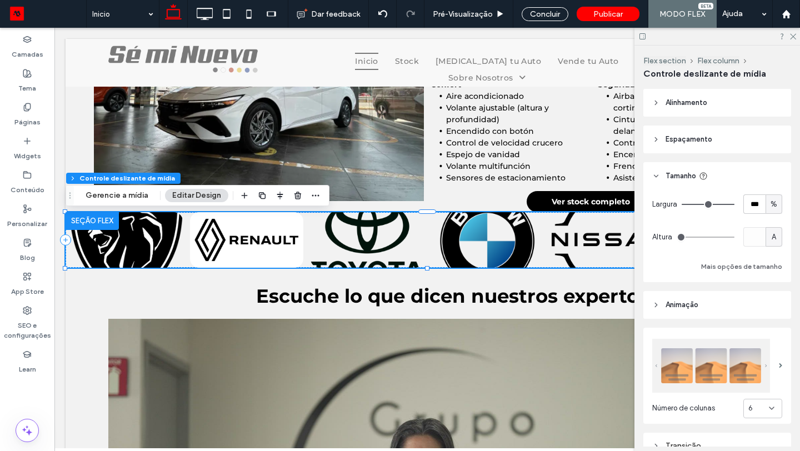
click at [778, 238] on div "A" at bounding box center [773, 237] width 11 height 11
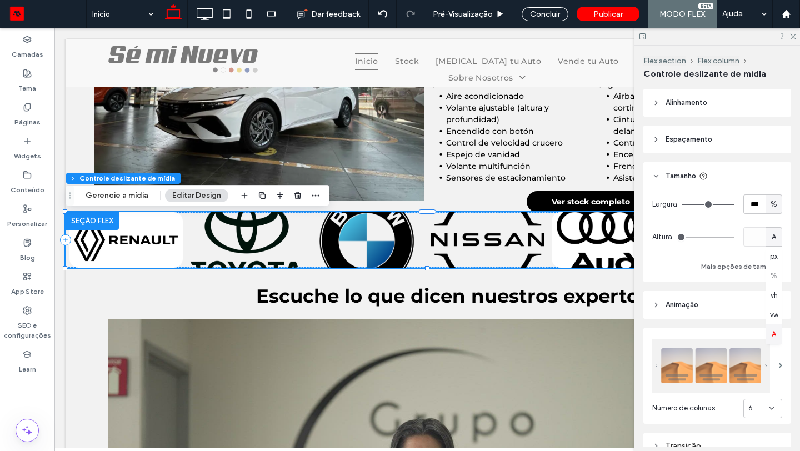
click at [776, 336] on div "A" at bounding box center [774, 333] width 16 height 19
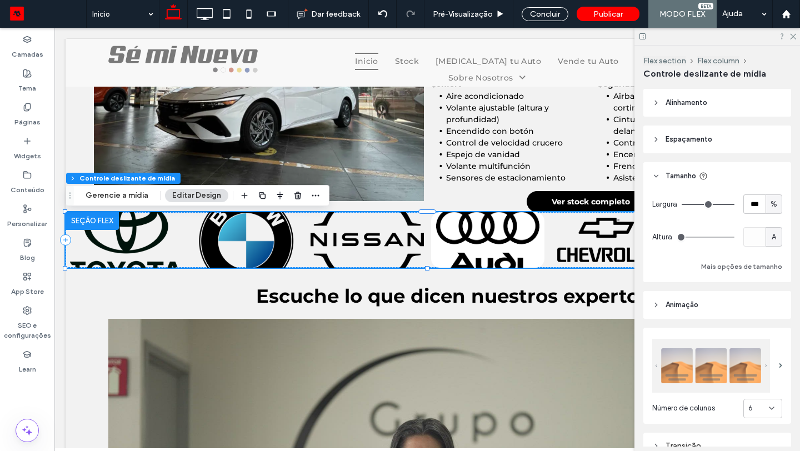
click at [772, 240] on span "A" at bounding box center [773, 237] width 4 height 11
click at [773, 255] on span "px" at bounding box center [774, 256] width 8 height 11
type input "***"
click at [753, 234] on input "***" at bounding box center [754, 236] width 22 height 19
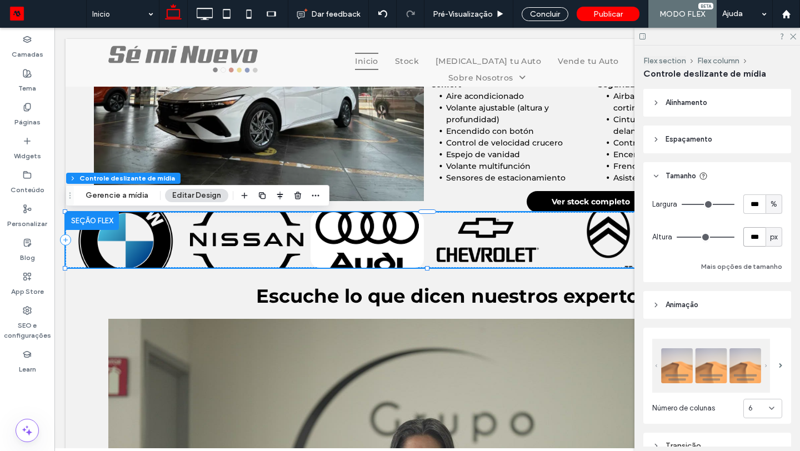
type input "***"
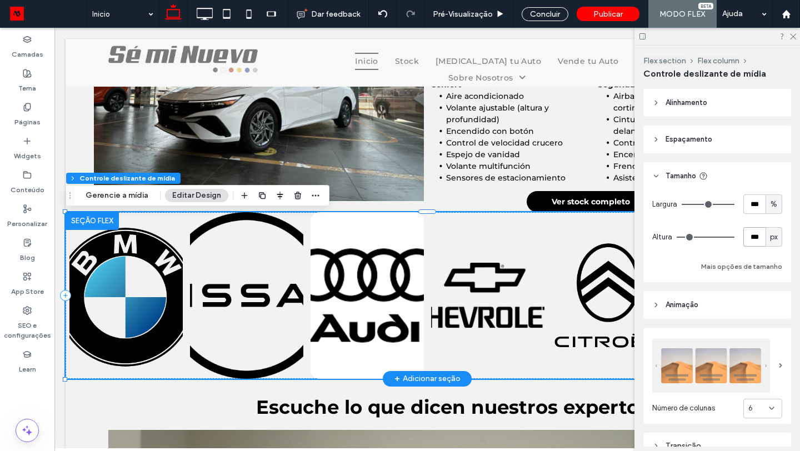
click at [384, 289] on div at bounding box center [366, 295] width 113 height 167
click at [705, 132] on header "Espaçamento" at bounding box center [717, 139] width 148 height 28
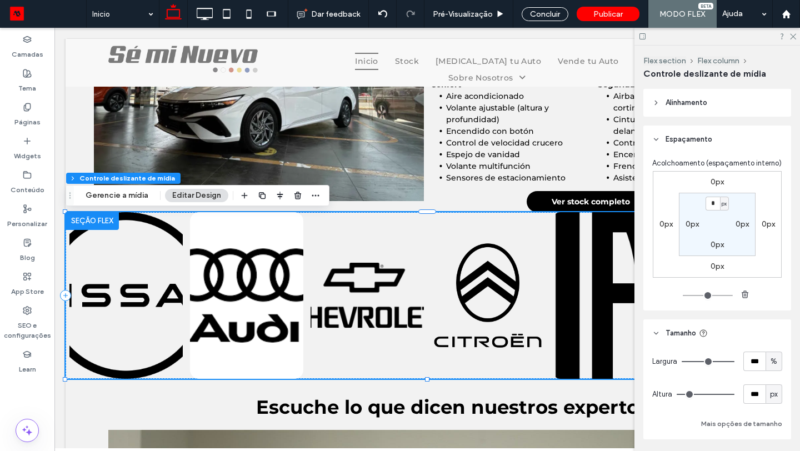
click at [693, 107] on span "Alinhamento" at bounding box center [686, 102] width 42 height 11
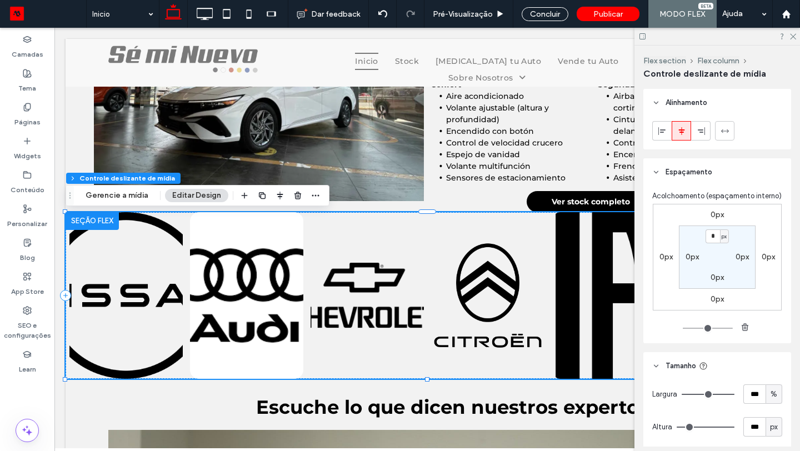
click at [693, 107] on span "Alinhamento" at bounding box center [686, 102] width 42 height 11
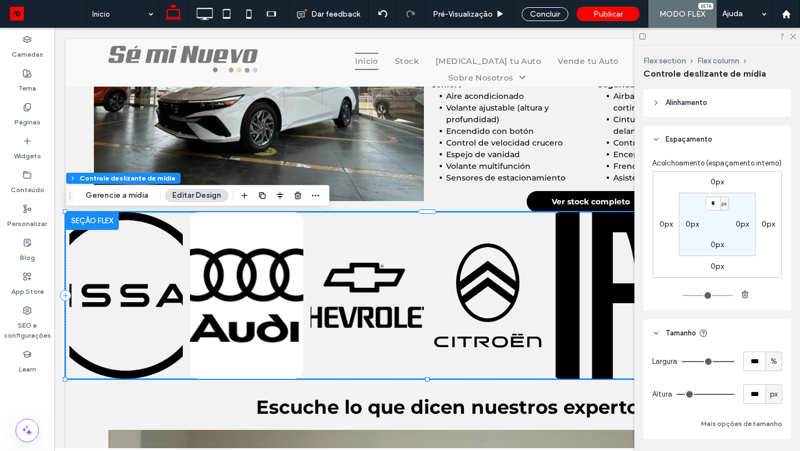
click at [699, 153] on div "Acolchoamento (espaçamento interno) 0px 0px 0px 0px * px 0px 0px 0px" at bounding box center [717, 231] width 148 height 157
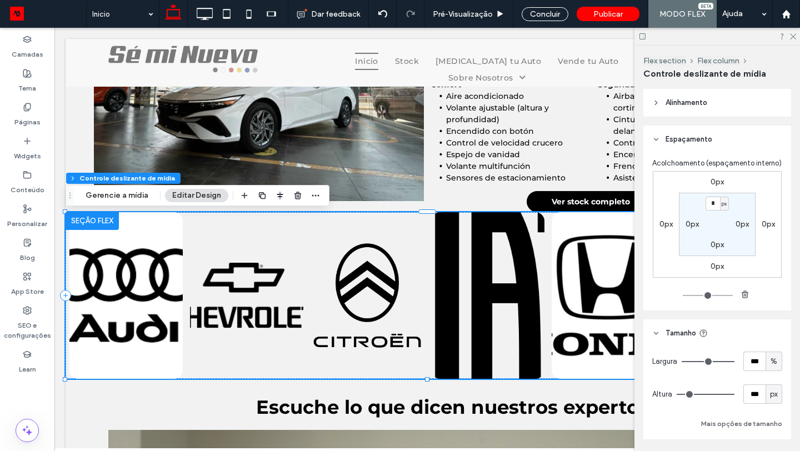
click at [694, 134] on span "Espaçamento" at bounding box center [688, 139] width 47 height 11
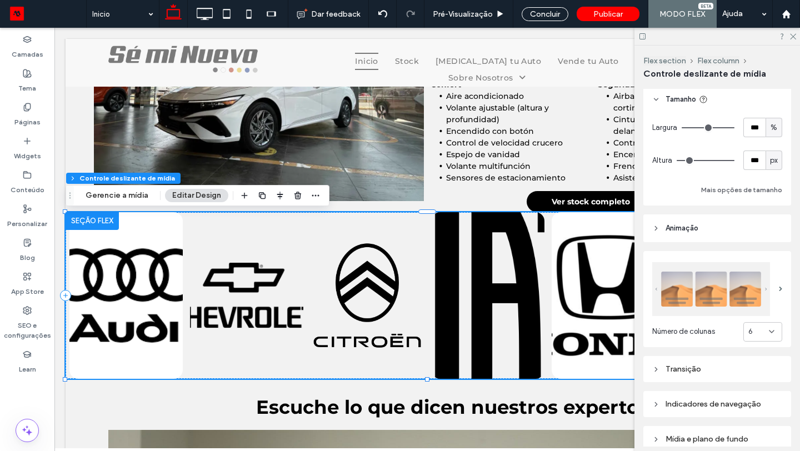
scroll to position [79, 0]
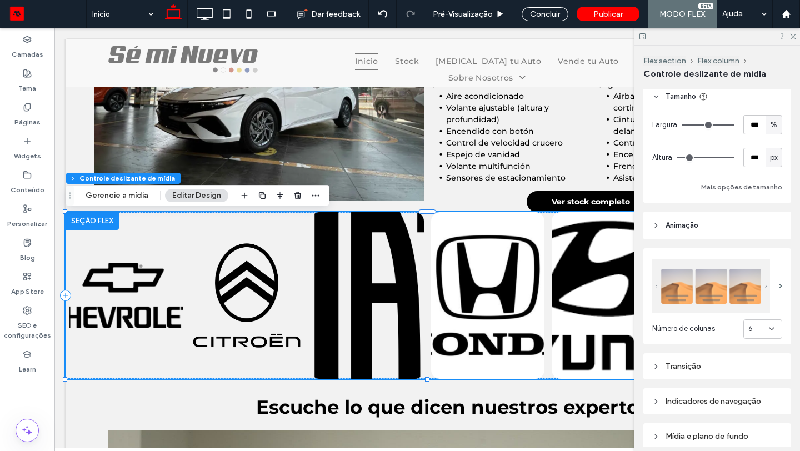
click at [702, 223] on header "Animaçāo" at bounding box center [717, 226] width 148 height 28
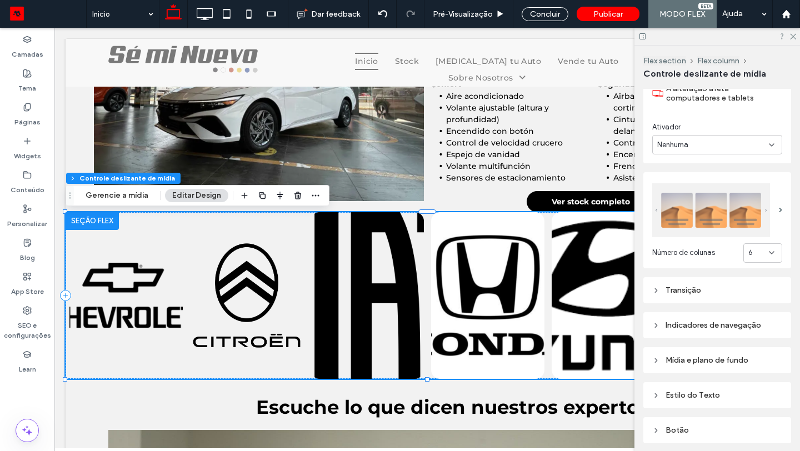
scroll to position [249, 0]
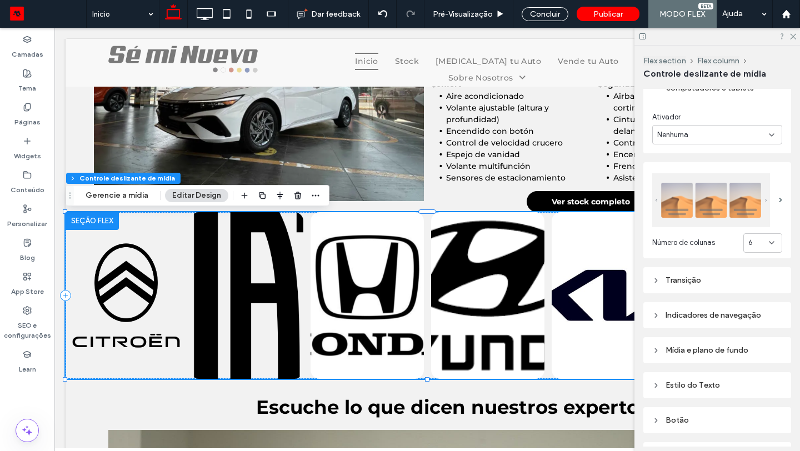
click at [697, 280] on div "Transição" at bounding box center [717, 279] width 130 height 9
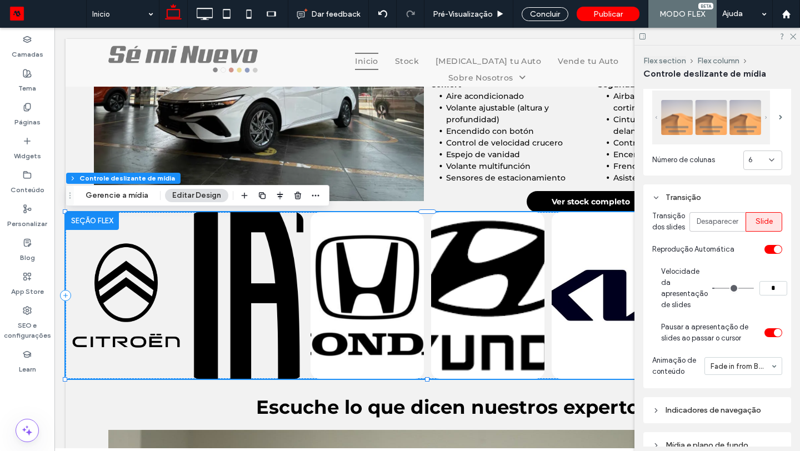
scroll to position [333, 0]
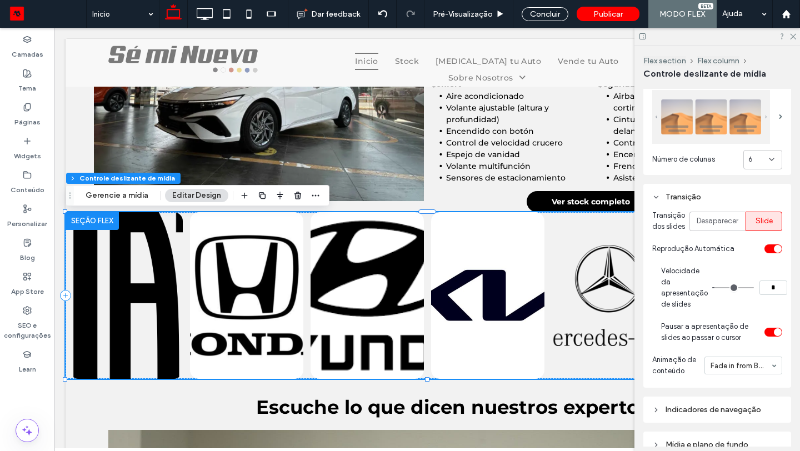
click at [767, 163] on icon at bounding box center [771, 159] width 9 height 9
click at [758, 249] on div "5" at bounding box center [762, 256] width 38 height 19
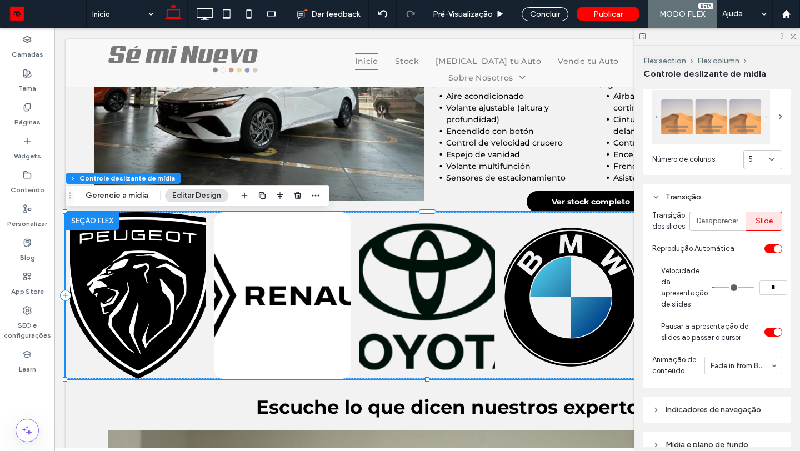
click at [774, 162] on icon at bounding box center [771, 159] width 9 height 9
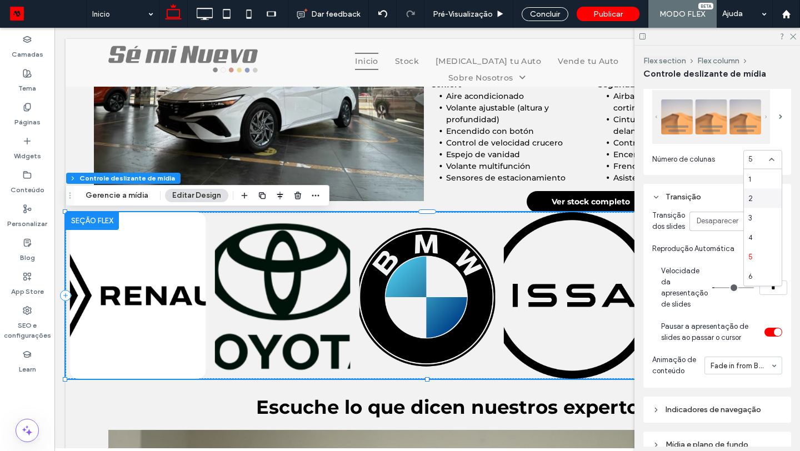
click at [766, 196] on div "2" at bounding box center [762, 198] width 38 height 19
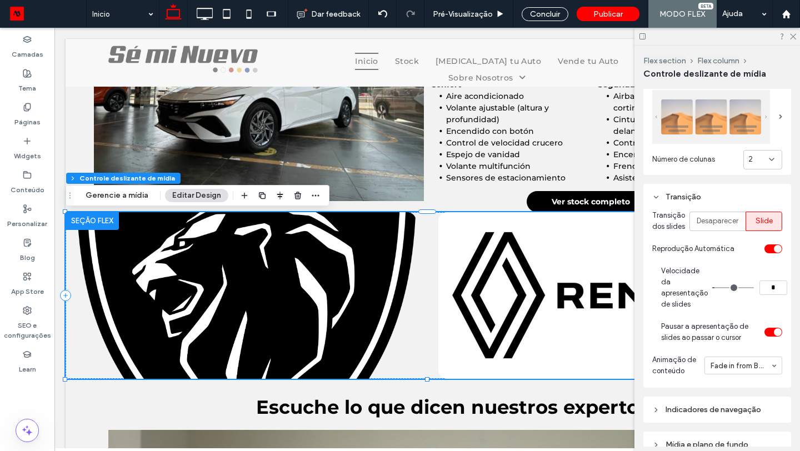
click at [771, 164] on div "2" at bounding box center [762, 159] width 39 height 19
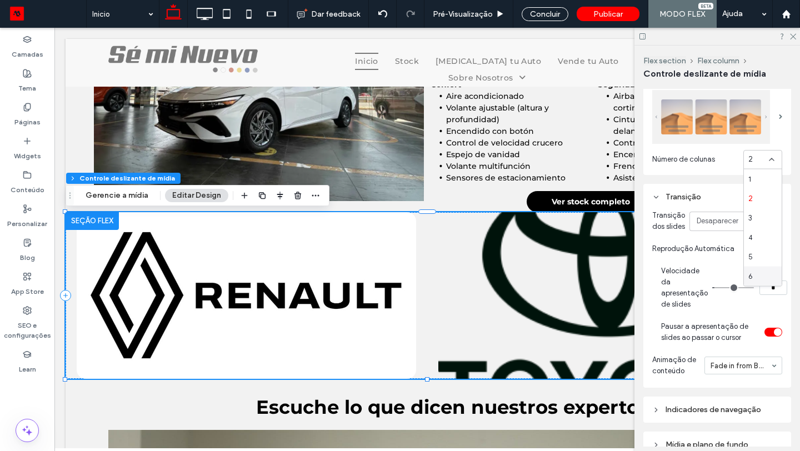
click at [773, 272] on div "6" at bounding box center [762, 276] width 38 height 19
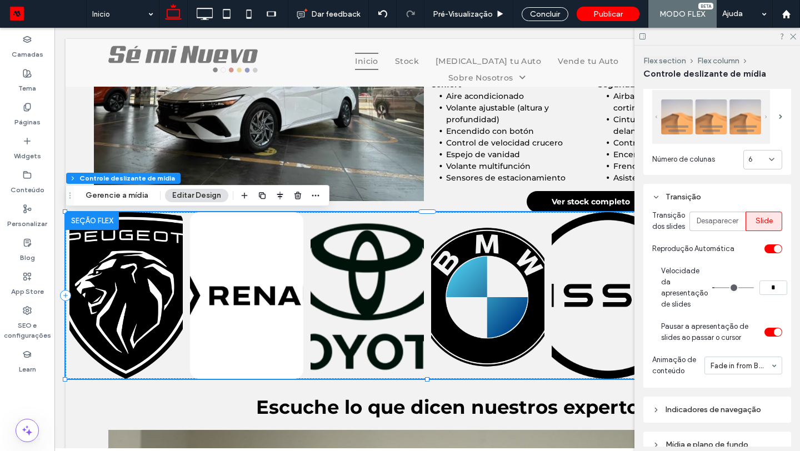
click at [771, 166] on div "6" at bounding box center [762, 159] width 39 height 19
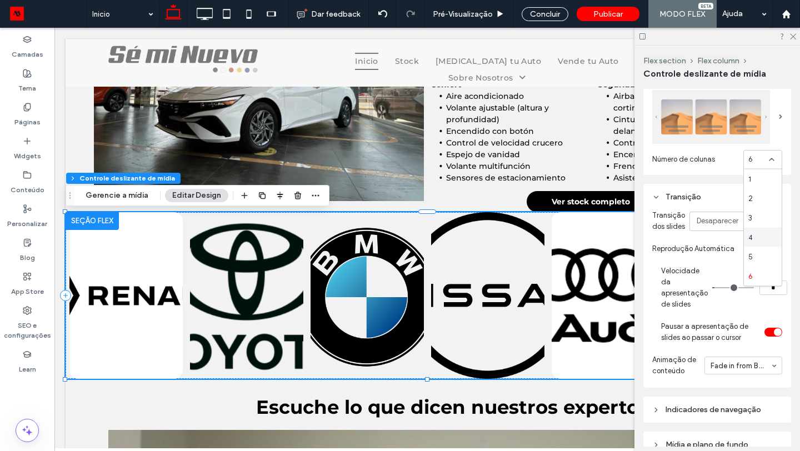
click at [722, 216] on section "Transição dos slides Desaparecer Slide" at bounding box center [717, 220] width 130 height 33
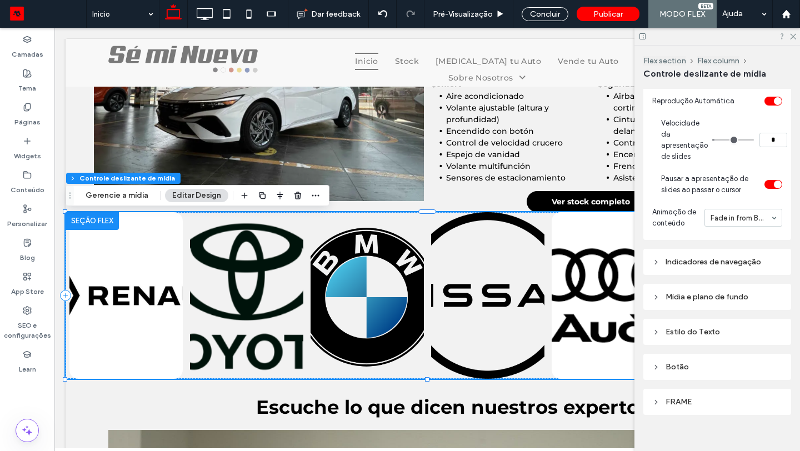
scroll to position [504, 0]
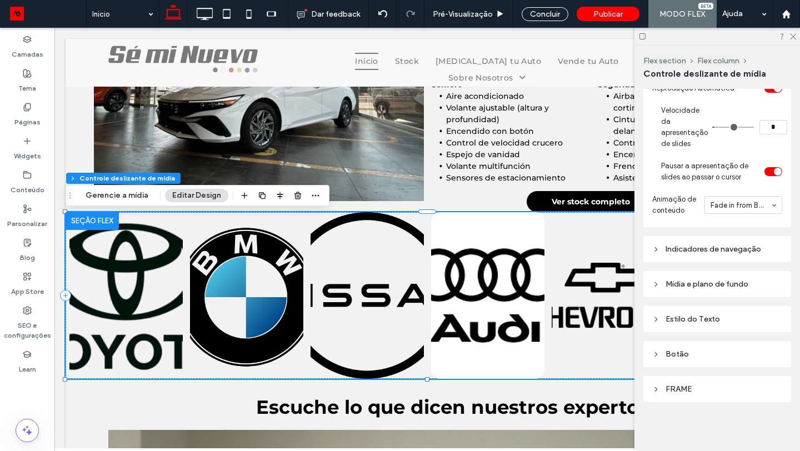
click at [718, 245] on div "Indicadores de navegação" at bounding box center [717, 248] width 130 height 9
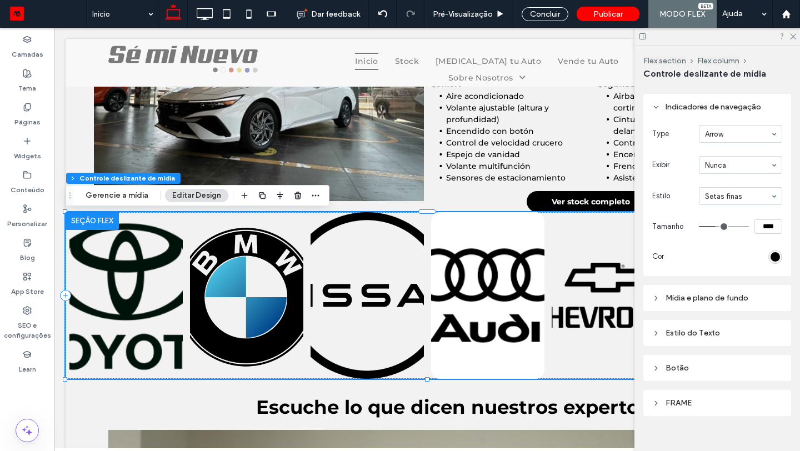
scroll to position [660, 0]
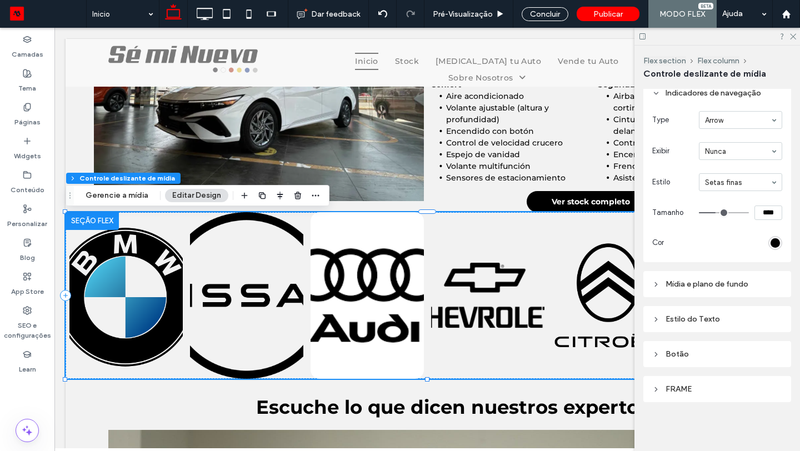
click at [712, 277] on div "Mídia e plano de fundo" at bounding box center [717, 284] width 130 height 15
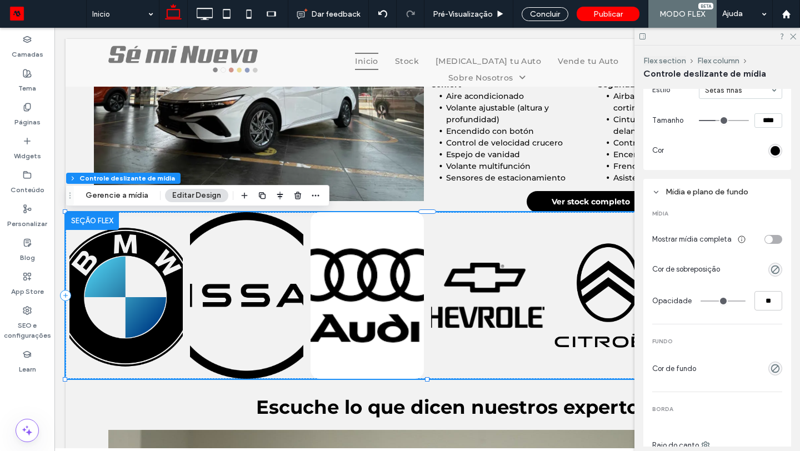
scroll to position [748, 0]
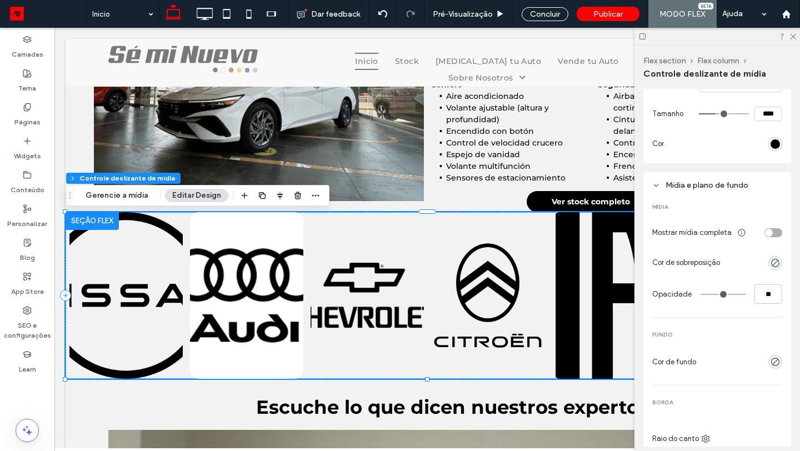
click at [771, 237] on div "toggle" at bounding box center [769, 233] width 8 height 8
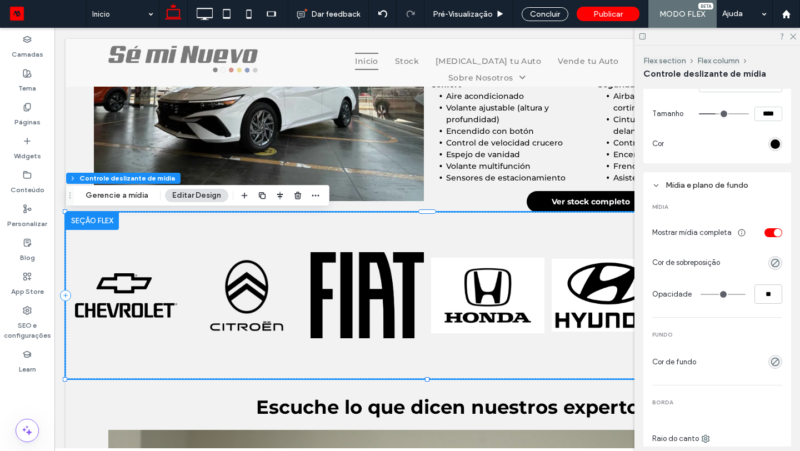
click at [689, 190] on div "Mídia e plano de fundo" at bounding box center [717, 184] width 130 height 9
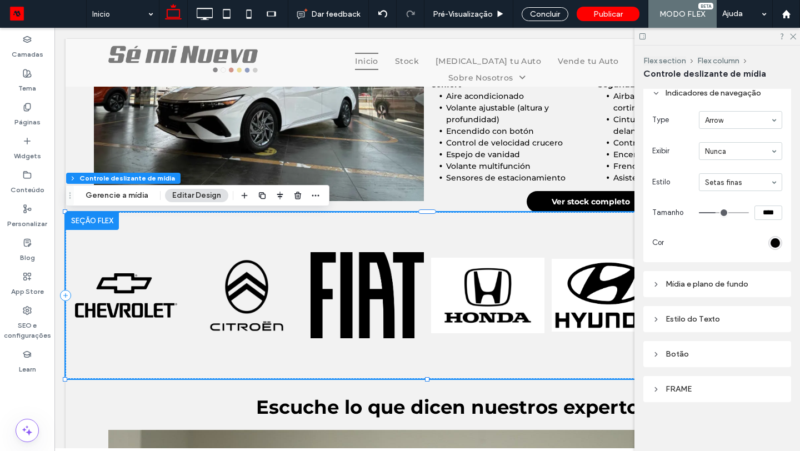
scroll to position [660, 0]
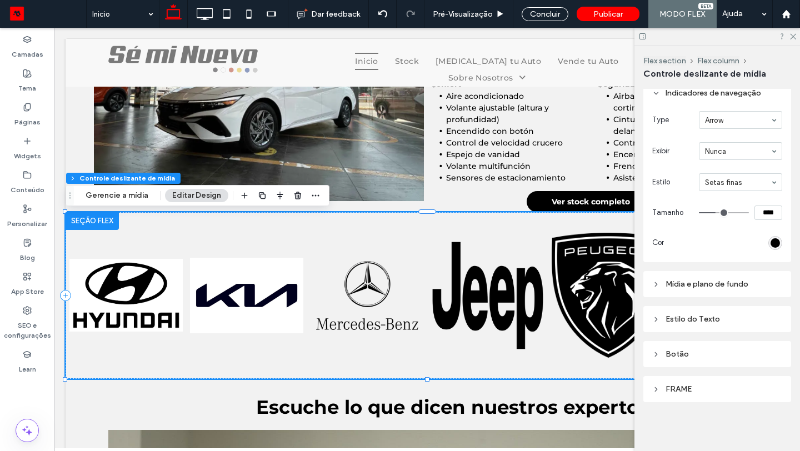
click at [701, 388] on div "FRAME" at bounding box center [717, 388] width 130 height 9
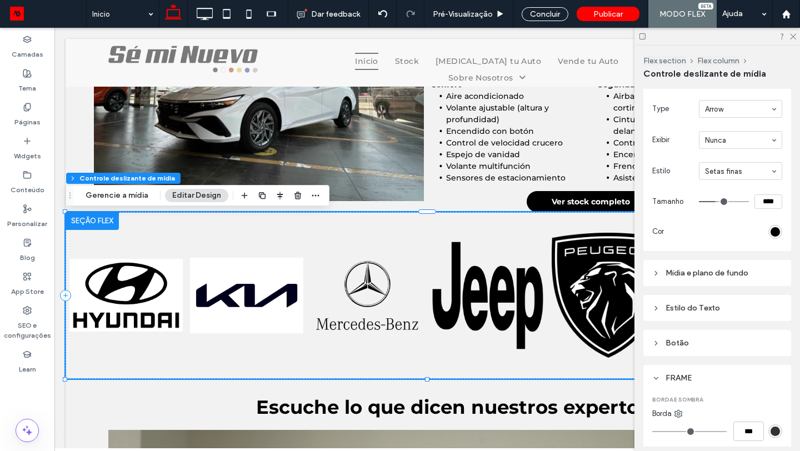
scroll to position [748, 0]
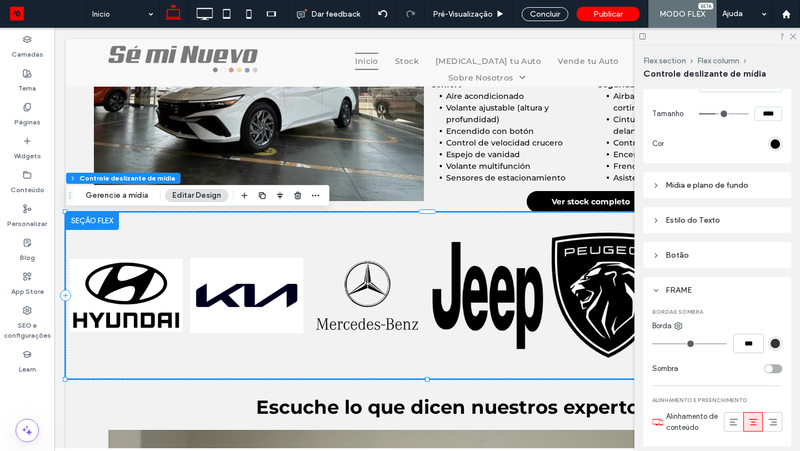
click at [695, 298] on div "FRAME" at bounding box center [717, 290] width 130 height 15
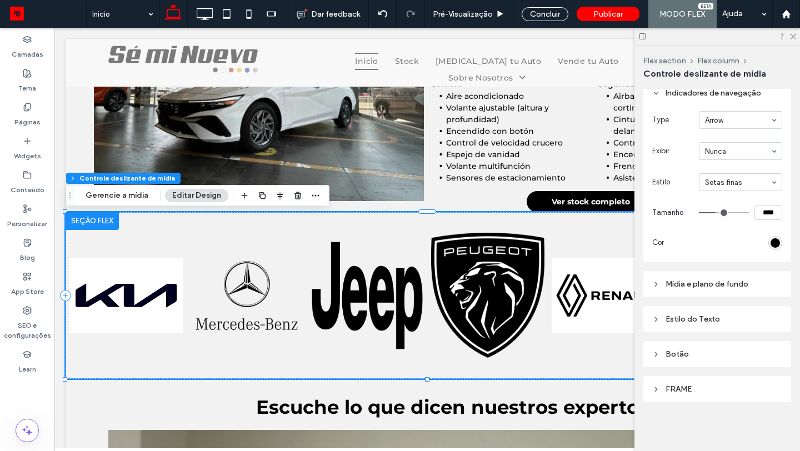
click at [702, 291] on div "Mídia e plano de fundo" at bounding box center [717, 284] width 130 height 15
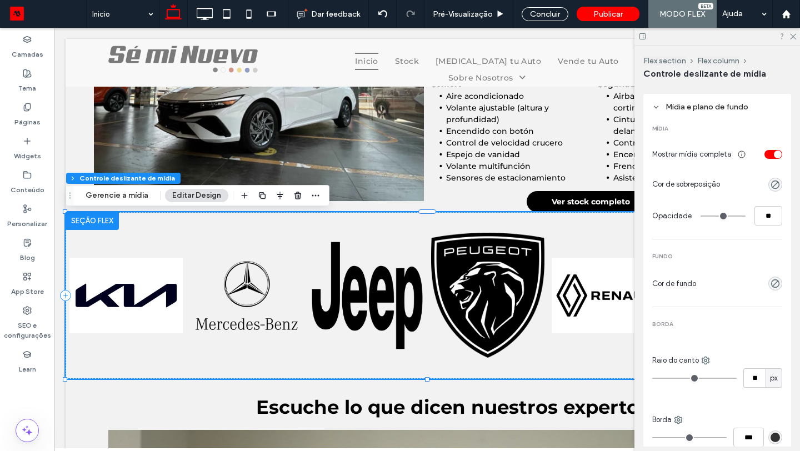
scroll to position [832, 0]
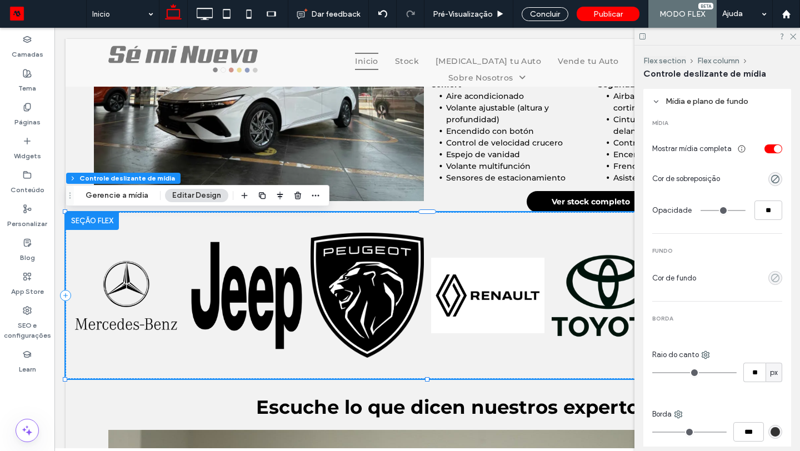
click at [772, 283] on div "rgba(0, 0, 0, 0)" at bounding box center [774, 277] width 9 height 9
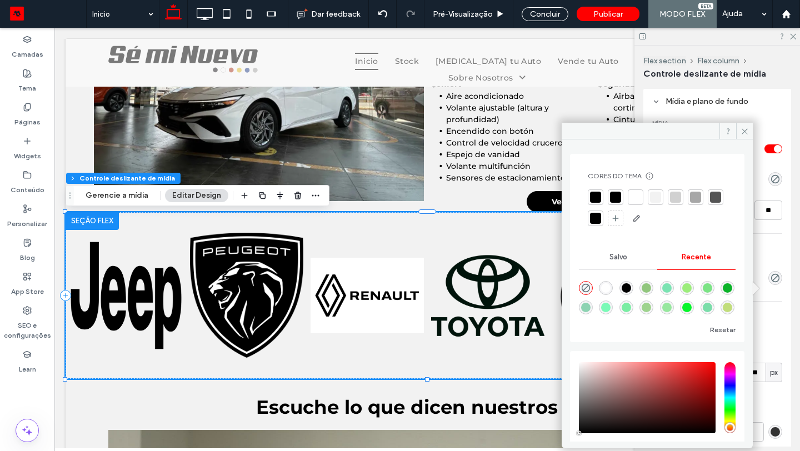
click at [632, 197] on div at bounding box center [635, 197] width 11 height 11
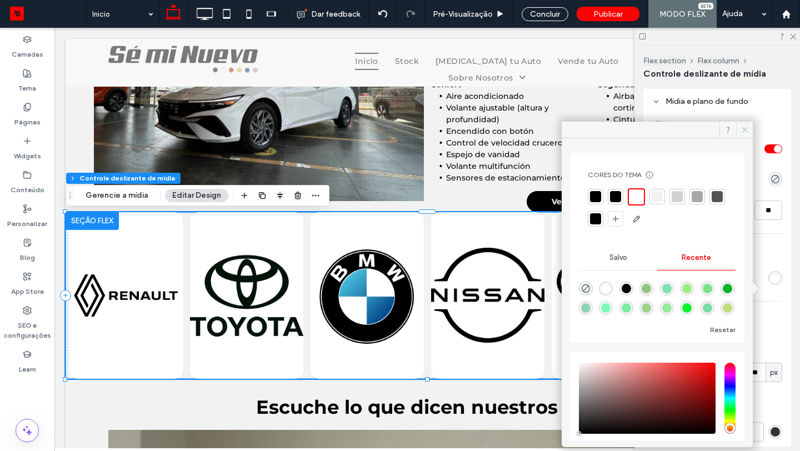
click at [742, 129] on icon at bounding box center [744, 129] width 8 height 8
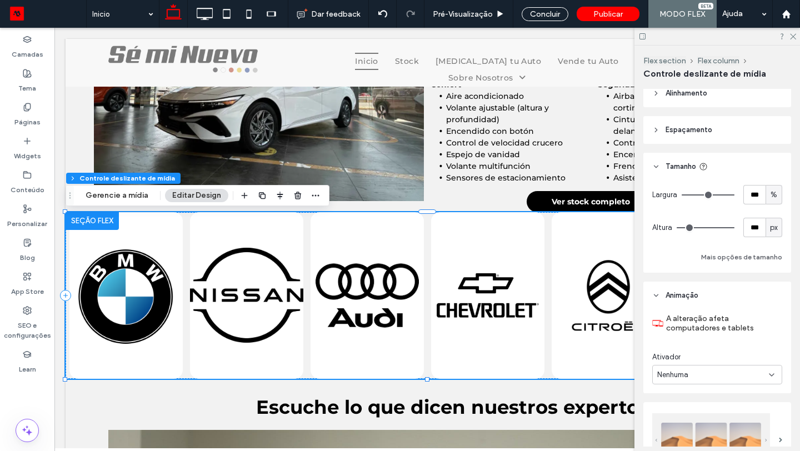
scroll to position [4, 0]
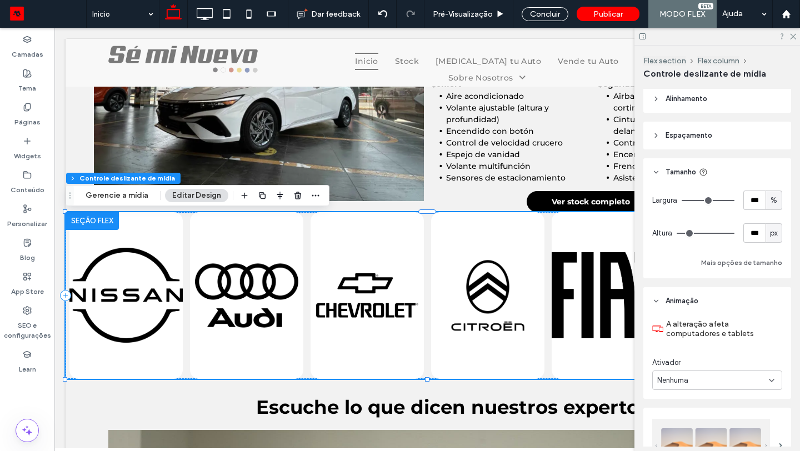
click at [773, 236] on span "px" at bounding box center [774, 233] width 8 height 11
click at [778, 335] on div "A" at bounding box center [774, 329] width 16 height 19
type input "*"
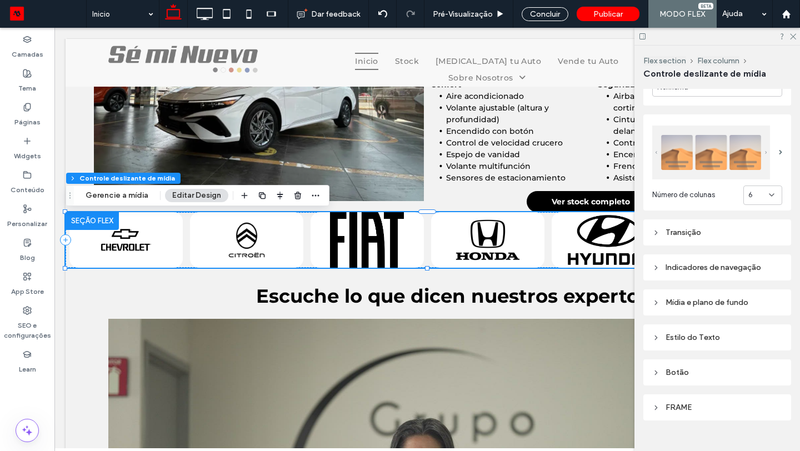
scroll to position [315, 0]
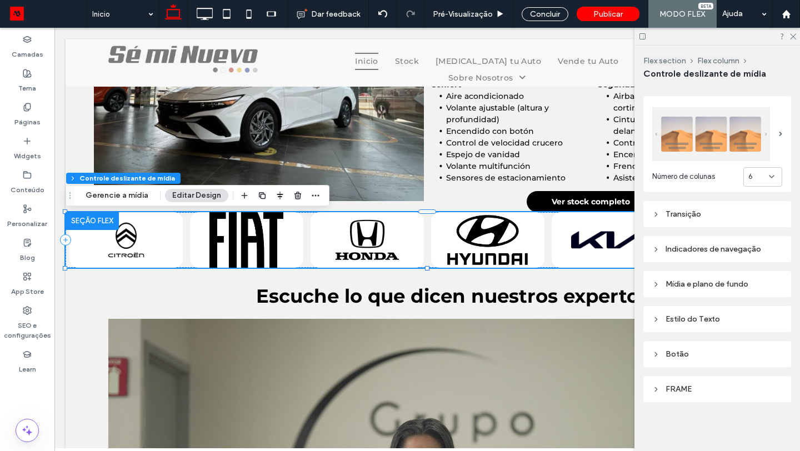
click at [705, 207] on div "Transição" at bounding box center [717, 214] width 130 height 15
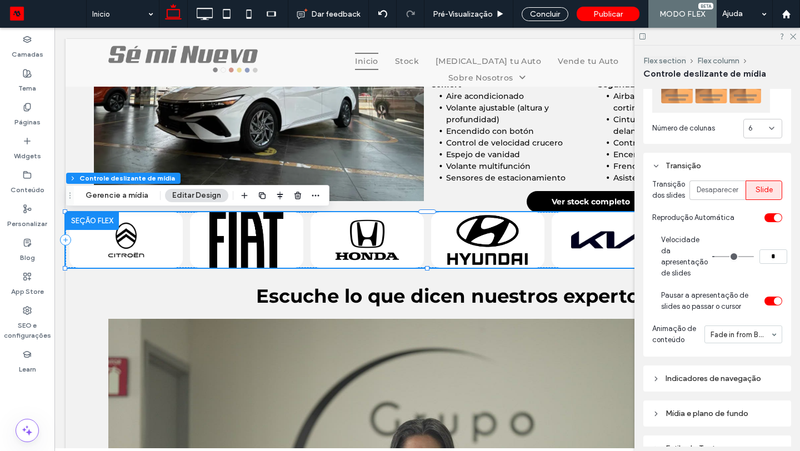
scroll to position [384, 0]
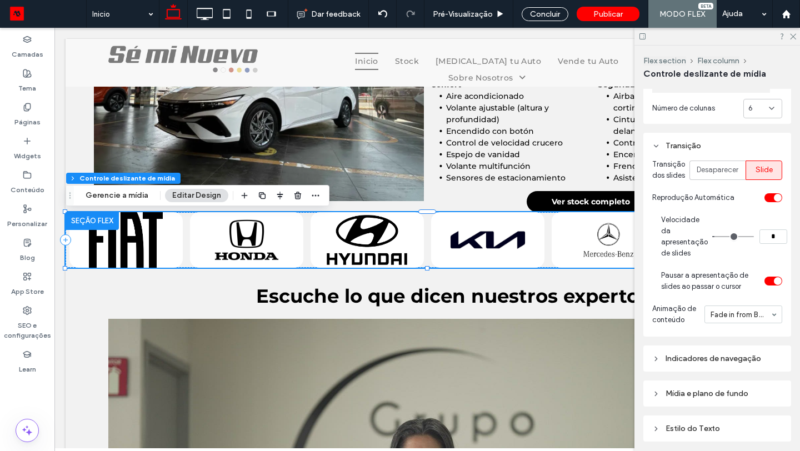
click at [769, 244] on input "*" at bounding box center [773, 236] width 28 height 14
type input "*"
click at [793, 38] on icon at bounding box center [791, 35] width 7 height 7
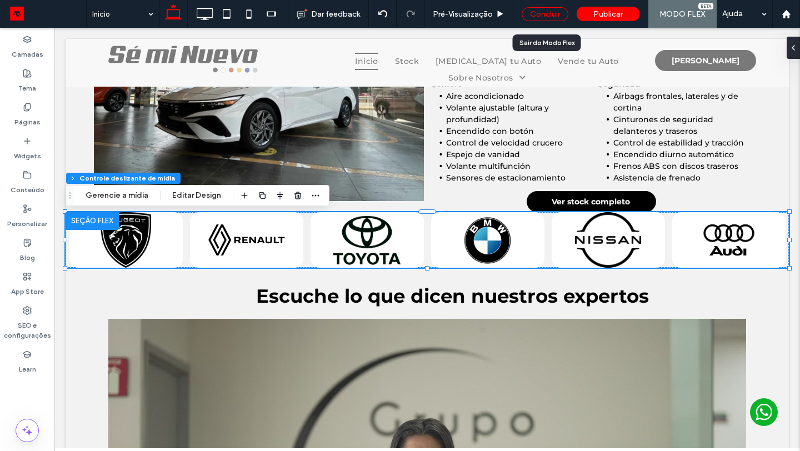
click at [544, 17] on div "Concluir" at bounding box center [544, 14] width 47 height 14
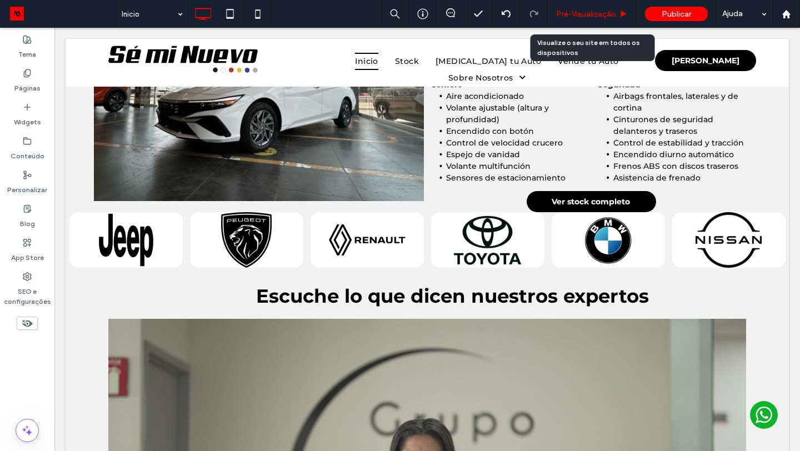
click at [578, 8] on div "Pré-Visualizaçāo" at bounding box center [591, 14] width 89 height 28
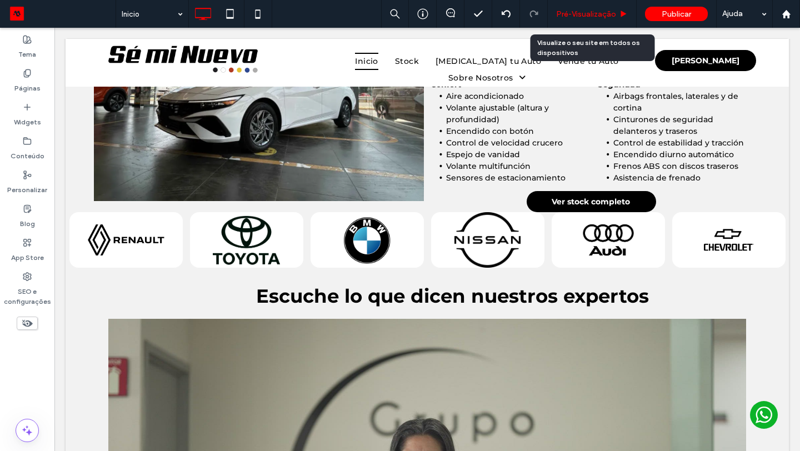
click at [590, 9] on span "Pré-Visualizaçāo" at bounding box center [586, 13] width 60 height 9
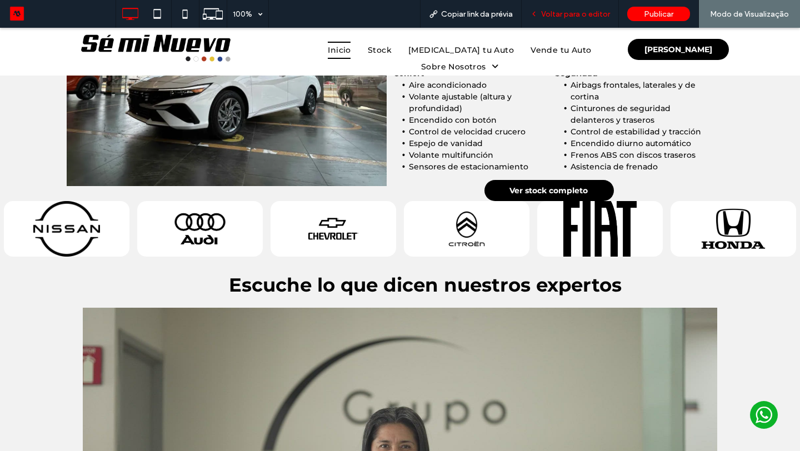
click at [575, 7] on div "Voltar para o editor" at bounding box center [569, 14] width 97 height 28
click at [601, 9] on span "Voltar para o editor" at bounding box center [575, 13] width 69 height 9
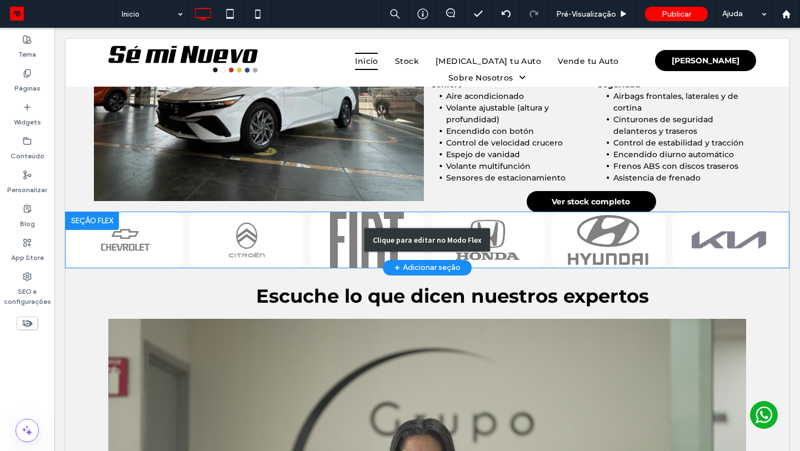
click at [133, 234] on div "Clique para editar no Modo Flex" at bounding box center [427, 240] width 723 height 56
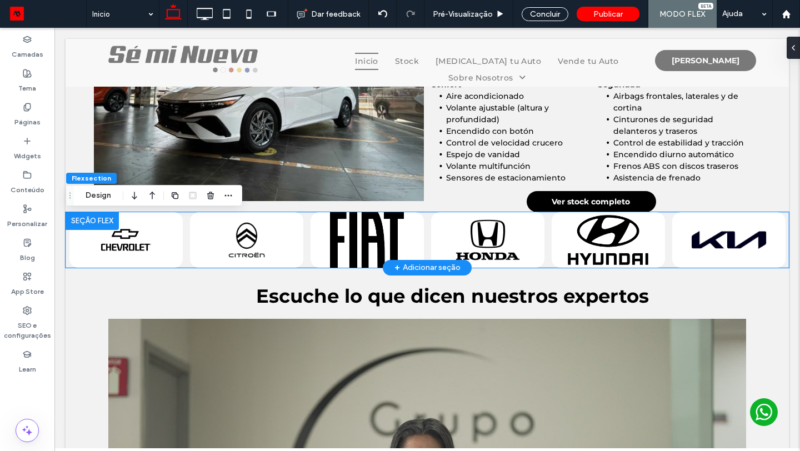
click at [161, 234] on div at bounding box center [125, 240] width 113 height 56
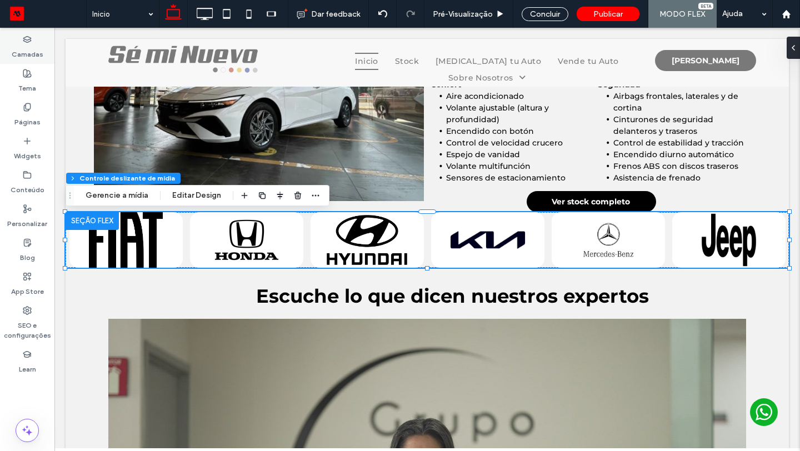
click at [34, 44] on label "Camadas" at bounding box center [28, 52] width 32 height 16
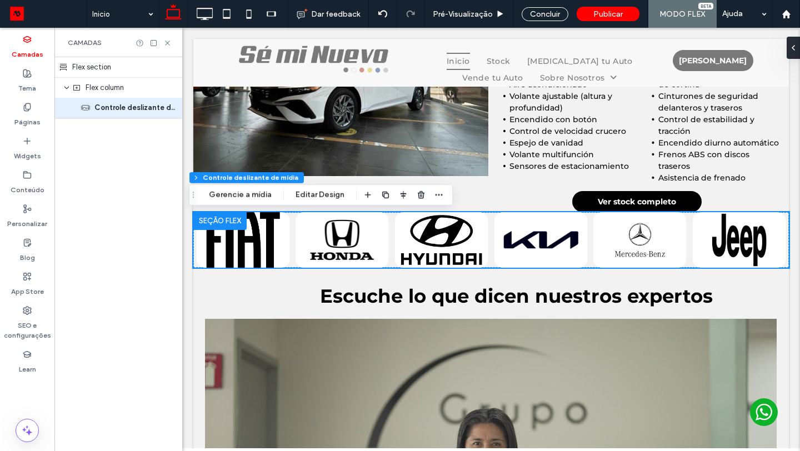
scroll to position [1202, 0]
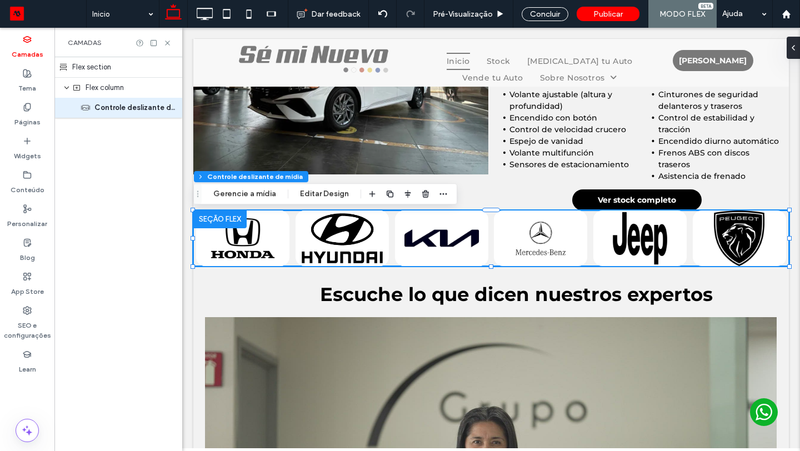
click at [113, 69] on div "Flex section" at bounding box center [118, 67] width 128 height 21
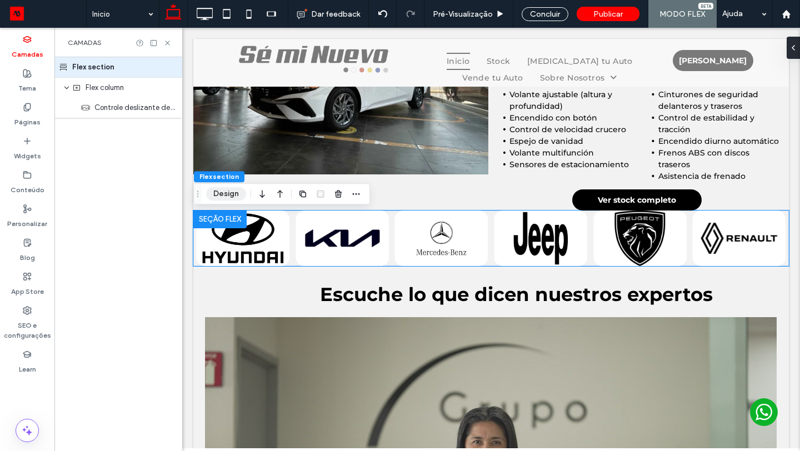
click at [217, 190] on button "Design" at bounding box center [226, 193] width 40 height 13
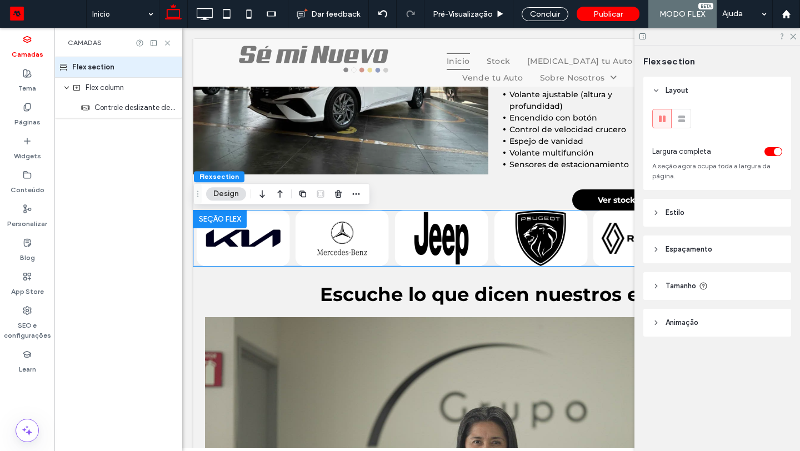
click at [689, 248] on span "Espaçamento" at bounding box center [688, 249] width 47 height 11
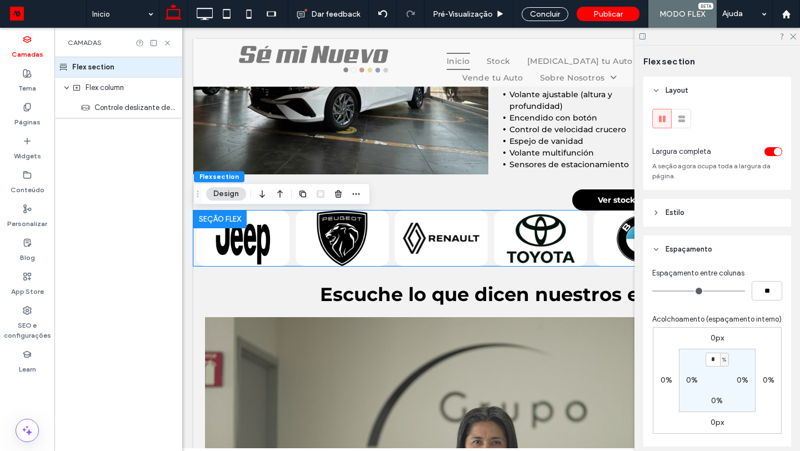
click at [715, 337] on label "0px" at bounding box center [716, 337] width 13 height 9
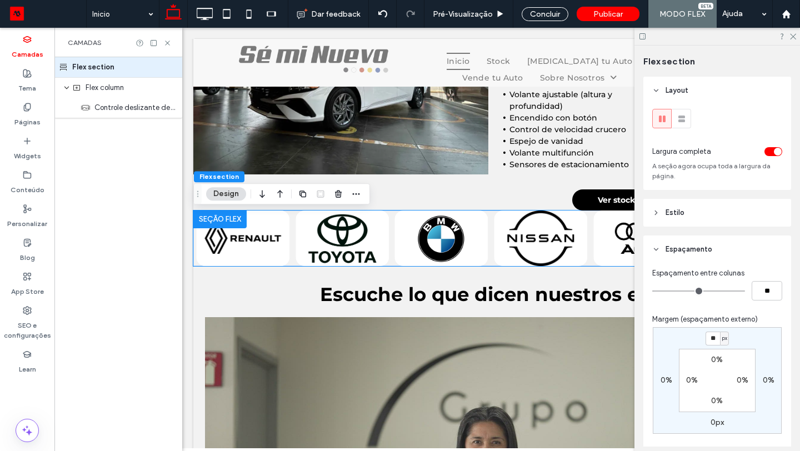
type input "**"
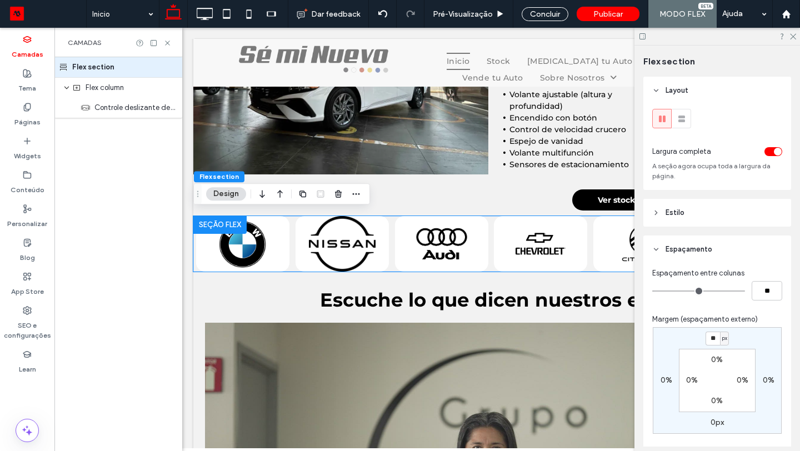
type input "*"
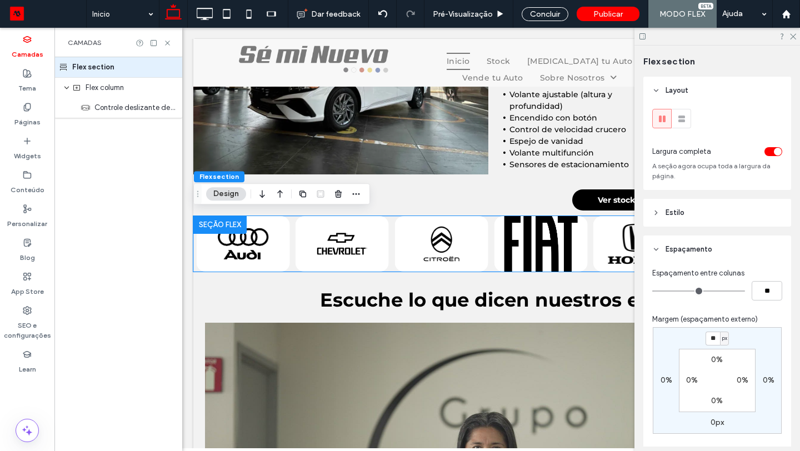
type input "**"
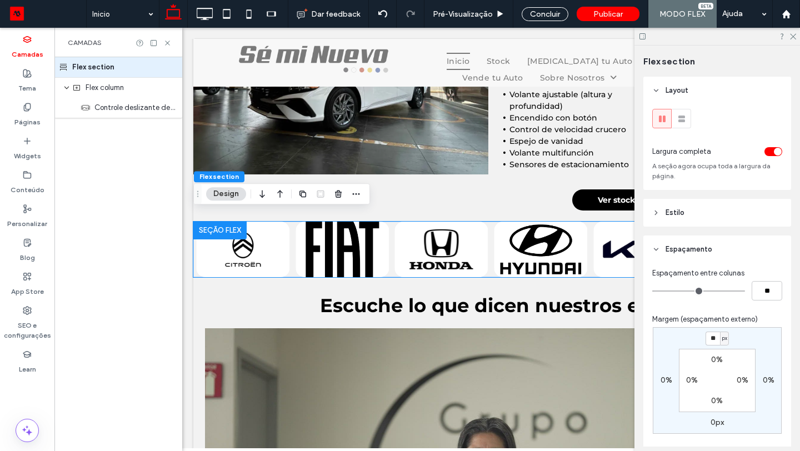
click at [792, 40] on div at bounding box center [716, 36] width 165 height 17
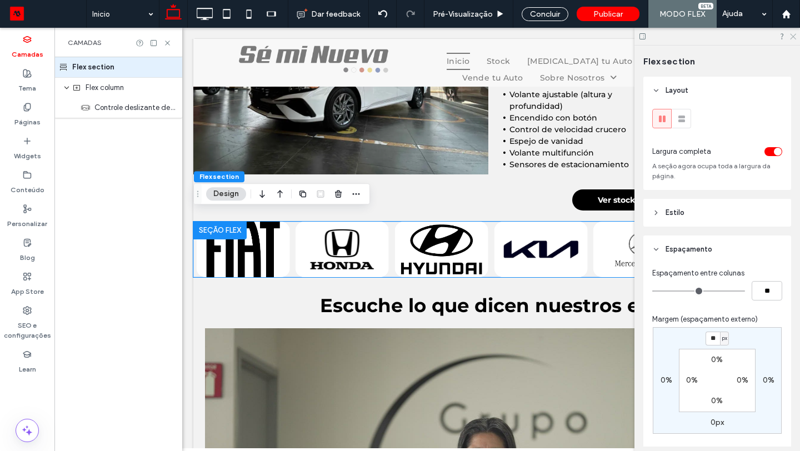
click at [793, 37] on icon at bounding box center [791, 35] width 7 height 7
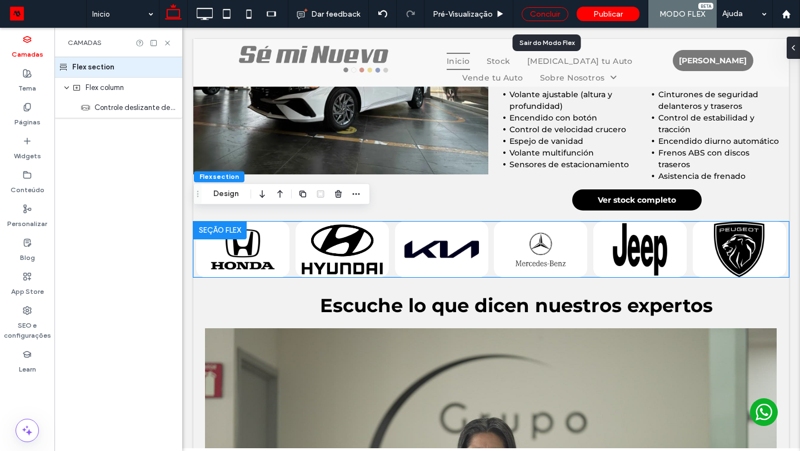
click at [560, 14] on div "Concluir" at bounding box center [544, 14] width 47 height 14
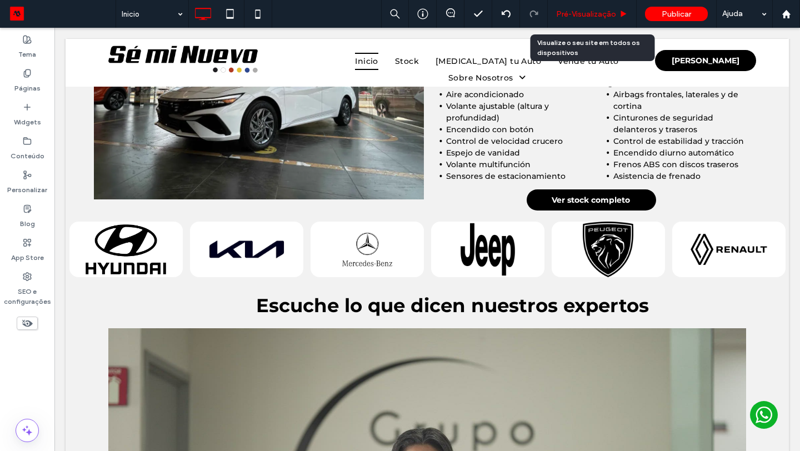
click at [575, 14] on span "Pré-Visualizaçāo" at bounding box center [586, 13] width 60 height 9
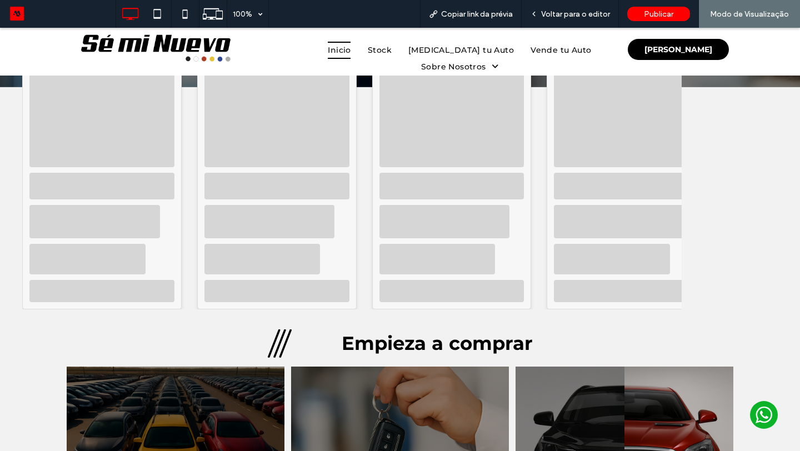
scroll to position [94, 0]
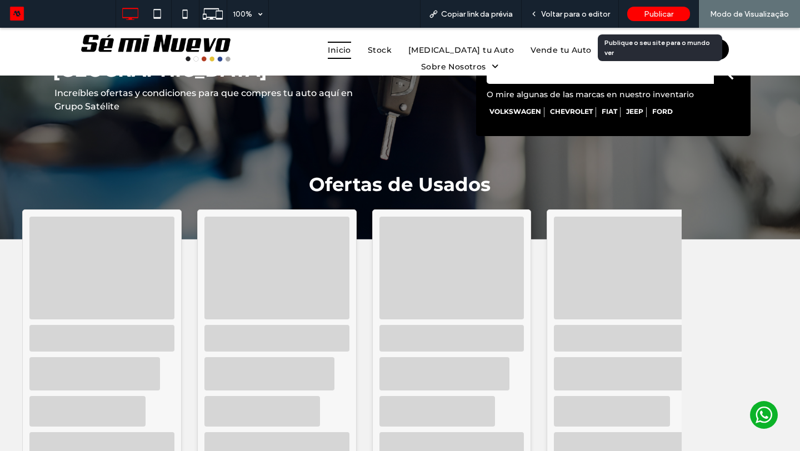
click at [640, 11] on div "Publicar" at bounding box center [658, 14] width 63 height 14
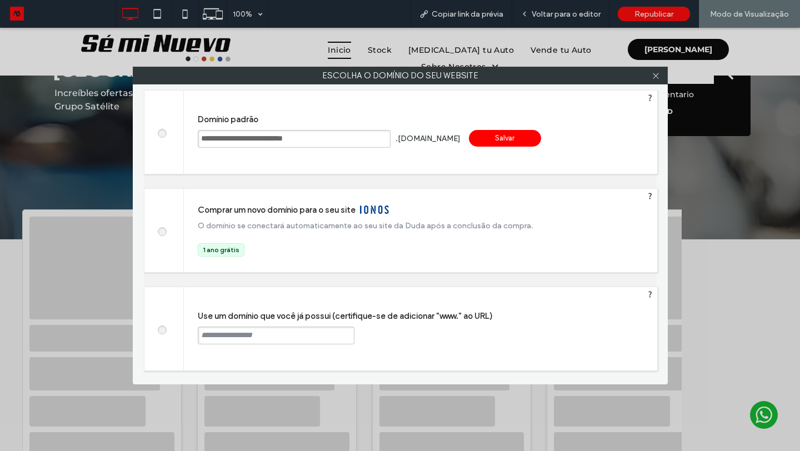
click at [339, 142] on input "**********" at bounding box center [294, 139] width 193 height 18
type input "**********"
click at [469, 137] on div "Salvar" at bounding box center [505, 138] width 72 height 17
drag, startPoint x: 450, startPoint y: 140, endPoint x: 219, endPoint y: 139, distance: 231.0
click at [219, 139] on div "**********" at bounding box center [420, 132] width 473 height 83
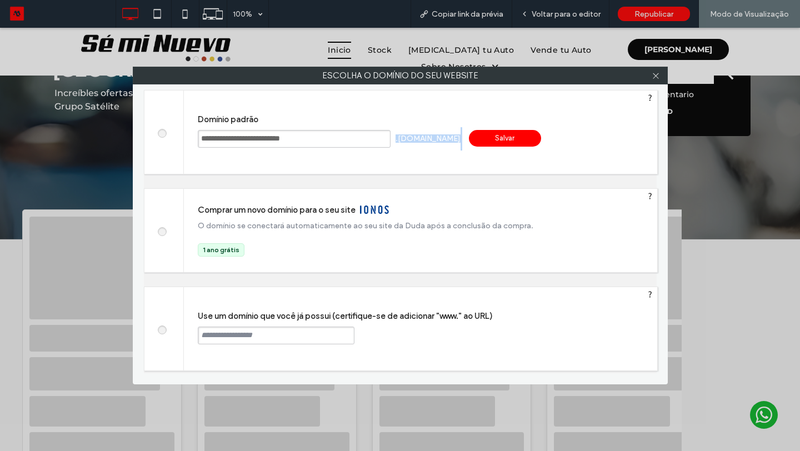
click at [219, 139] on input "**********" at bounding box center [294, 139] width 193 height 18
click at [239, 333] on input "text" at bounding box center [276, 335] width 157 height 18
paste input "**********"
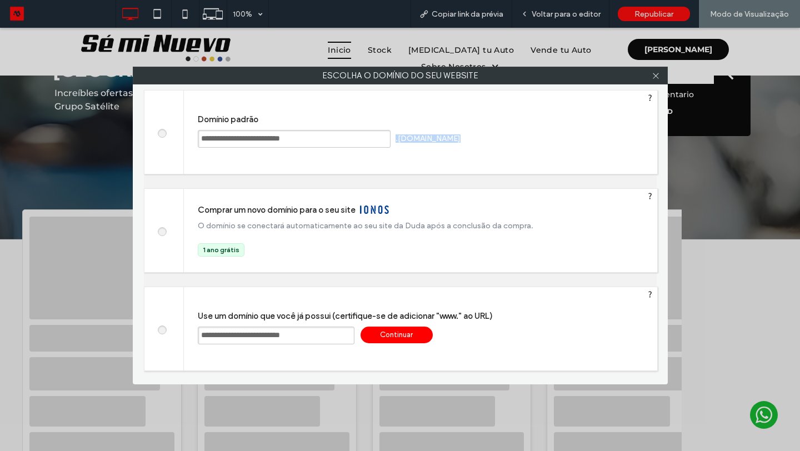
drag, startPoint x: 451, startPoint y: 141, endPoint x: 395, endPoint y: 142, distance: 55.5
click at [395, 142] on div "**********" at bounding box center [420, 132] width 473 height 83
copy div ".[DOMAIN_NAME]"
click at [317, 331] on input "**********" at bounding box center [276, 335] width 157 height 18
paste input "**********"
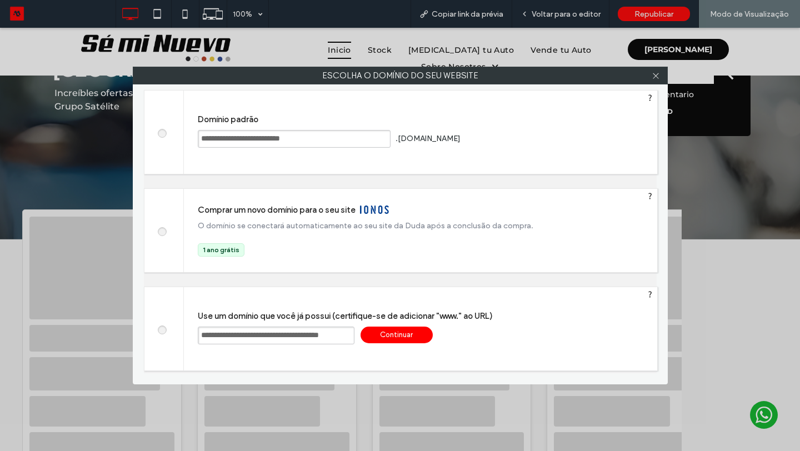
scroll to position [0, 10]
type input "**********"
click at [402, 339] on div "Continuar" at bounding box center [396, 334] width 72 height 17
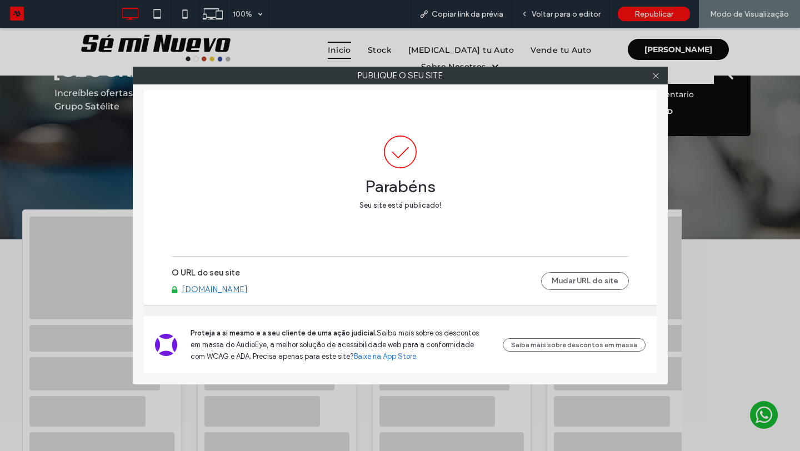
click at [248, 291] on link "[DOMAIN_NAME]" at bounding box center [215, 289] width 66 height 10
click at [651, 77] on icon at bounding box center [655, 76] width 8 height 8
